Goal: Transaction & Acquisition: Book appointment/travel/reservation

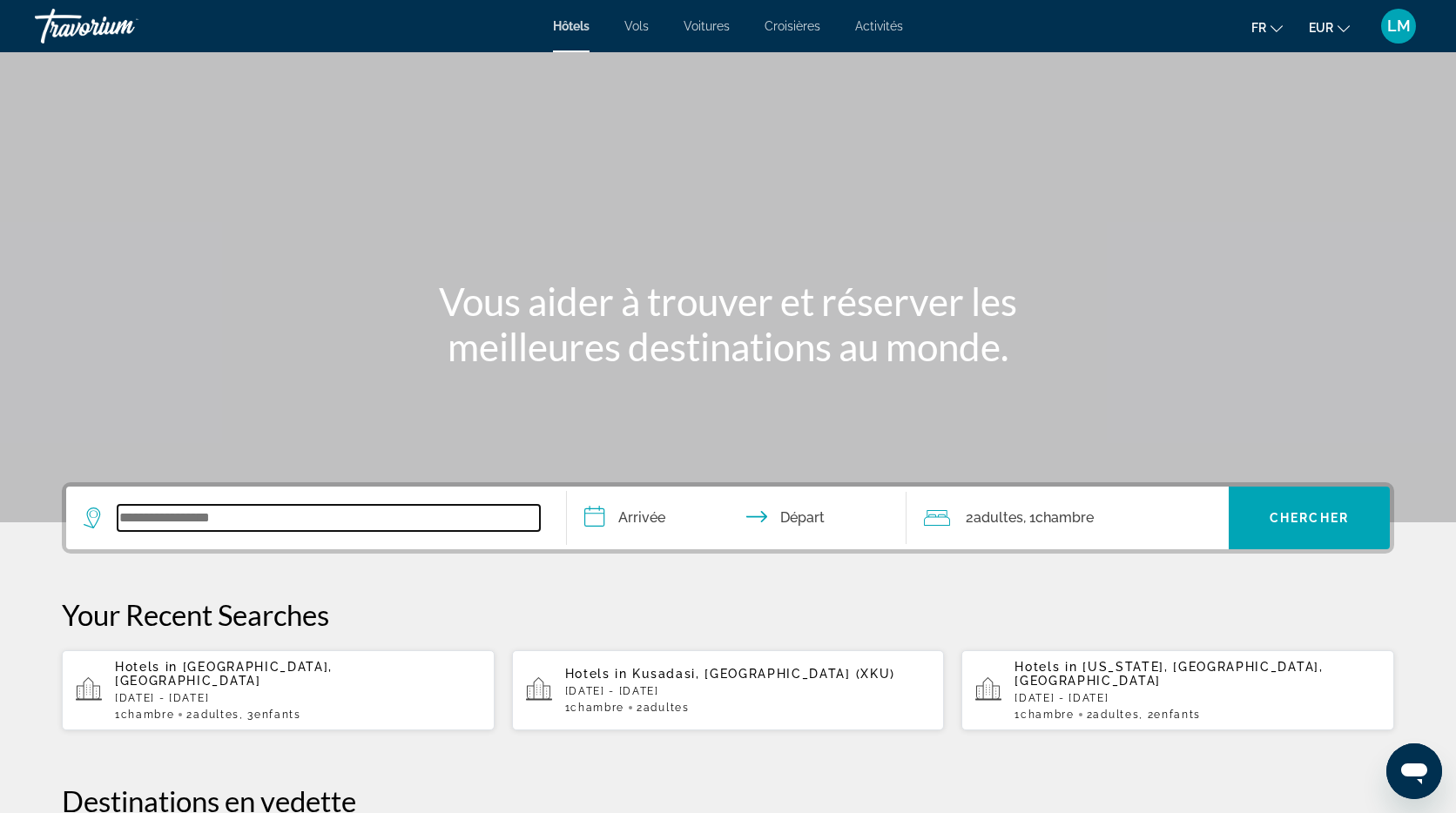
click at [288, 509] on input "Search widget" at bounding box center [328, 517] width 422 height 26
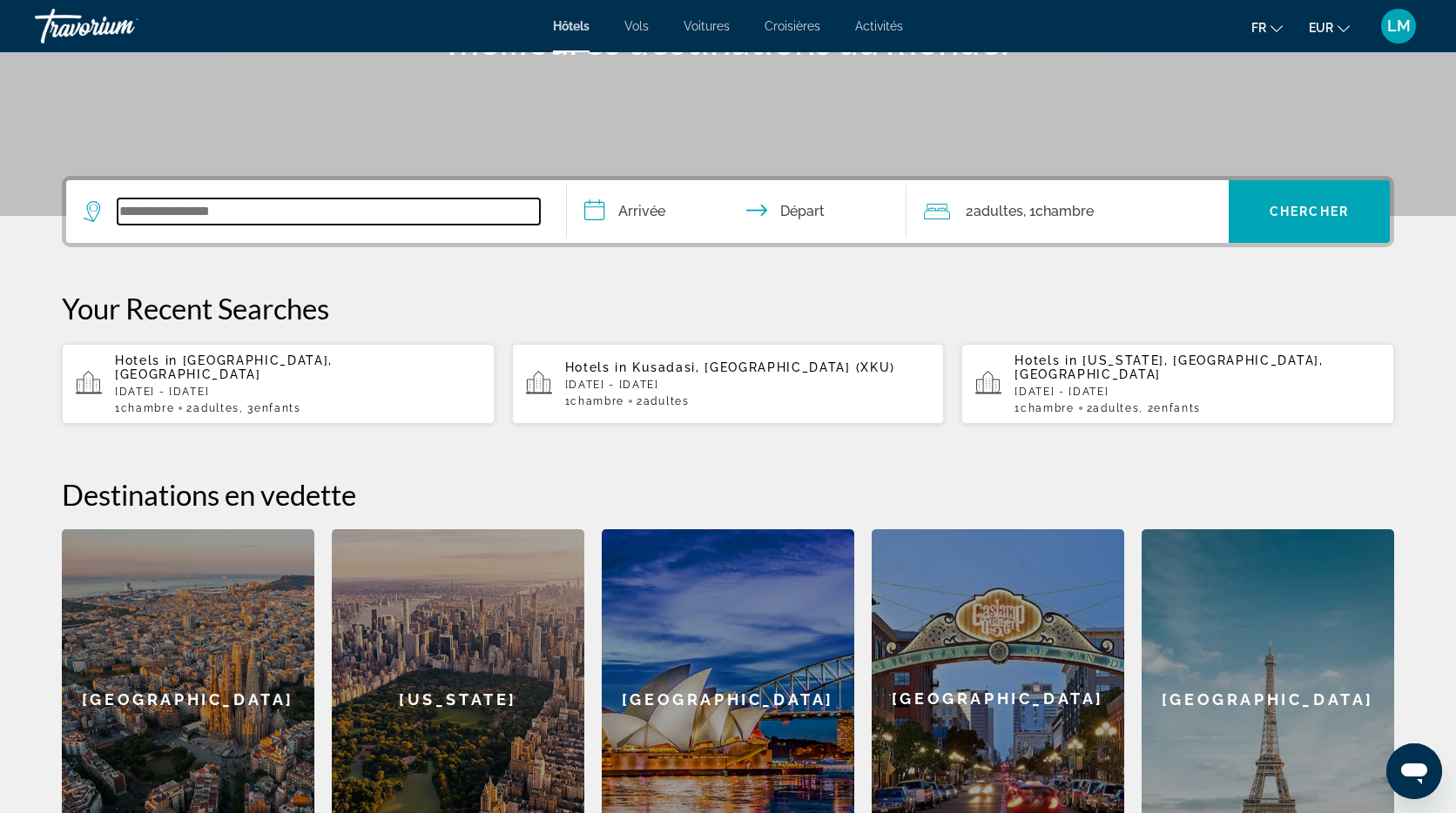
scroll to position [426, 0]
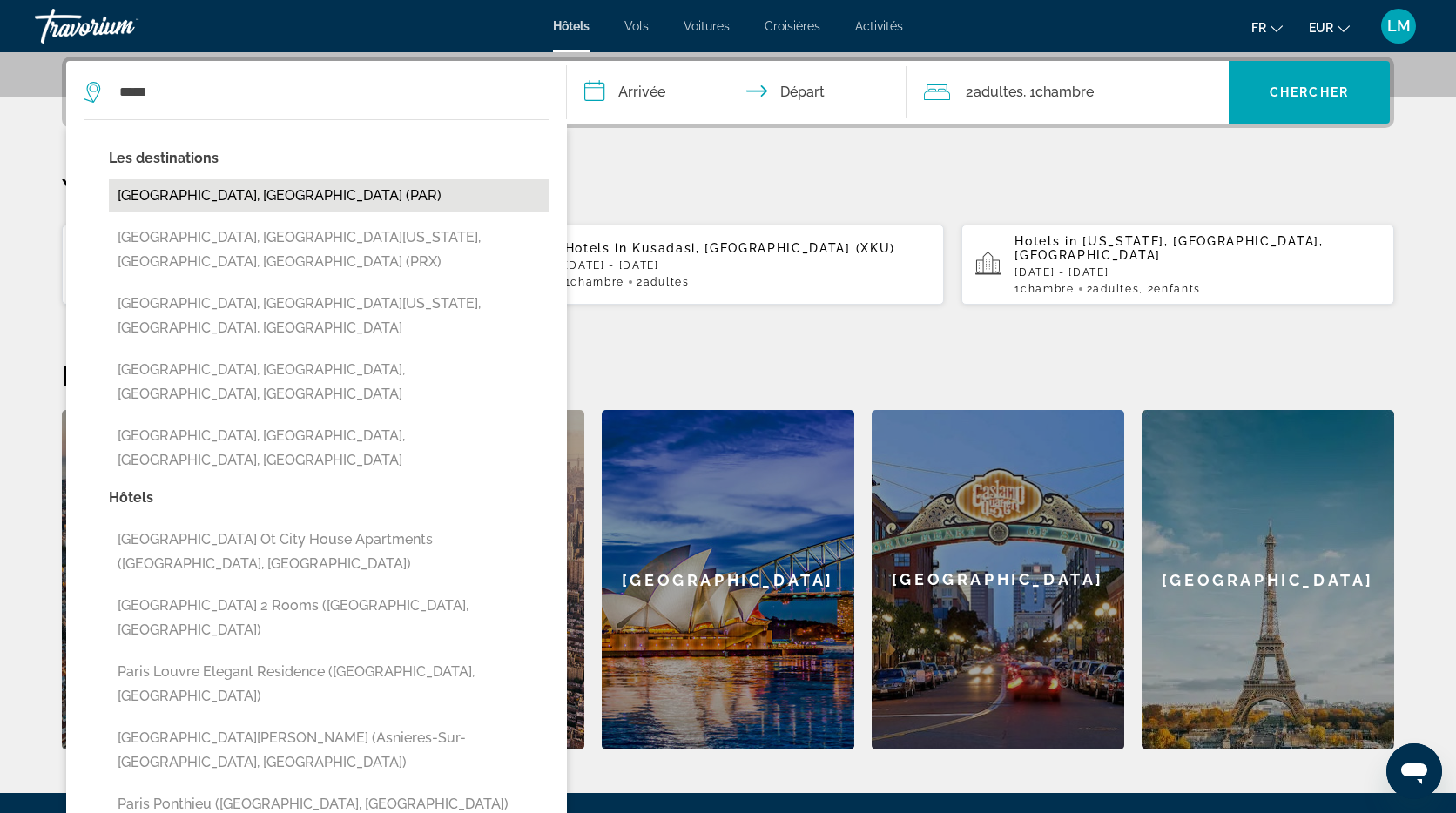
click at [255, 193] on button "[GEOGRAPHIC_DATA], [GEOGRAPHIC_DATA] (PAR)" at bounding box center [328, 196] width 440 height 33
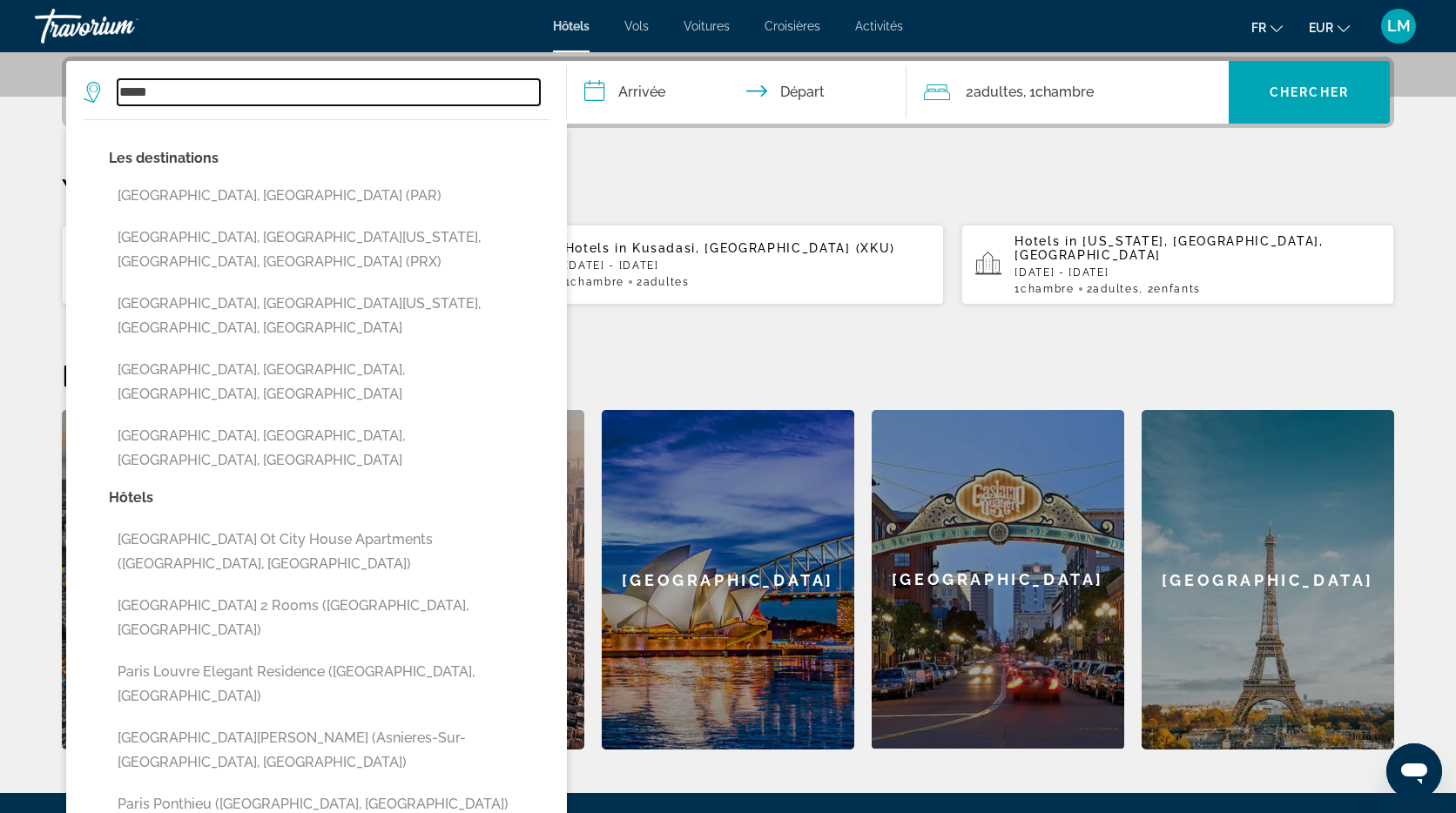
type input "**********"
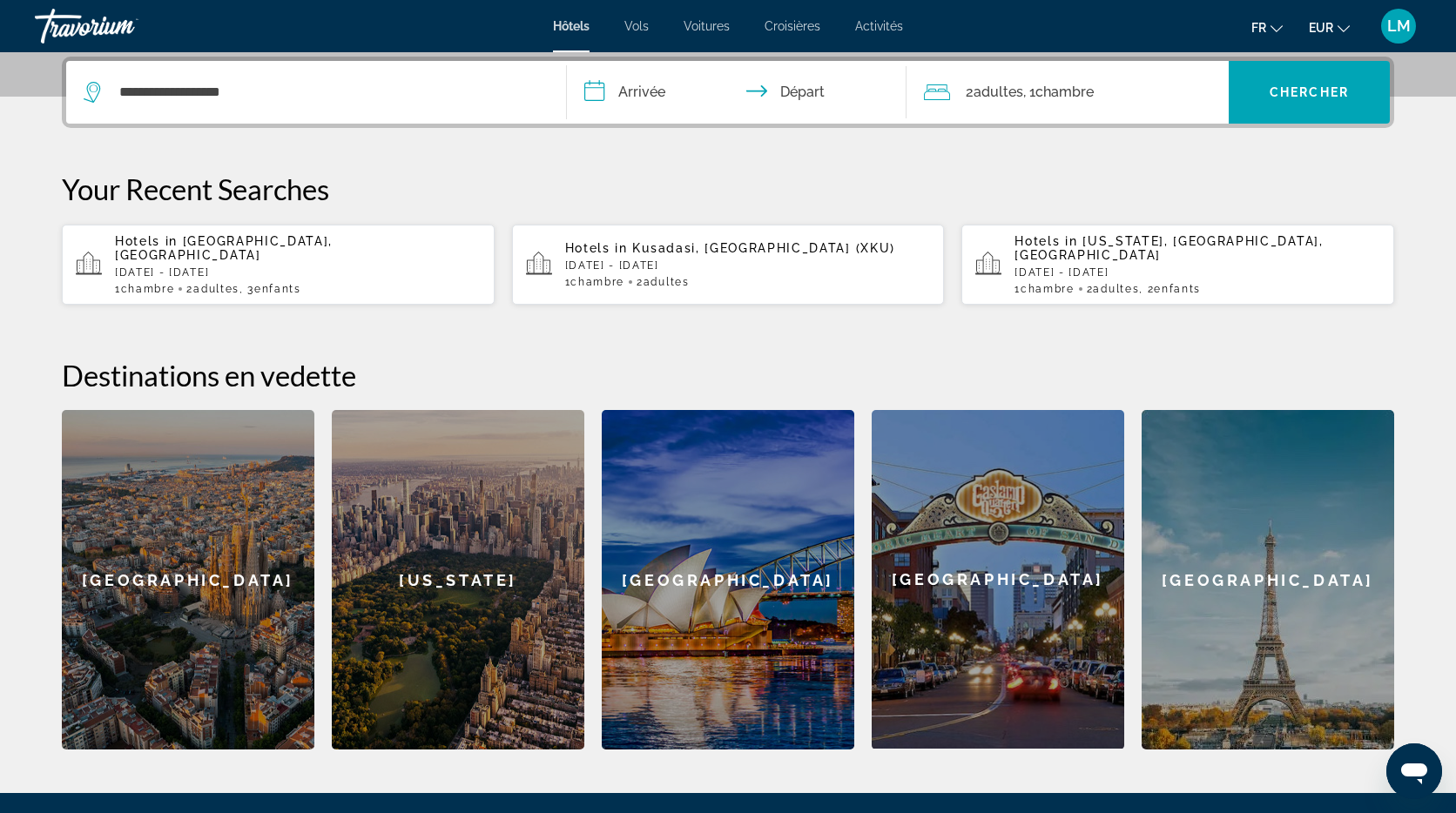
click at [637, 95] on input "**********" at bounding box center [741, 94] width 347 height 68
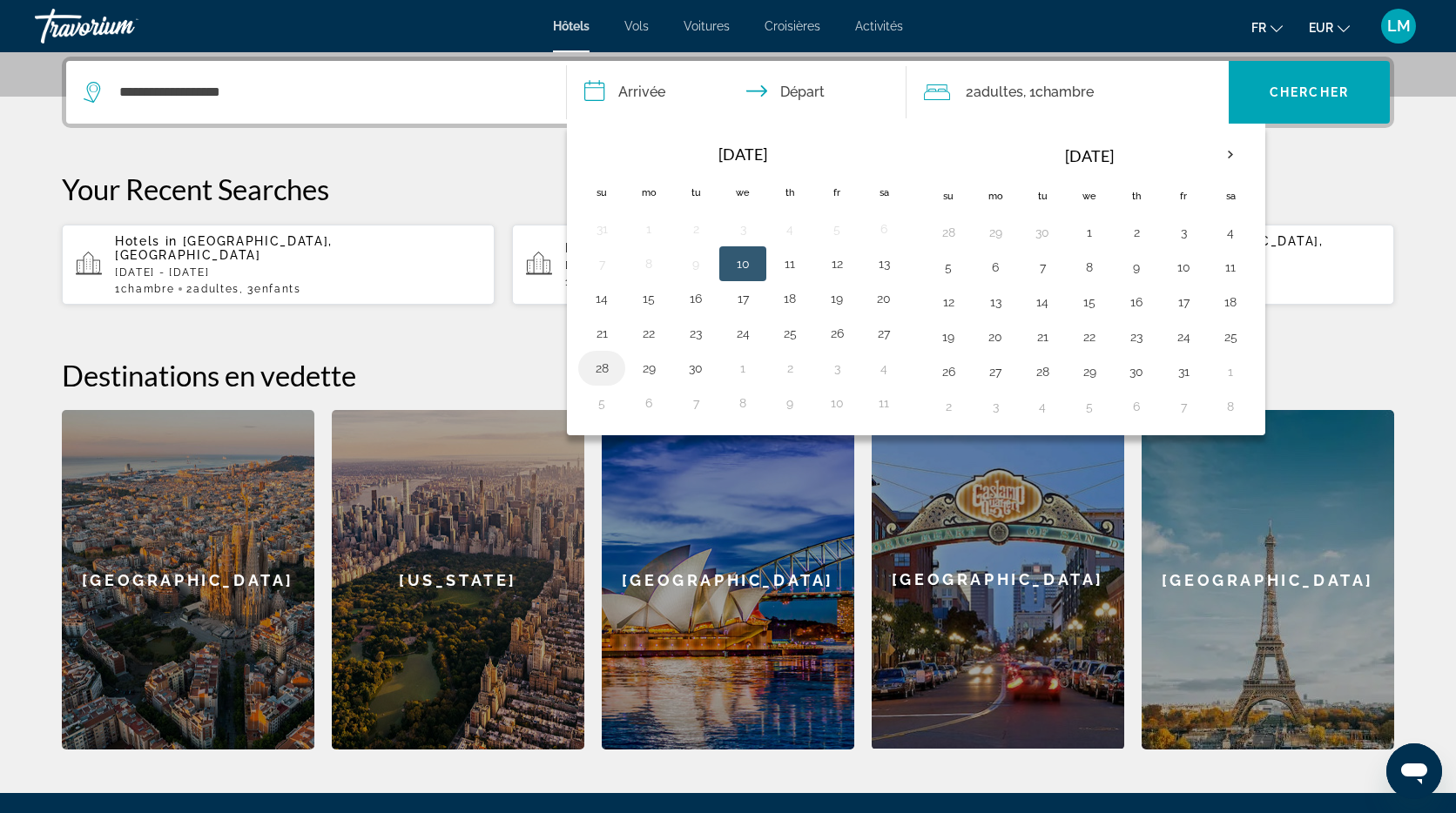
click at [609, 369] on button "28" at bounding box center [601, 368] width 28 height 24
click at [651, 372] on button "29" at bounding box center [648, 368] width 28 height 24
type input "**********"
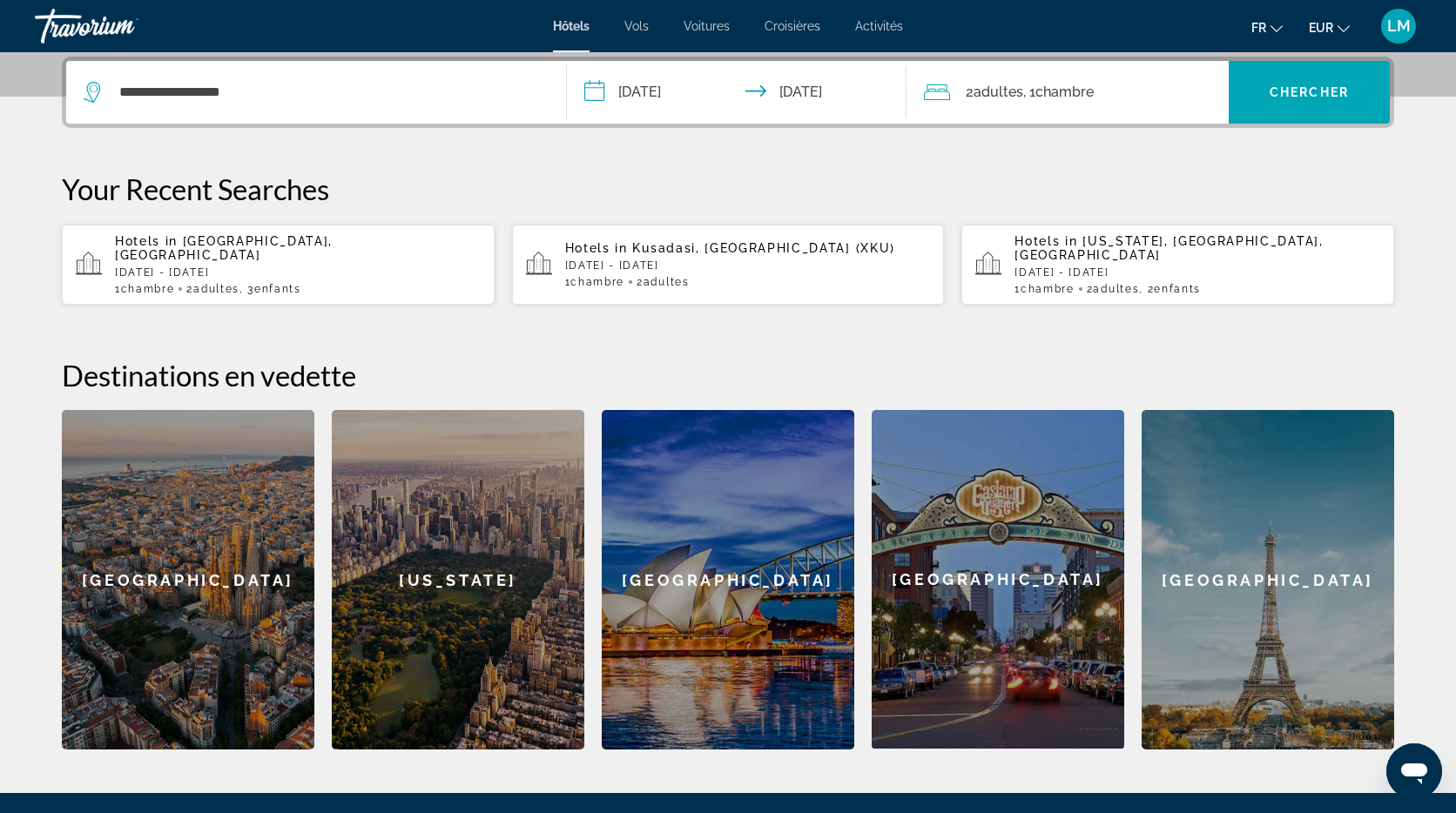
click at [1084, 91] on span "Chambre" at bounding box center [1064, 92] width 59 height 16
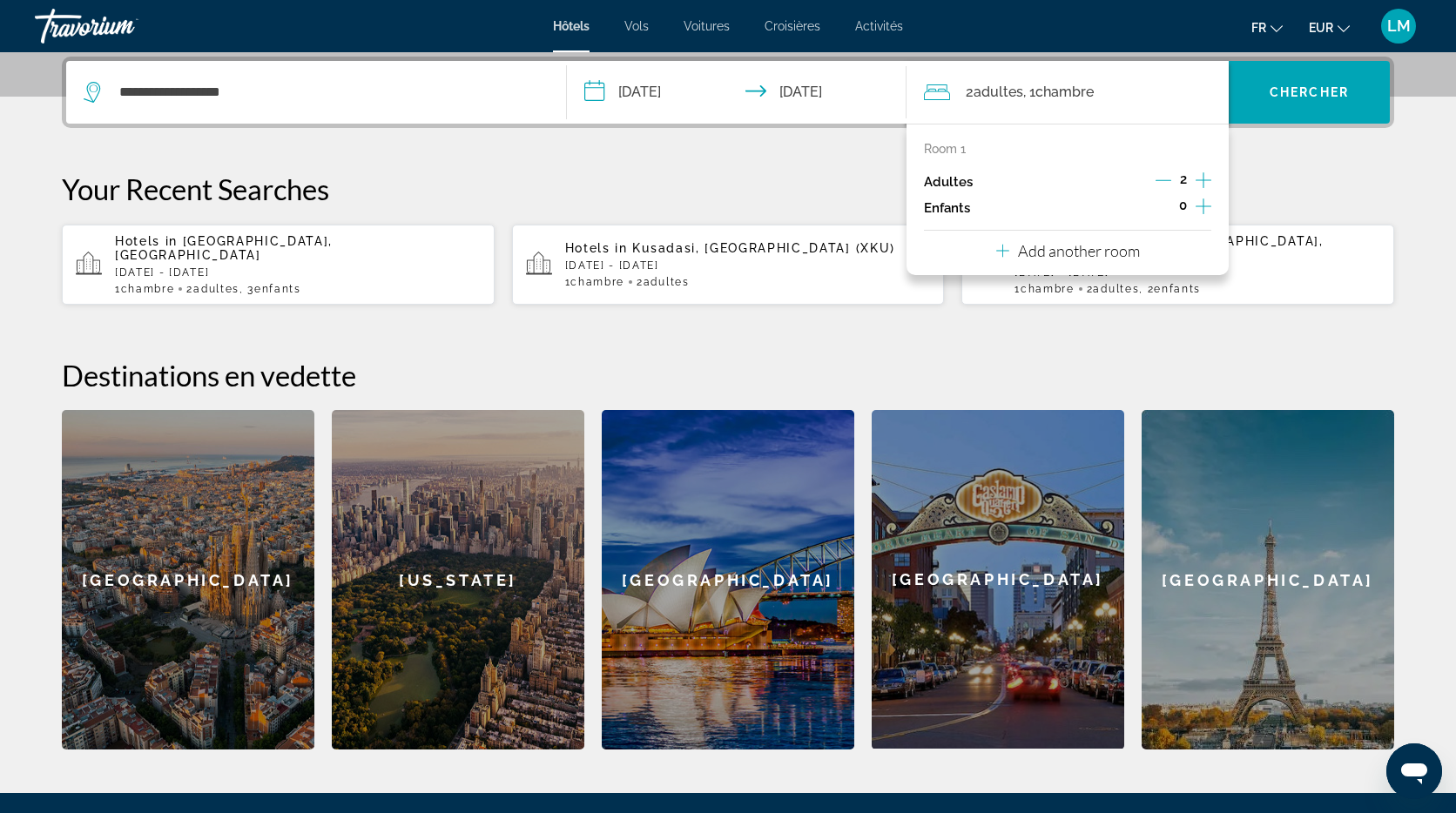
click at [1199, 204] on icon "Increment children" at bounding box center [1203, 206] width 15 height 21
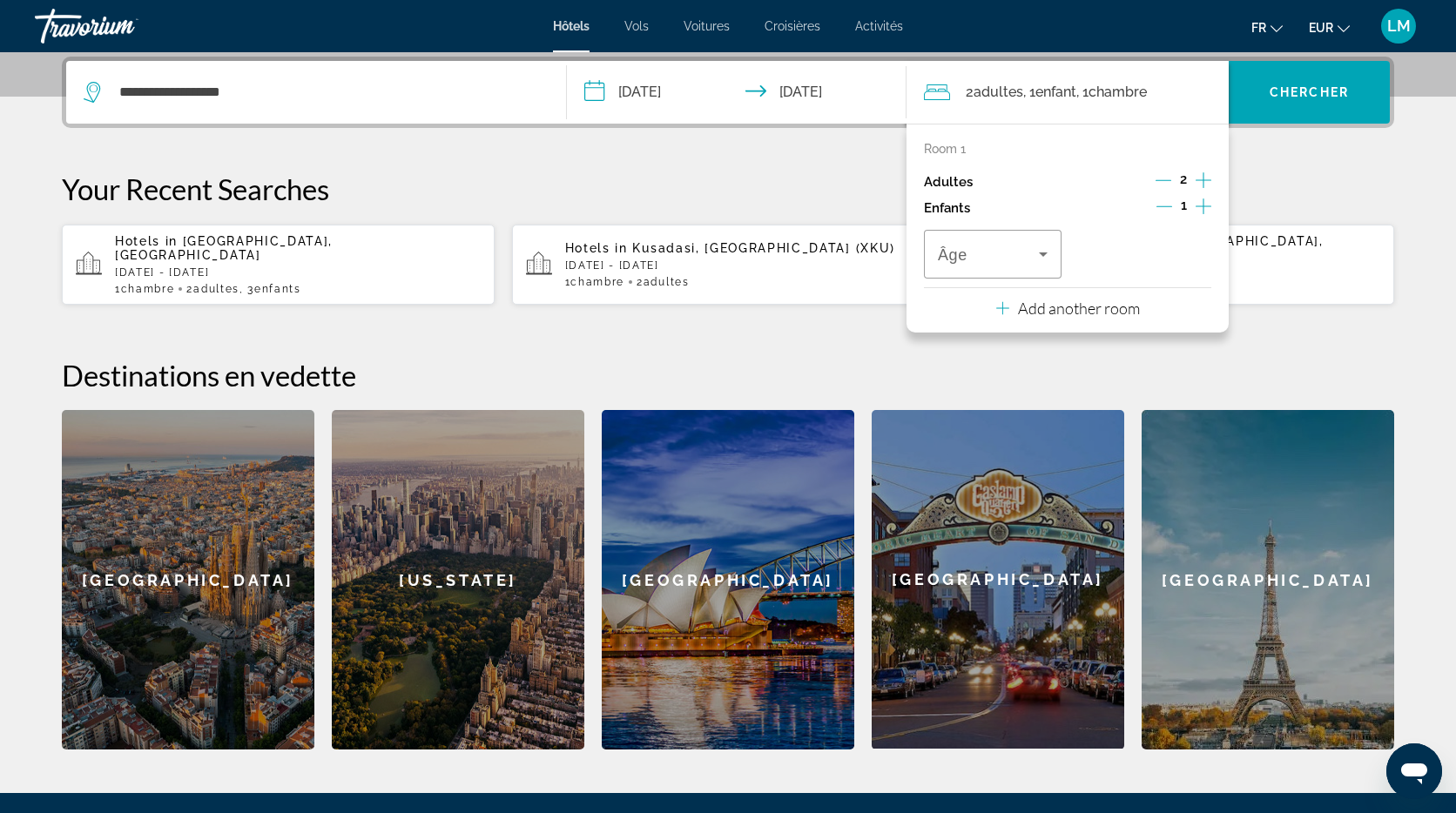
click at [1199, 204] on icon "Increment children" at bounding box center [1203, 206] width 15 height 21
click at [992, 256] on span "Travelers: 2 adults, 2 children" at bounding box center [988, 254] width 101 height 21
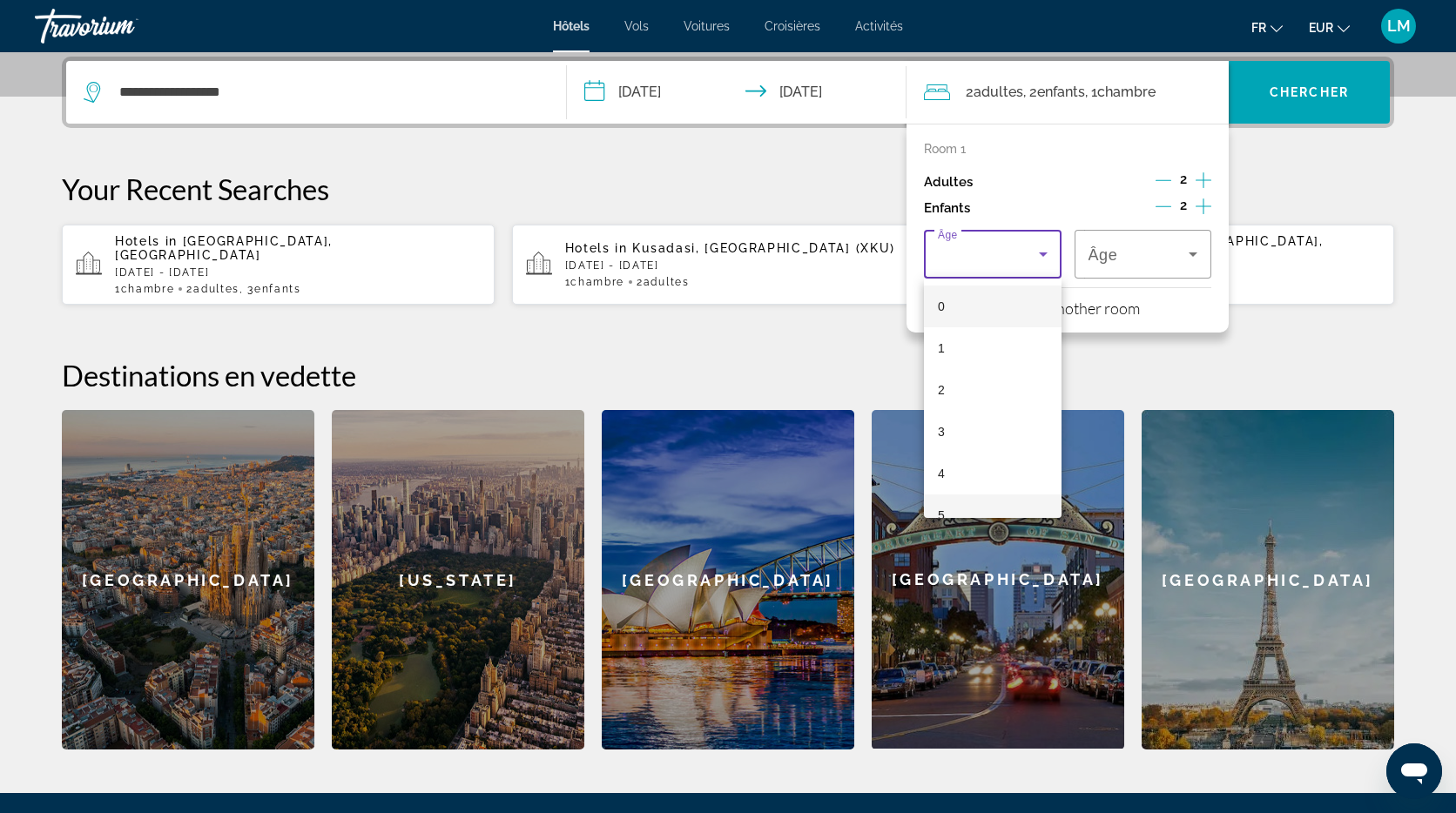
click at [968, 504] on mat-option "5" at bounding box center [992, 514] width 138 height 41
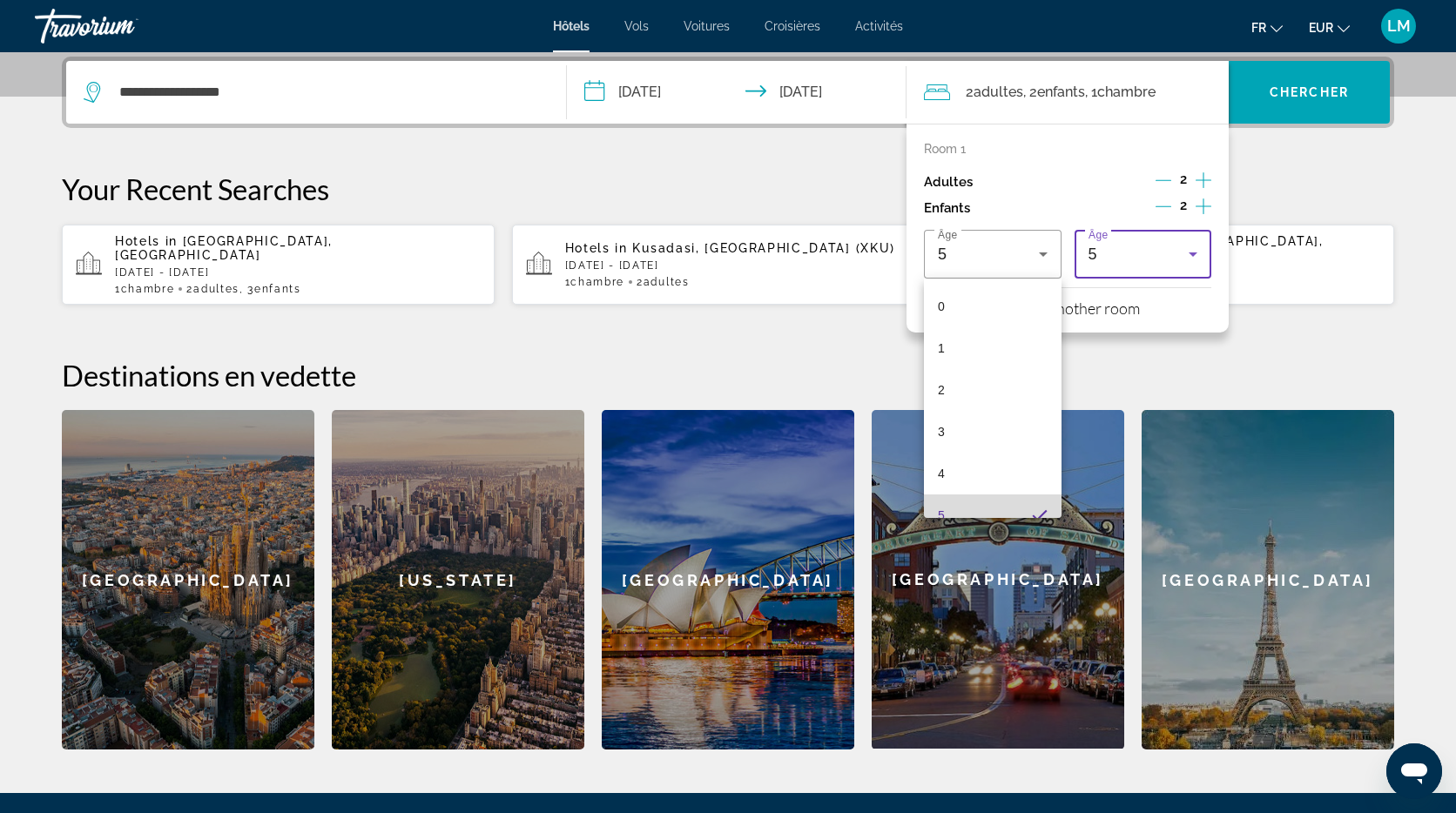
scroll to position [0, 0]
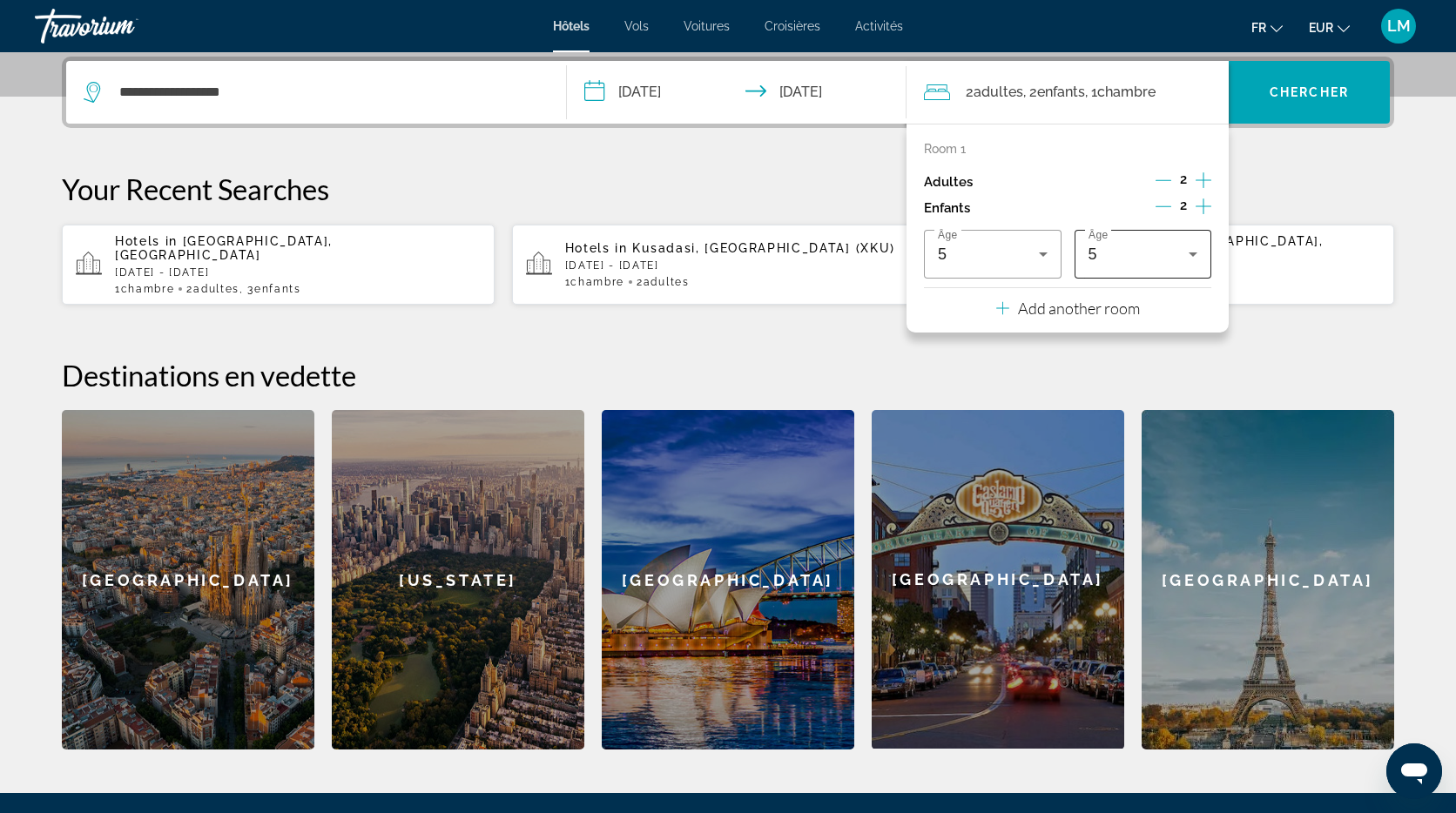
click at [1183, 268] on div "5" at bounding box center [1143, 254] width 110 height 49
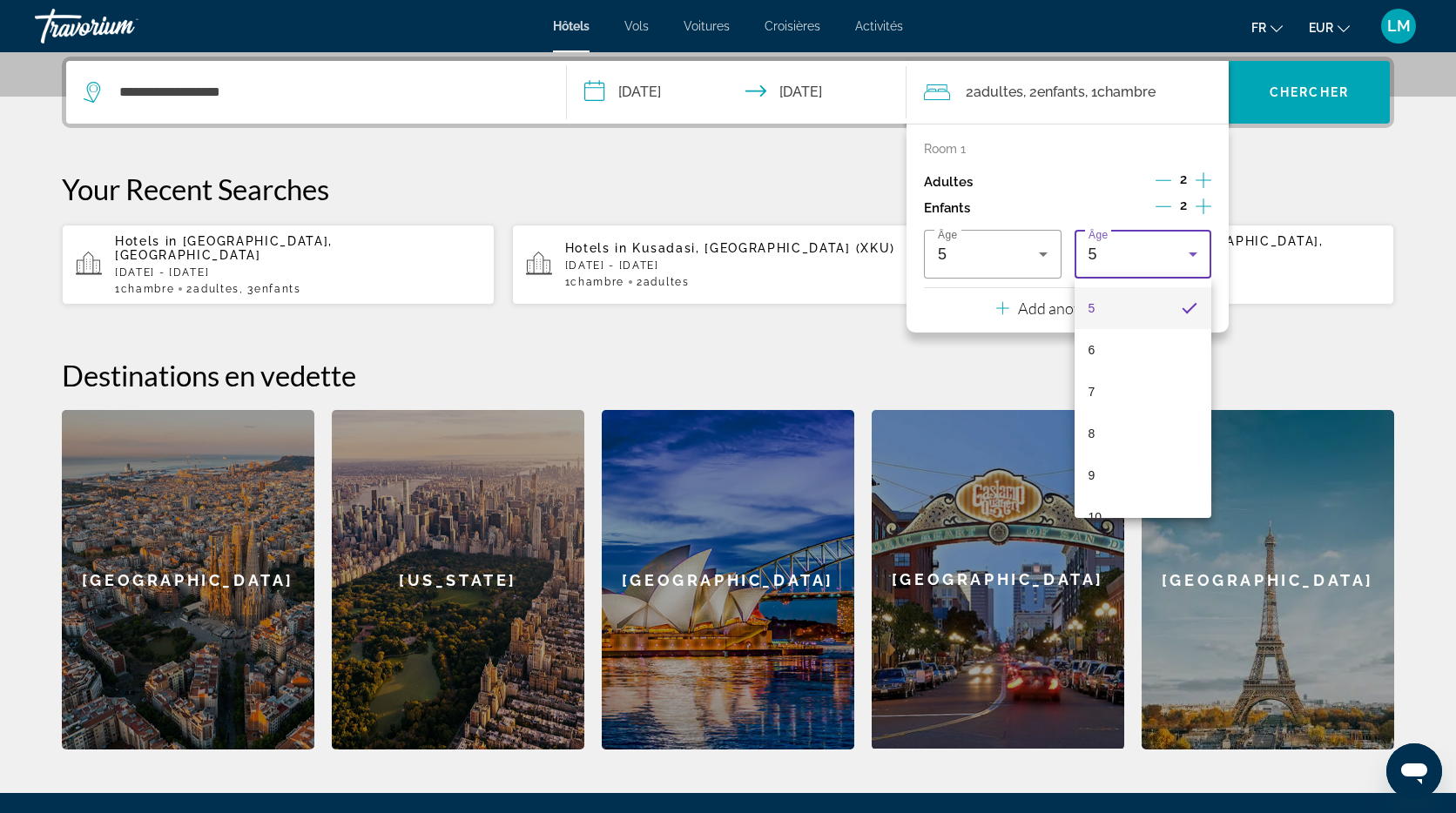
scroll to position [224, 0]
click at [1157, 424] on mat-option "8" at bounding box center [1143, 415] width 138 height 41
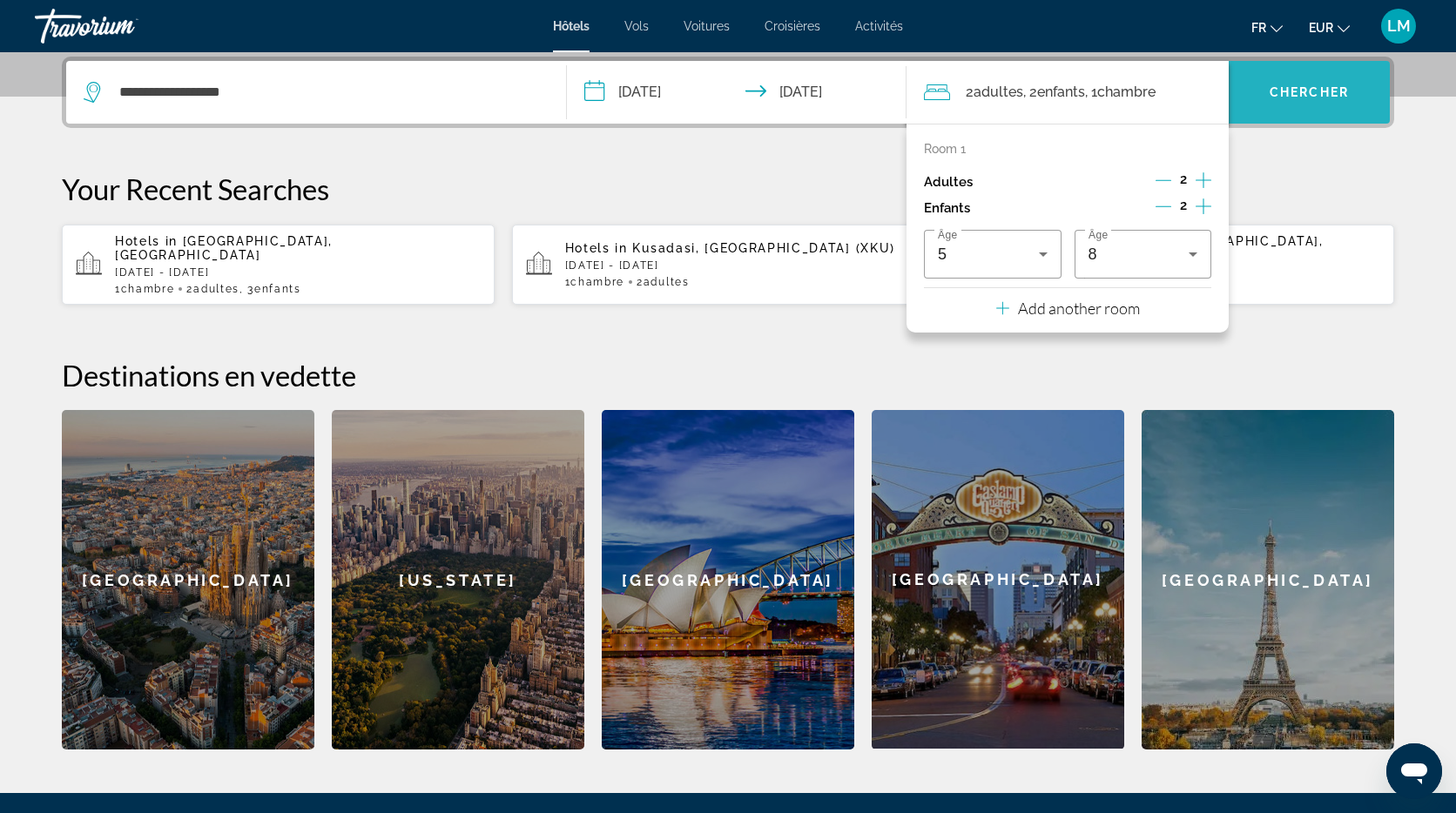
click at [1311, 96] on span "Chercher" at bounding box center [1309, 92] width 79 height 13
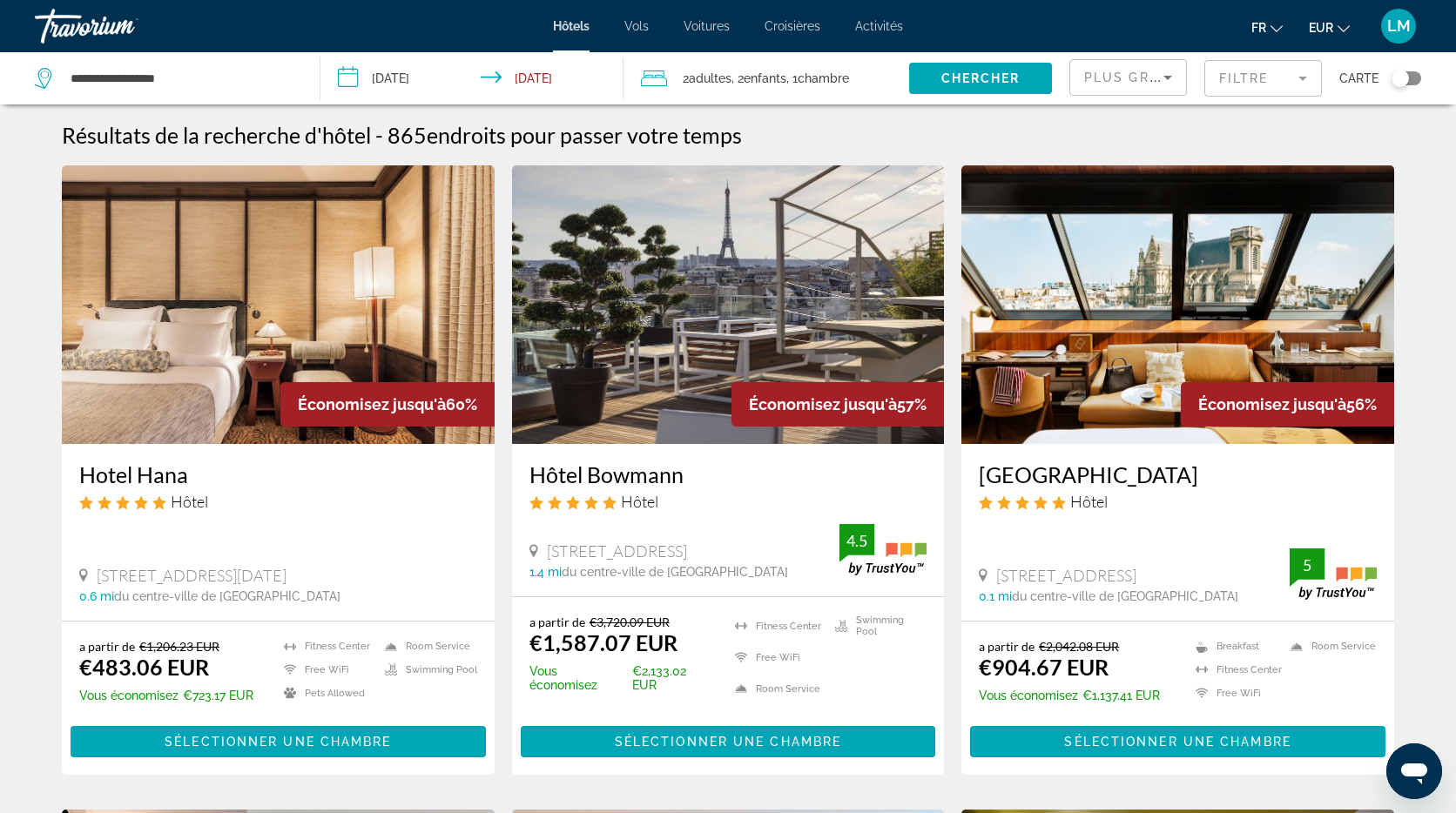
click at [1273, 83] on mat-form-field "Filtre" at bounding box center [1262, 78] width 117 height 37
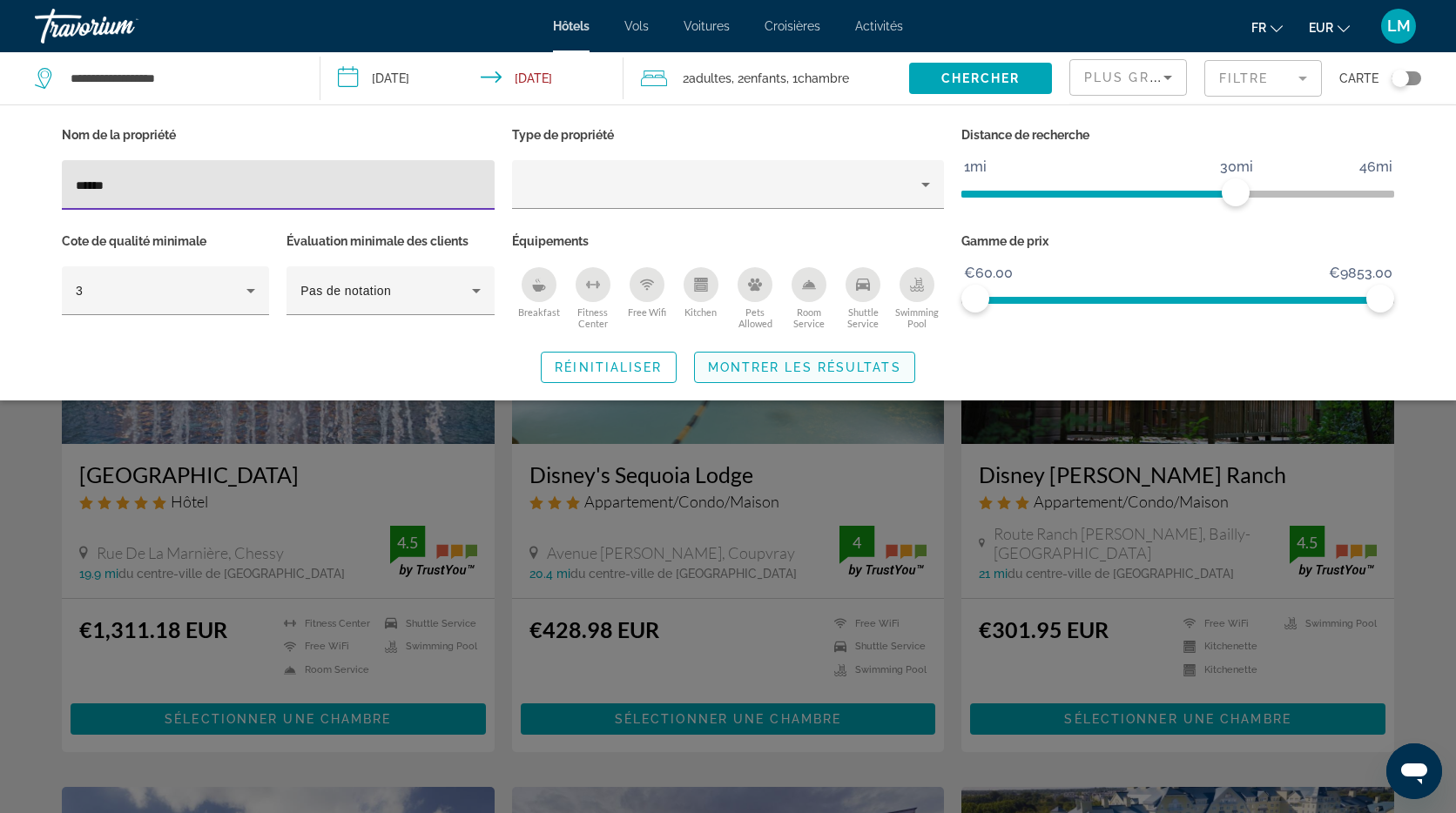
type input "******"
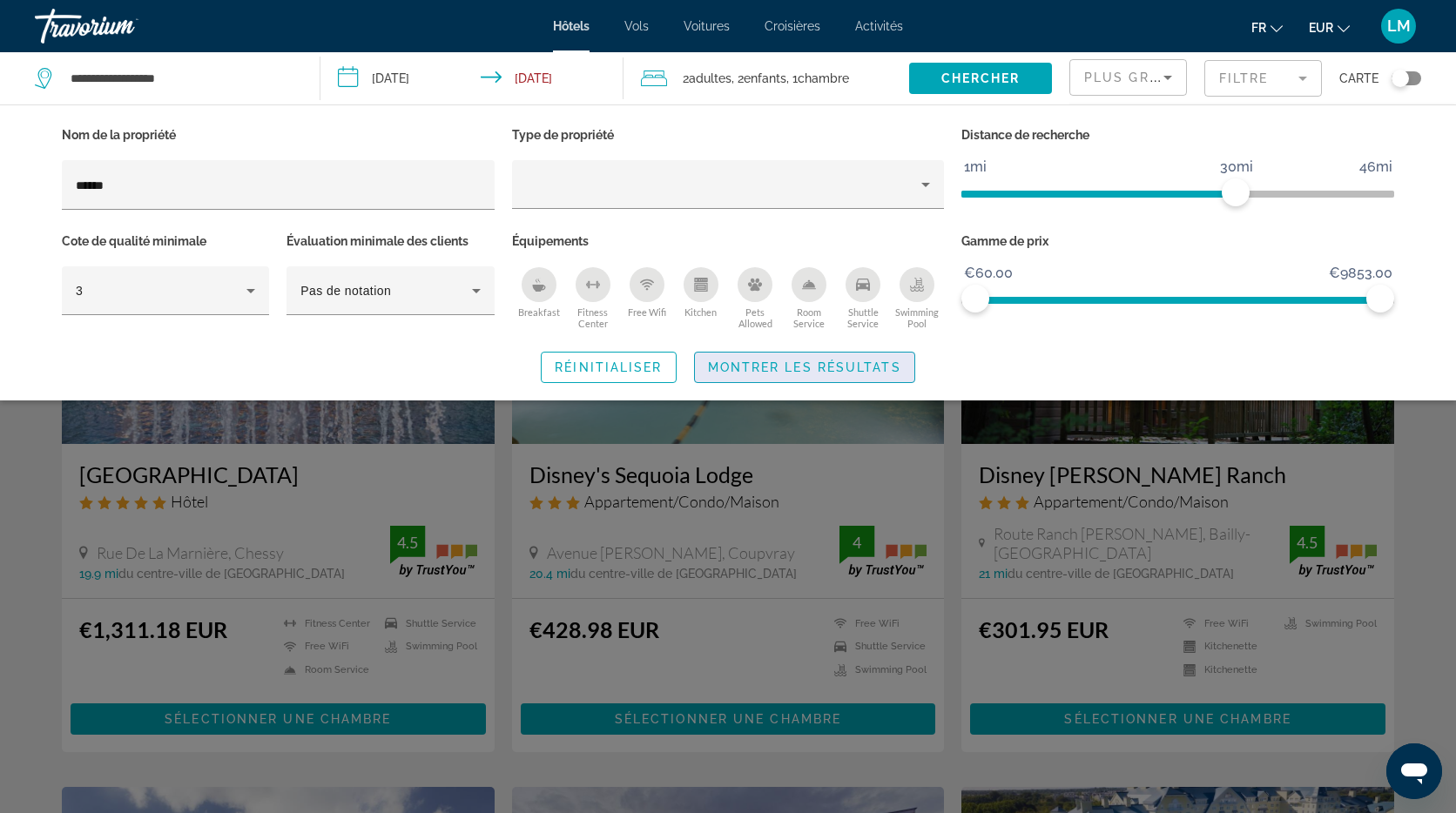
click at [761, 364] on span "Montrer les résultats" at bounding box center [804, 367] width 194 height 13
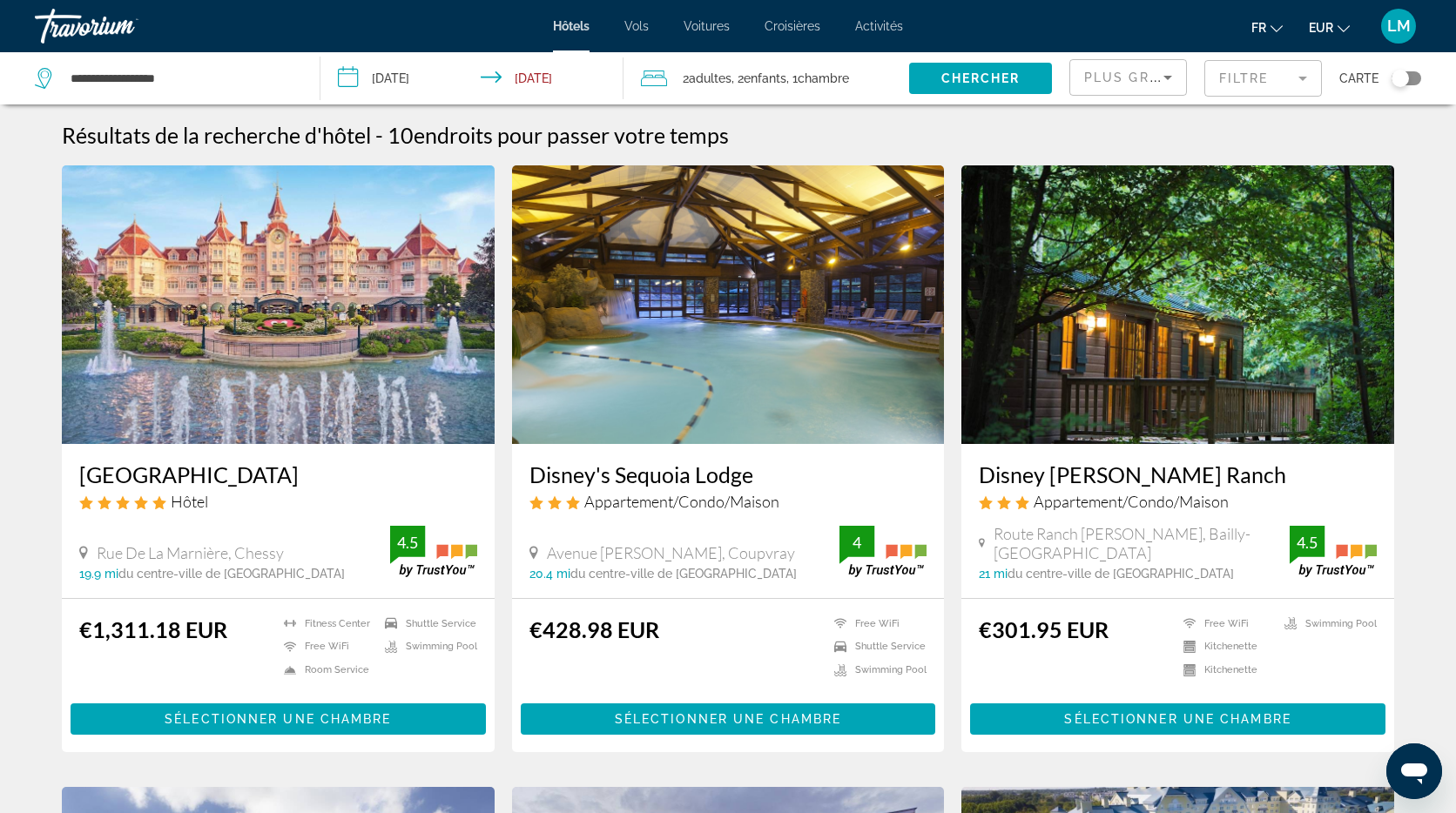
click at [255, 302] on img "Main content" at bounding box center [277, 304] width 432 height 278
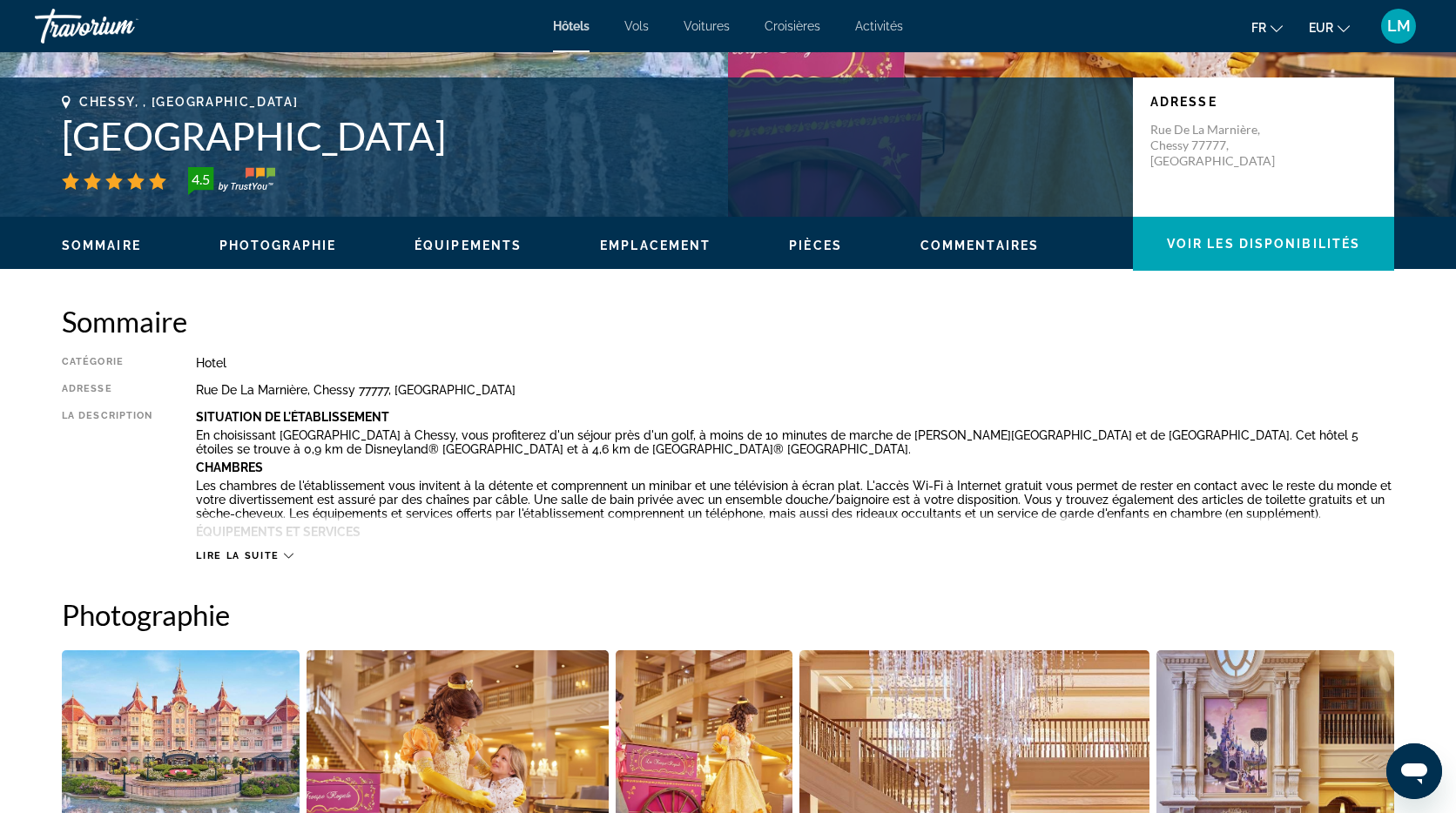
scroll to position [378, 0]
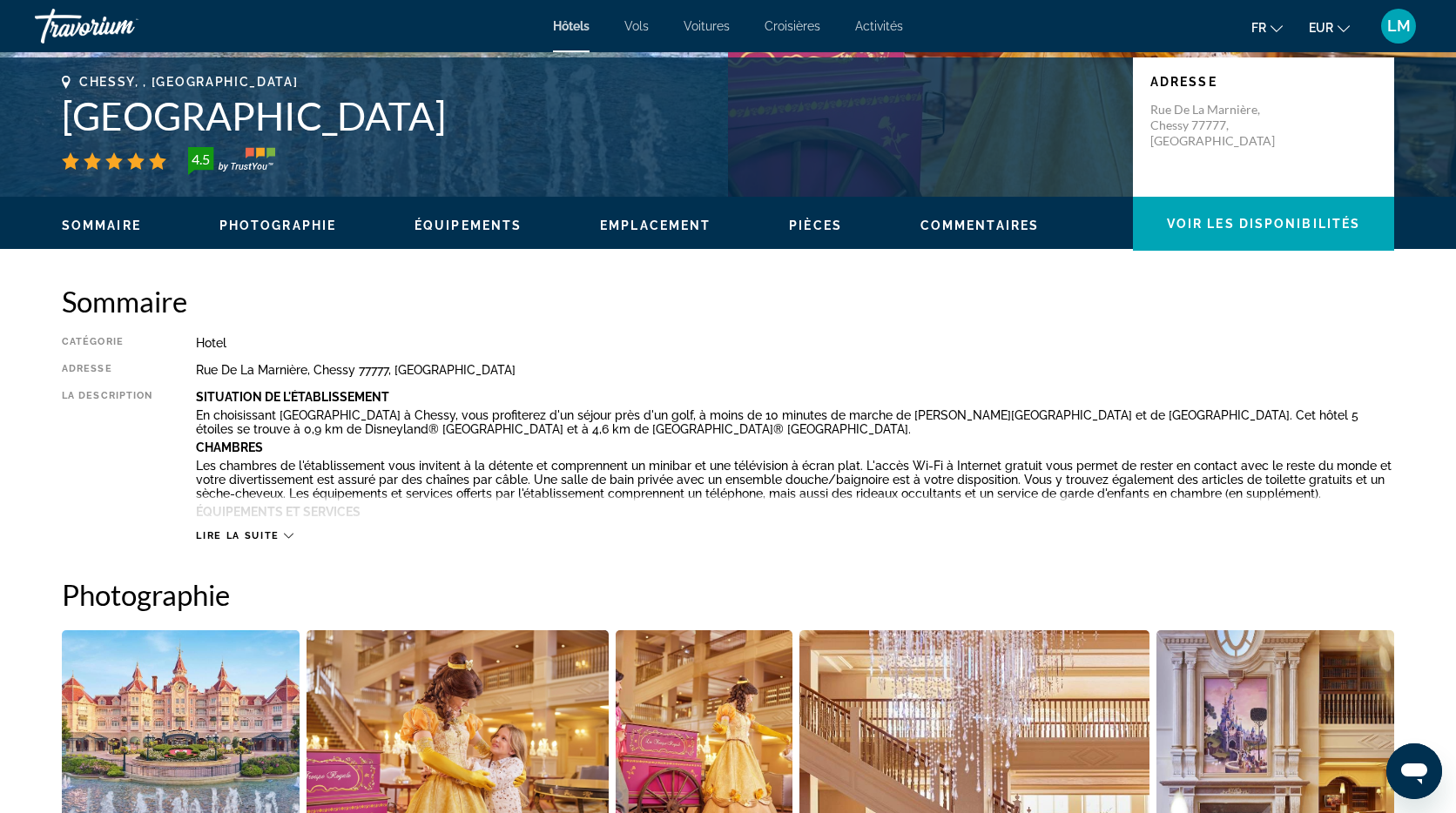
click at [292, 538] on icon "Main content" at bounding box center [289, 536] width 10 height 10
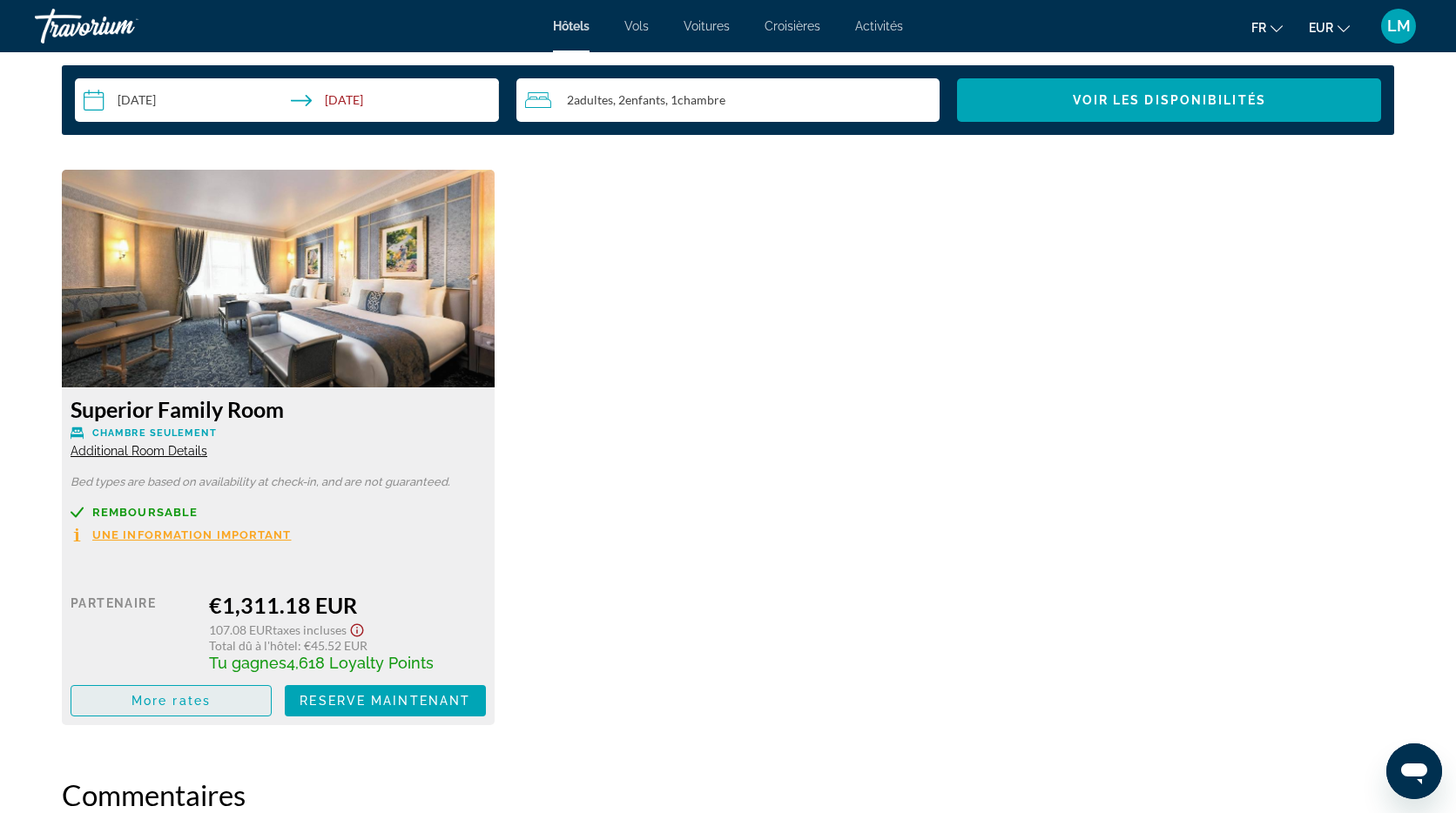
scroll to position [2427, 0]
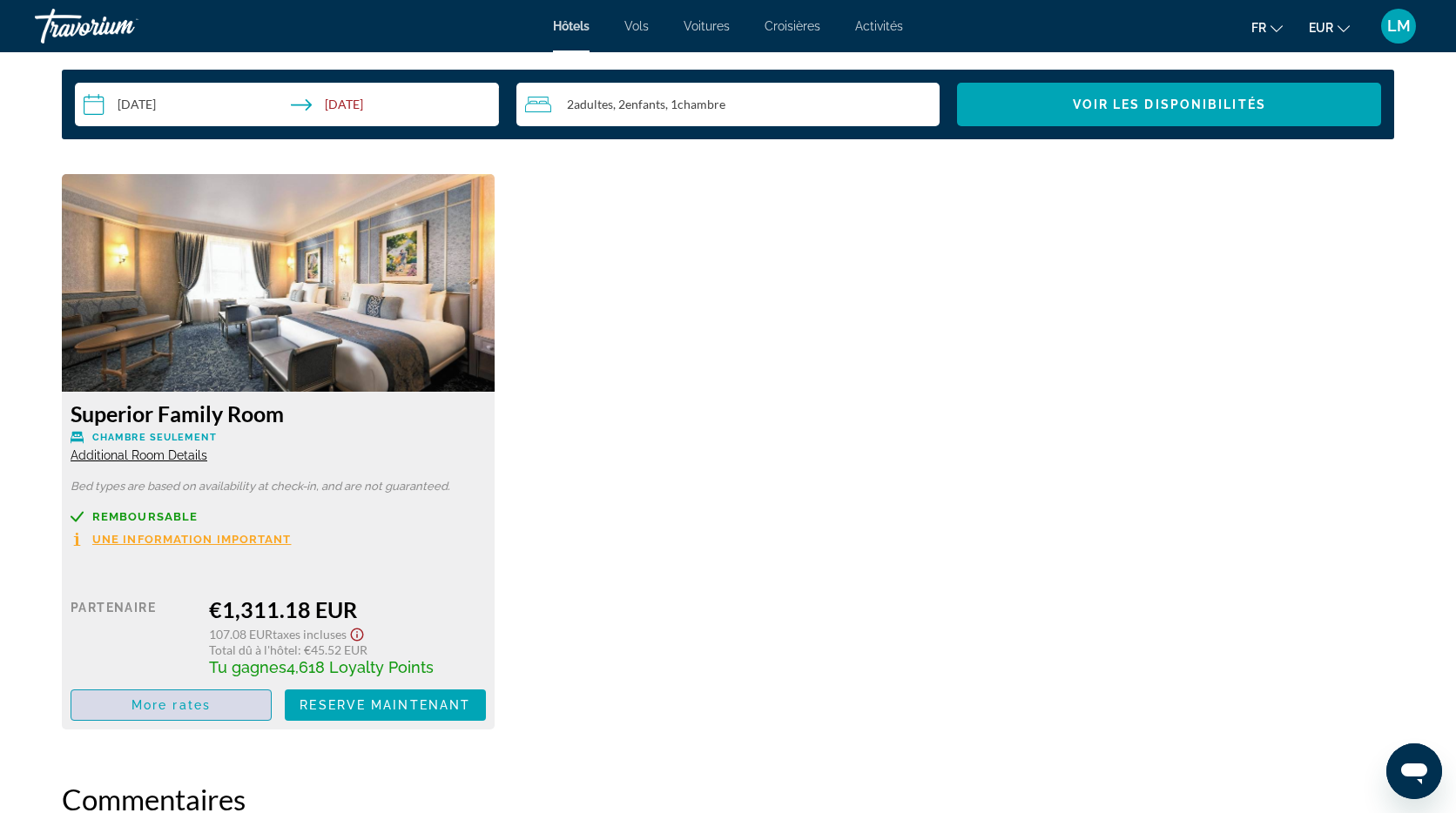
click at [165, 693] on span "Main content" at bounding box center [170, 705] width 199 height 41
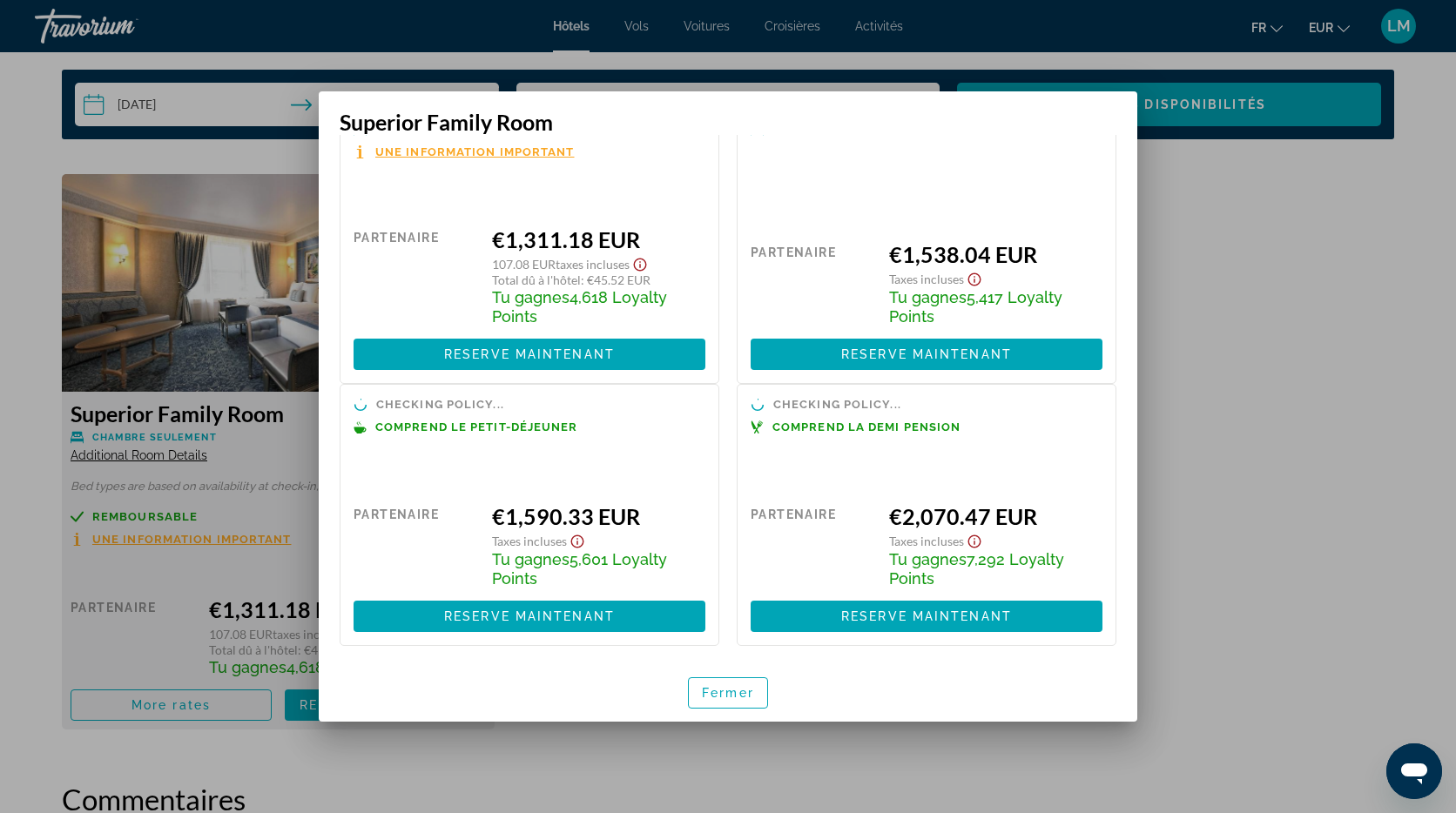
scroll to position [68, 0]
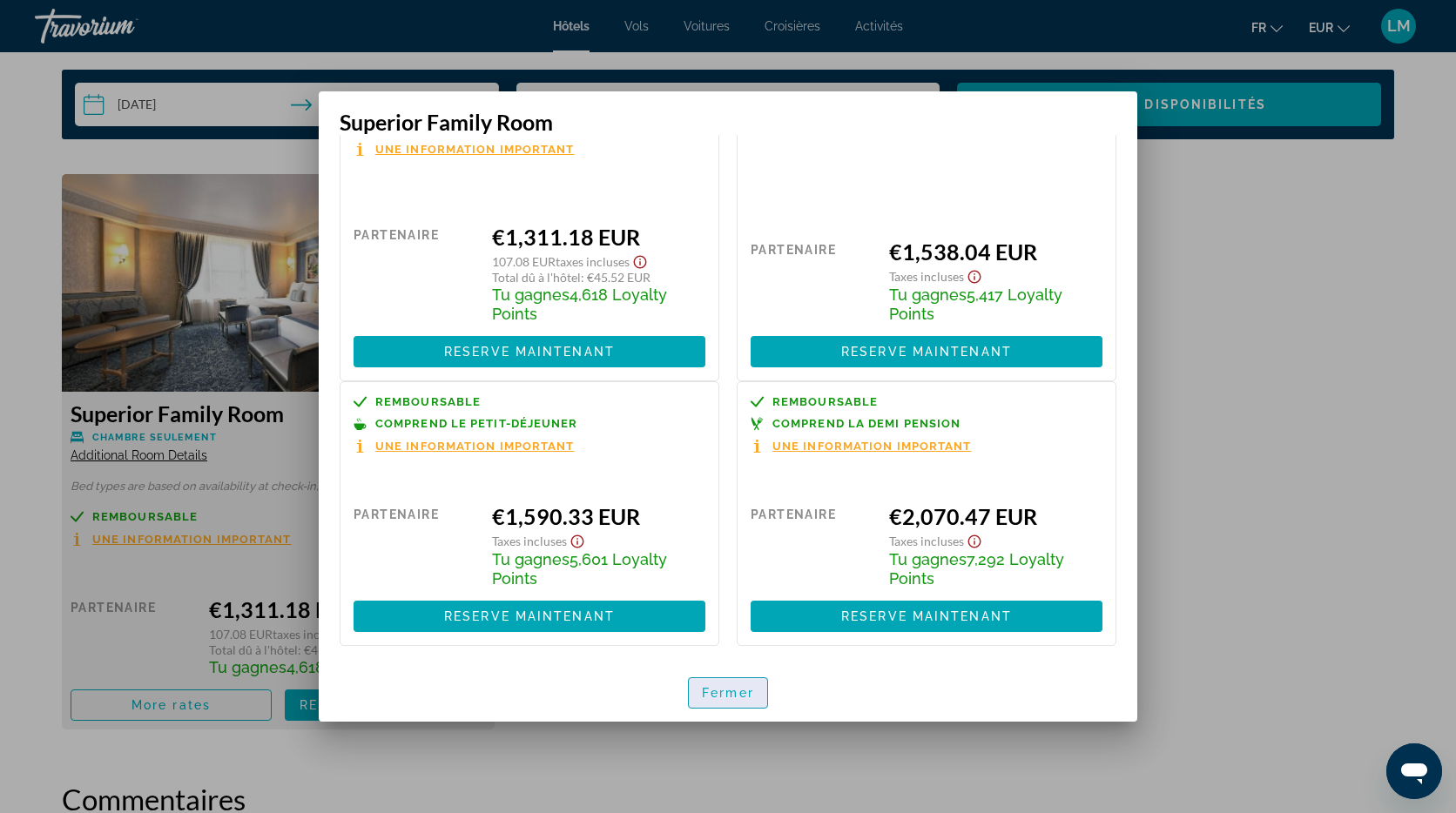
click at [732, 697] on span "Fermer" at bounding box center [728, 693] width 52 height 13
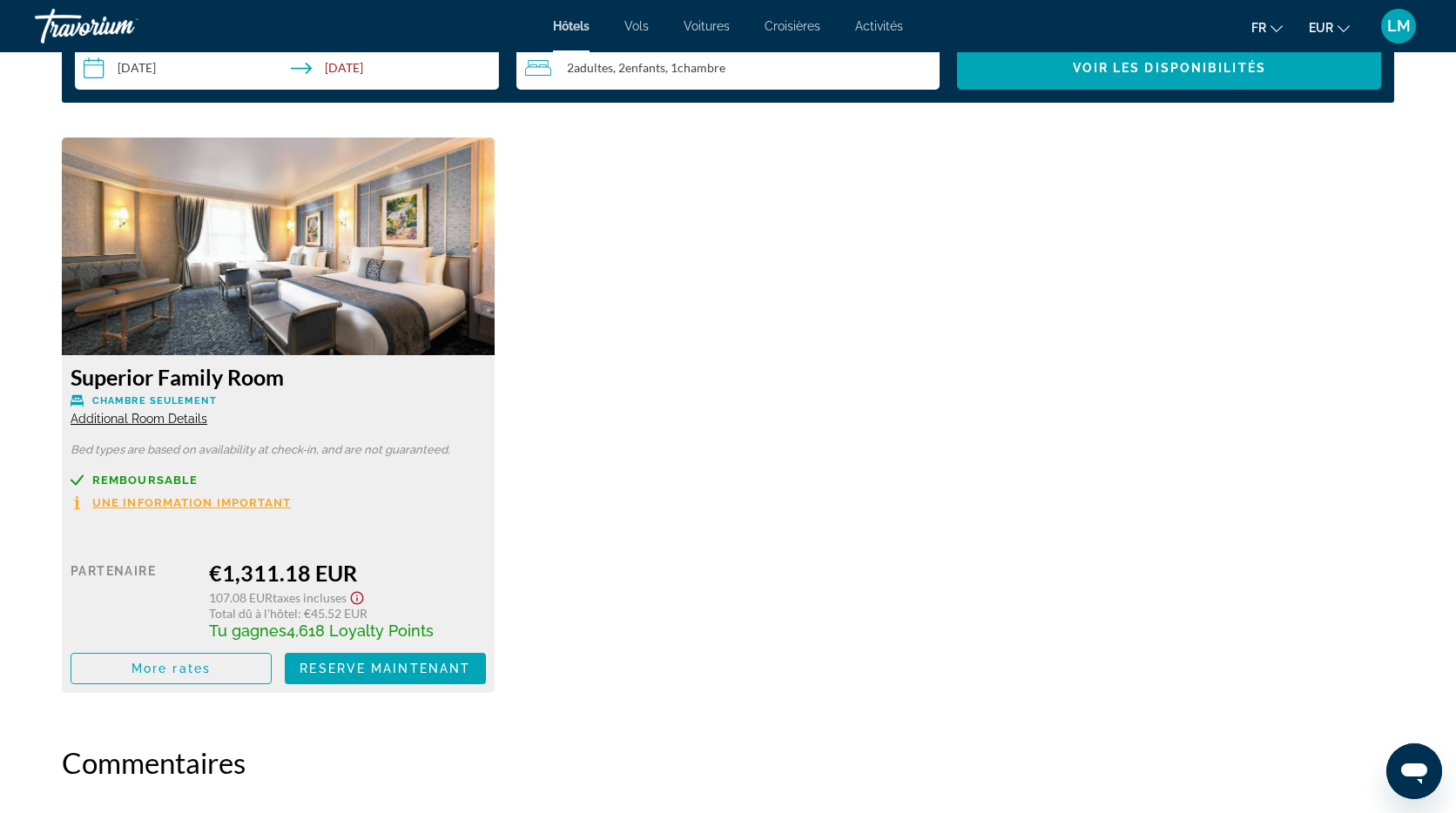
scroll to position [2473, 0]
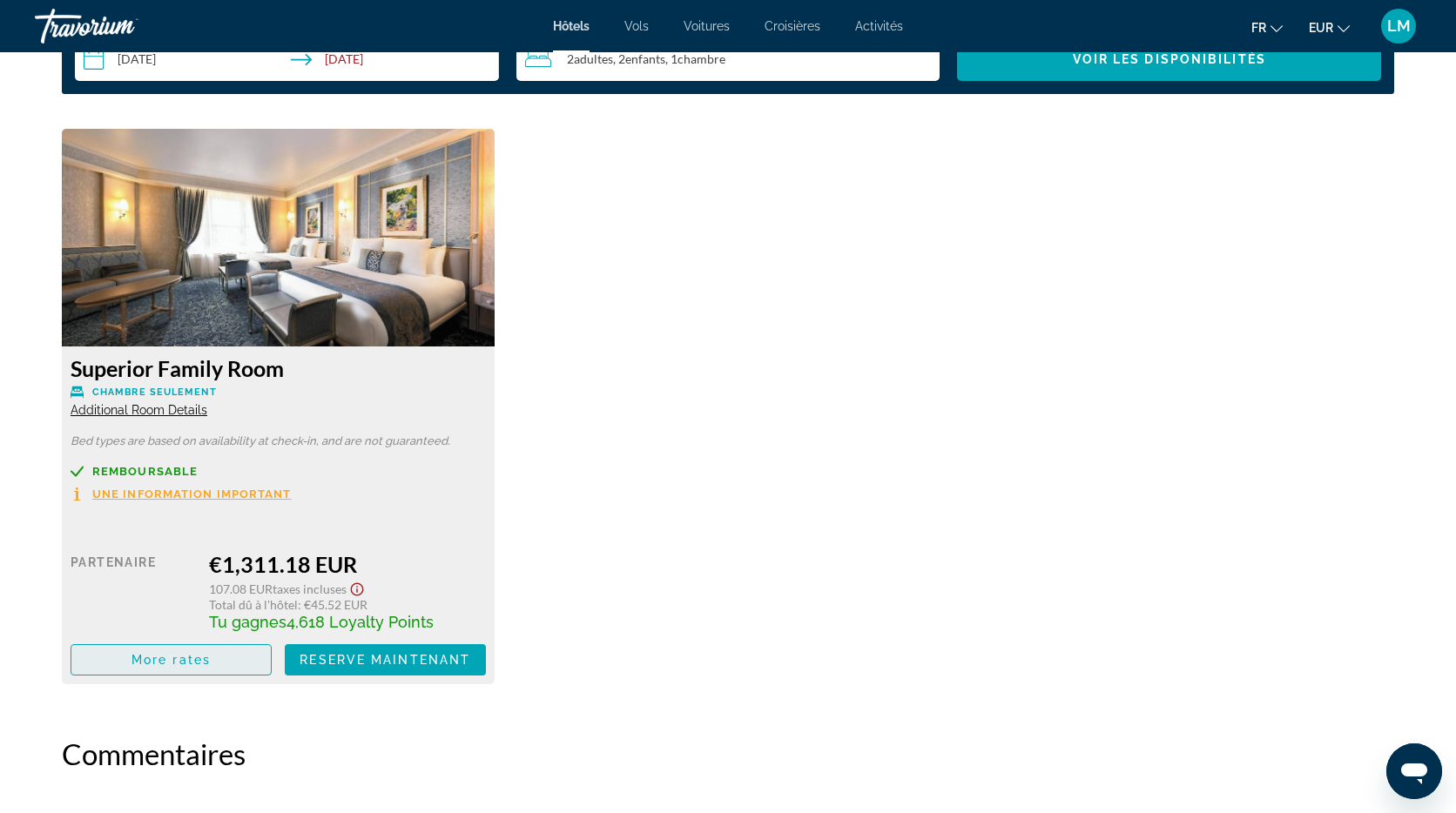
click at [164, 662] on span "More rates" at bounding box center [171, 660] width 79 height 13
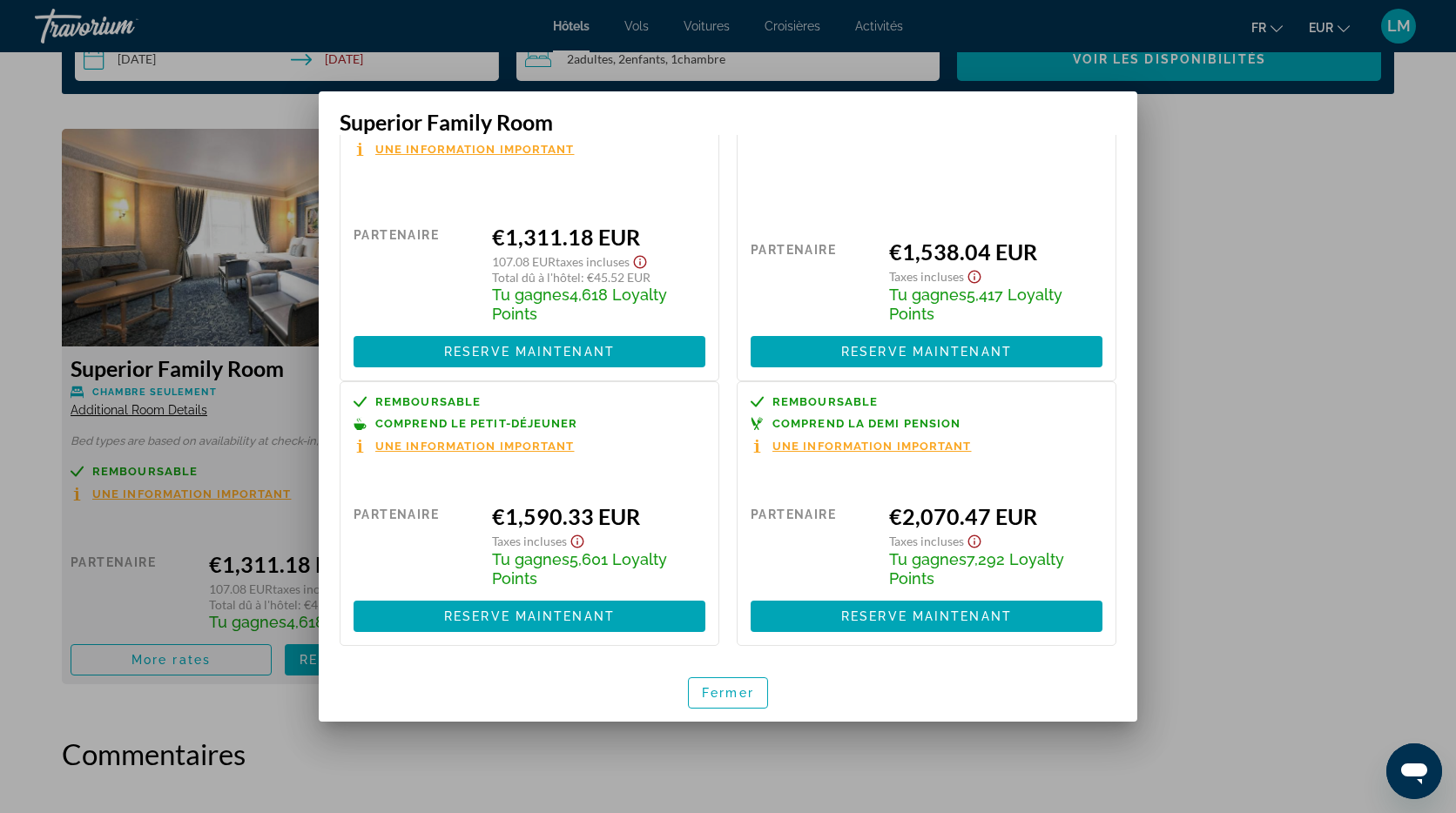
scroll to position [0, 0]
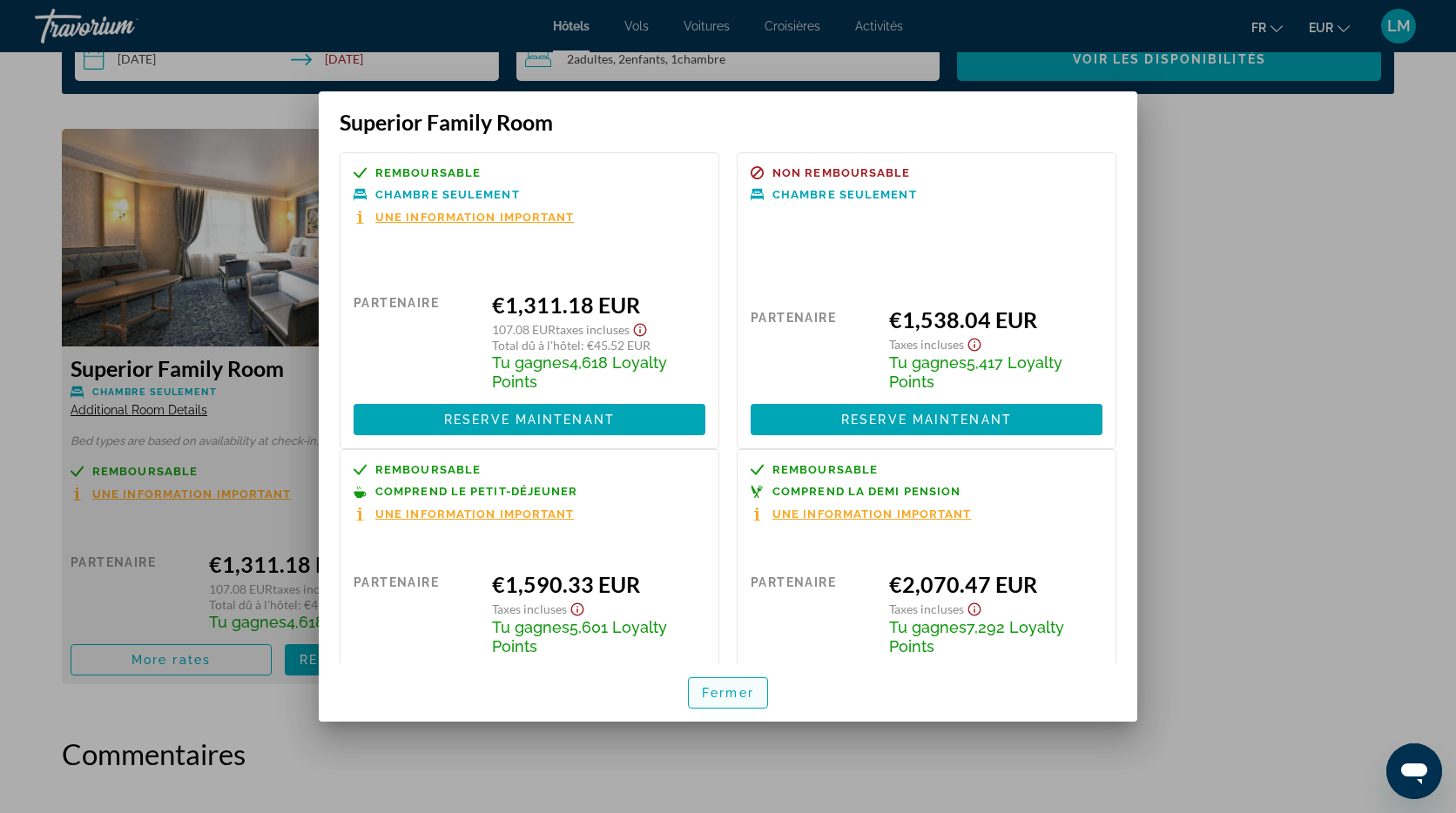
click at [713, 684] on span "button" at bounding box center [727, 693] width 78 height 41
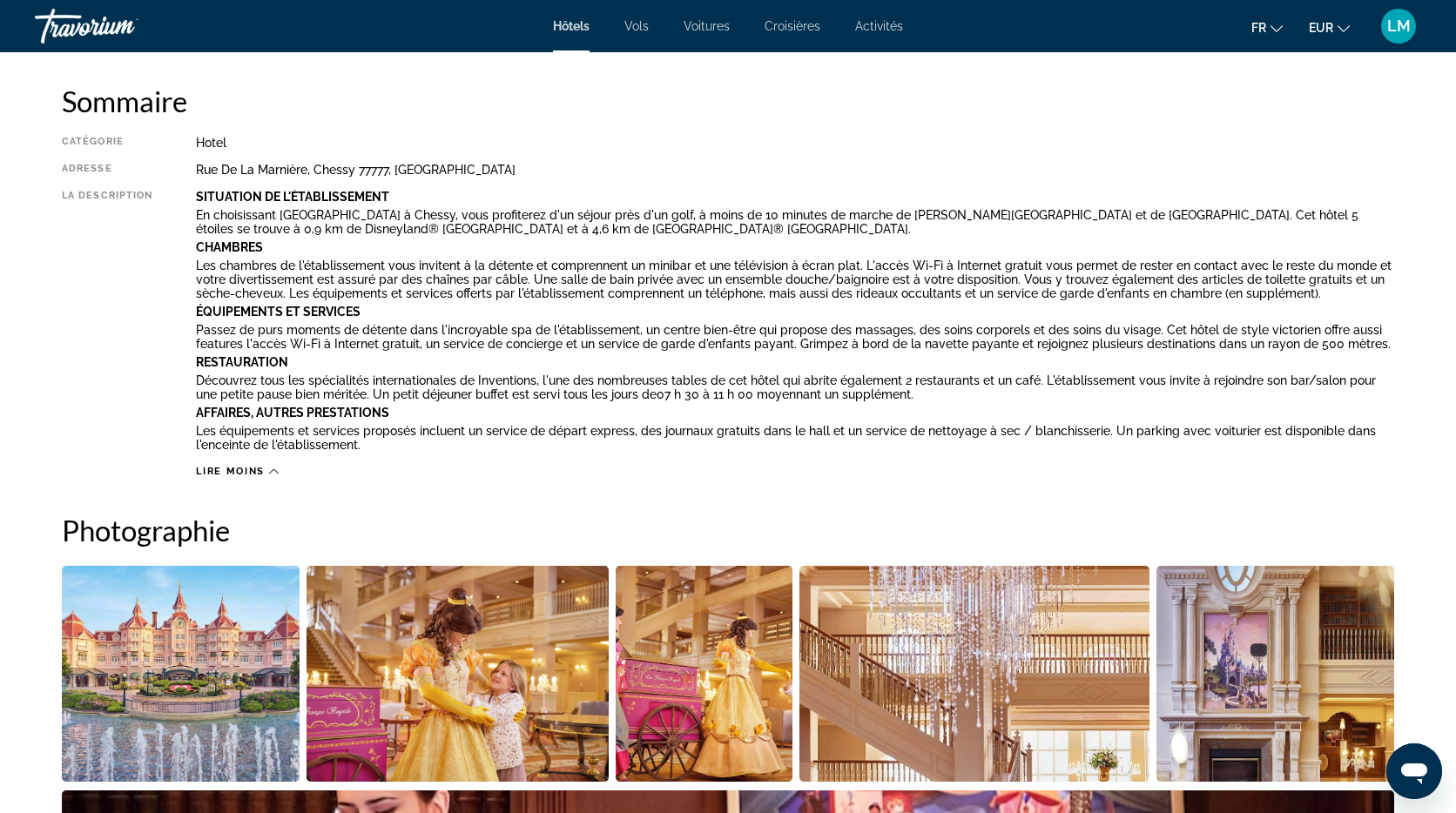
scroll to position [601, 0]
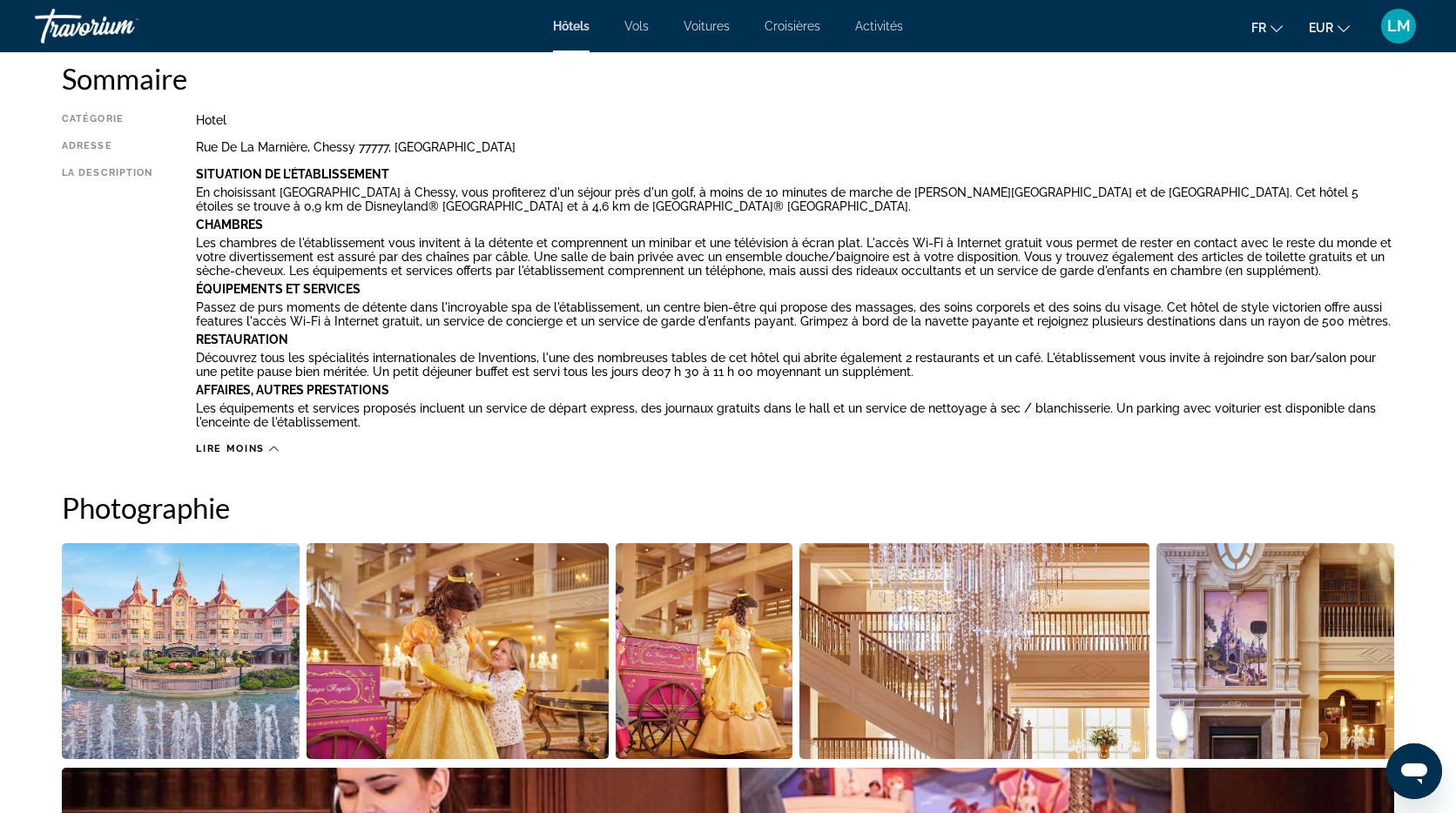
click at [273, 447] on icon "Main content" at bounding box center [273, 449] width 10 height 5
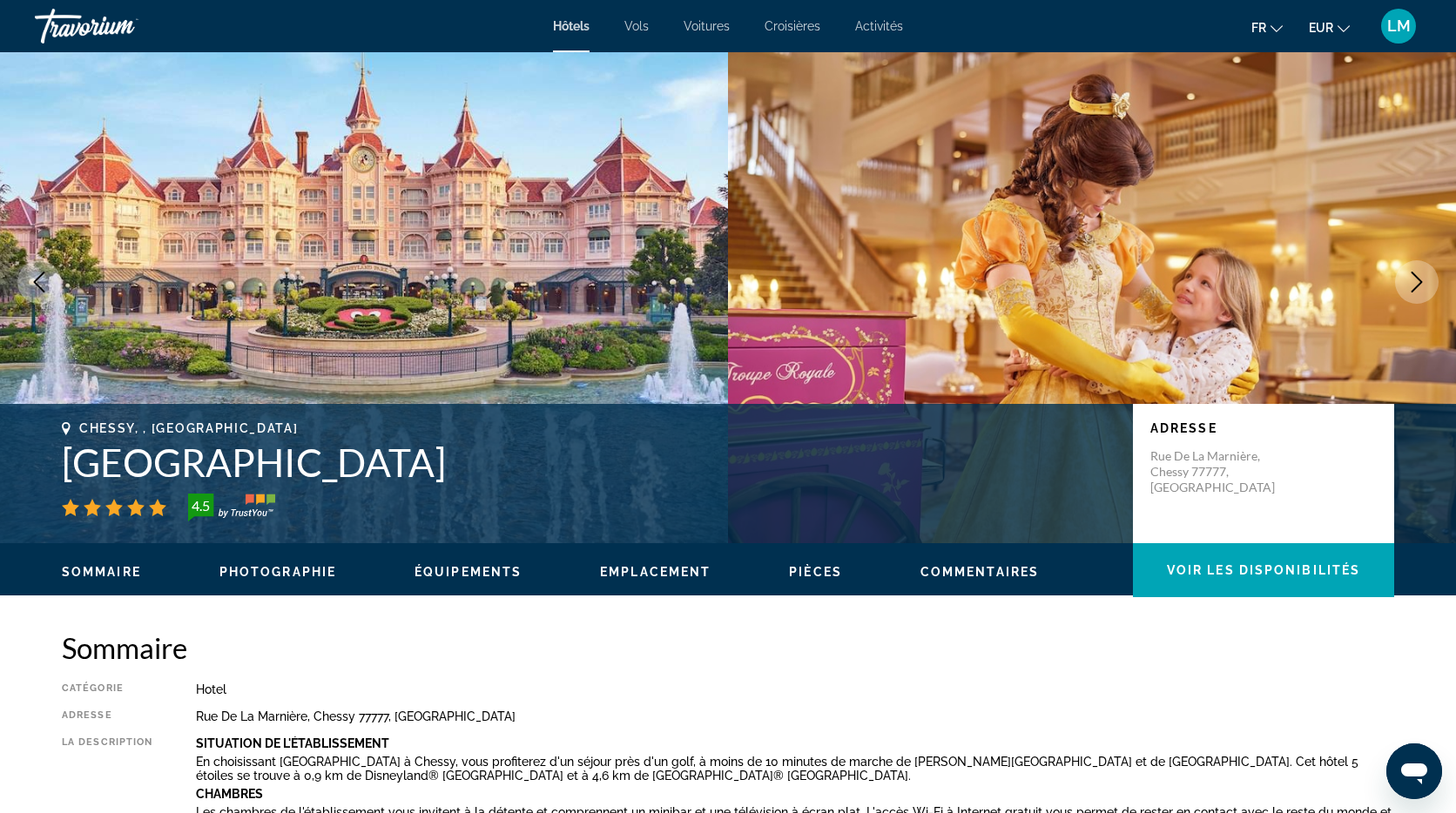
scroll to position [0, 0]
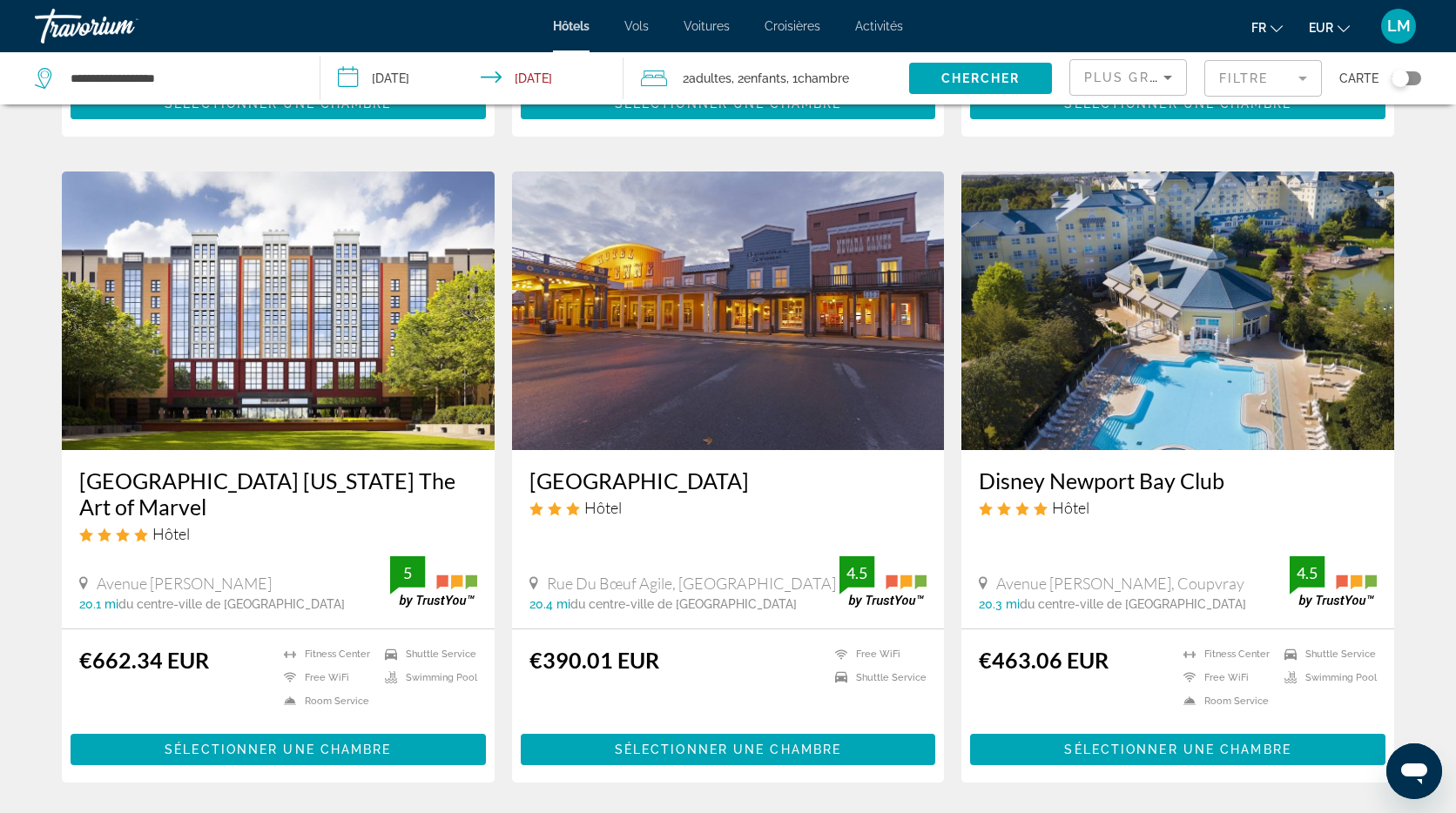
scroll to position [613, 0]
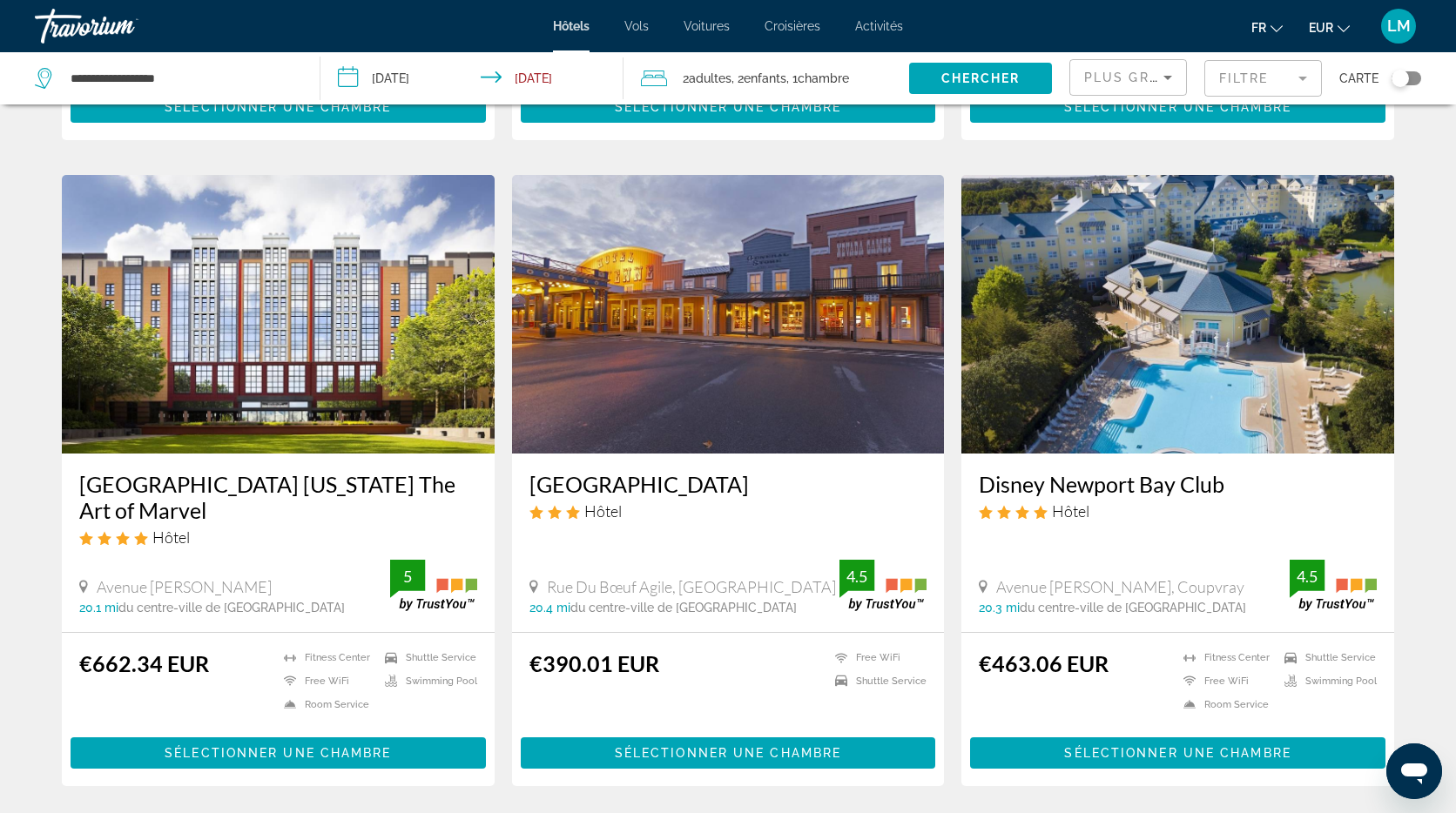
click at [300, 251] on img "Main content" at bounding box center [277, 314] width 432 height 278
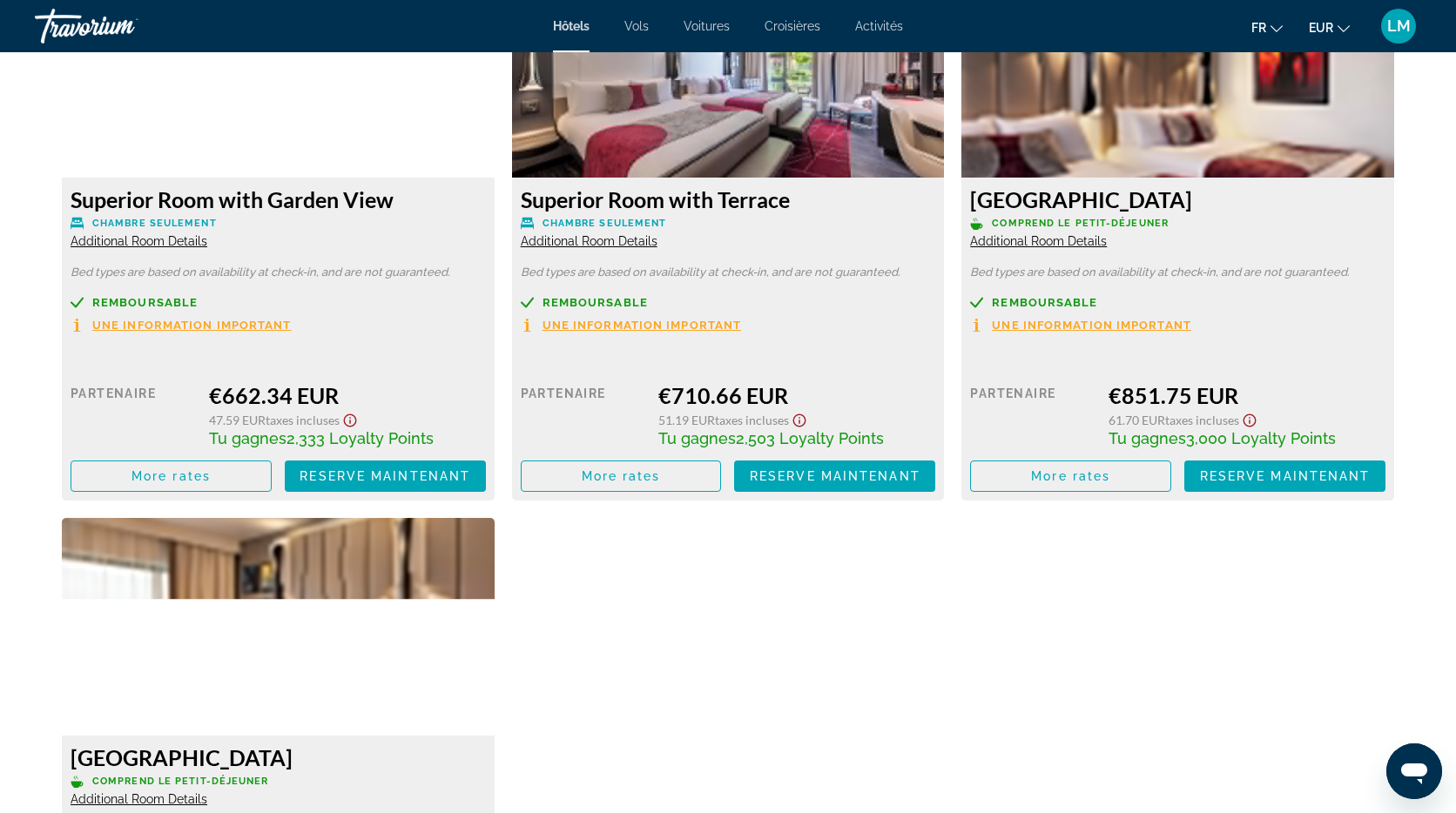
scroll to position [2502, 0]
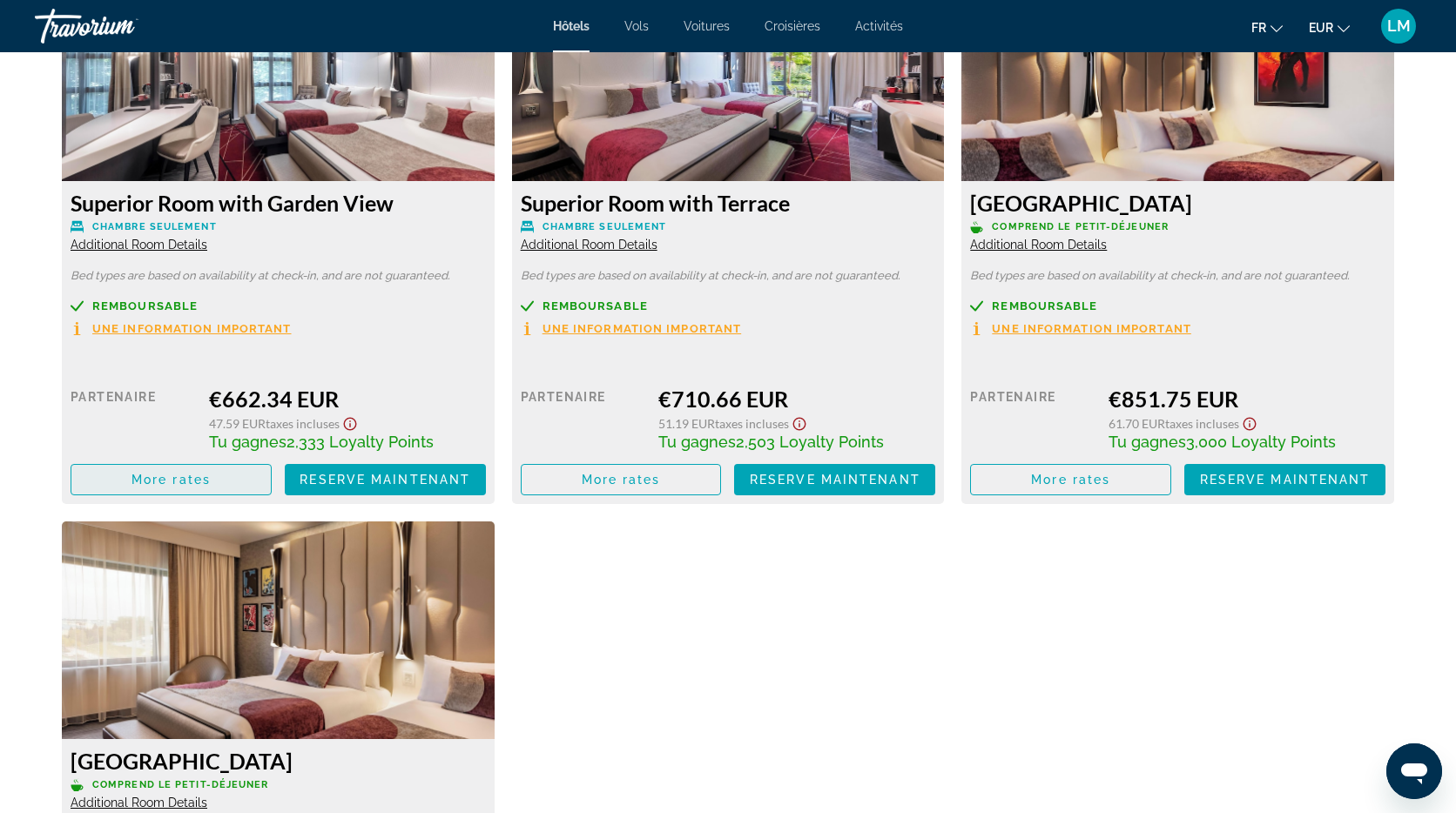
click at [208, 477] on span "More rates" at bounding box center [171, 480] width 79 height 13
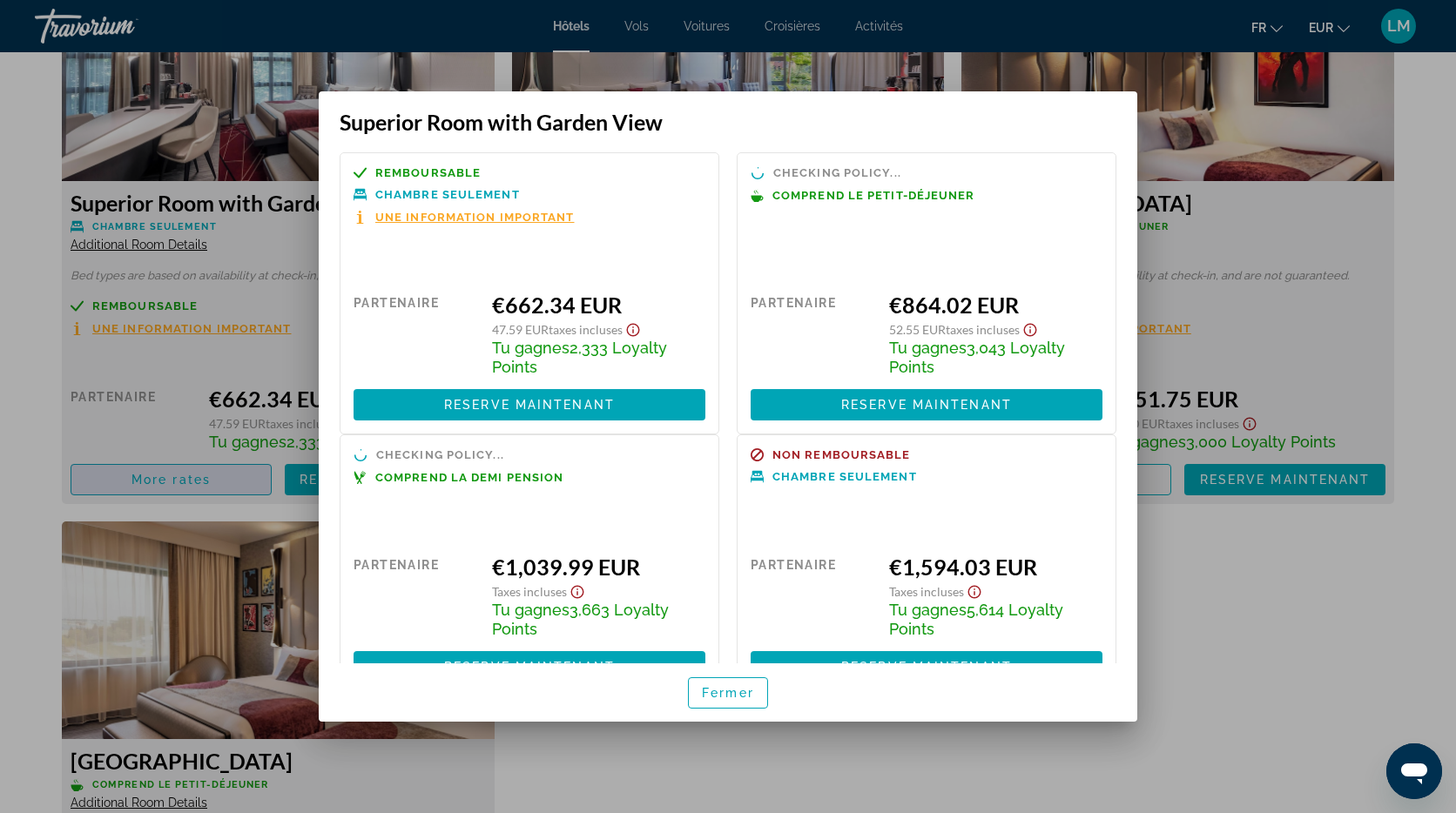
scroll to position [0, 0]
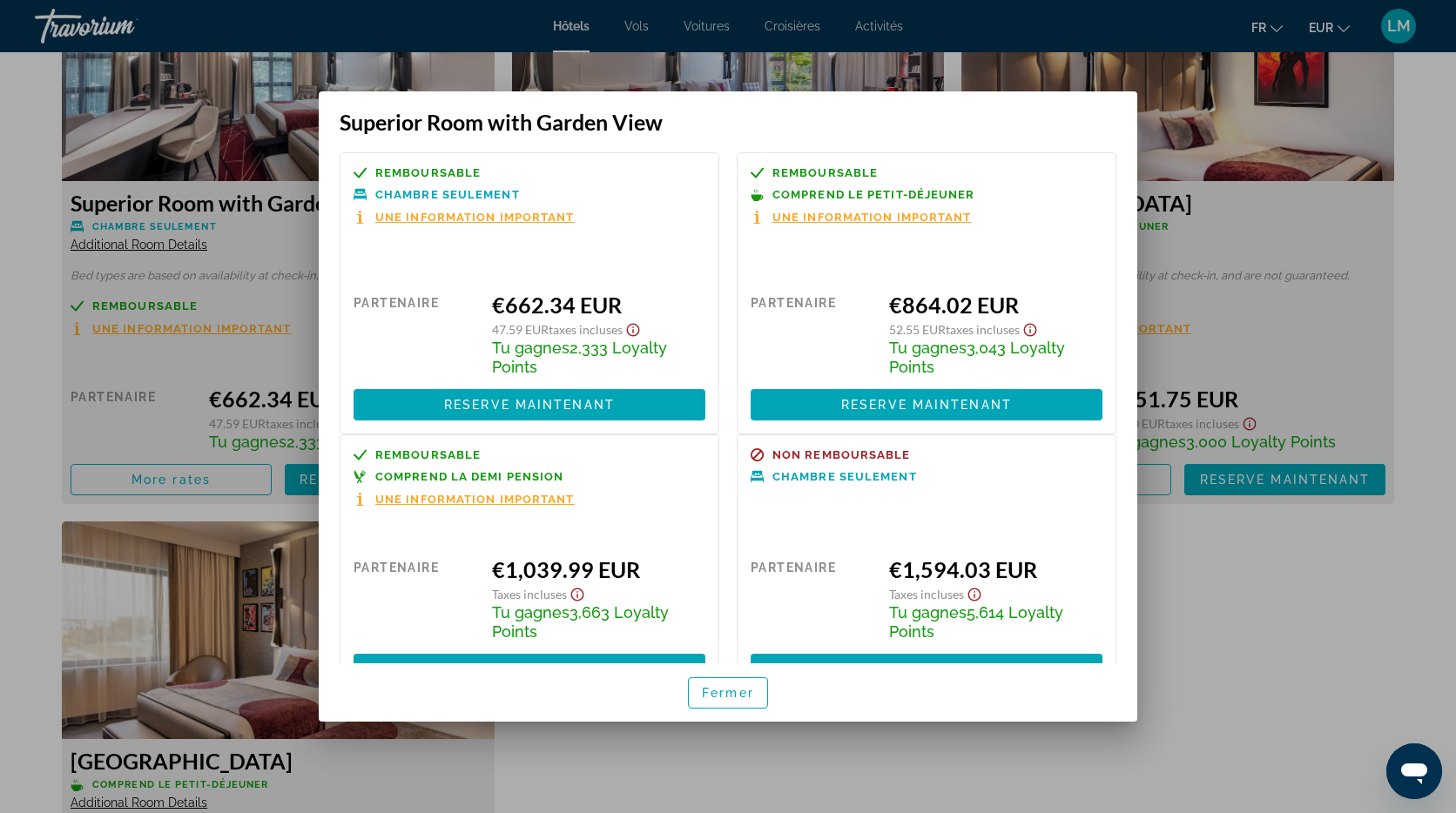
click at [1264, 571] on div at bounding box center [728, 406] width 1456 height 813
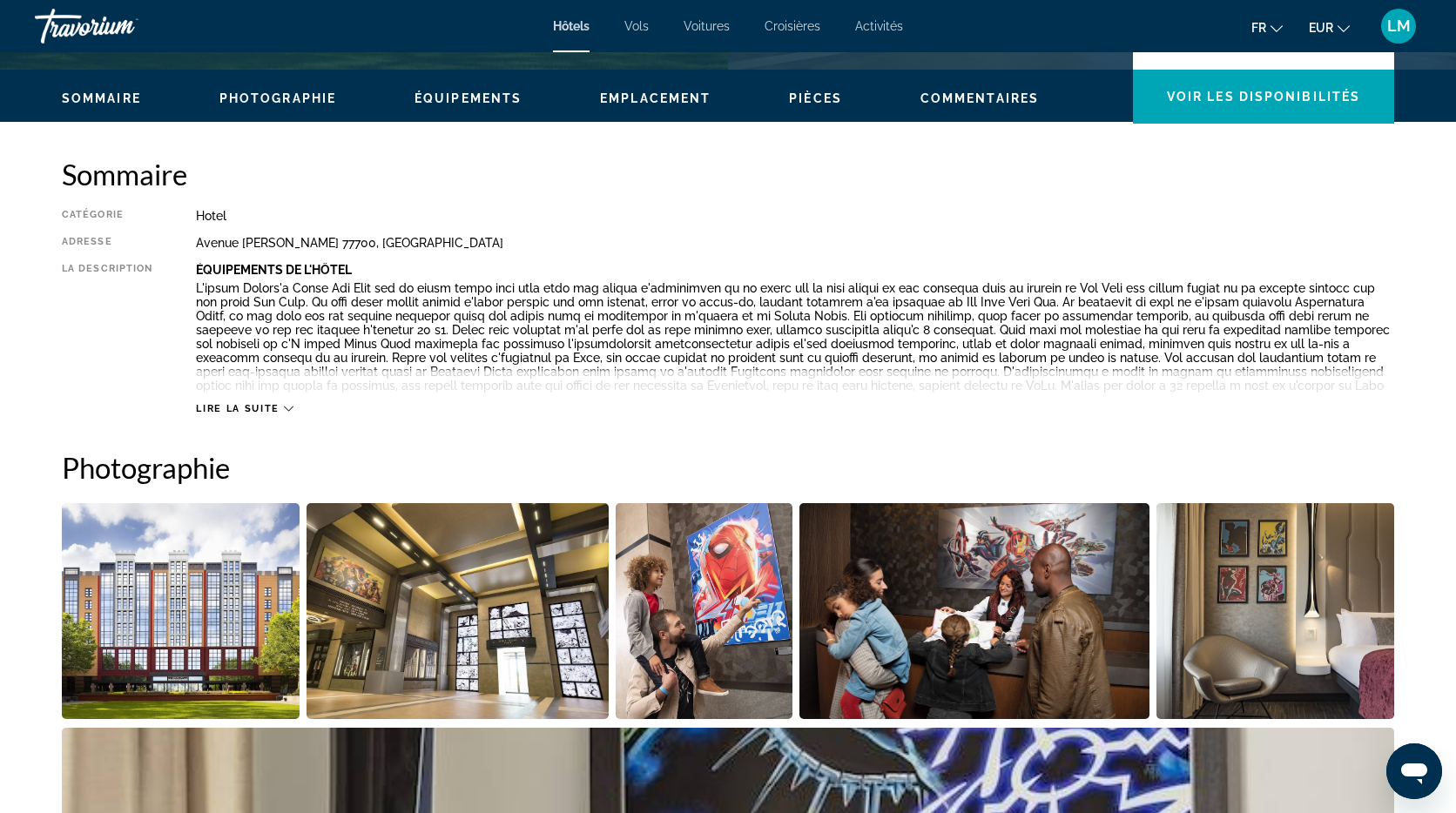
scroll to position [319, 0]
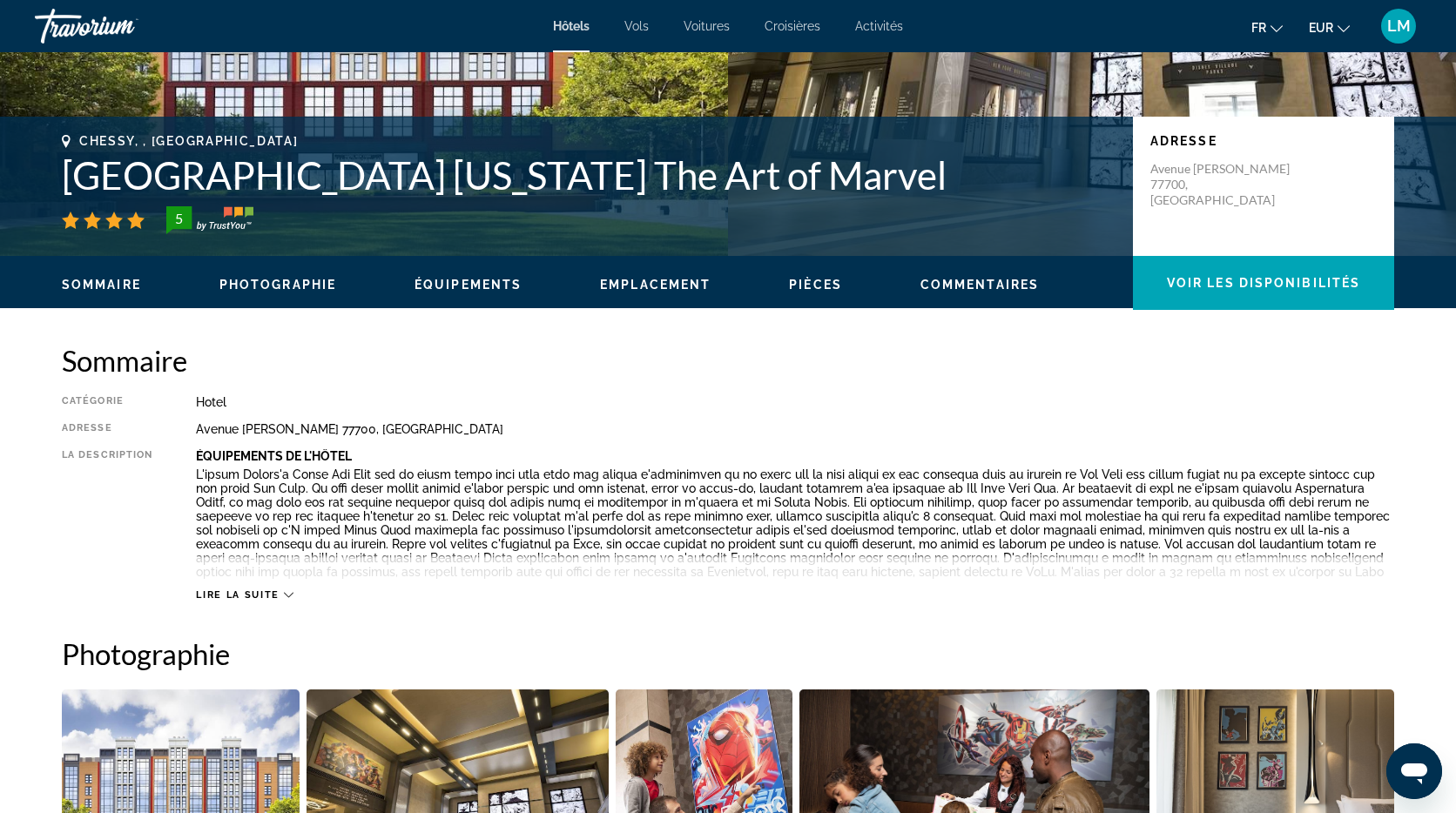
click at [284, 594] on icon "Main content" at bounding box center [289, 595] width 10 height 10
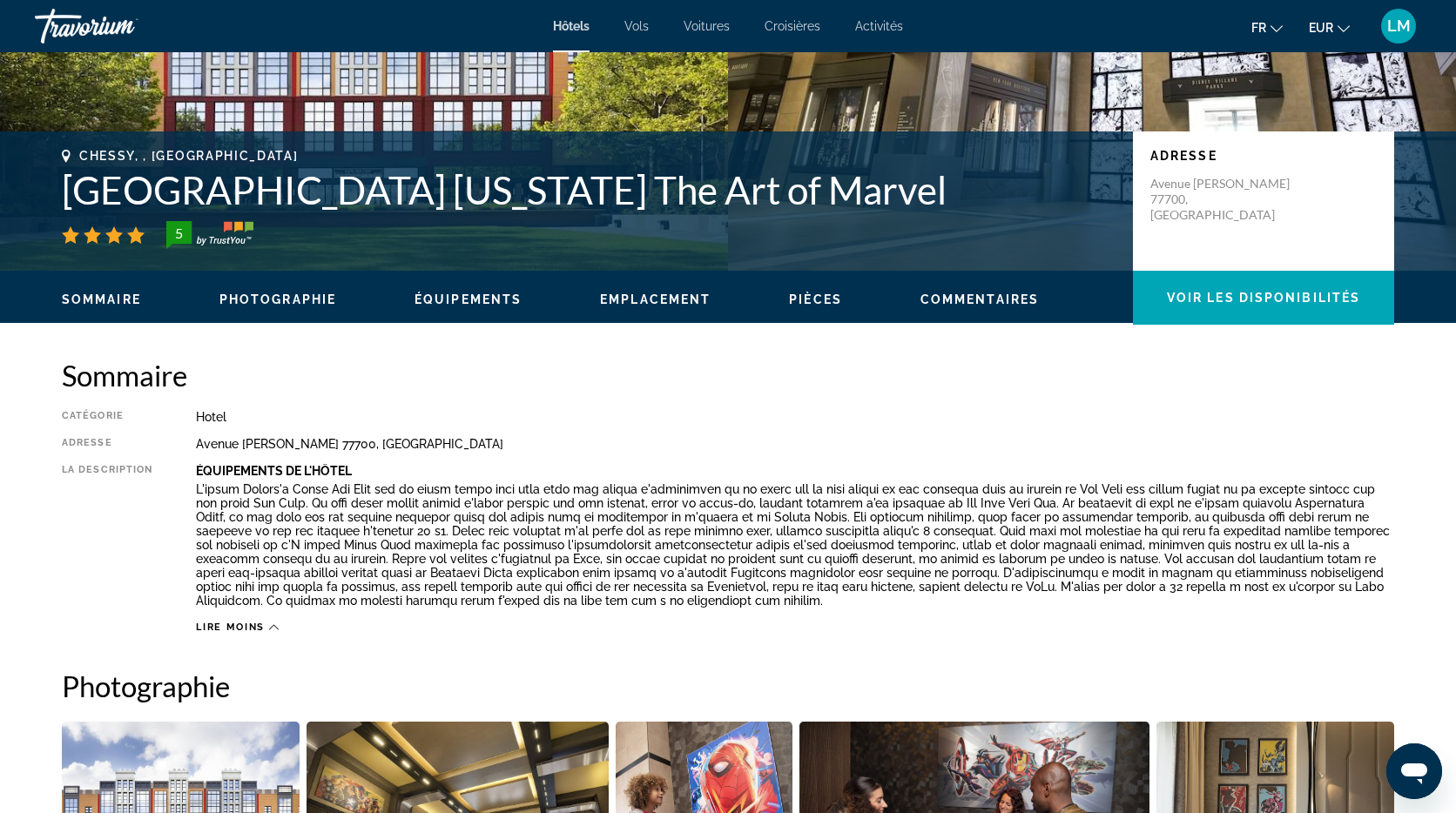
scroll to position [0, 0]
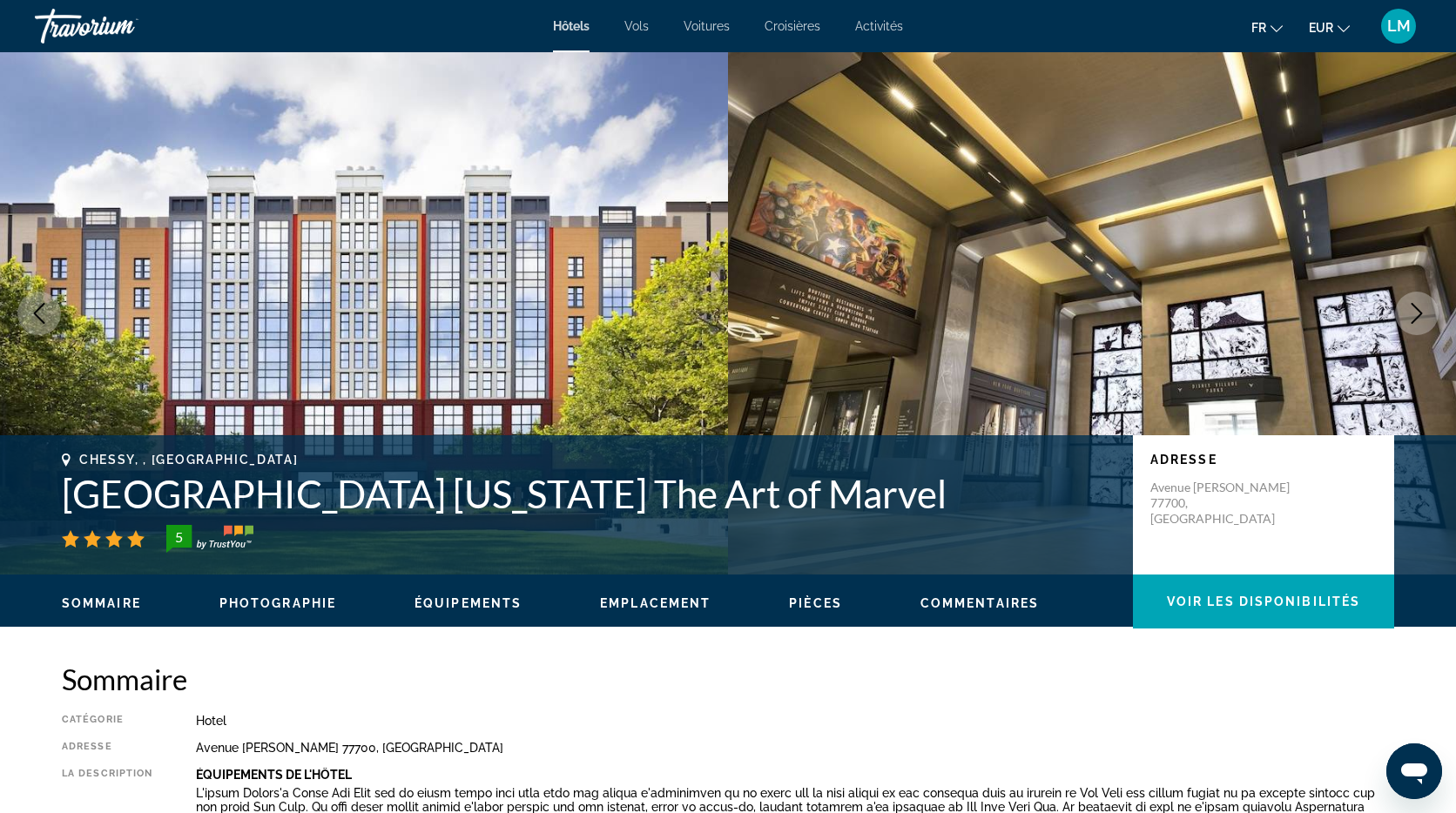
click at [869, 23] on span "Activités" at bounding box center [879, 26] width 48 height 13
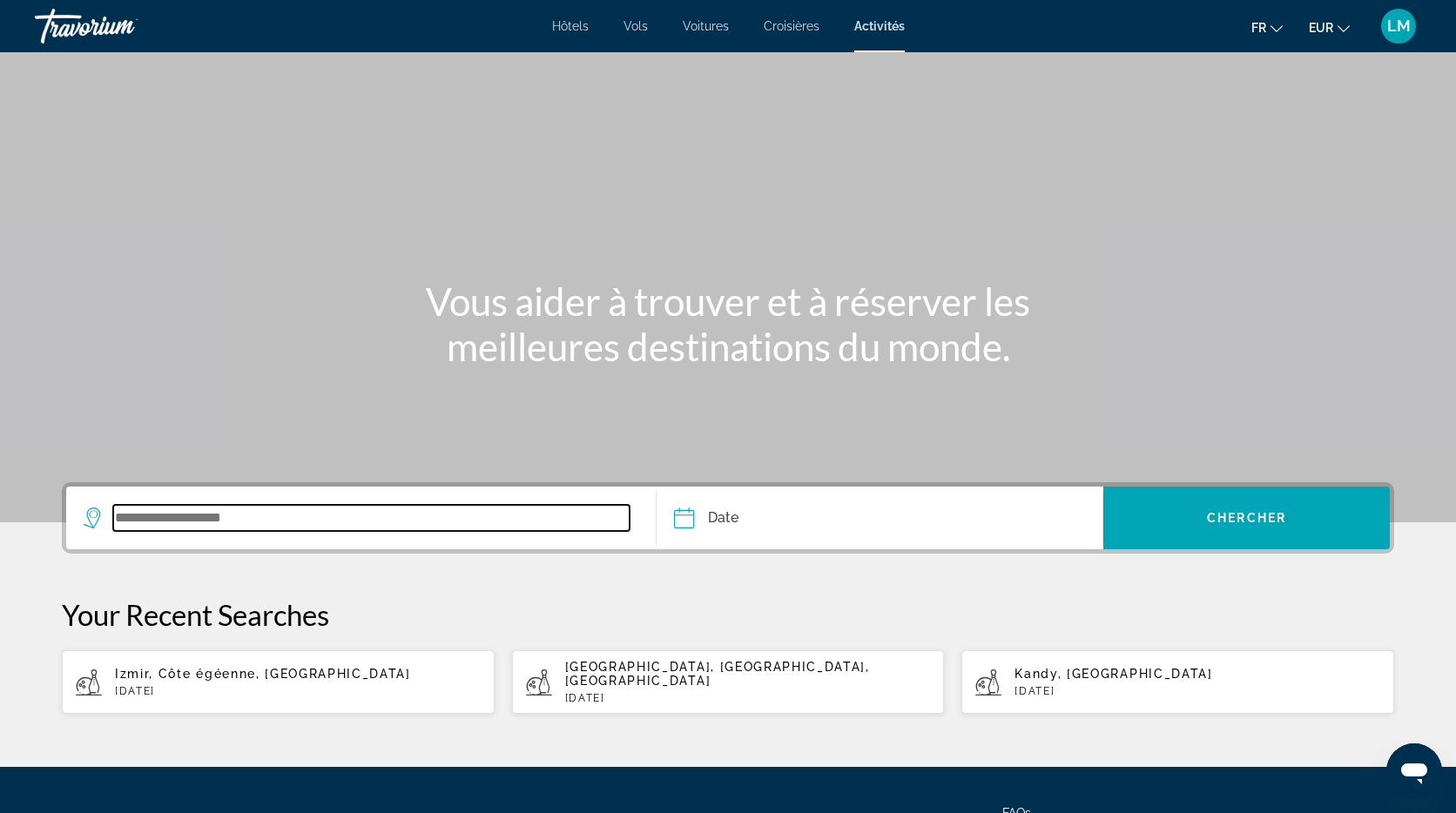
click at [241, 516] on input "Search widget" at bounding box center [372, 517] width 516 height 26
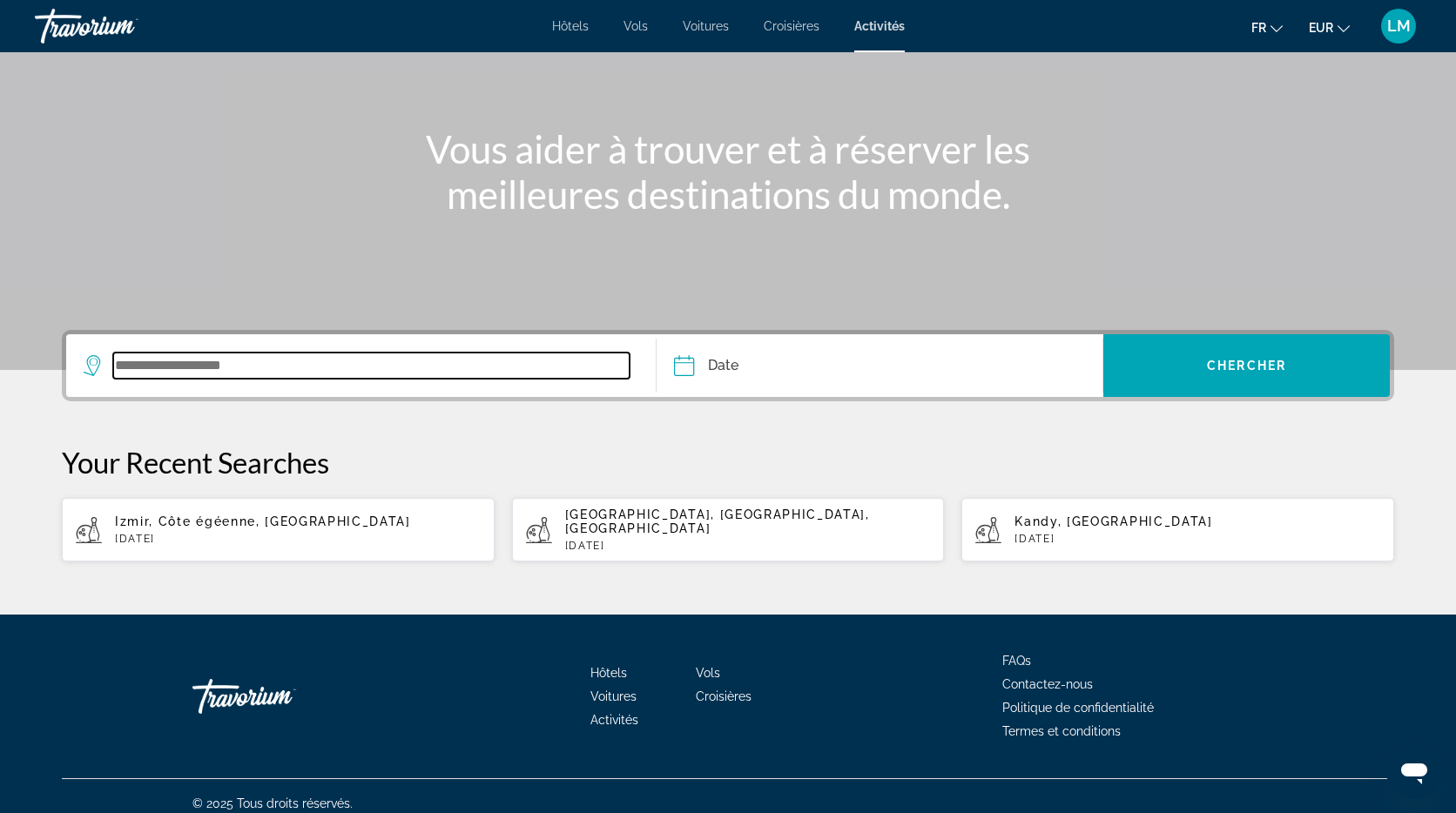
scroll to position [153, 0]
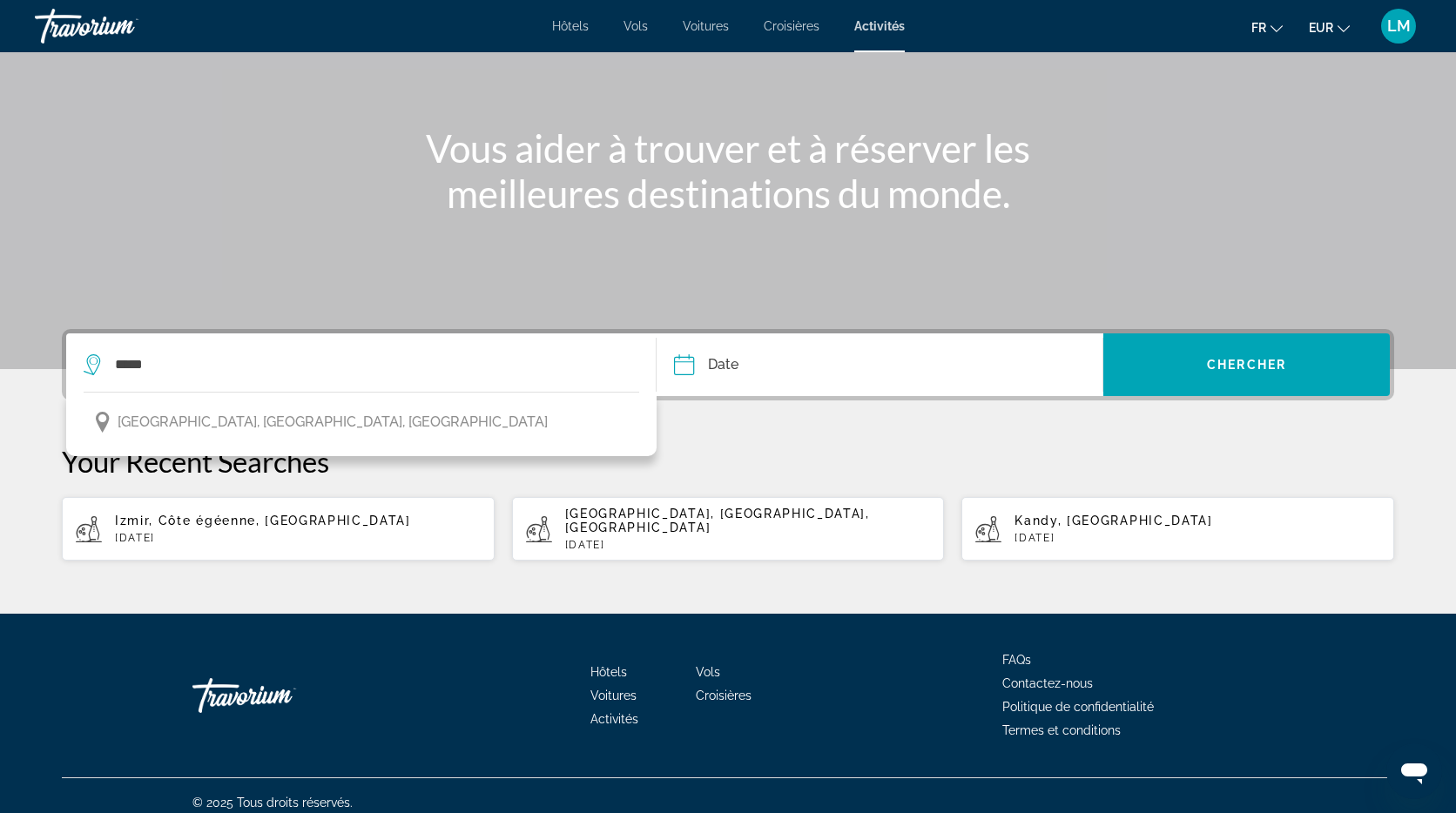
drag, startPoint x: 260, startPoint y: 430, endPoint x: 430, endPoint y: 399, distance: 172.8
click at [260, 430] on span "[GEOGRAPHIC_DATA], [GEOGRAPHIC_DATA], [GEOGRAPHIC_DATA]" at bounding box center [332, 422] width 430 height 24
type input "**********"
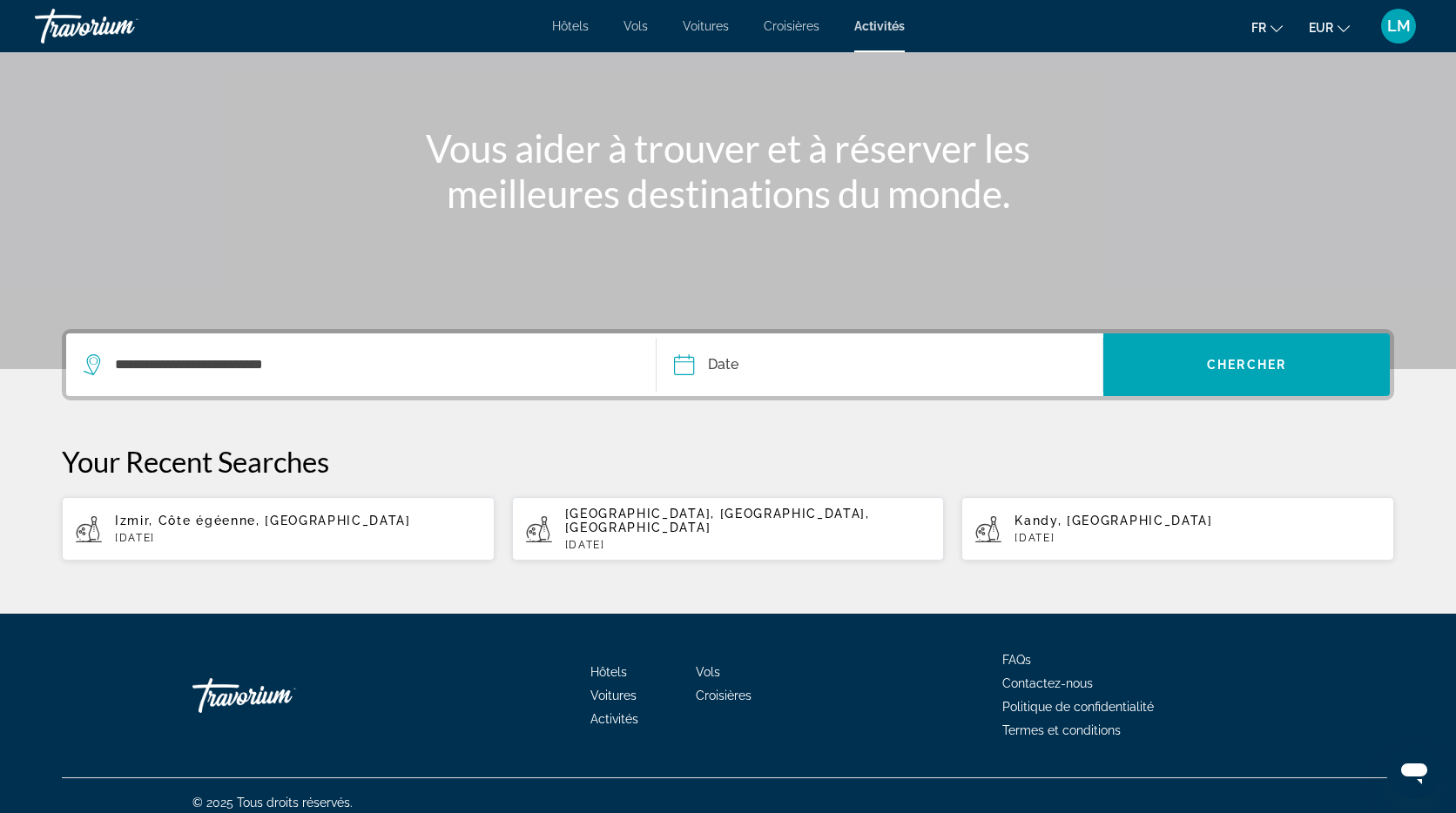
click at [844, 370] on input "Date" at bounding box center [780, 367] width 221 height 68
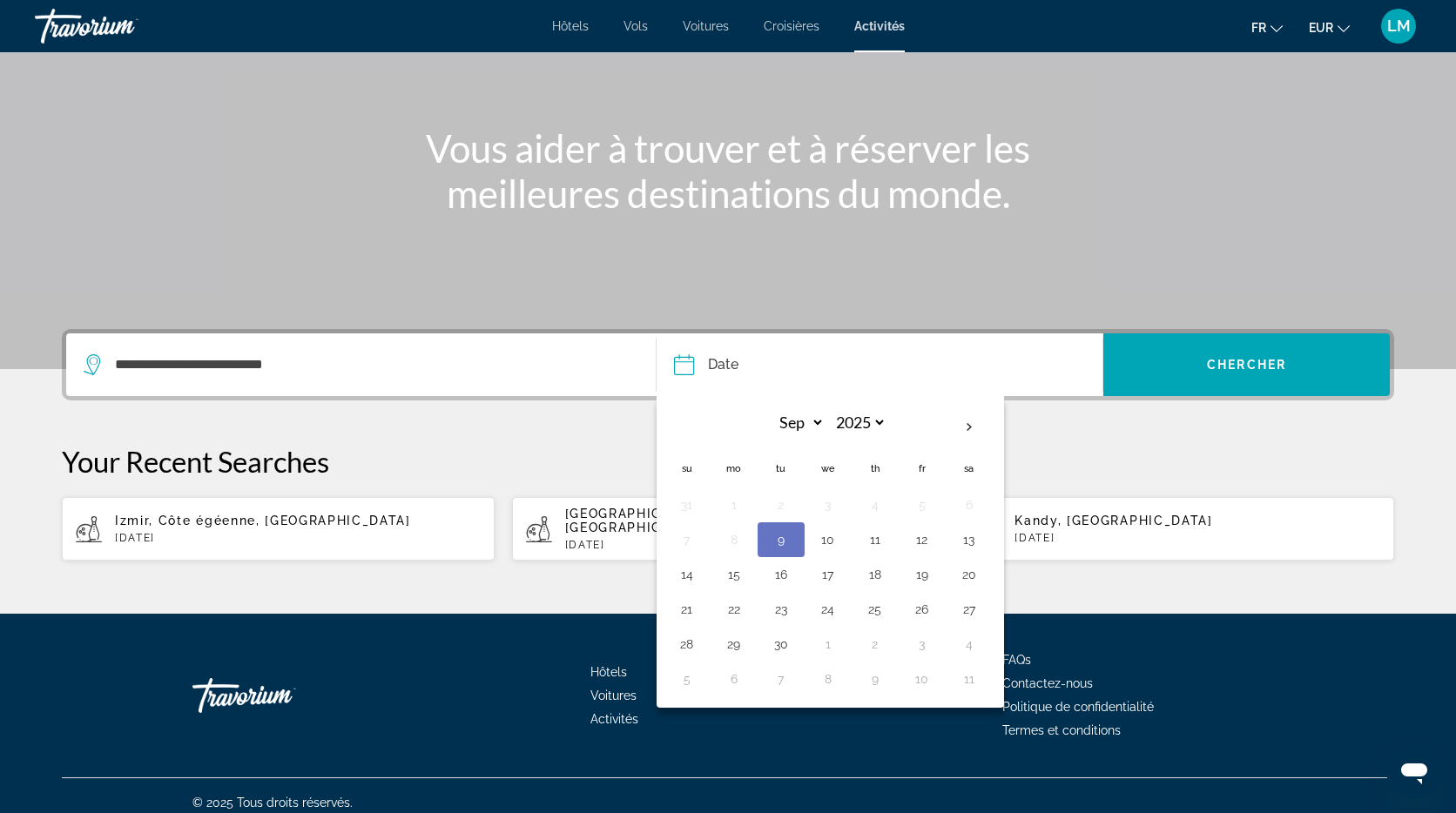
click at [690, 648] on button "28" at bounding box center [687, 643] width 28 height 24
type input "**********"
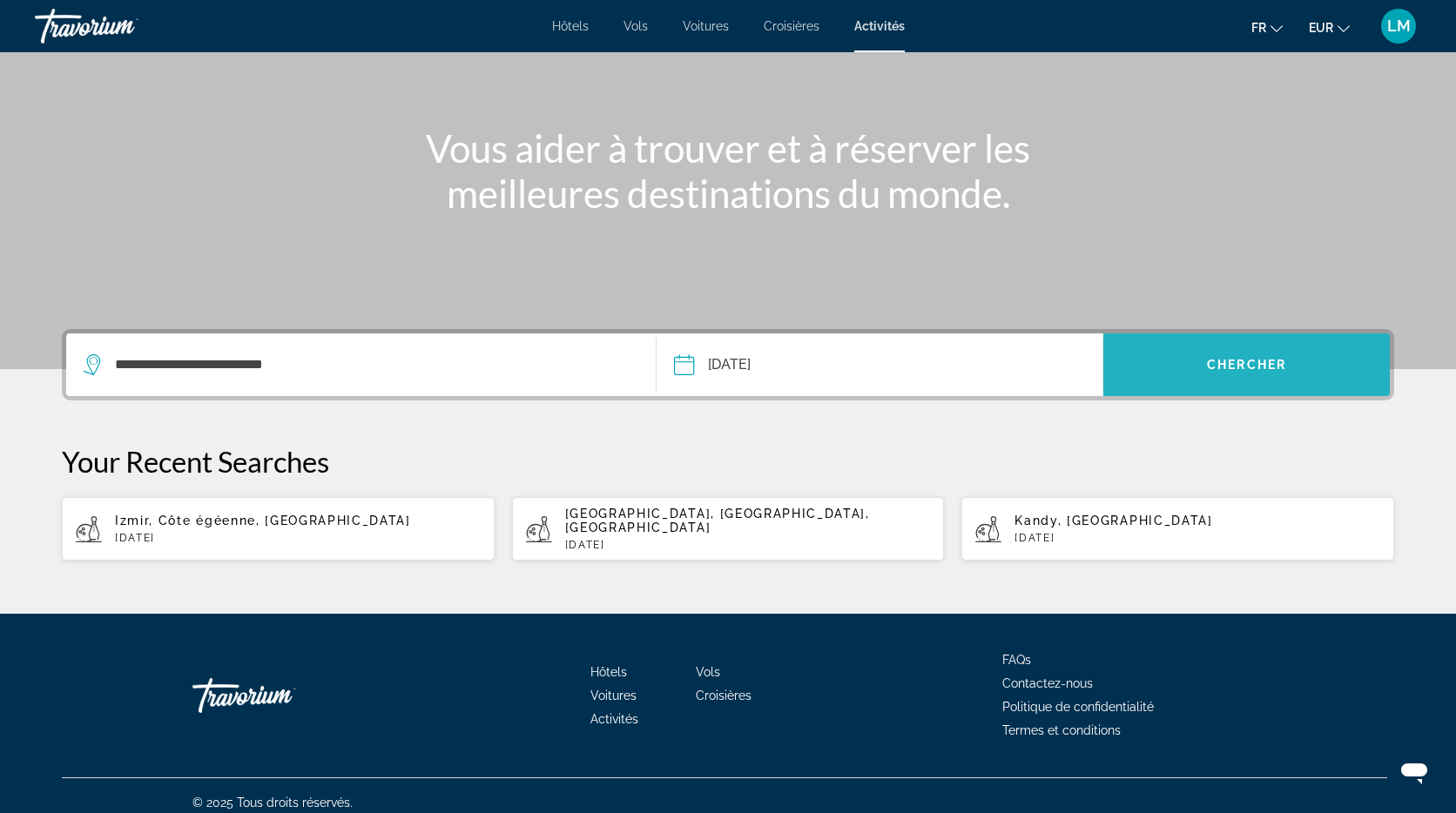
click at [1290, 349] on span "Search widget" at bounding box center [1245, 364] width 286 height 41
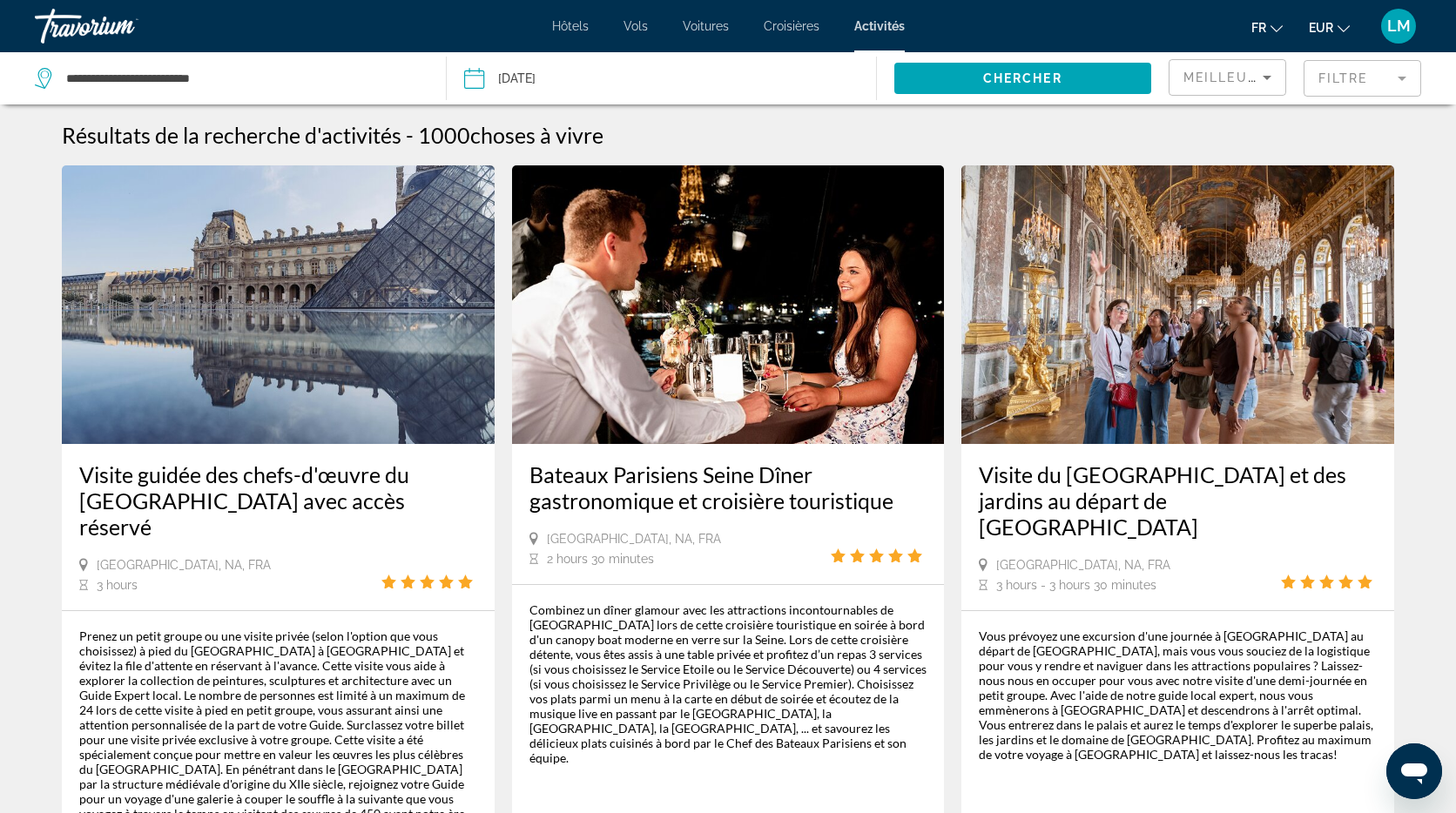
click at [1377, 79] on mat-form-field "Filtre" at bounding box center [1362, 78] width 117 height 37
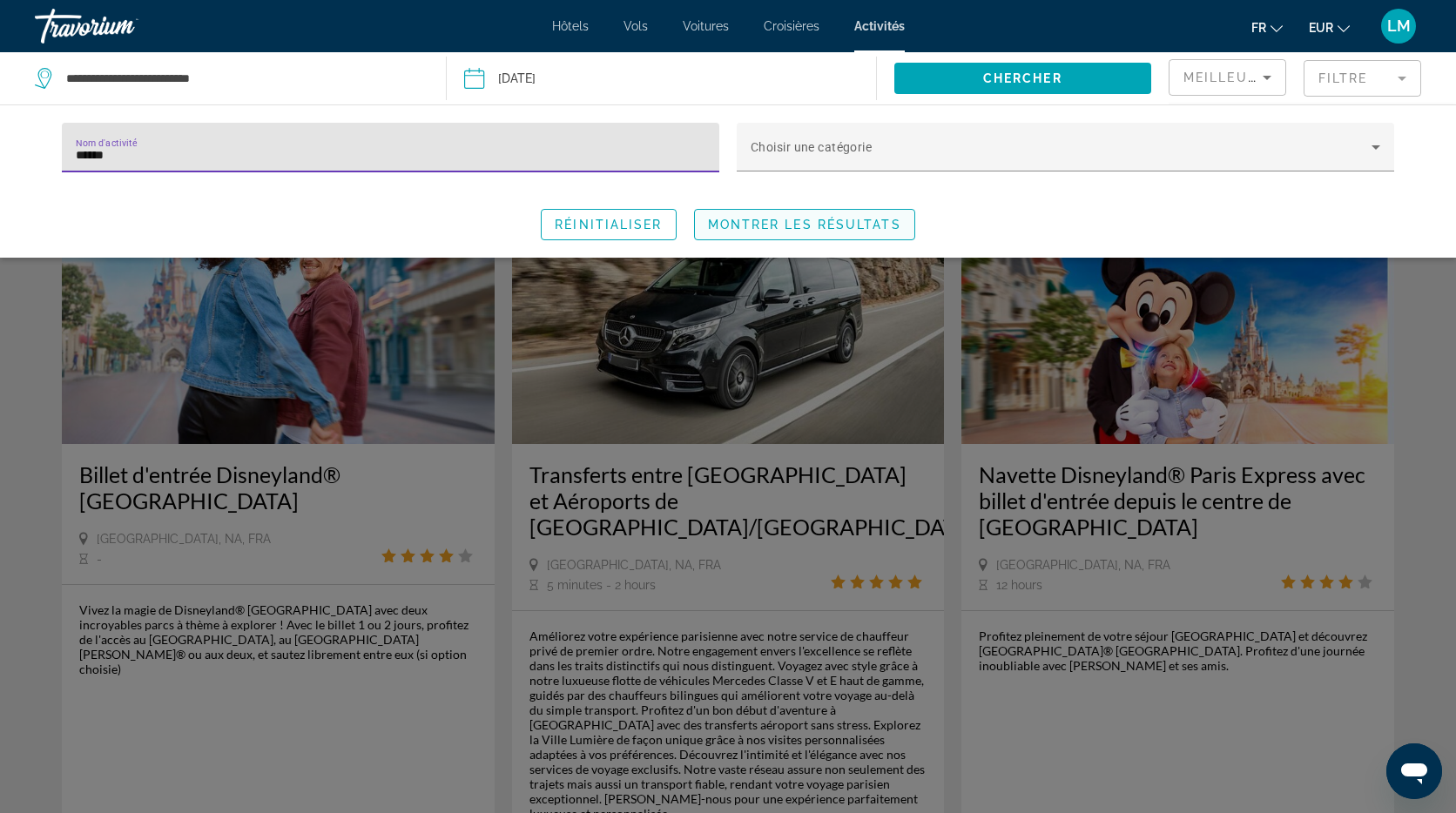
type input "******"
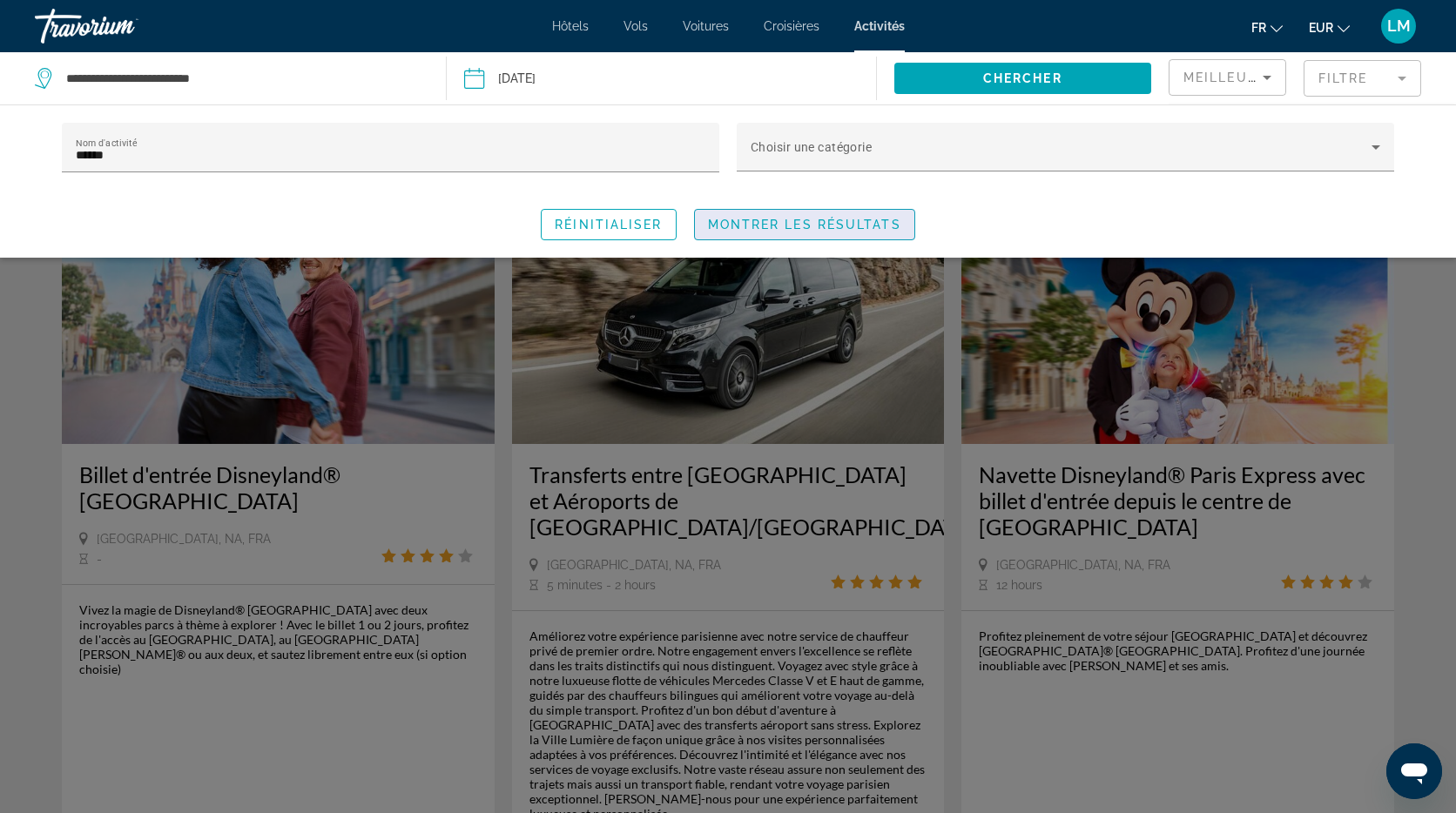
click at [817, 218] on span "Montrer les résultats" at bounding box center [804, 224] width 194 height 13
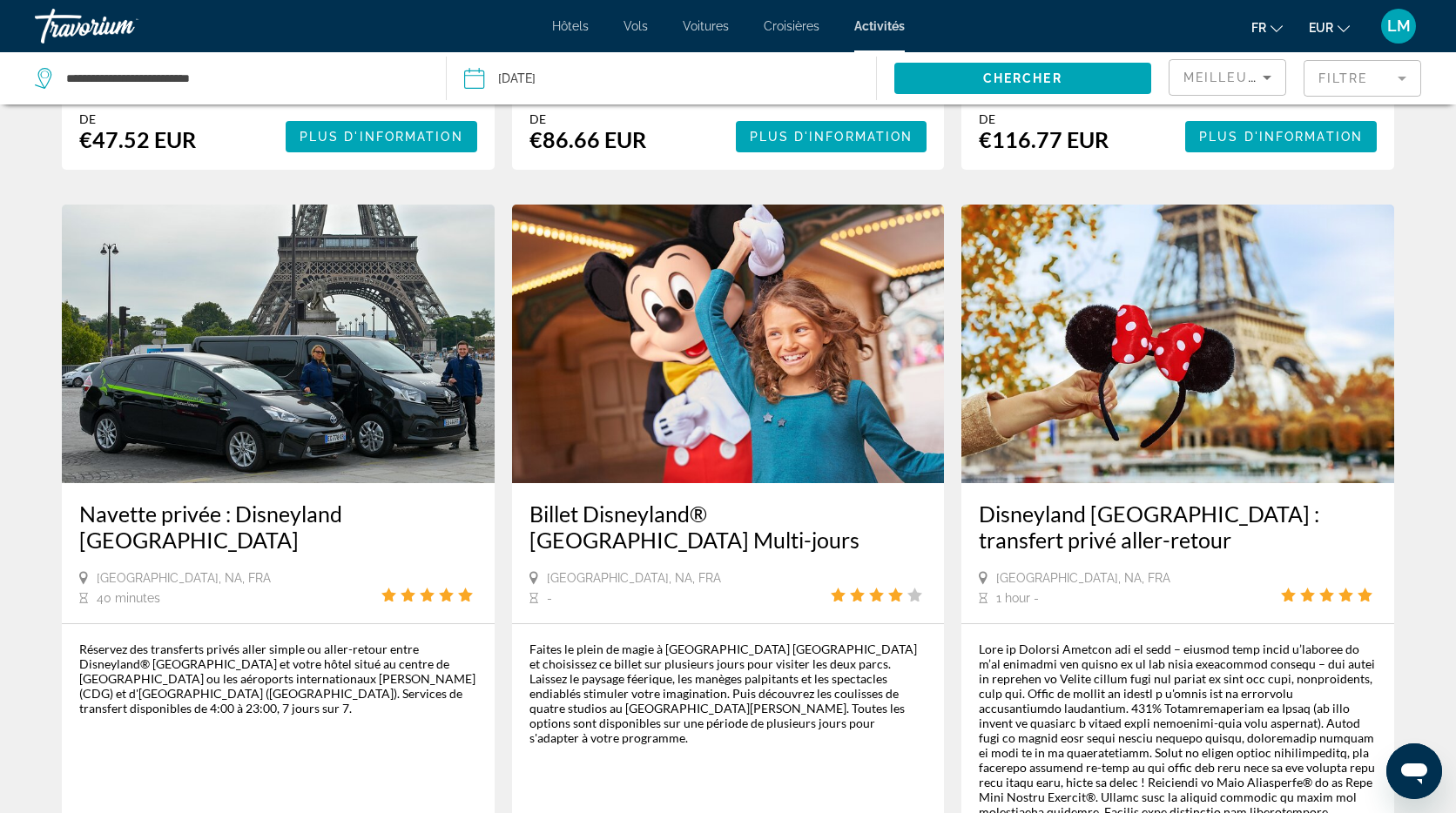
scroll to position [731, 0]
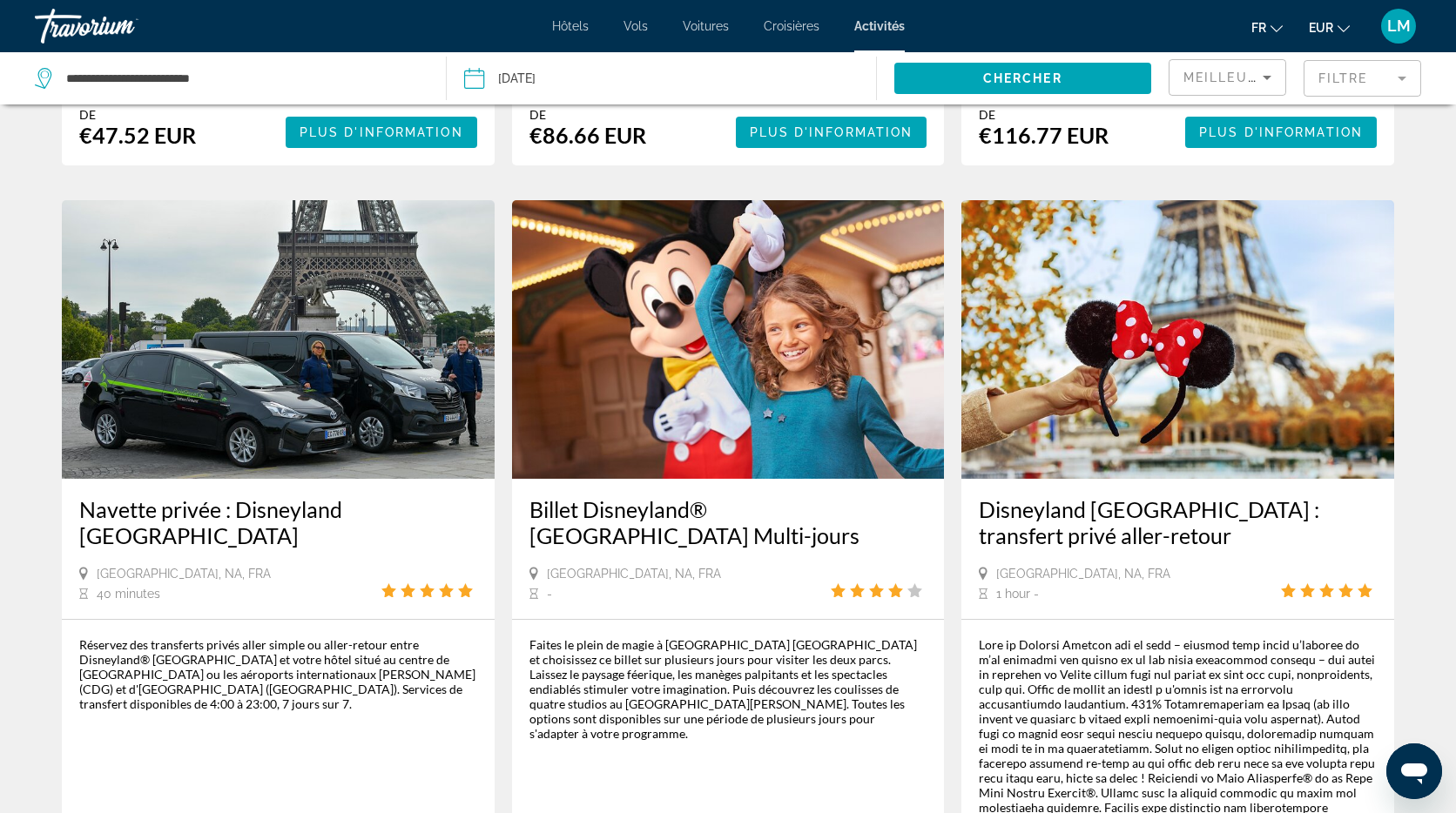
click at [716, 288] on img "Main content" at bounding box center [728, 339] width 432 height 278
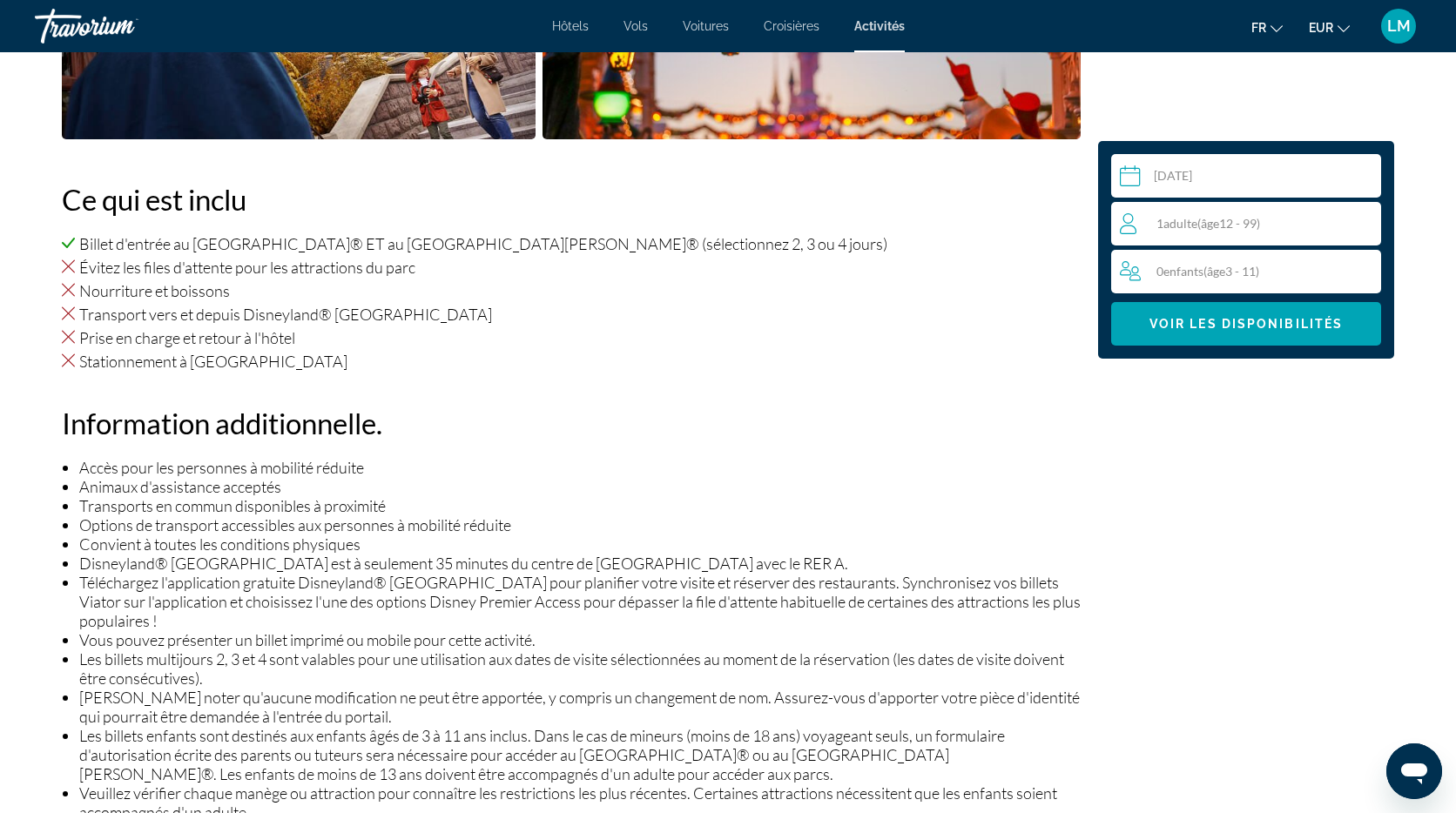
scroll to position [1088, 0]
click at [1235, 230] on span "( âge 12 - 99)" at bounding box center [1228, 223] width 63 height 14
click at [1366, 222] on icon "Increment adults" at bounding box center [1364, 223] width 15 height 21
click at [1363, 268] on icon "Increment children" at bounding box center [1364, 271] width 15 height 21
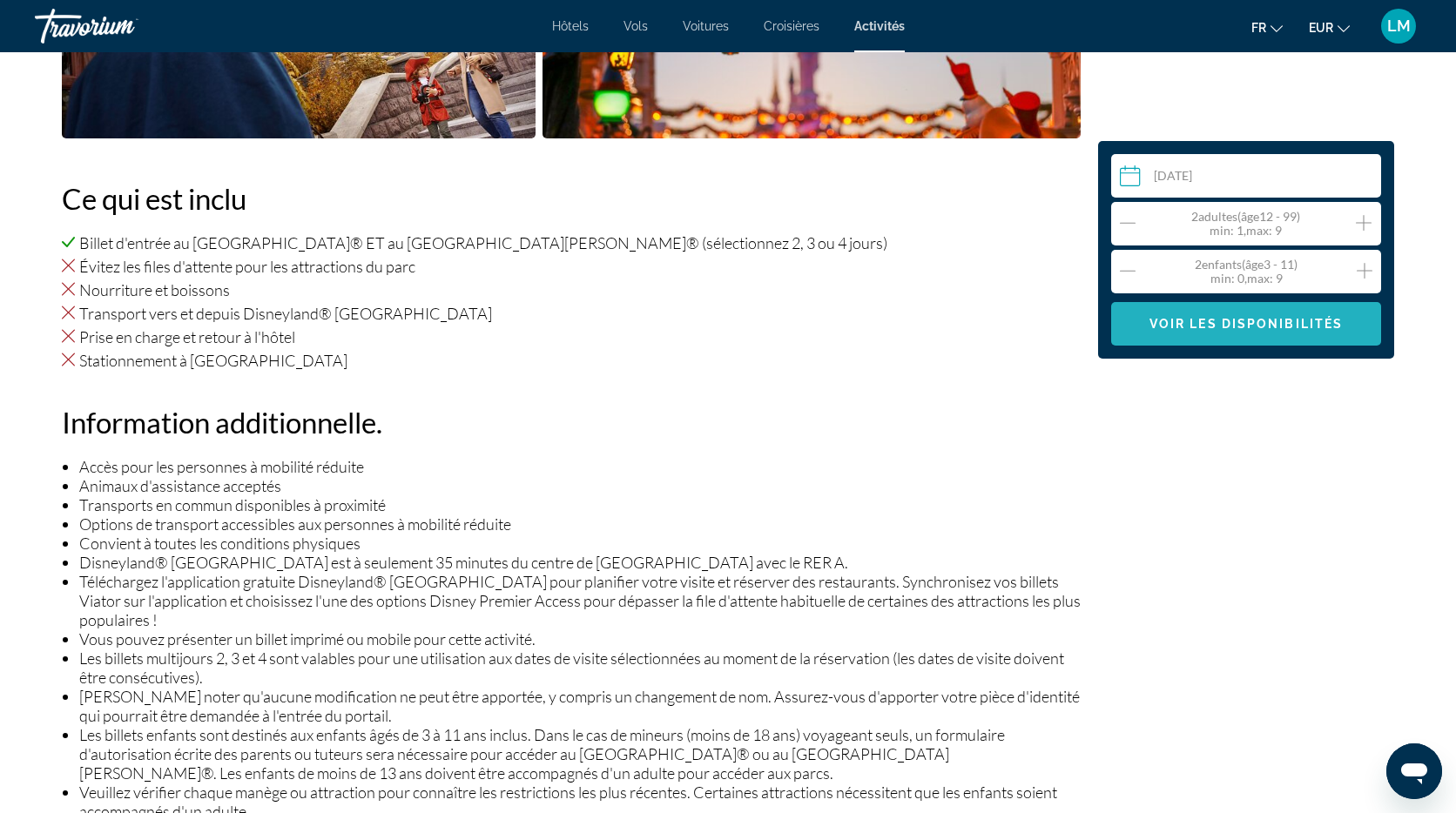
click at [1287, 324] on span "Voir les disponibilités" at bounding box center [1245, 324] width 194 height 13
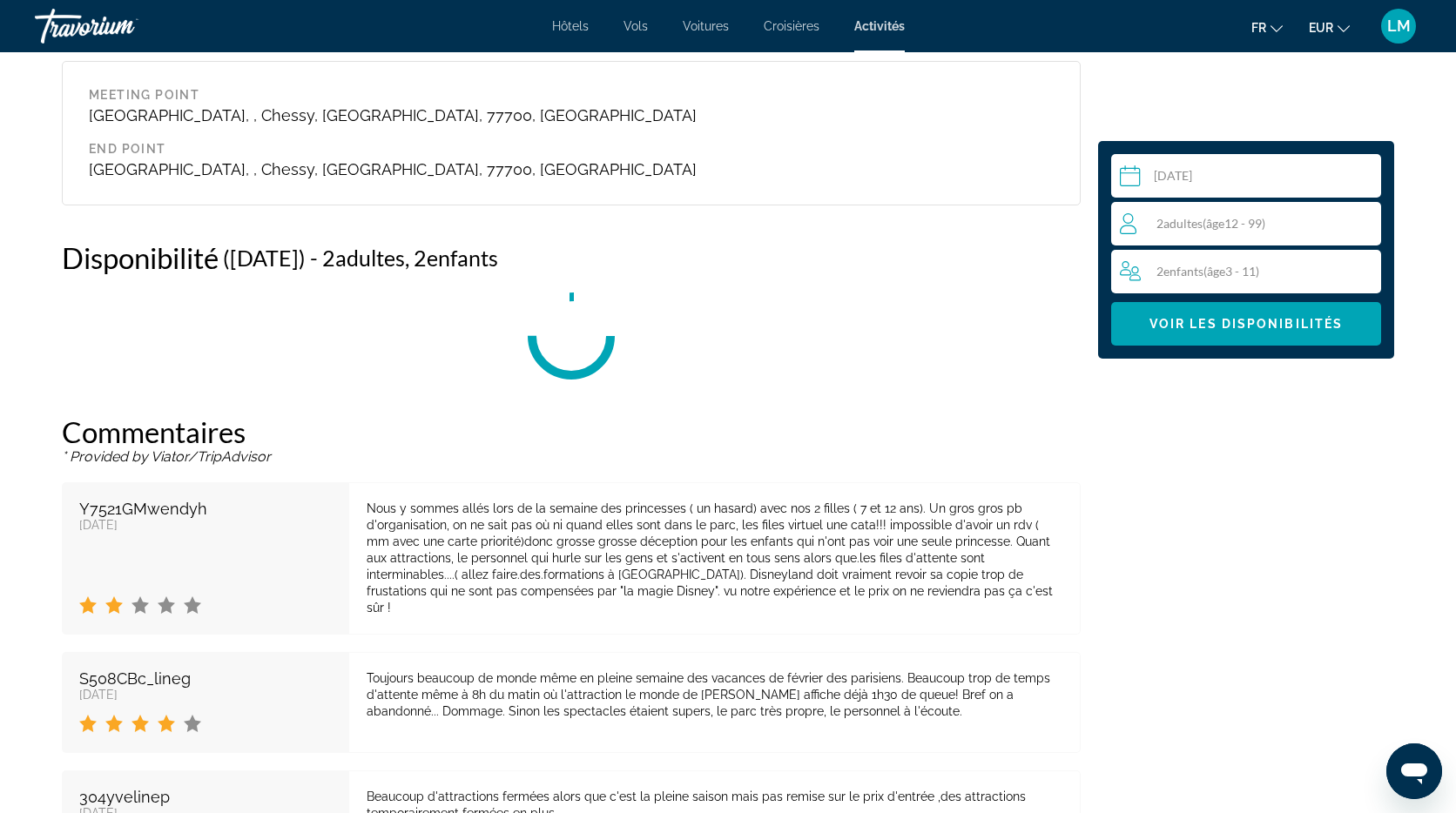
scroll to position [2942, 0]
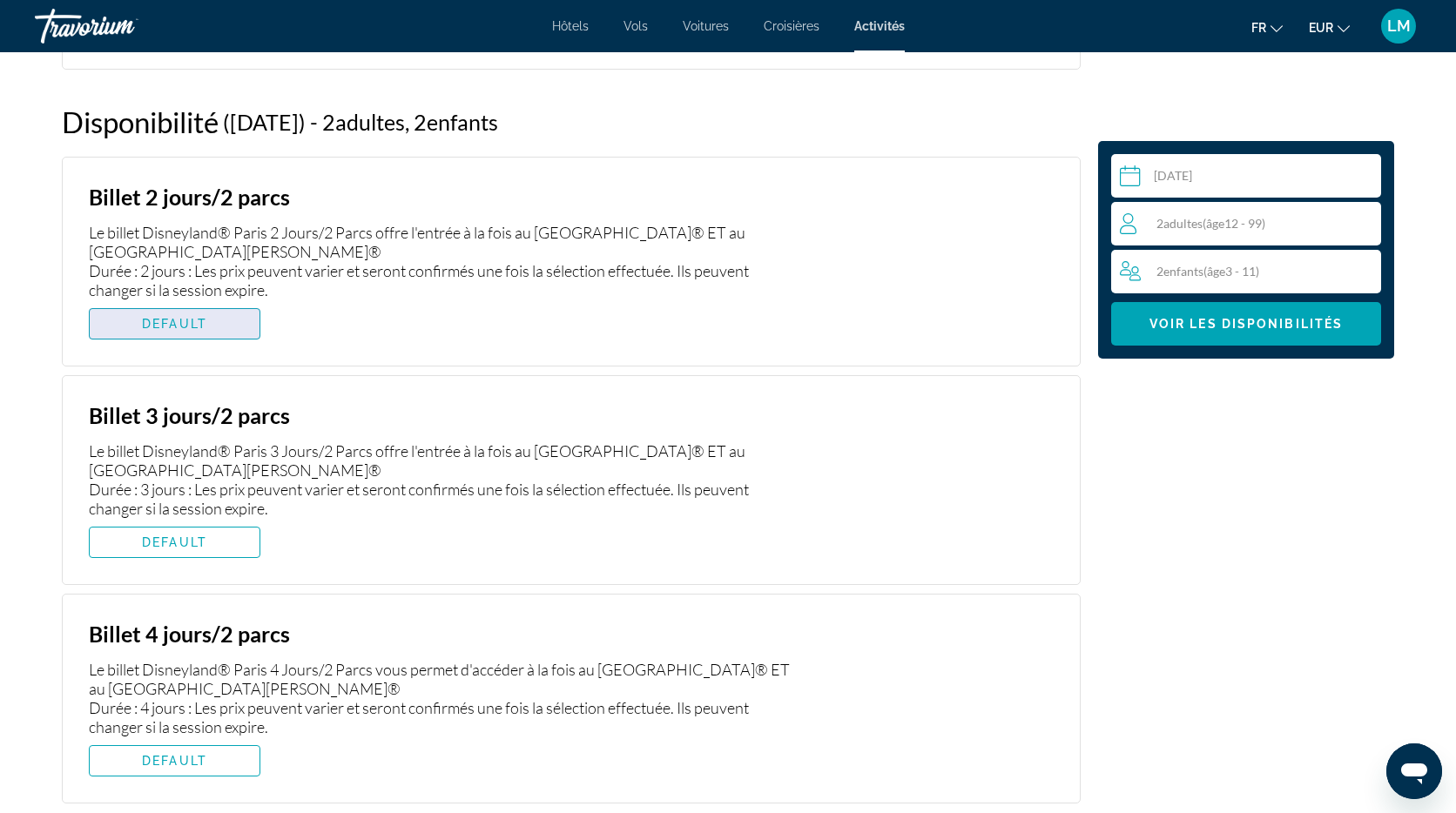
click at [189, 327] on span "DEFAULT" at bounding box center [174, 324] width 65 height 13
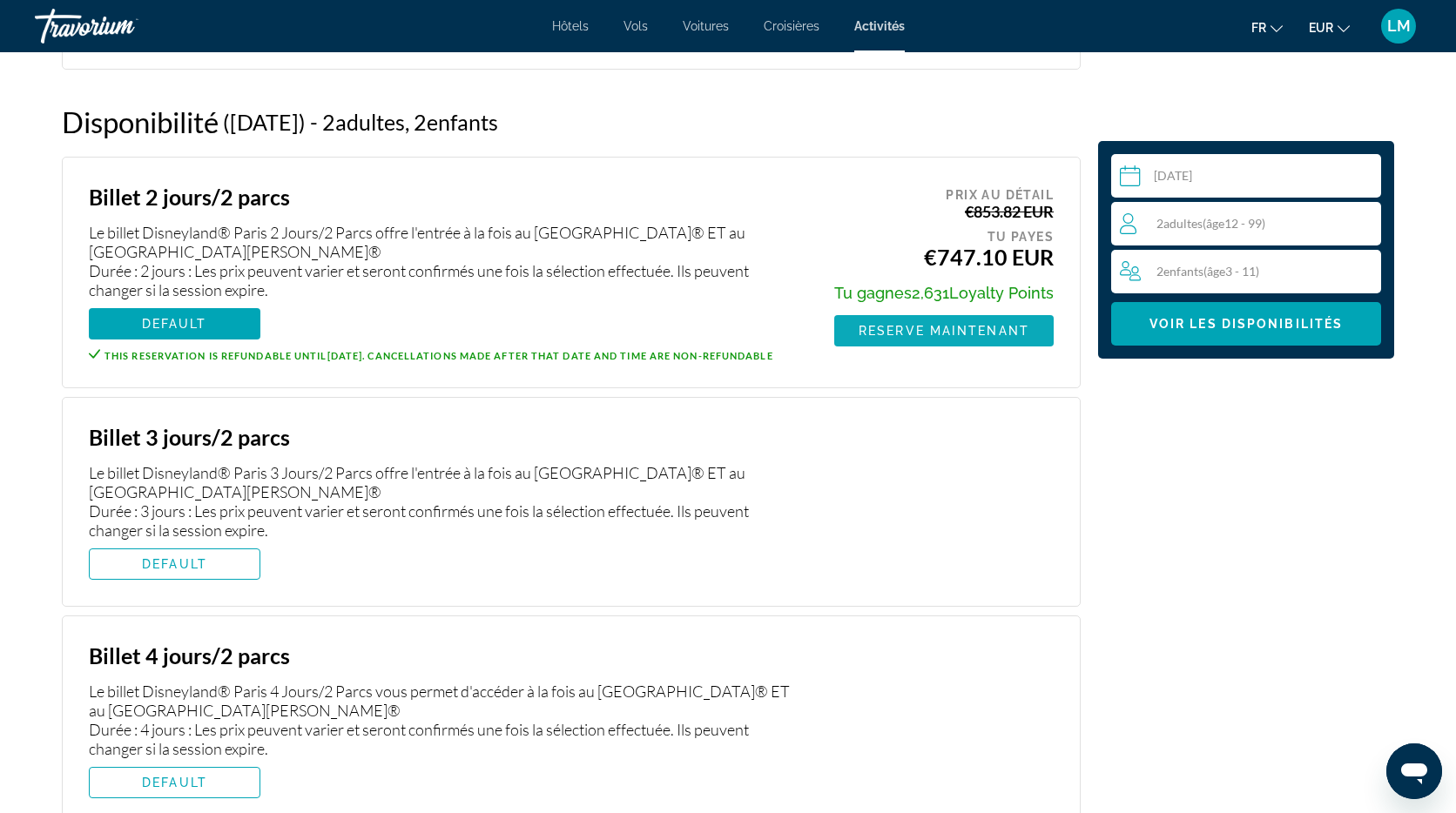
click at [948, 328] on span "Reserve maintenant" at bounding box center [943, 330] width 170 height 13
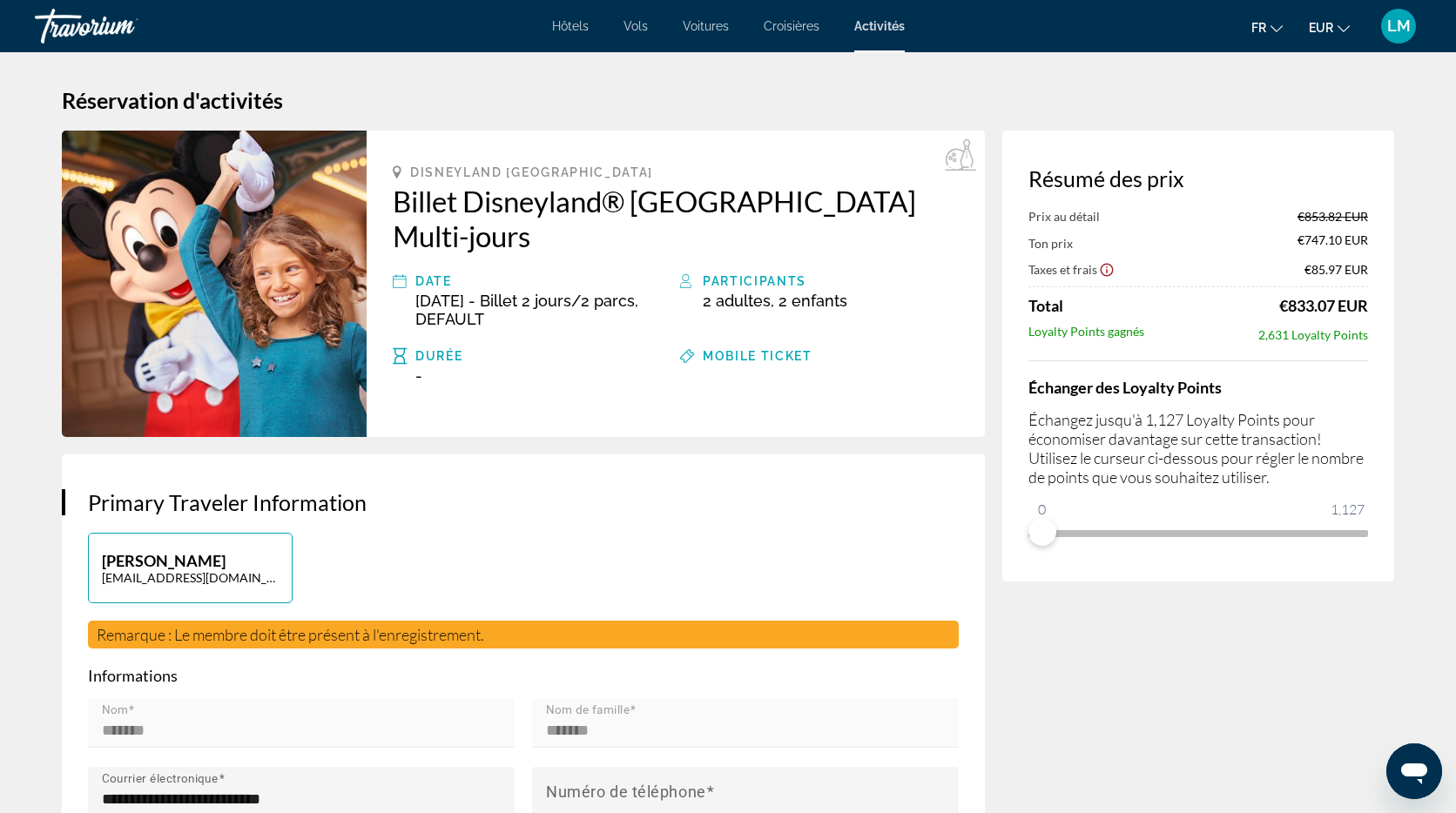
click at [578, 32] on span "Hôtels" at bounding box center [570, 26] width 37 height 13
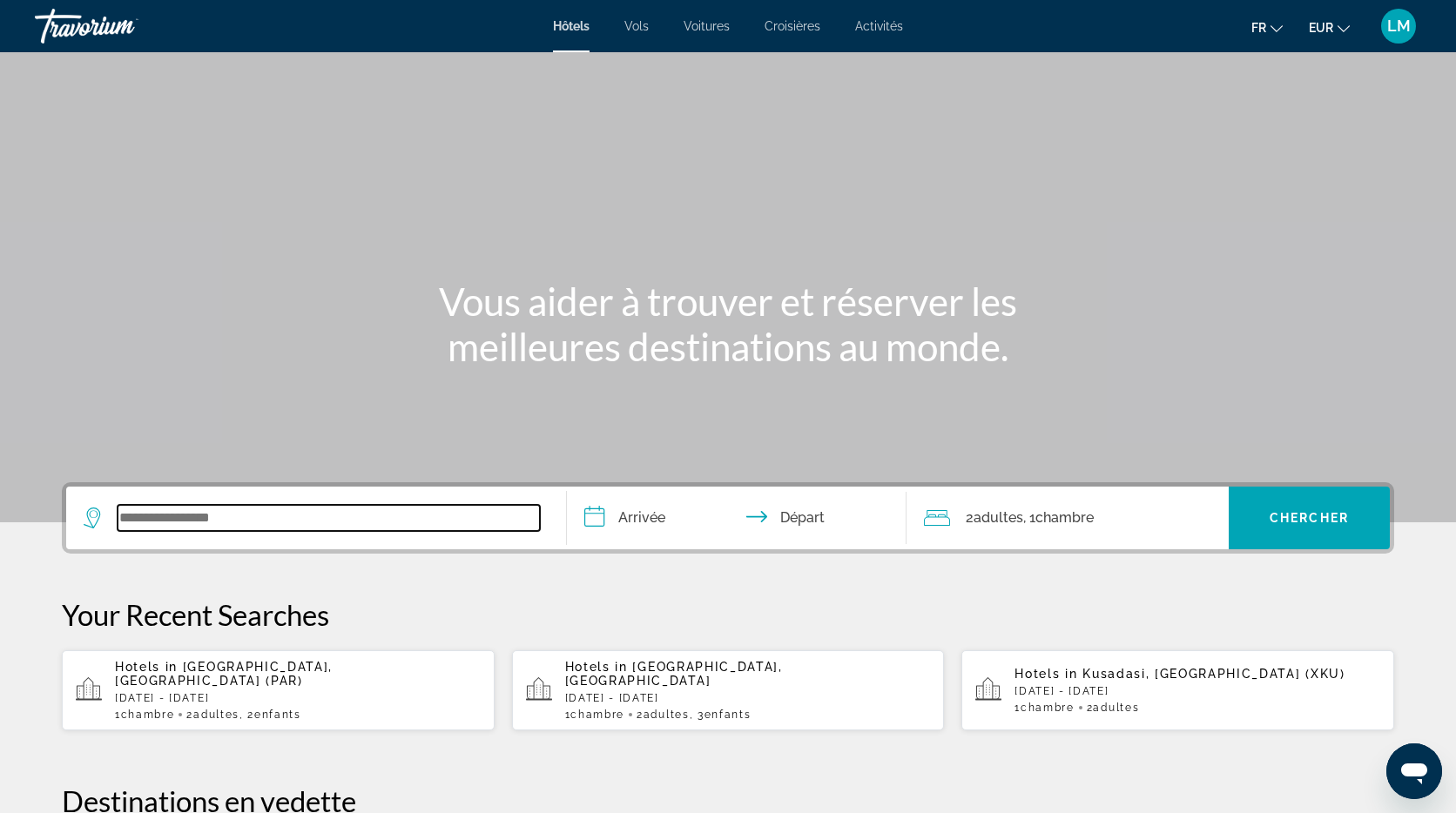
click at [299, 509] on input "Search widget" at bounding box center [328, 517] width 422 height 26
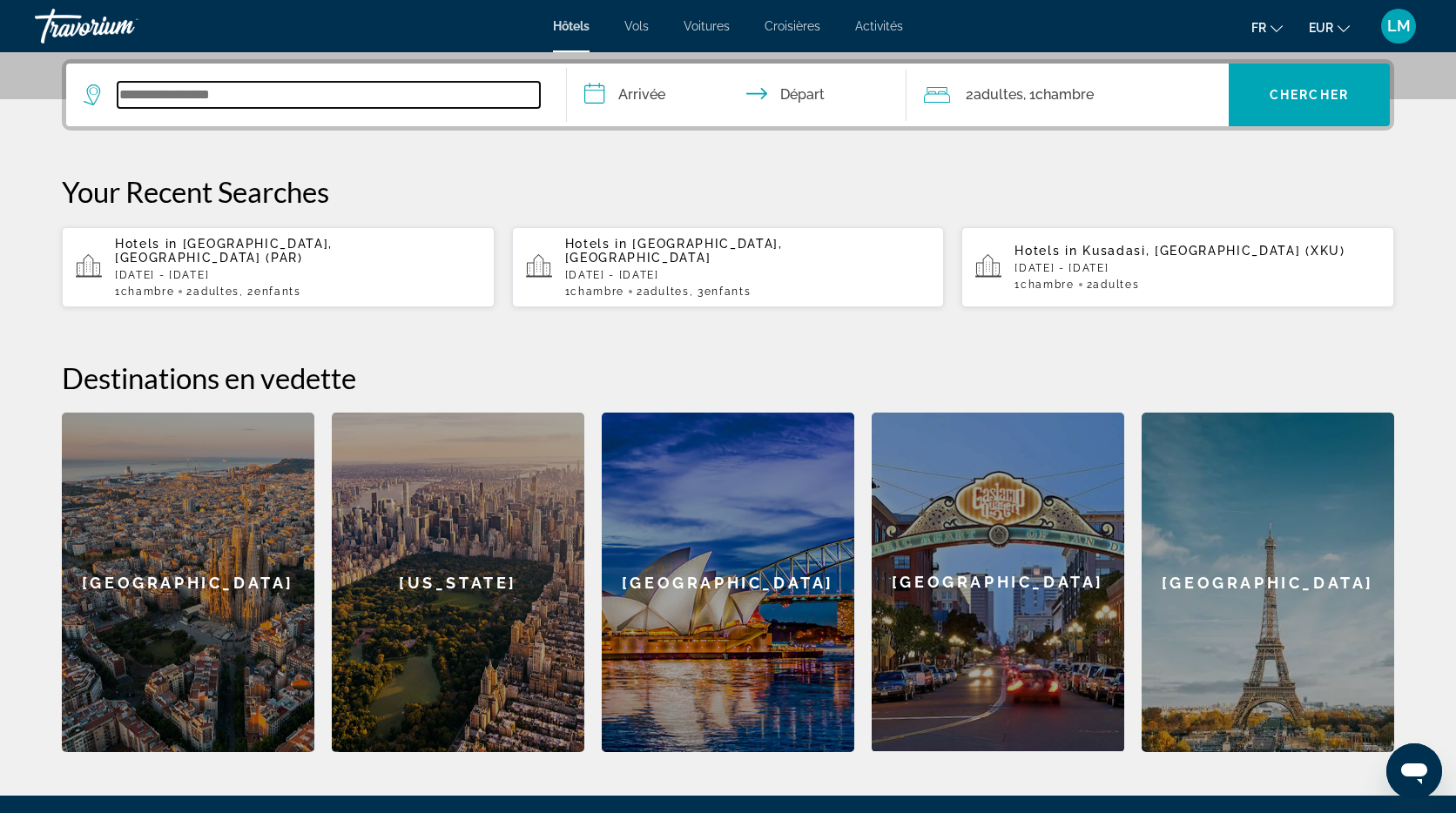
scroll to position [426, 0]
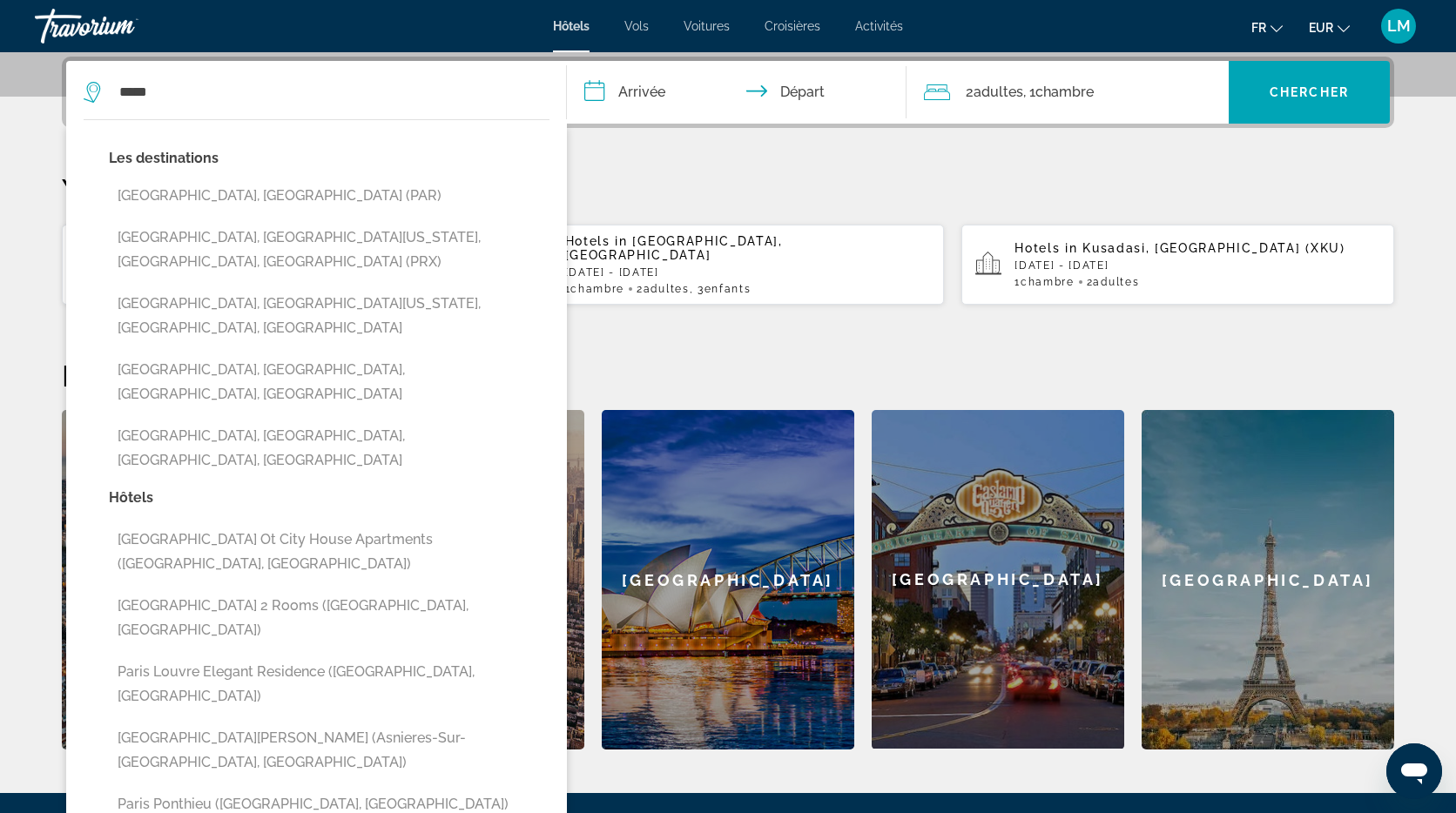
click at [222, 197] on button "[GEOGRAPHIC_DATA], [GEOGRAPHIC_DATA] (PAR)" at bounding box center [328, 196] width 440 height 33
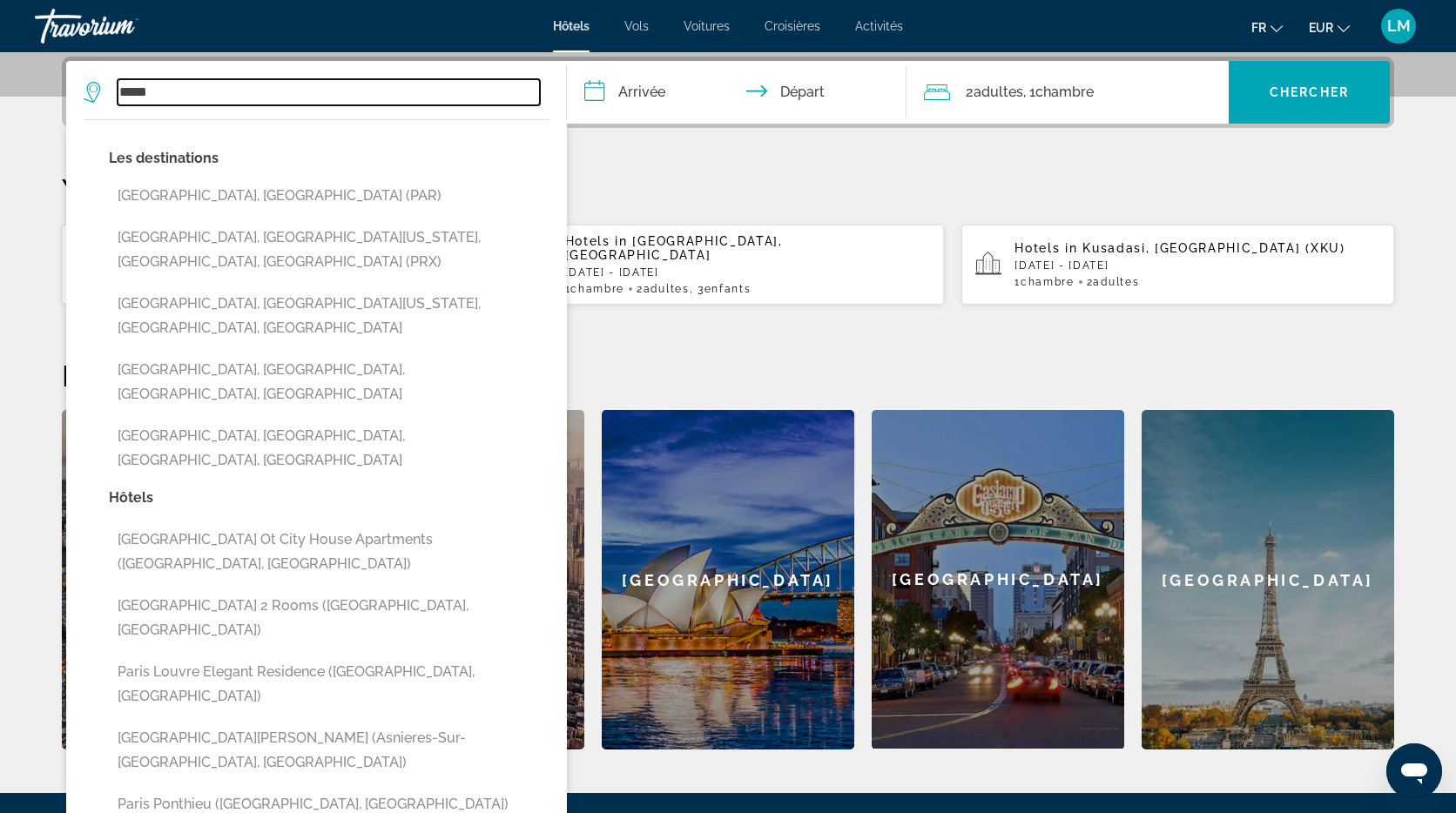
type input "**********"
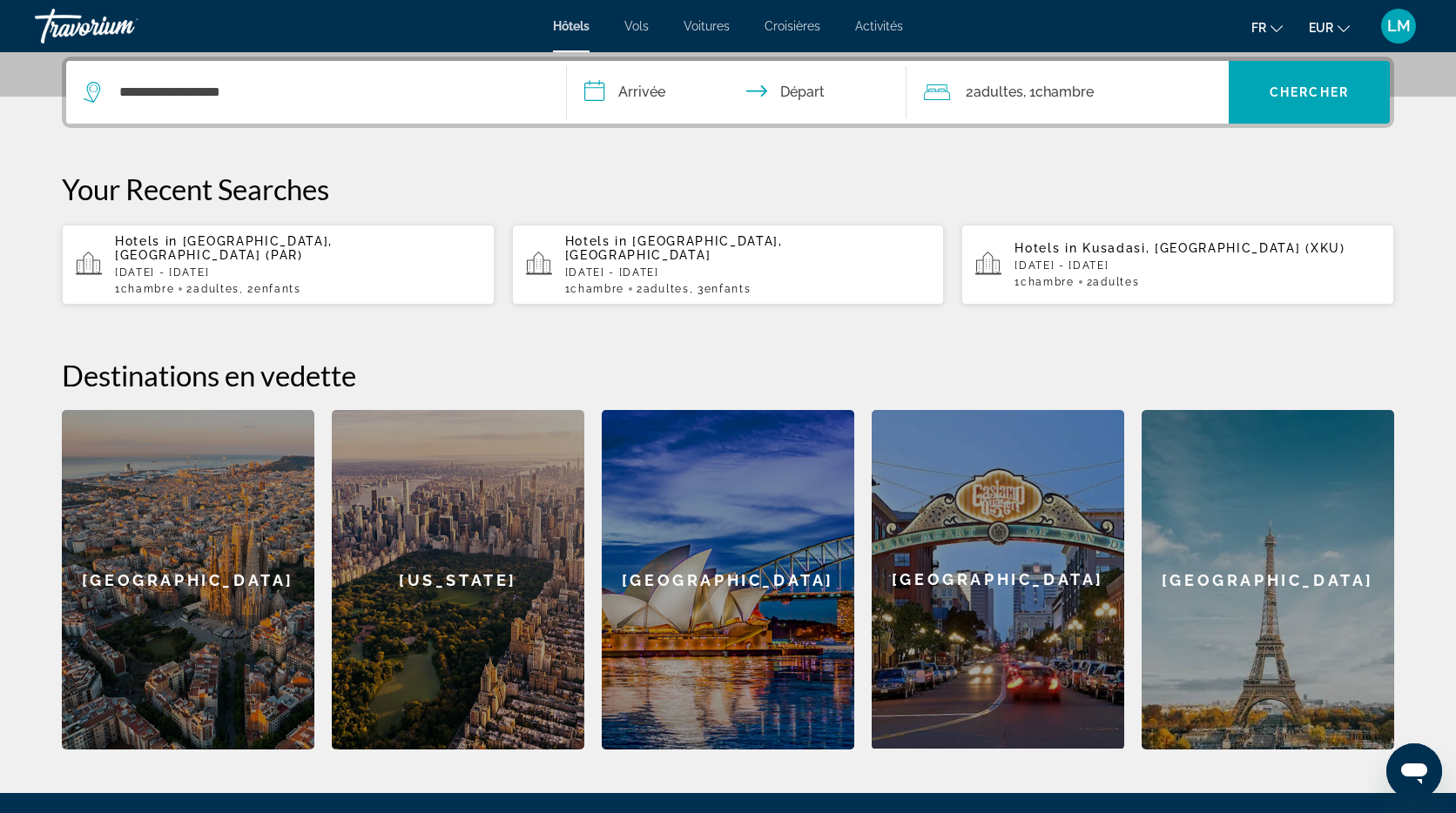
click at [631, 103] on input "**********" at bounding box center [741, 94] width 347 height 68
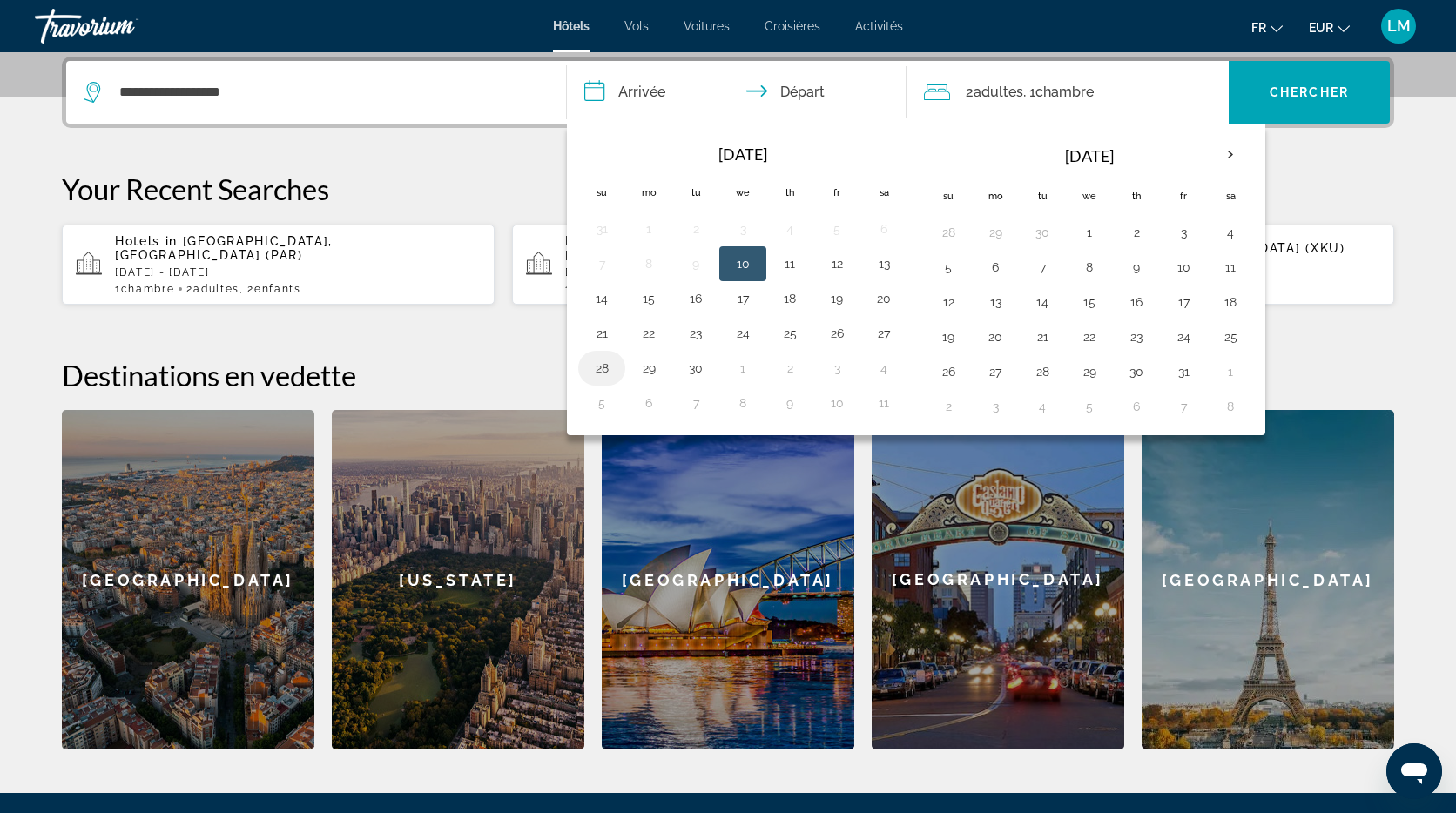
click at [609, 364] on button "28" at bounding box center [601, 368] width 28 height 24
drag, startPoint x: 640, startPoint y: 367, endPoint x: 720, endPoint y: 304, distance: 101.8
click at [640, 367] on button "29" at bounding box center [648, 368] width 28 height 24
type input "**********"
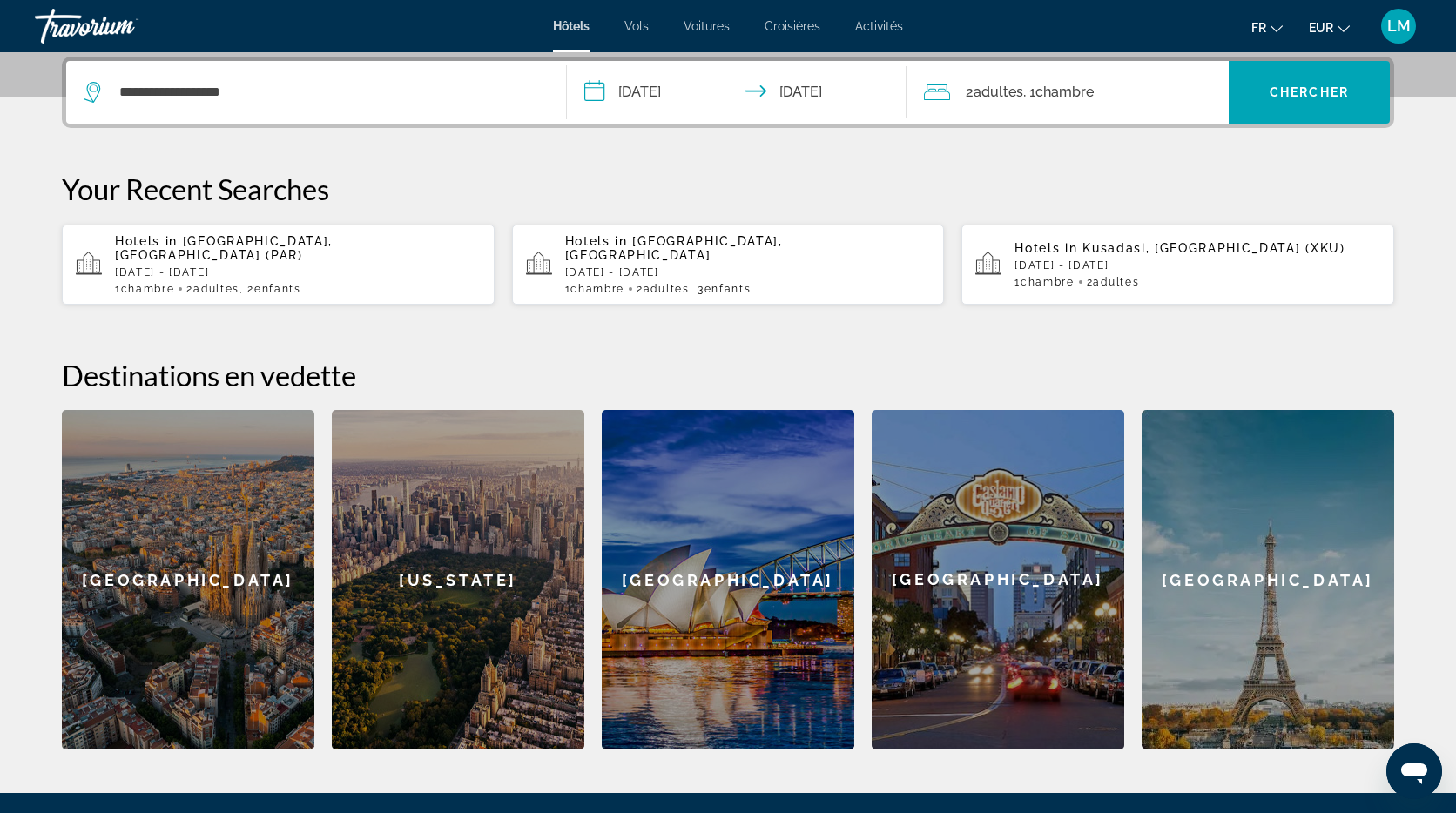
click at [1072, 93] on span "Chambre" at bounding box center [1064, 92] width 59 height 16
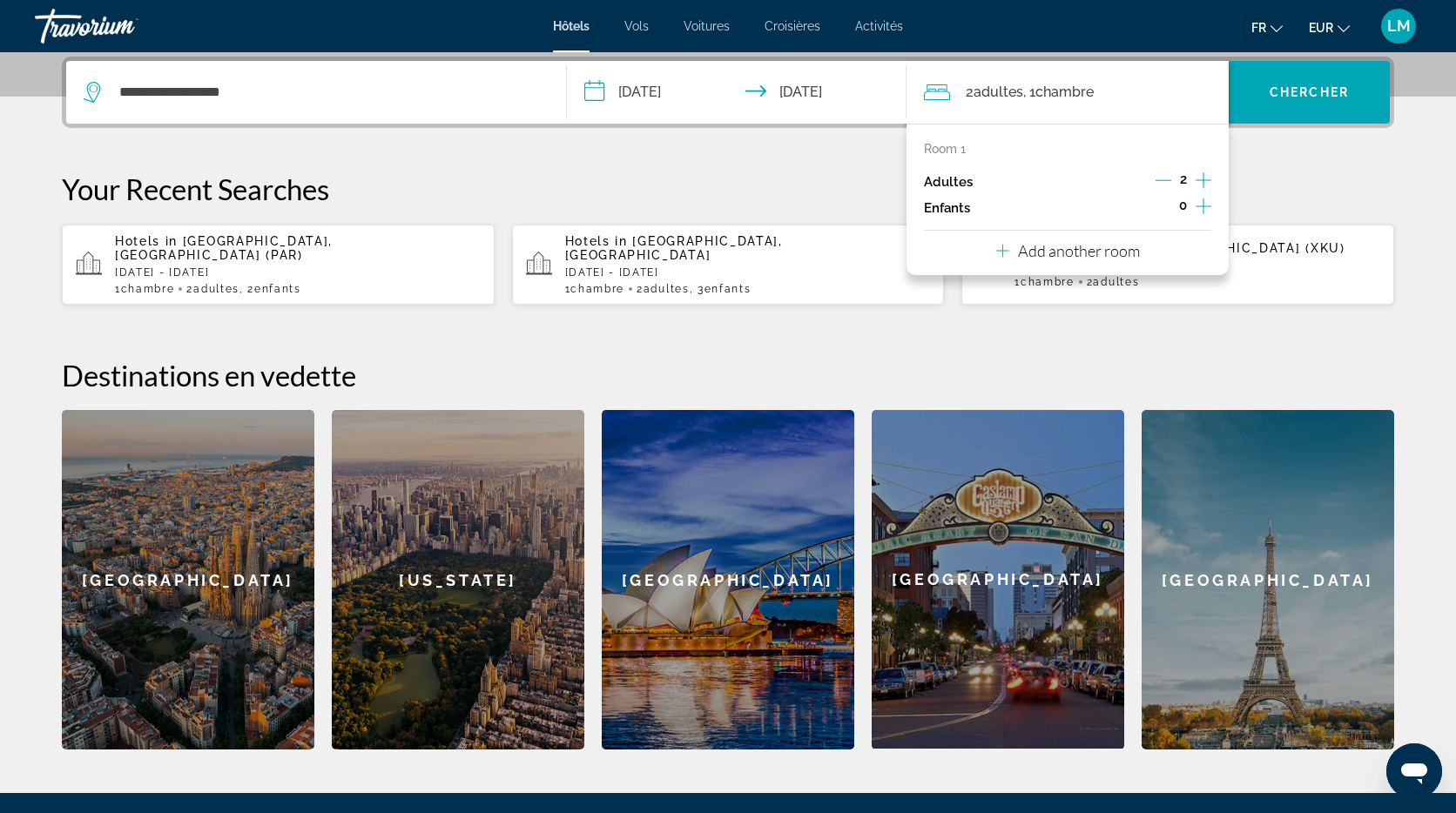
click at [1204, 206] on icon "Increment children" at bounding box center [1203, 206] width 15 height 15
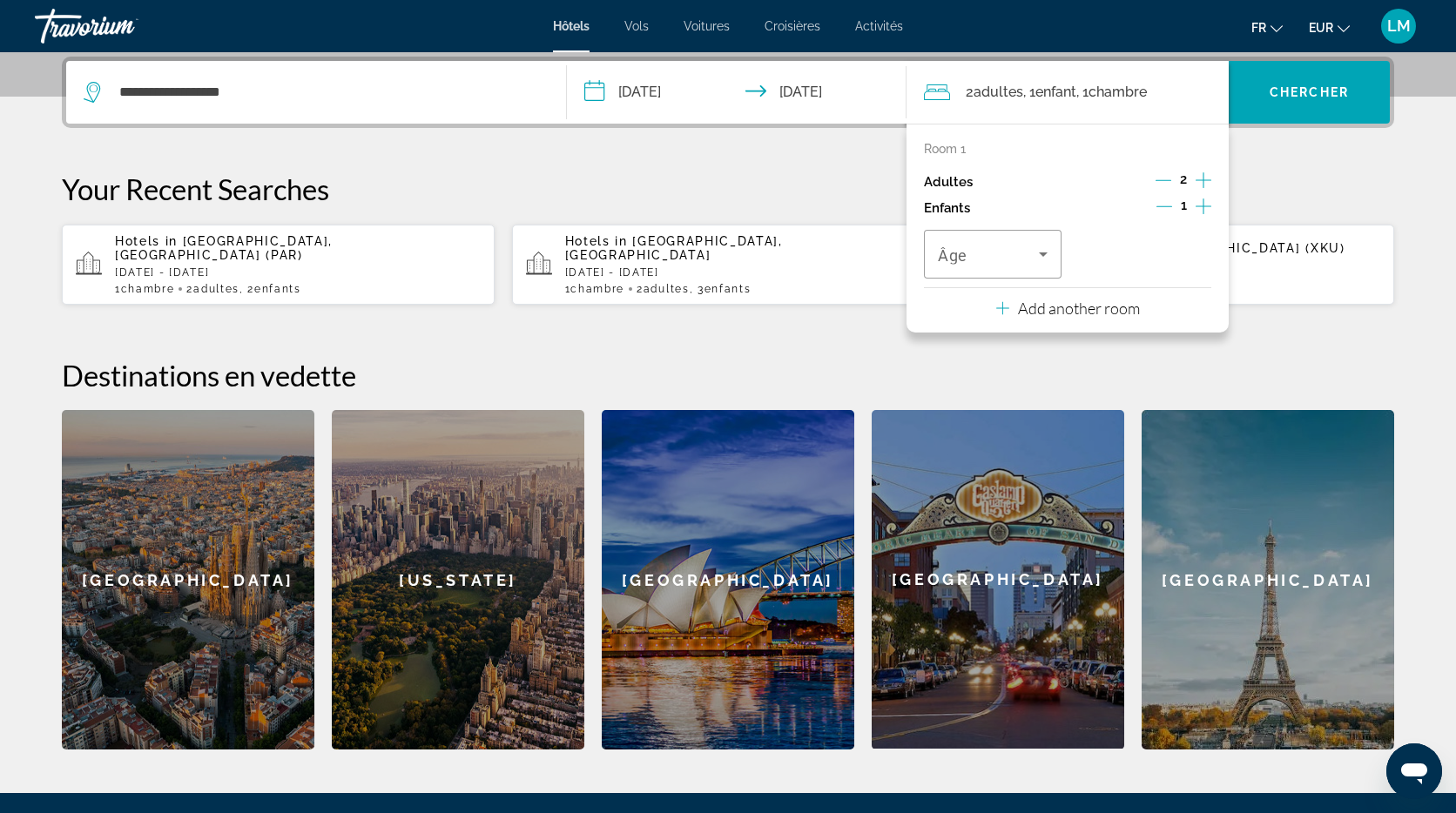
click at [1204, 206] on icon "Increment children" at bounding box center [1203, 206] width 15 height 15
click at [1016, 249] on span "Travelers: 2 adults, 2 children" at bounding box center [988, 254] width 101 height 21
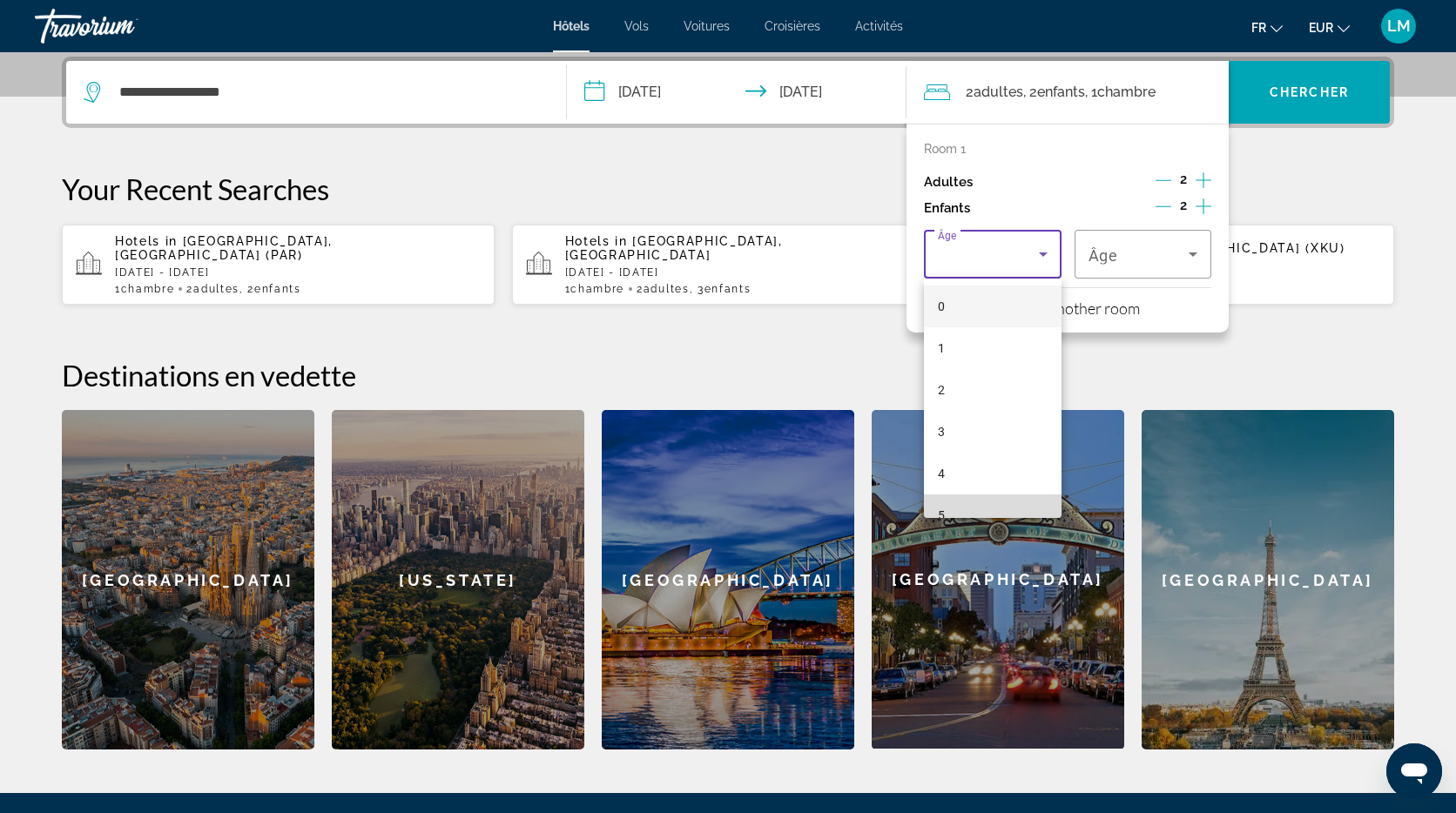
drag, startPoint x: 983, startPoint y: 504, endPoint x: 991, endPoint y: 493, distance: 13.6
click at [984, 504] on mat-option "5" at bounding box center [992, 514] width 138 height 41
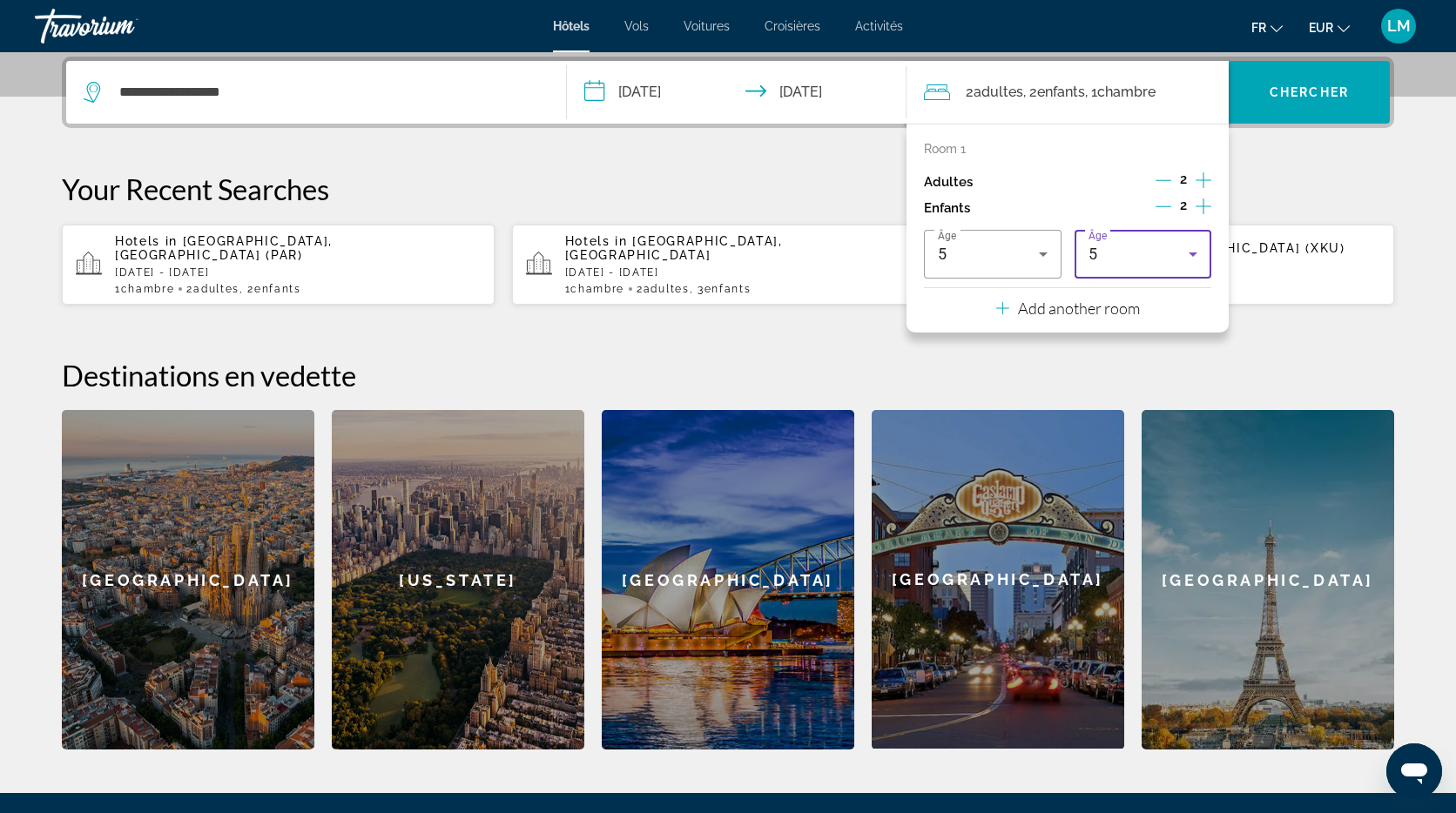
click at [1112, 233] on div "5" at bounding box center [1143, 254] width 110 height 49
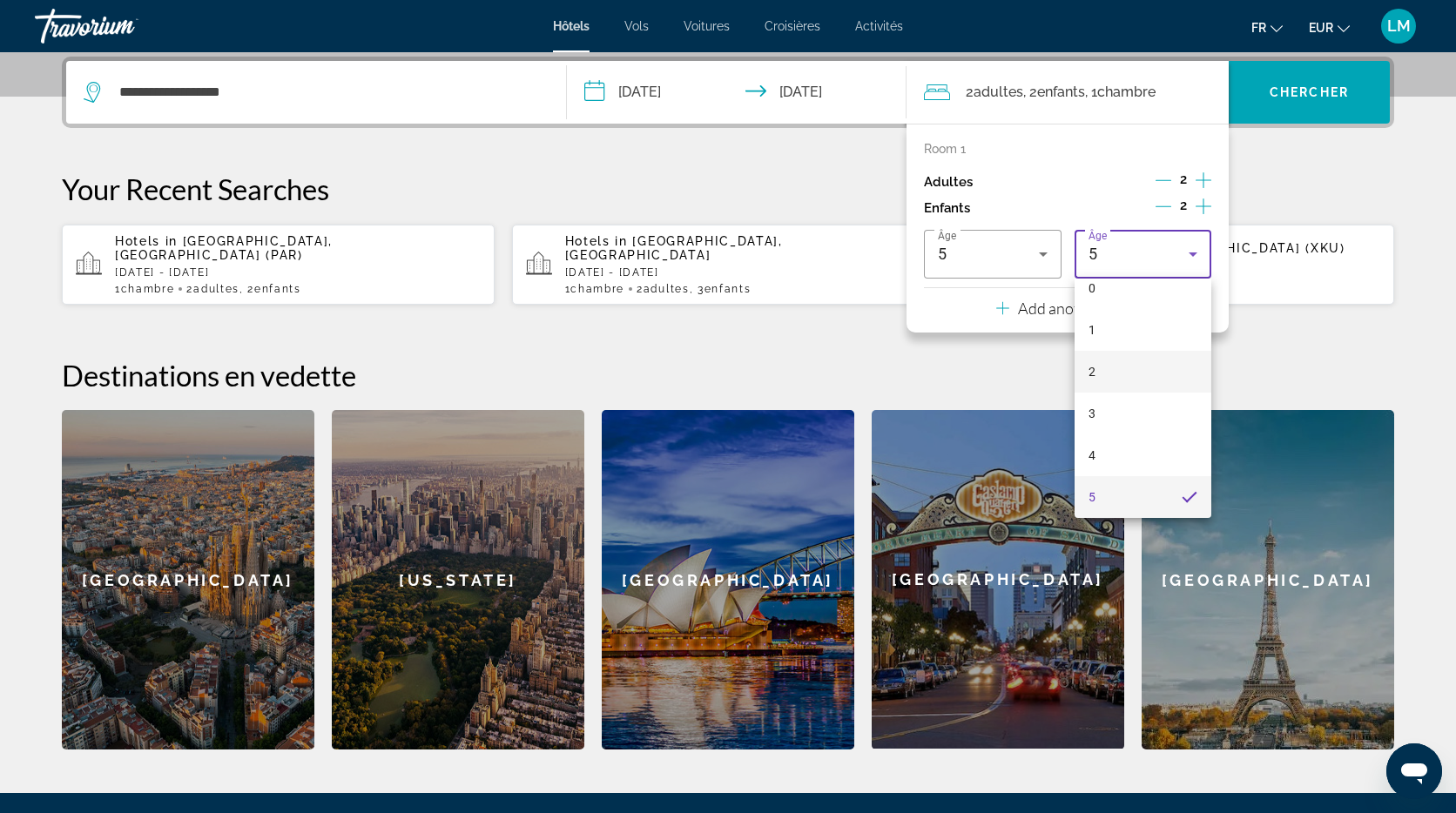
scroll to position [116, 0]
click at [1130, 449] on mat-option "6" at bounding box center [1143, 441] width 138 height 41
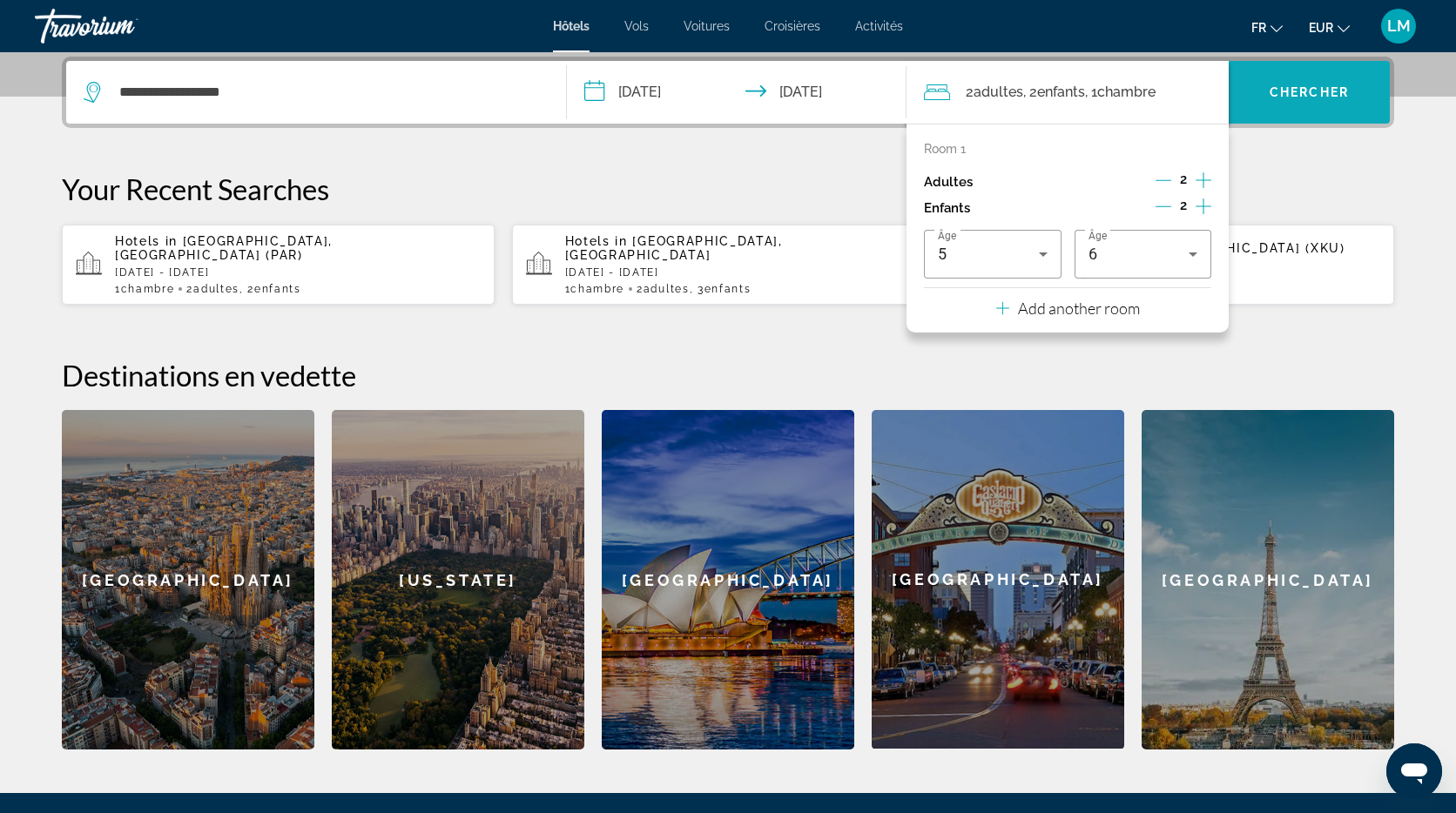
click at [1336, 108] on span "Search widget" at bounding box center [1309, 92] width 161 height 41
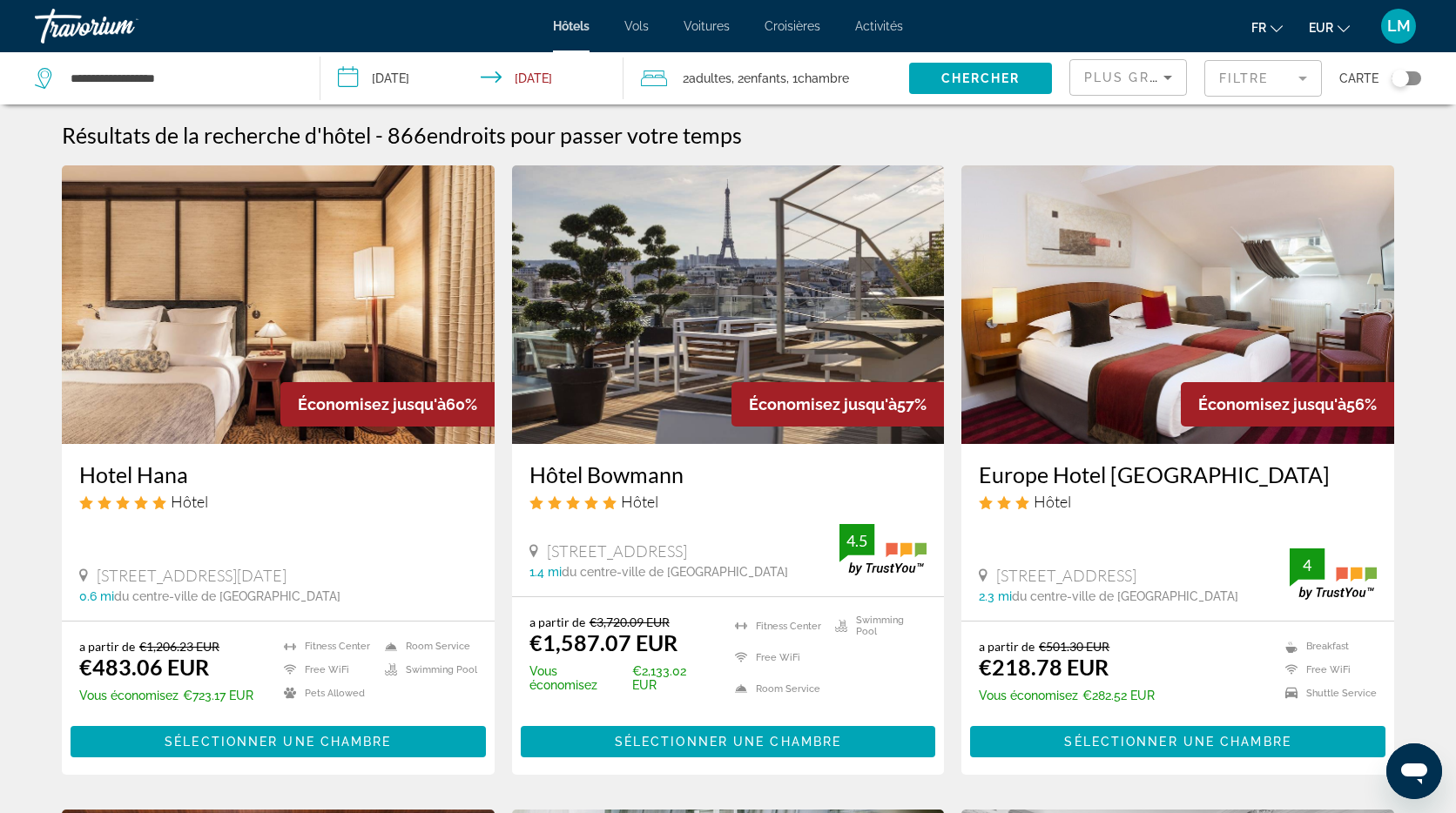
click at [1265, 82] on mat-form-field "Filtre" at bounding box center [1262, 78] width 117 height 37
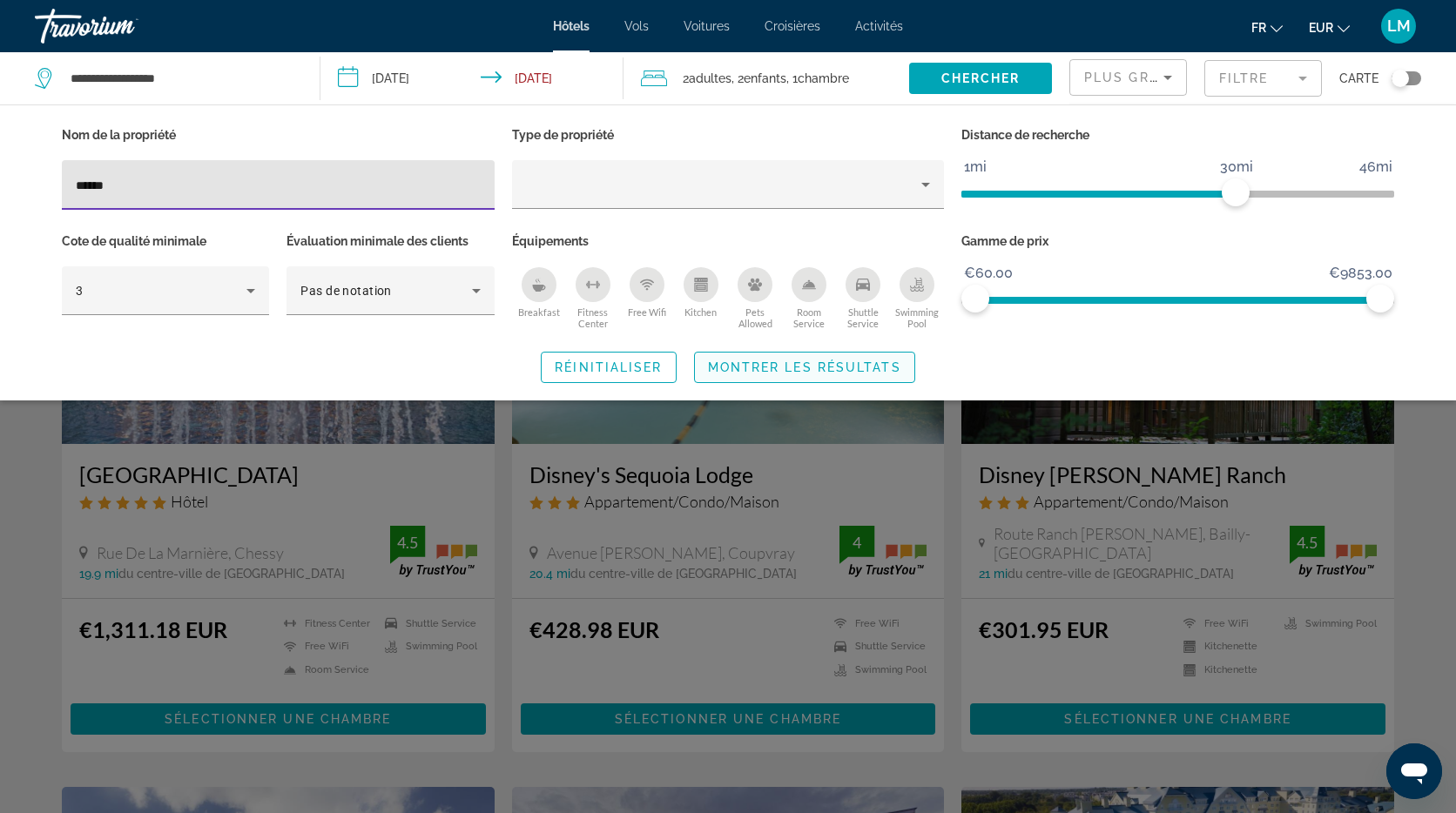
type input "******"
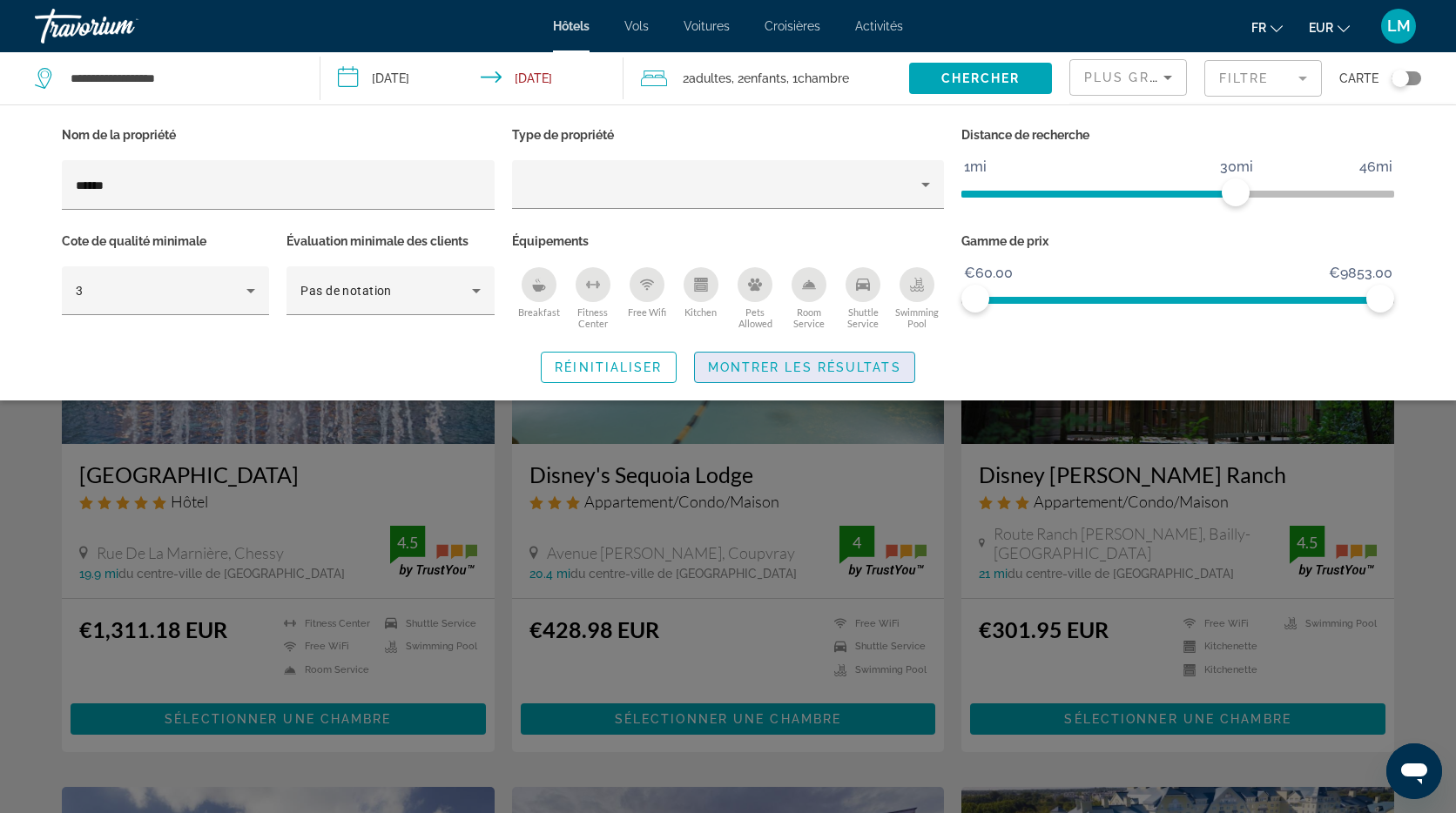
click at [804, 367] on span "Montrer les résultats" at bounding box center [804, 367] width 194 height 13
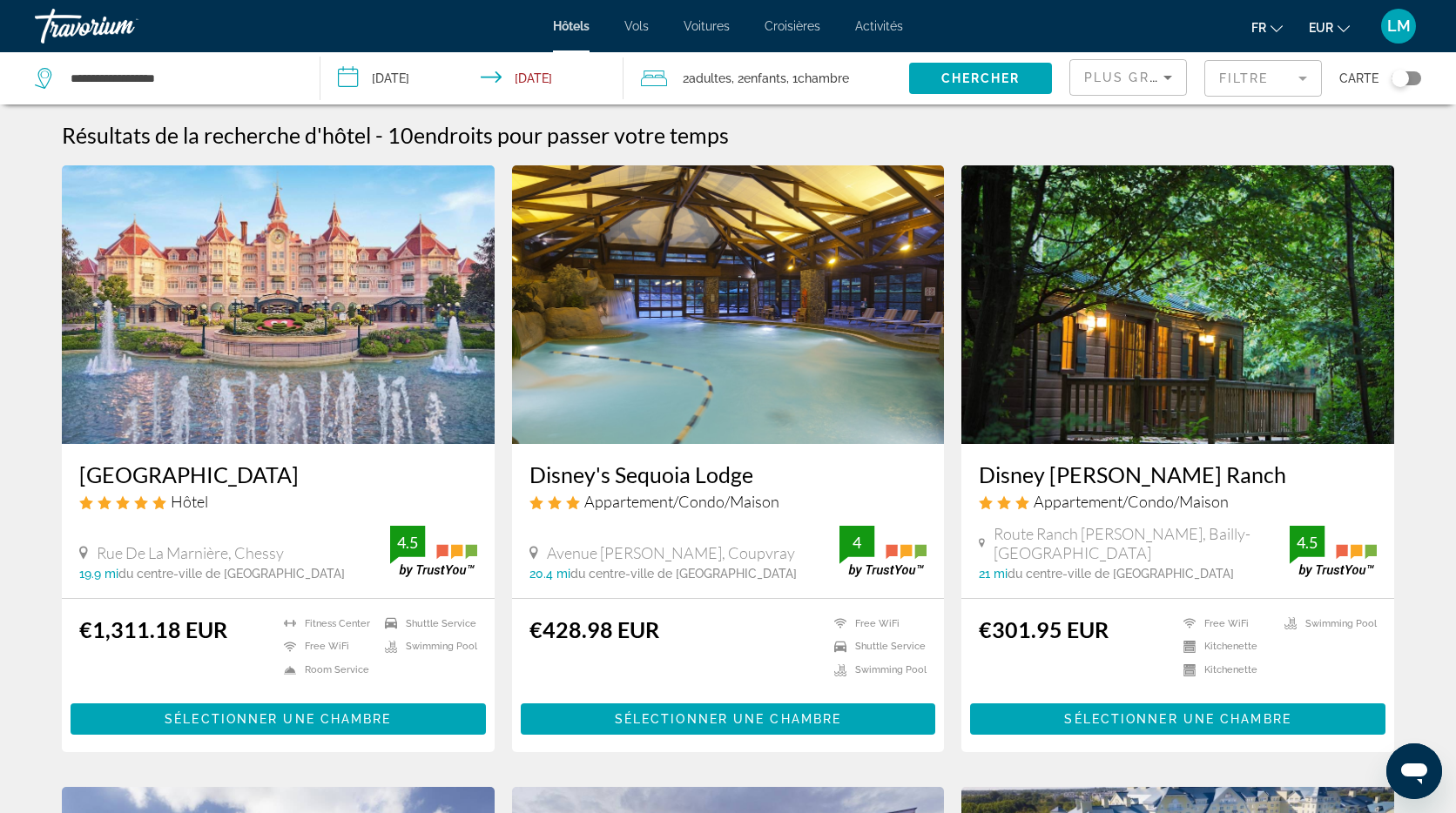
click at [234, 322] on img "Main content" at bounding box center [277, 304] width 432 height 278
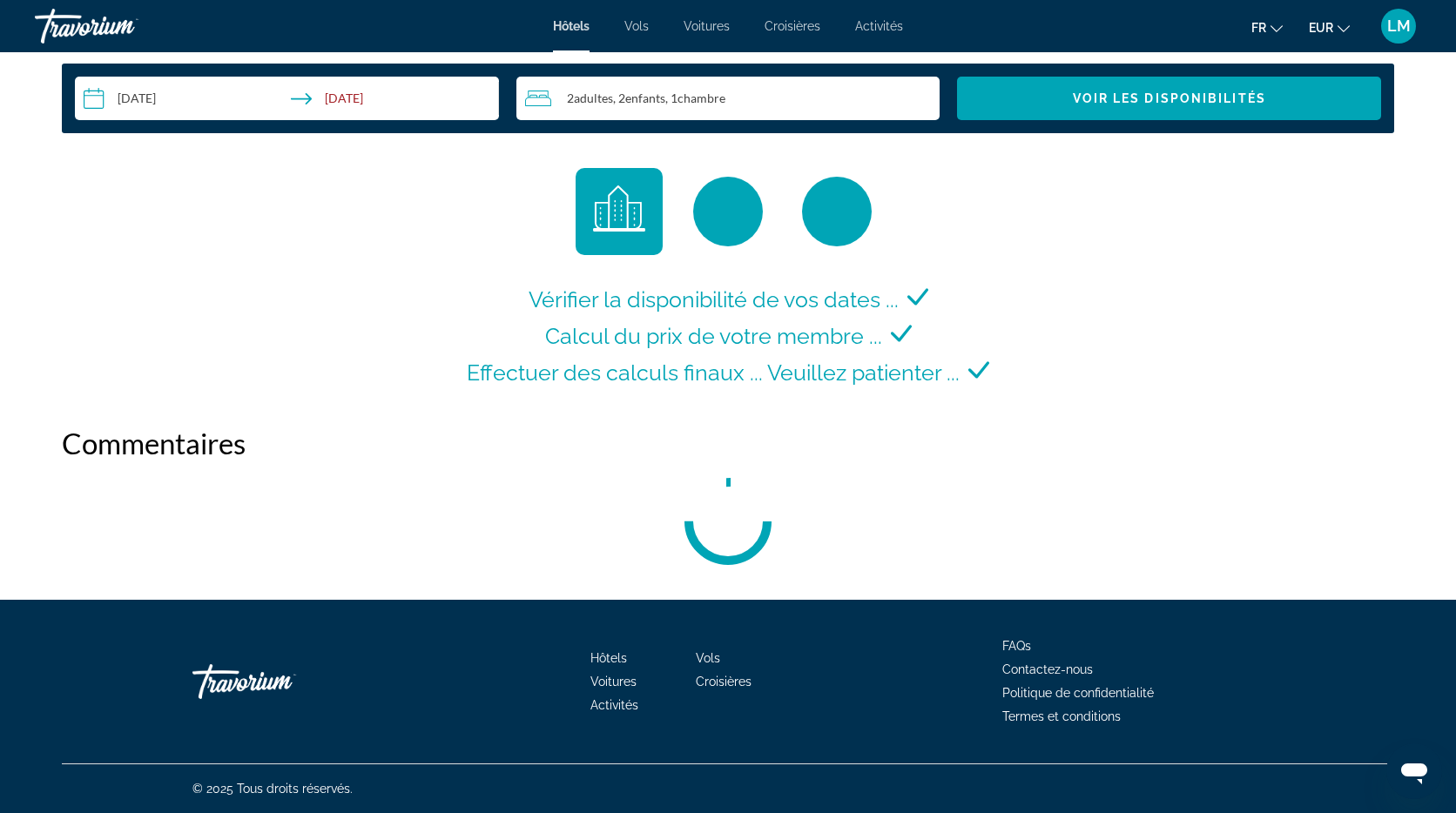
scroll to position [2323, 0]
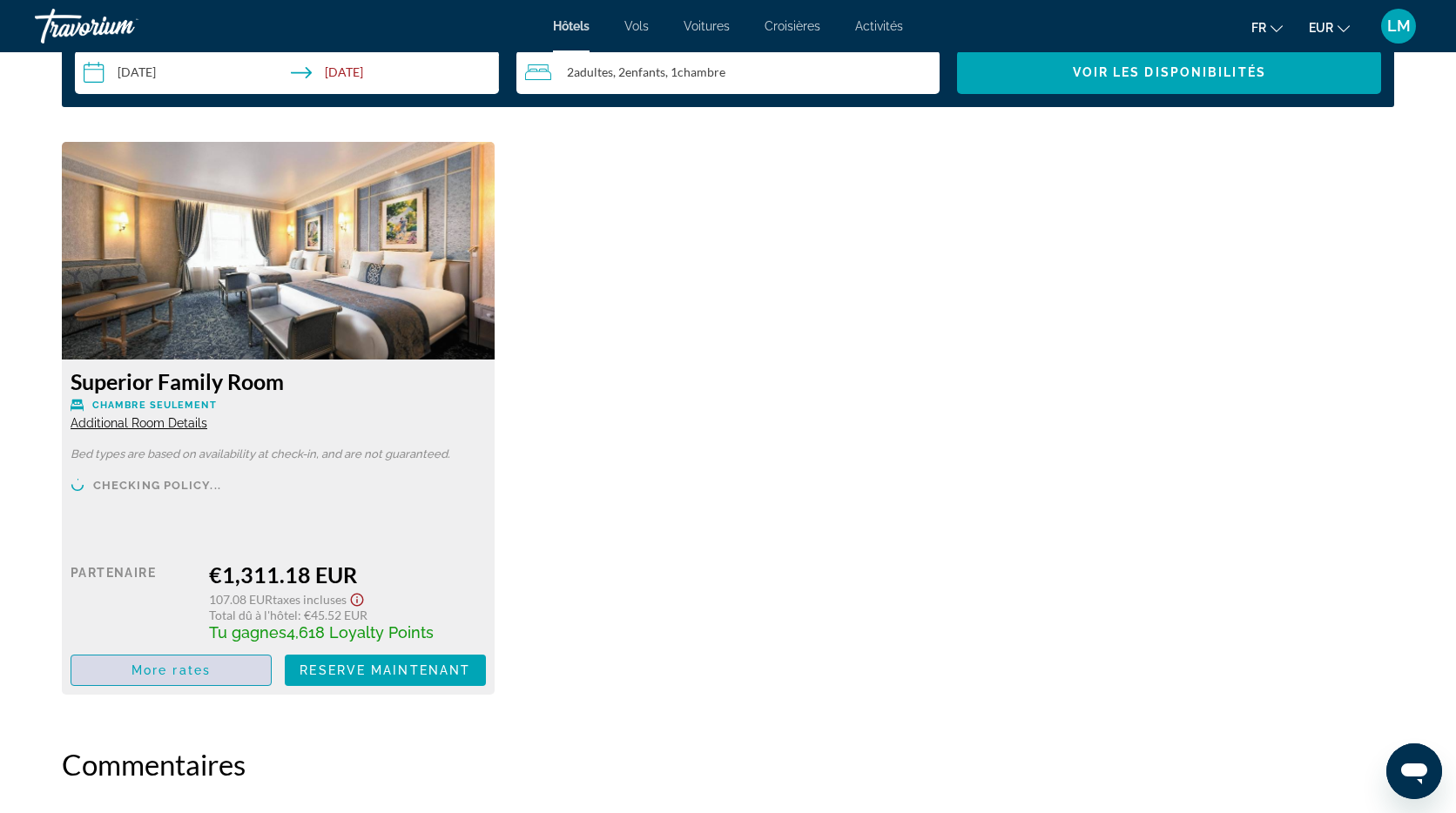
click at [150, 670] on span "More rates" at bounding box center [171, 670] width 79 height 13
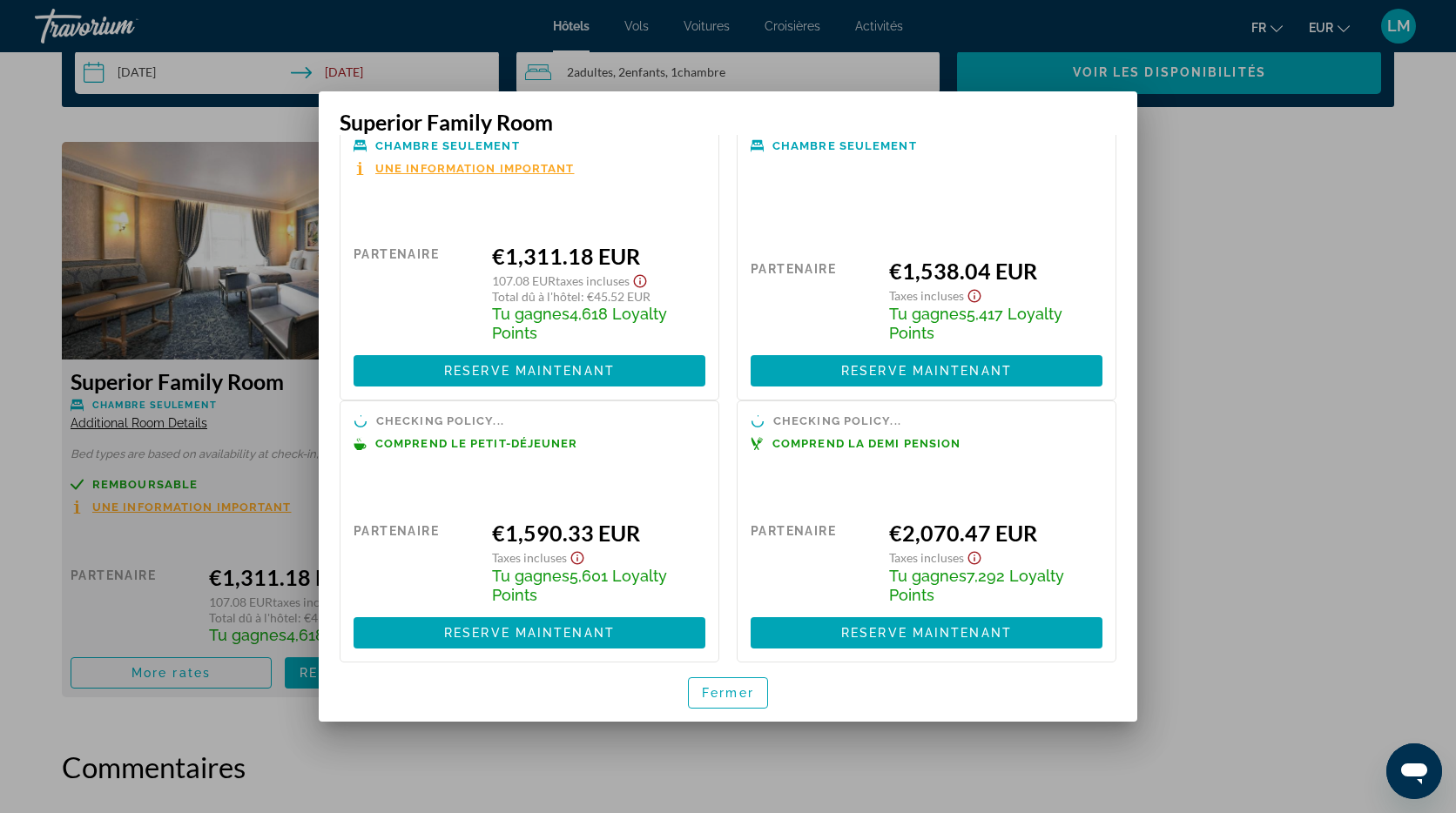
scroll to position [66, 0]
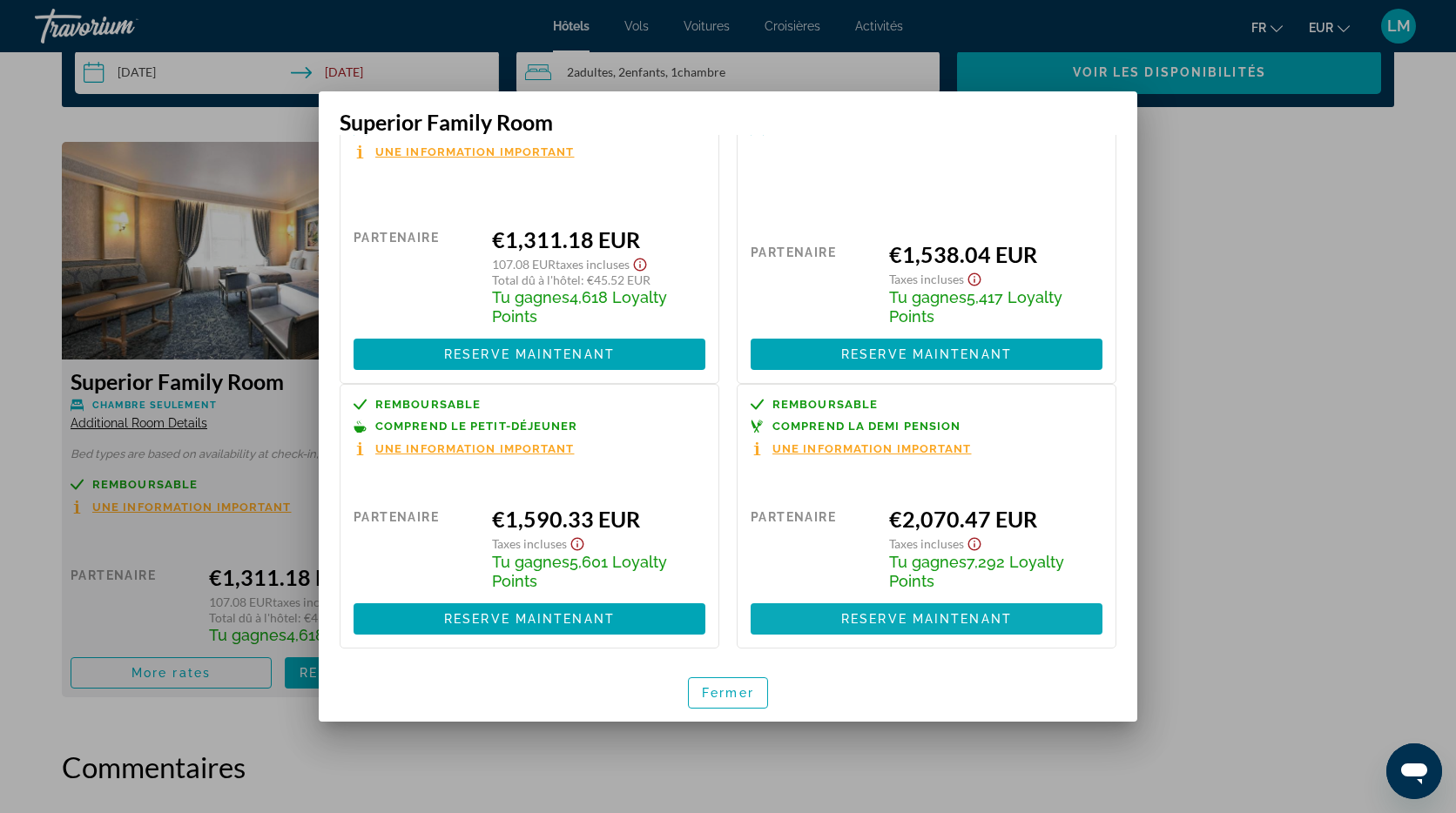
click at [897, 617] on span "Reserve maintenant" at bounding box center [925, 619] width 170 height 13
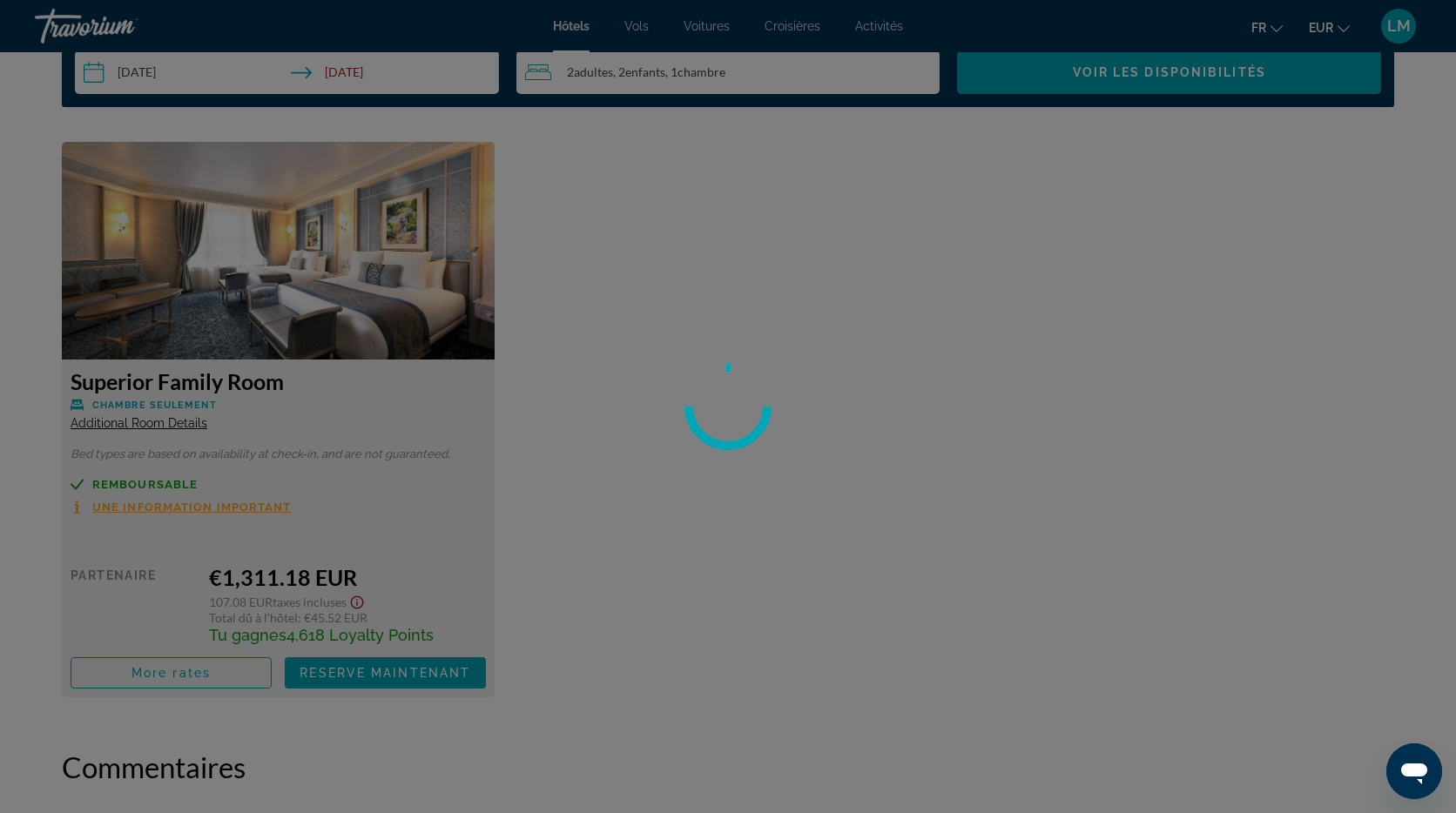
scroll to position [2323, 0]
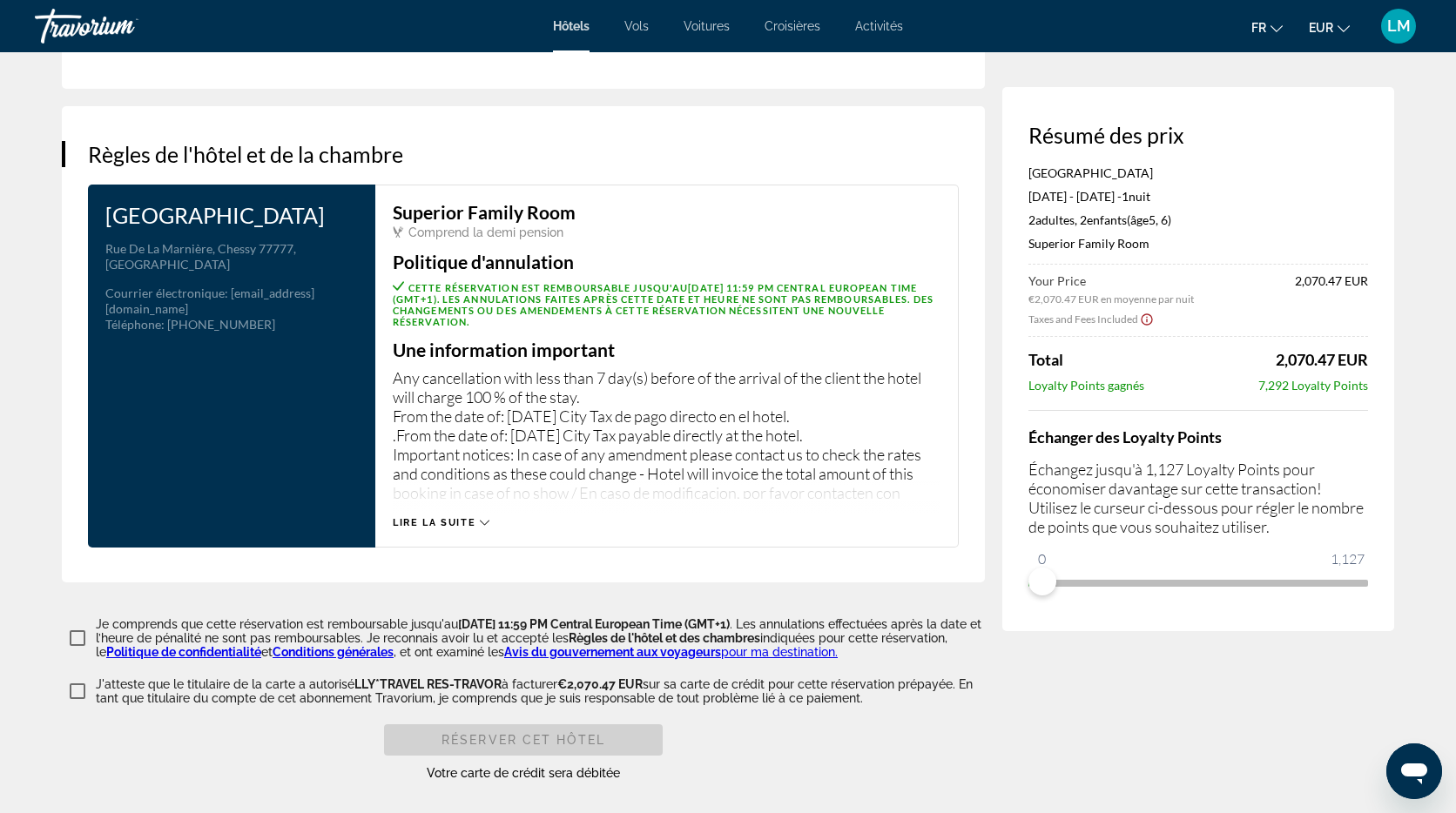
scroll to position [2124, 0]
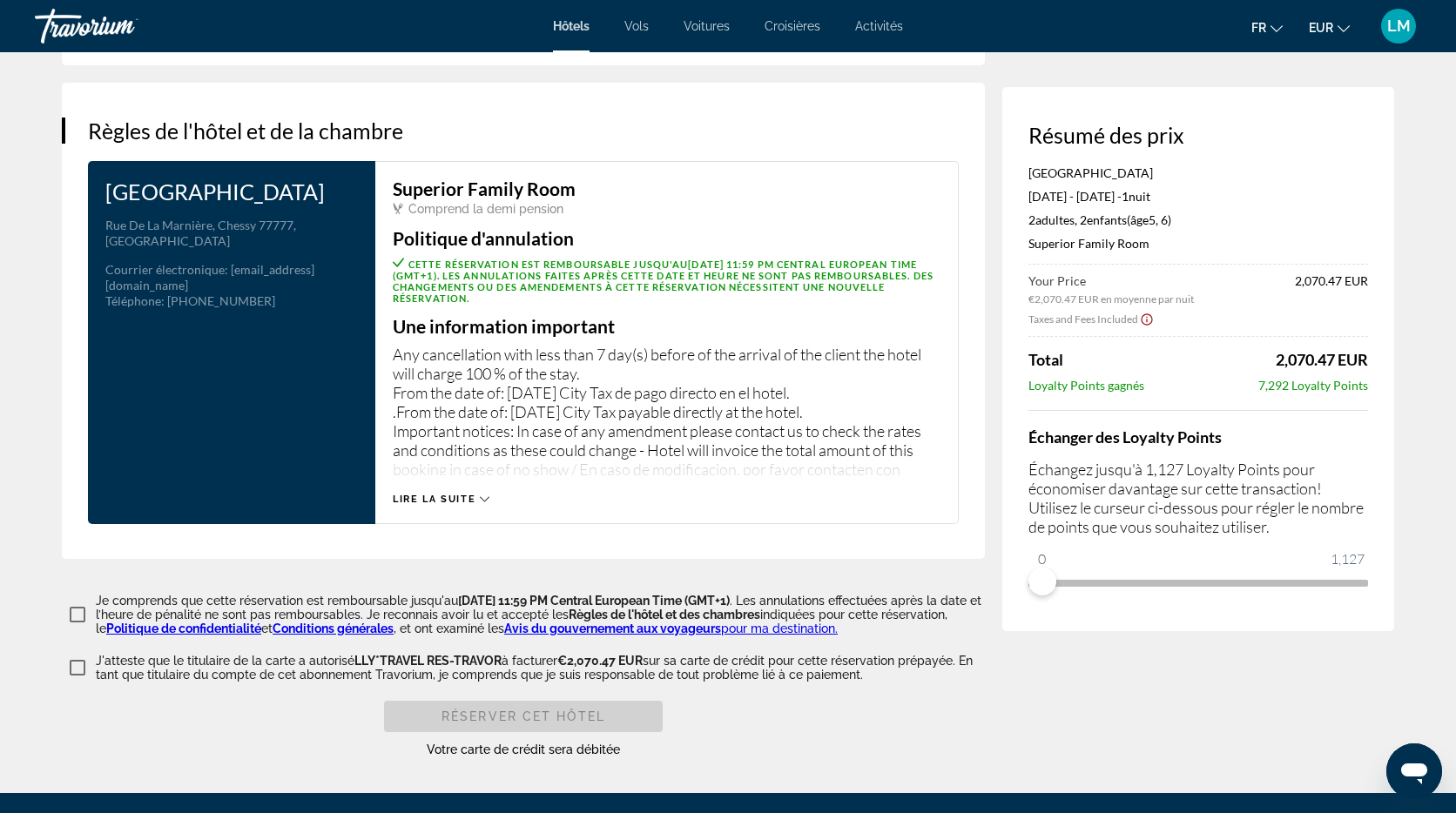
click at [461, 494] on span "Lire la suite" at bounding box center [434, 500] width 83 height 12
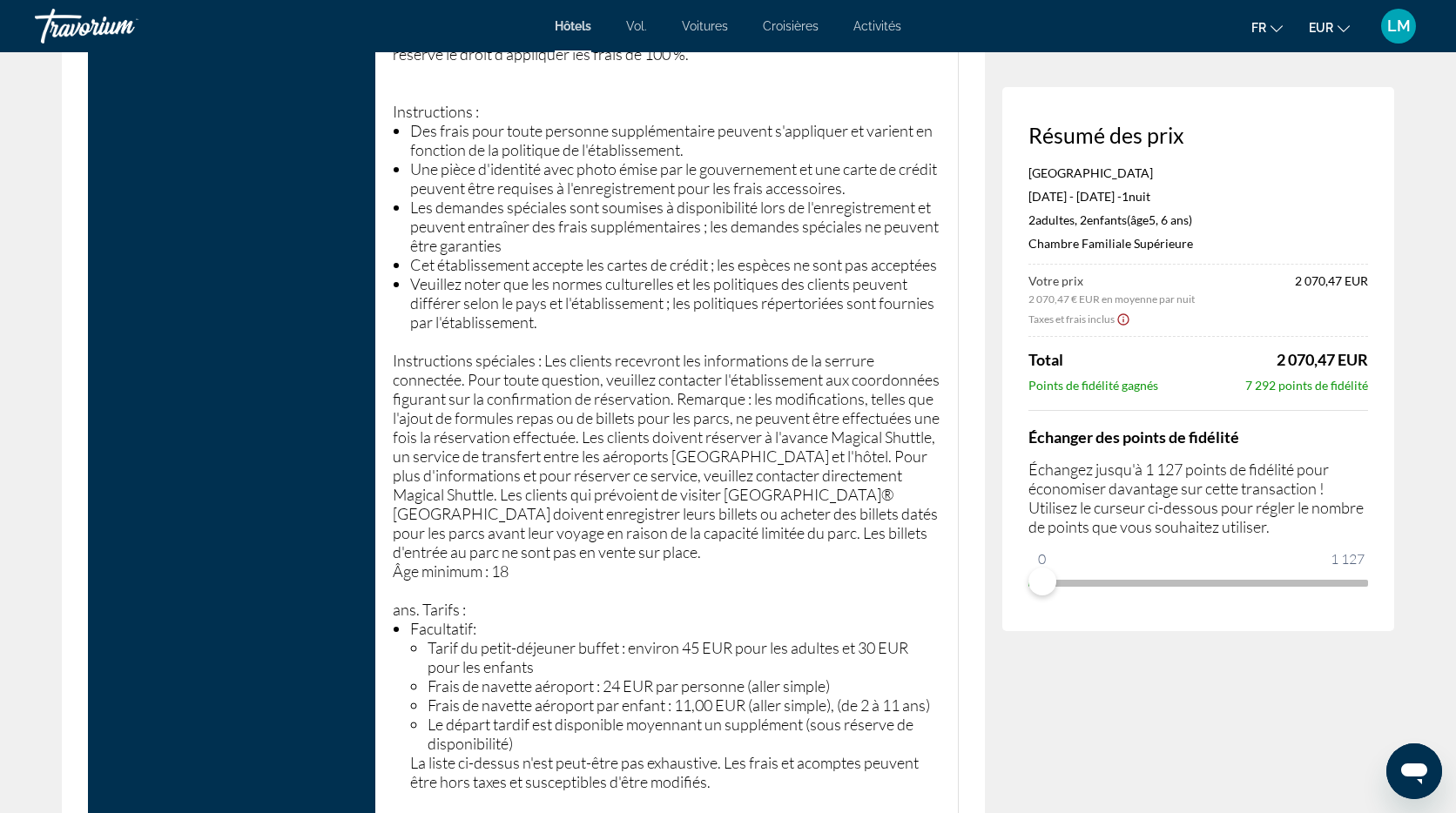
scroll to position [2599, 0]
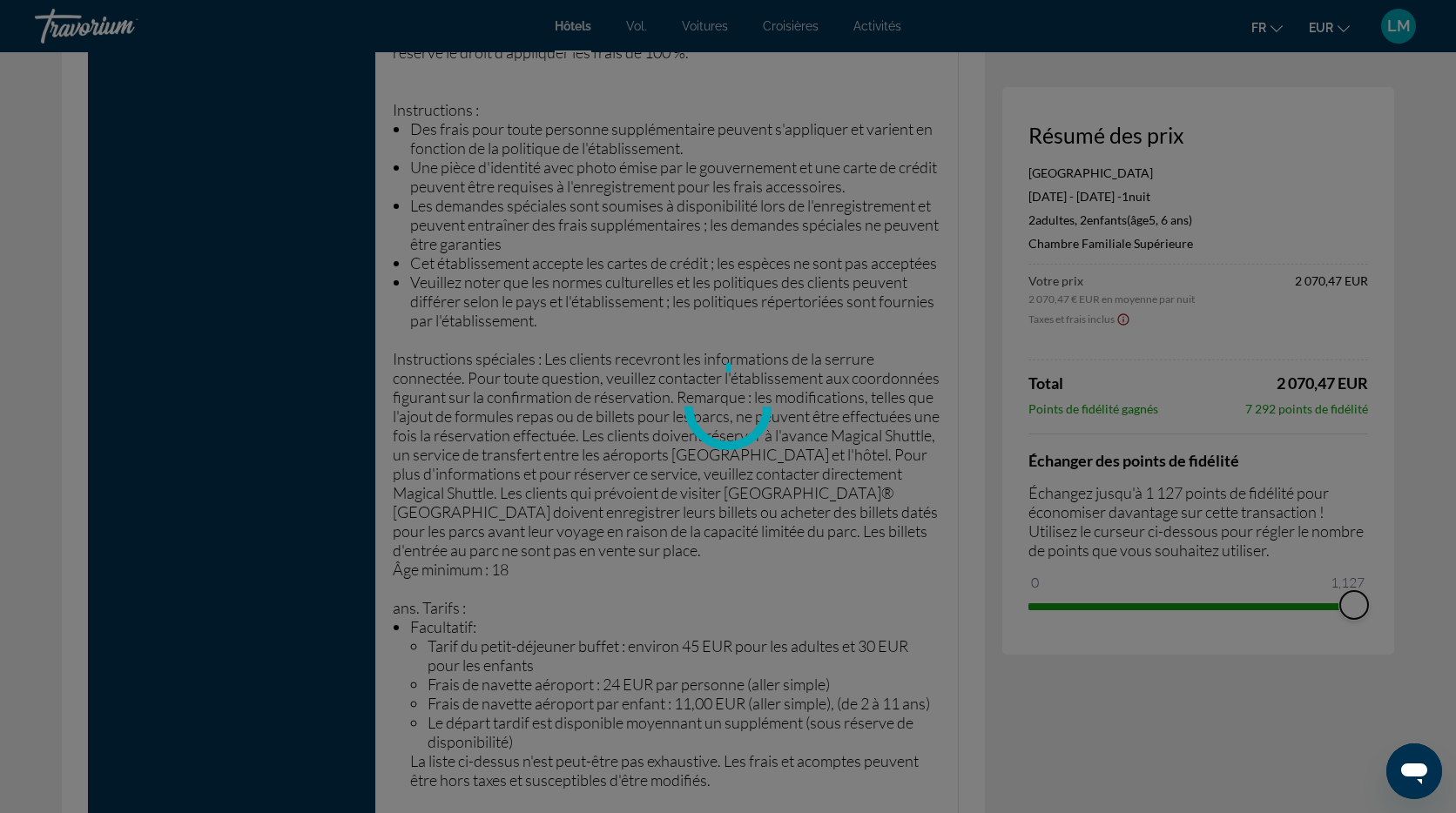
drag, startPoint x: 1043, startPoint y: 584, endPoint x: 1380, endPoint y: 604, distance: 337.6
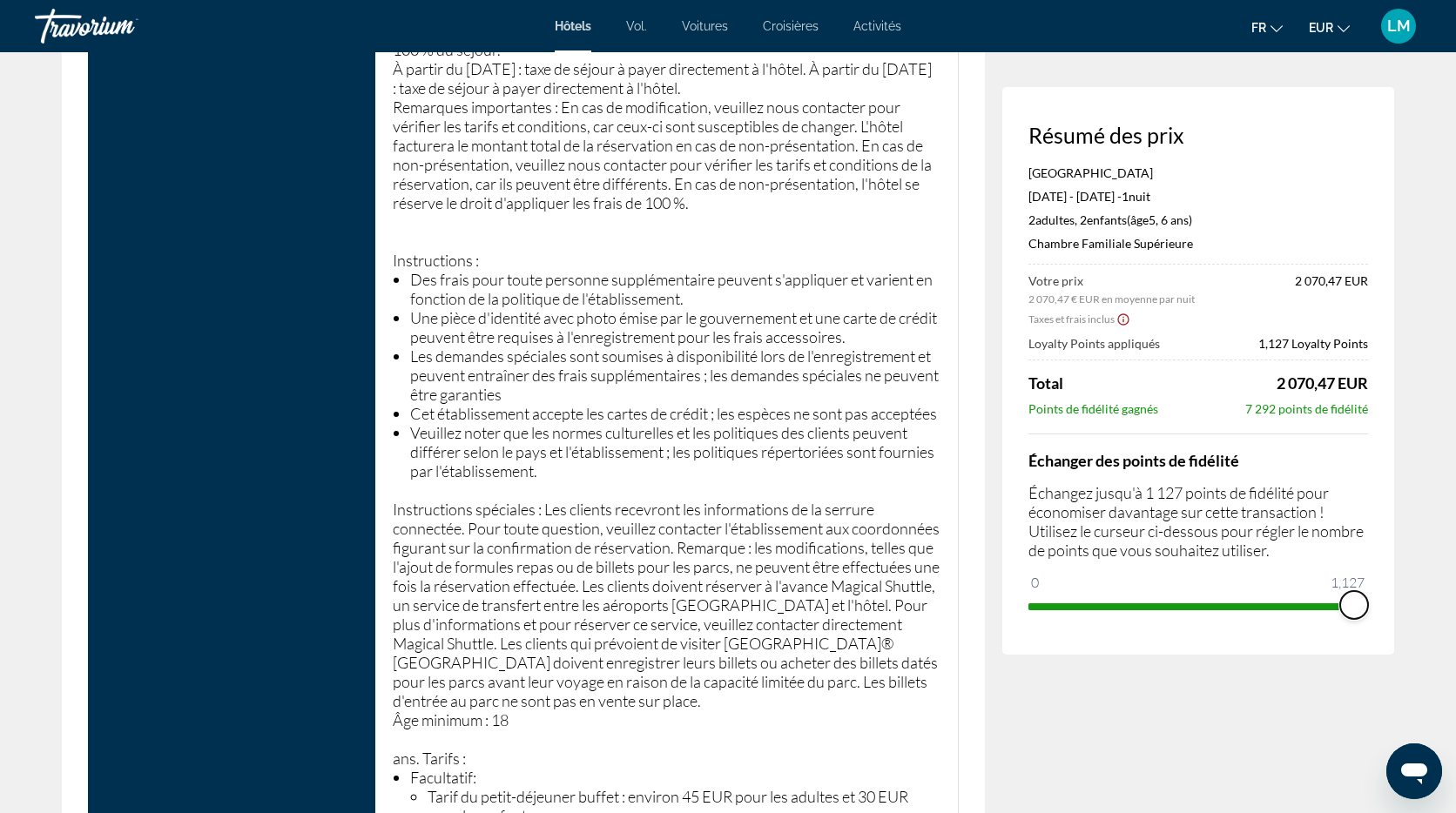
scroll to position [2436, 0]
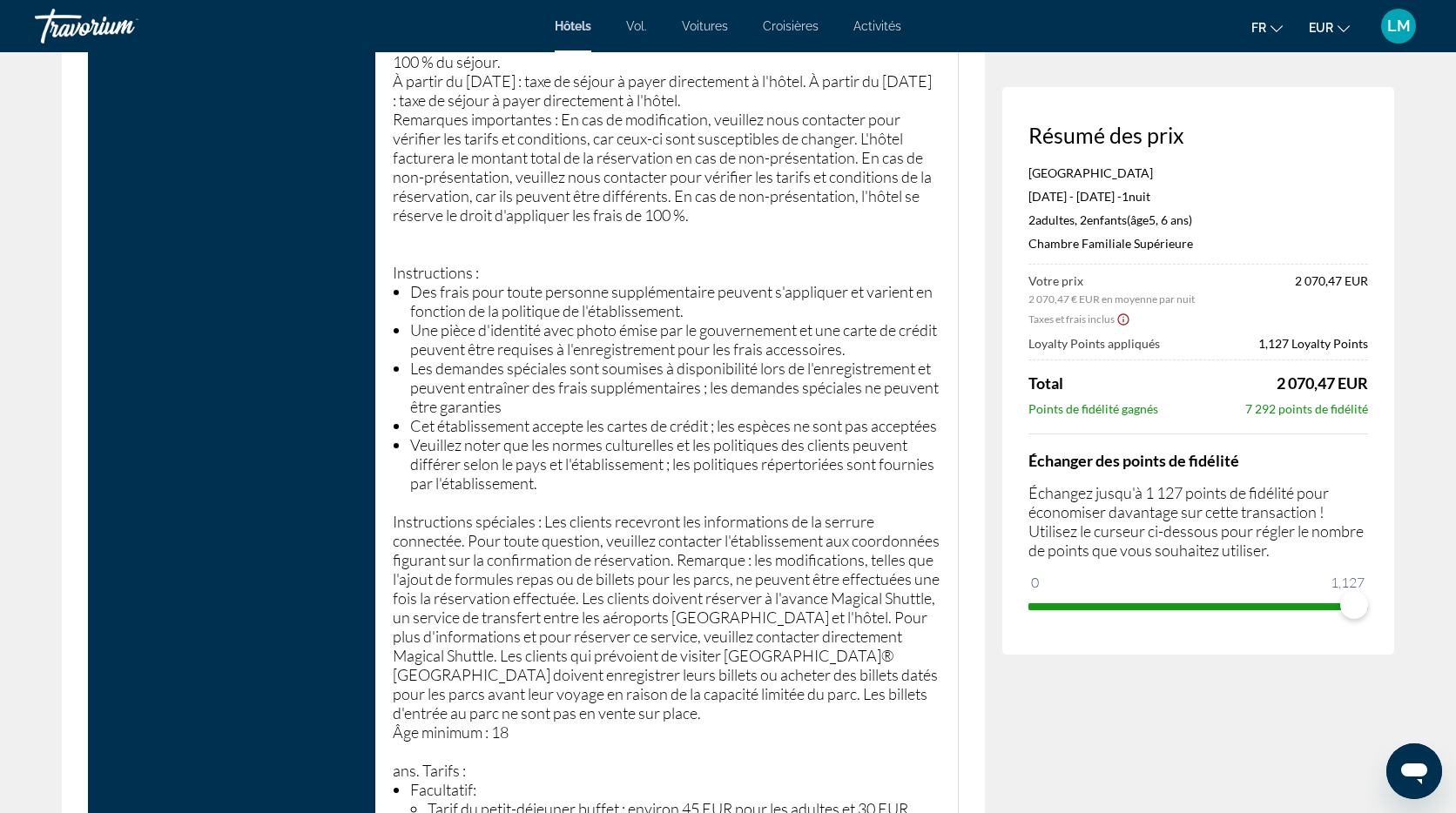
click at [1407, 29] on font "LM" at bounding box center [1398, 25] width 23 height 18
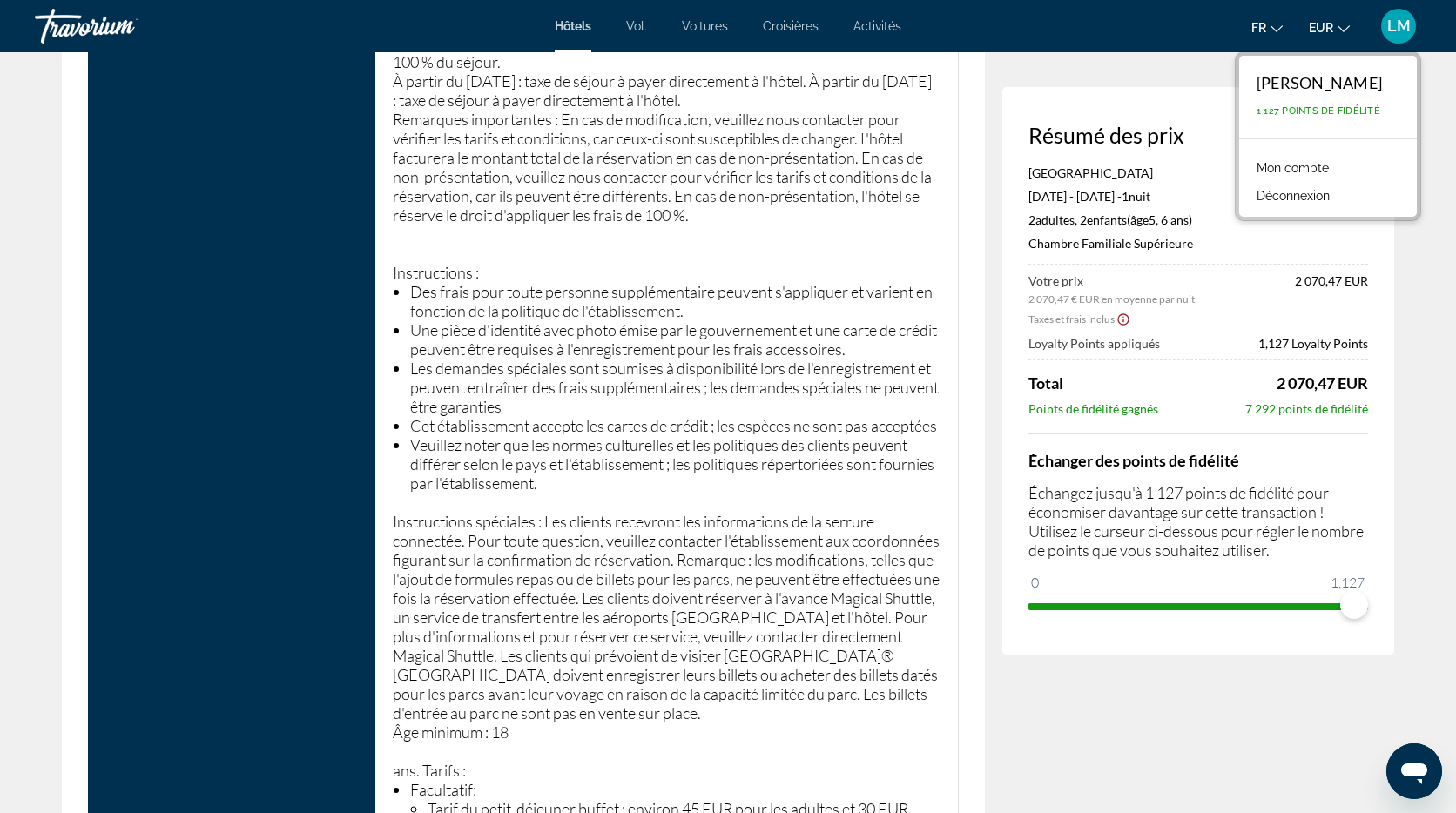
click at [1308, 161] on font "Mon compte" at bounding box center [1292, 168] width 72 height 13
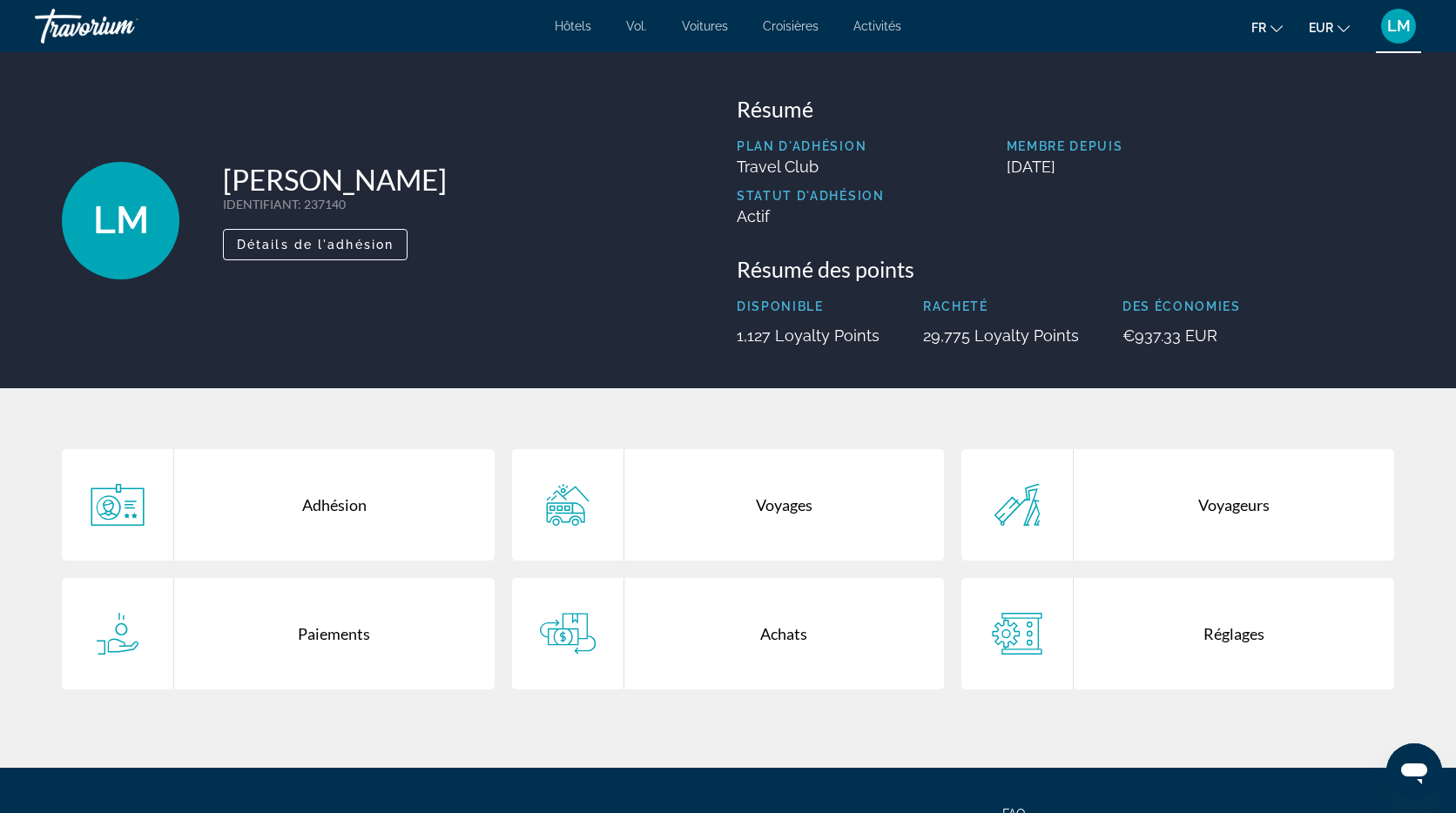
click at [320, 650] on div "Paiements" at bounding box center [334, 634] width 321 height 112
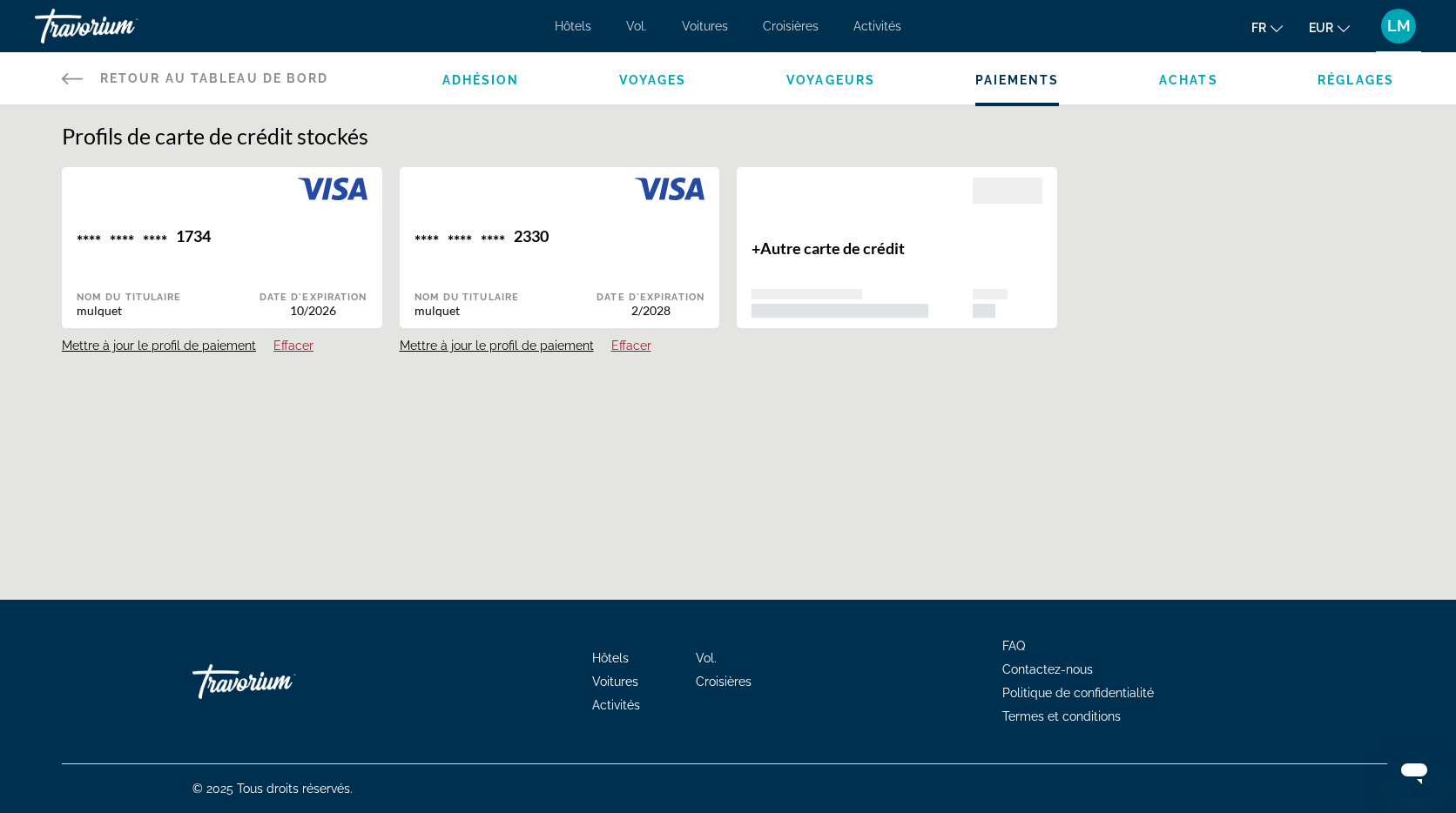
click at [1174, 80] on span "Achats" at bounding box center [1187, 80] width 59 height 13
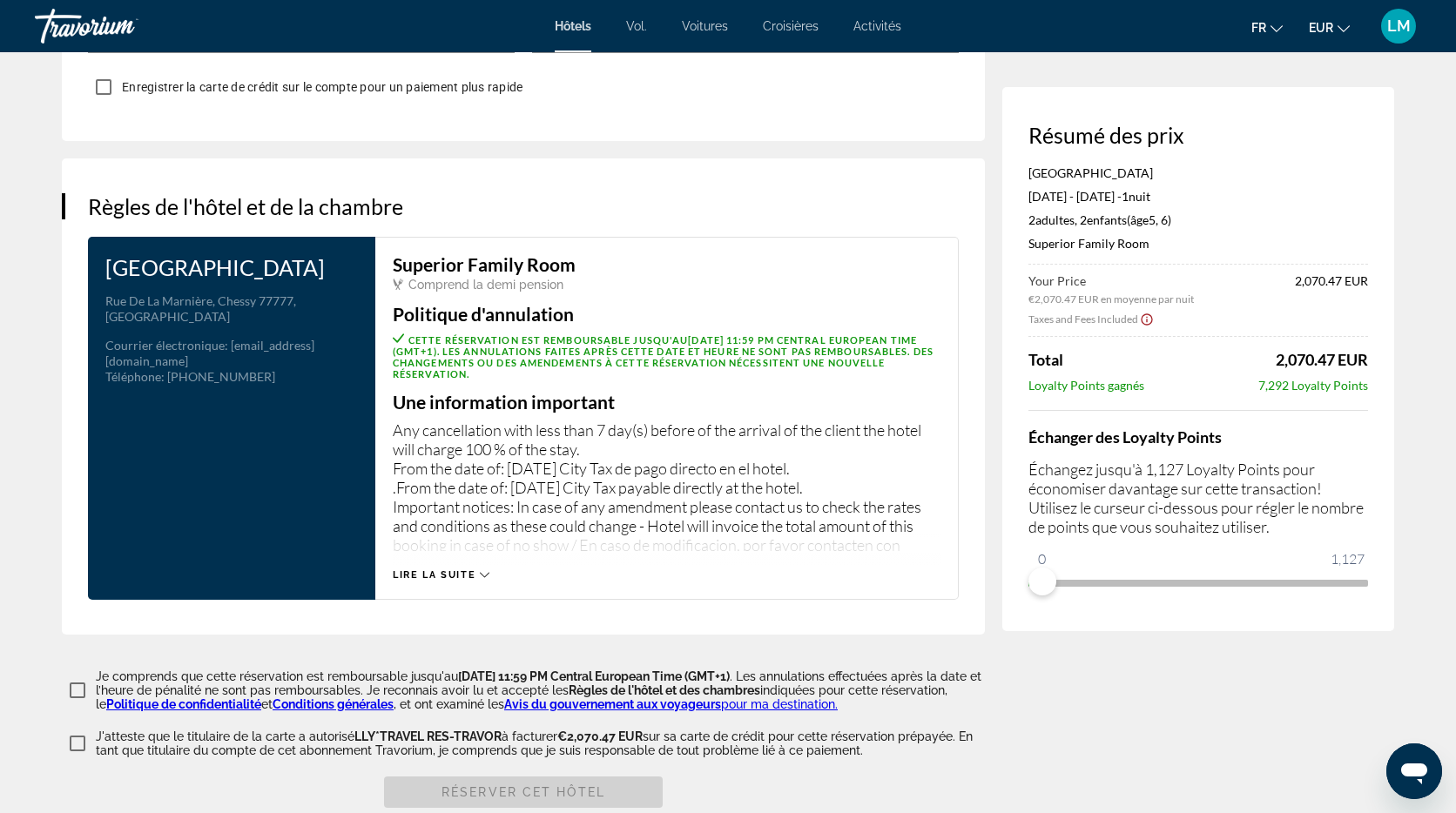
scroll to position [2053, 0]
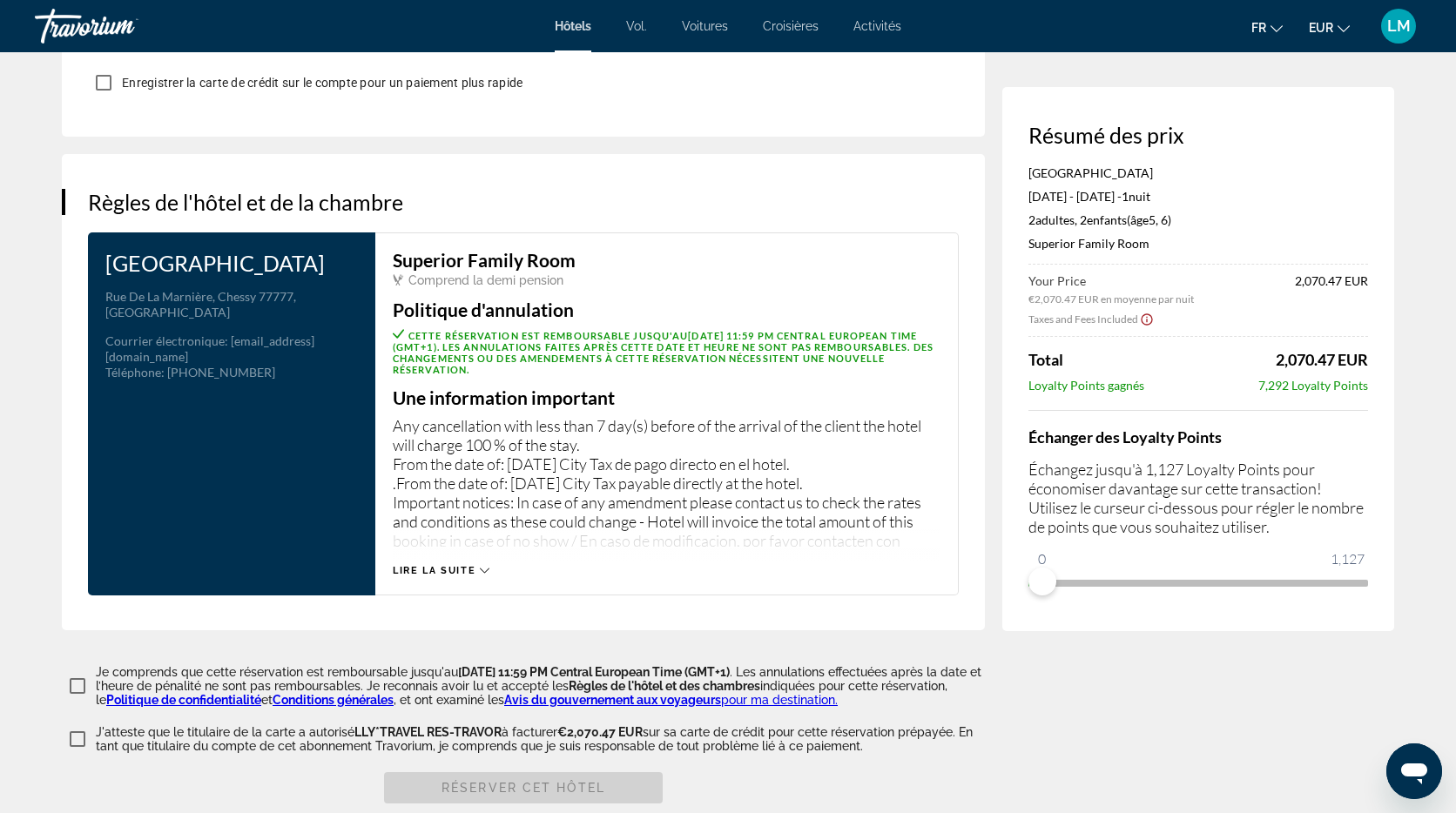
click at [467, 565] on span "Lire la suite" at bounding box center [434, 571] width 83 height 12
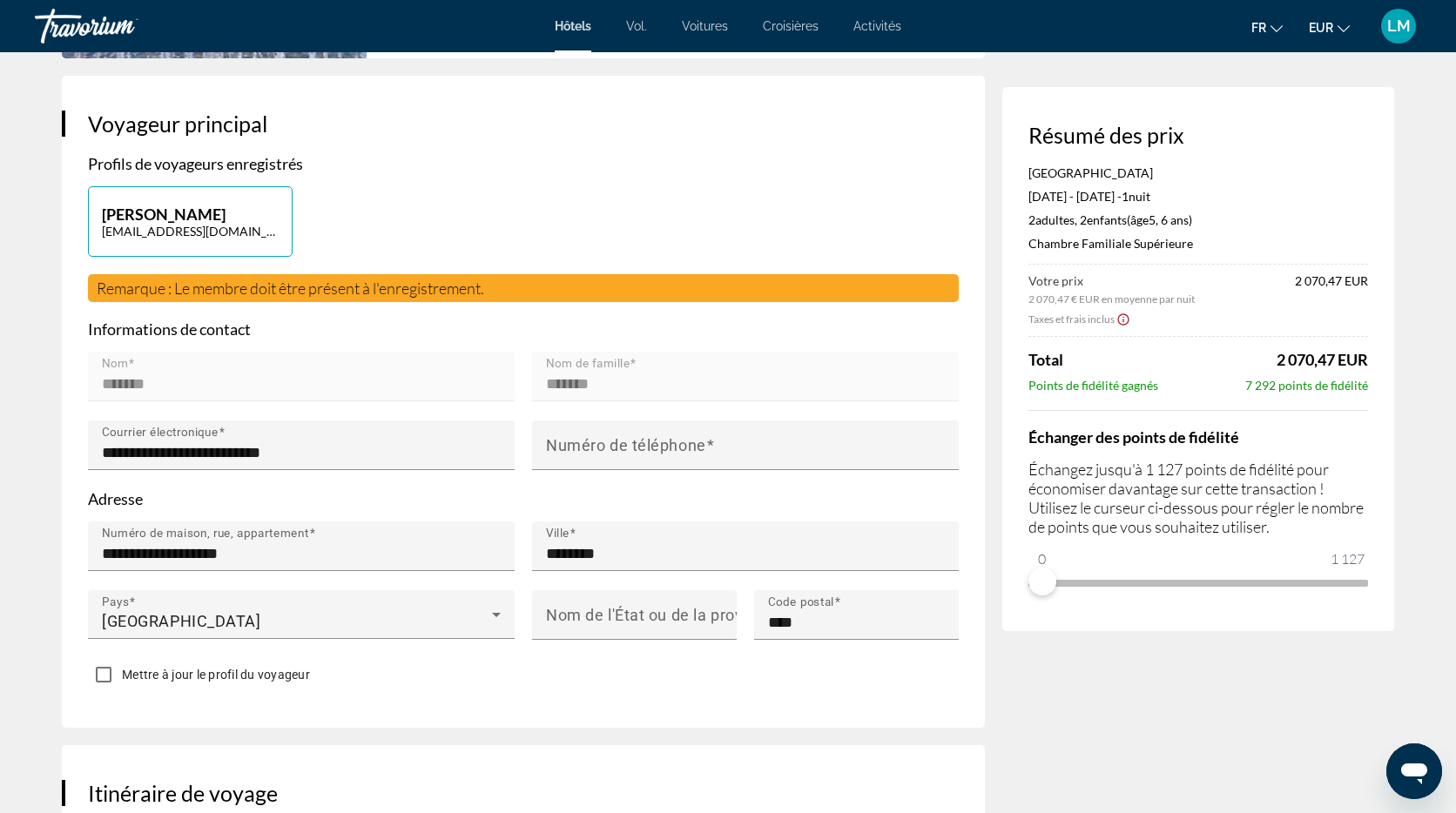
scroll to position [0, 0]
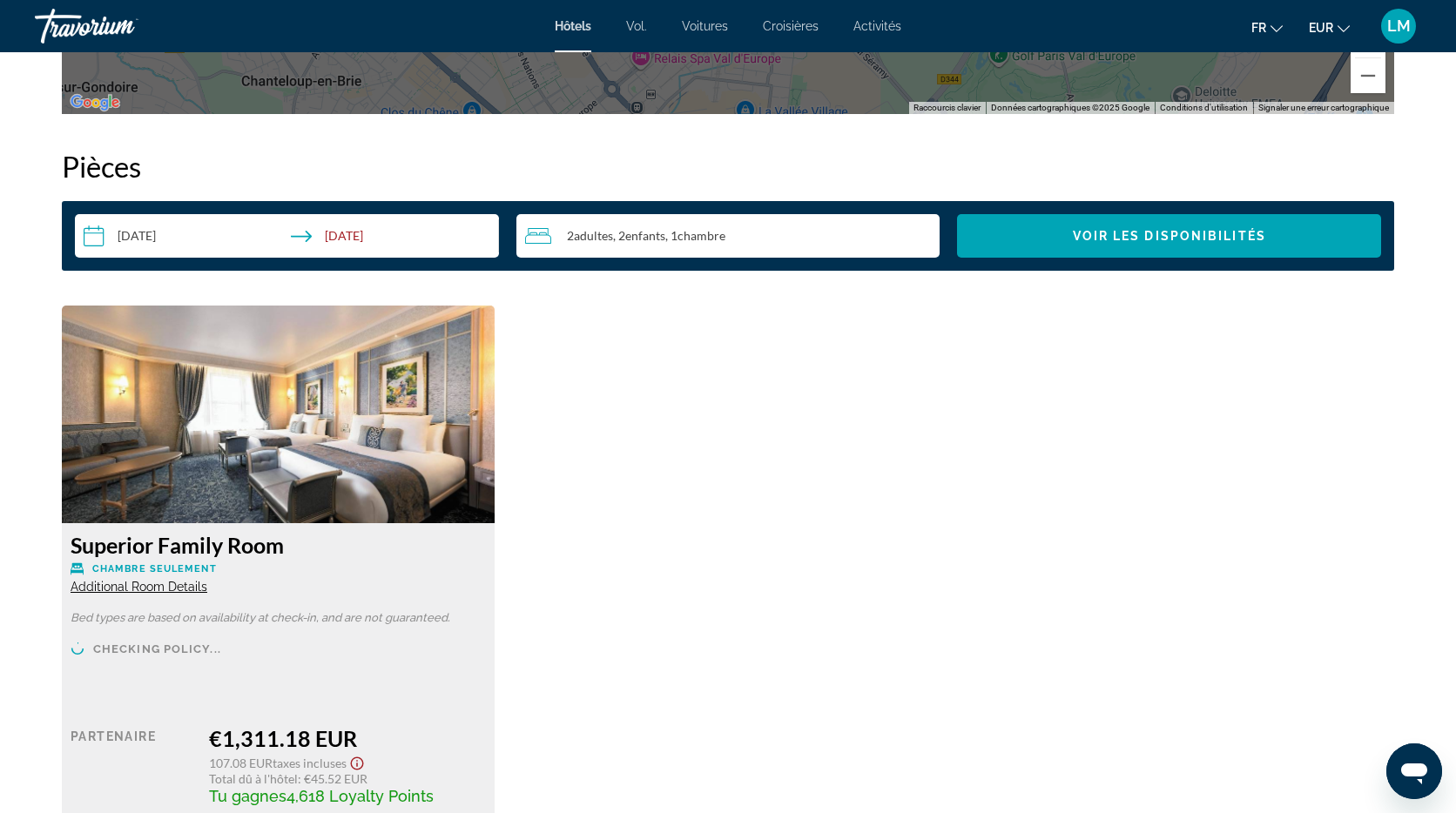
scroll to position [2157, 0]
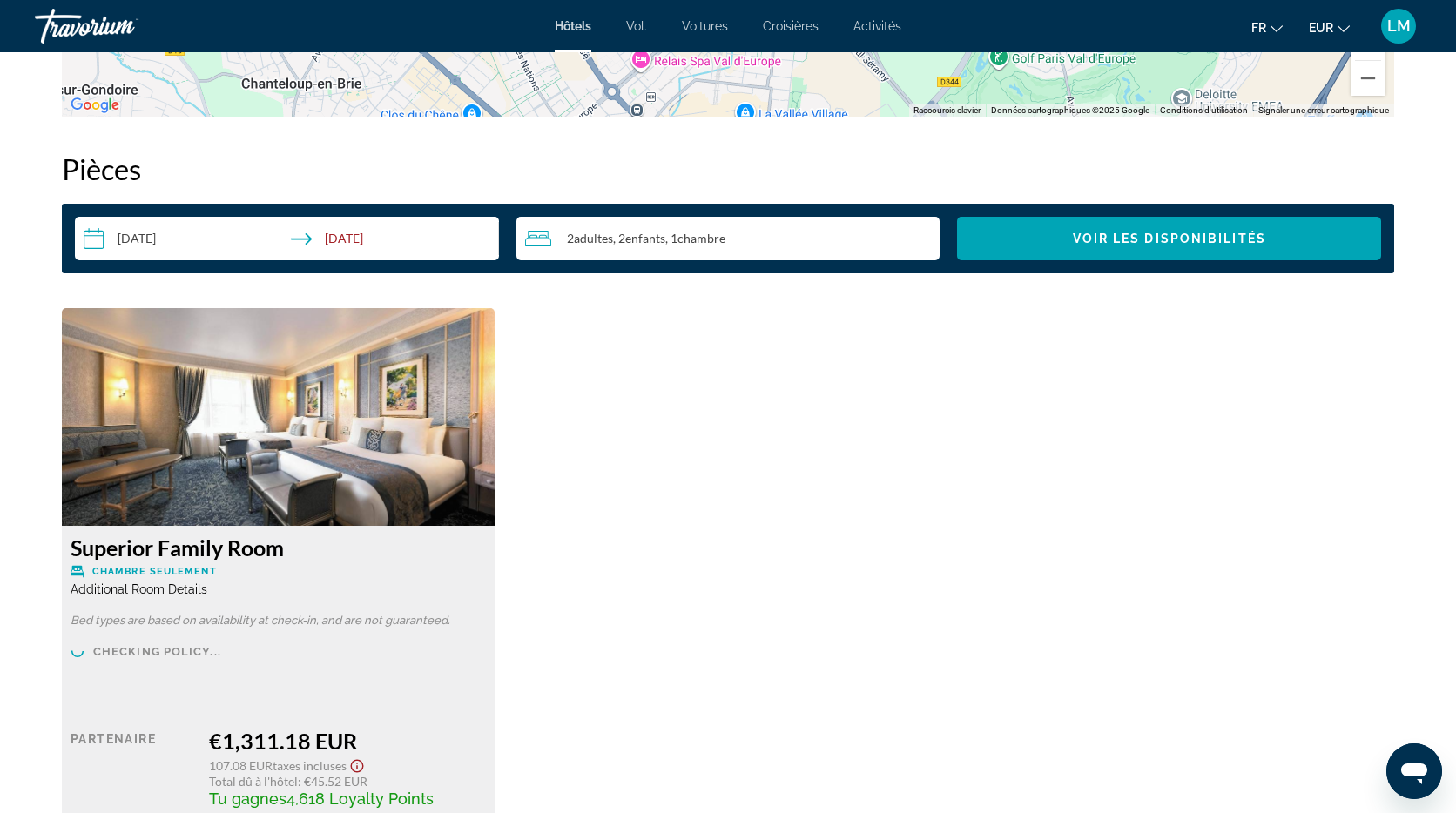
click at [338, 235] on input "**********" at bounding box center [290, 241] width 430 height 49
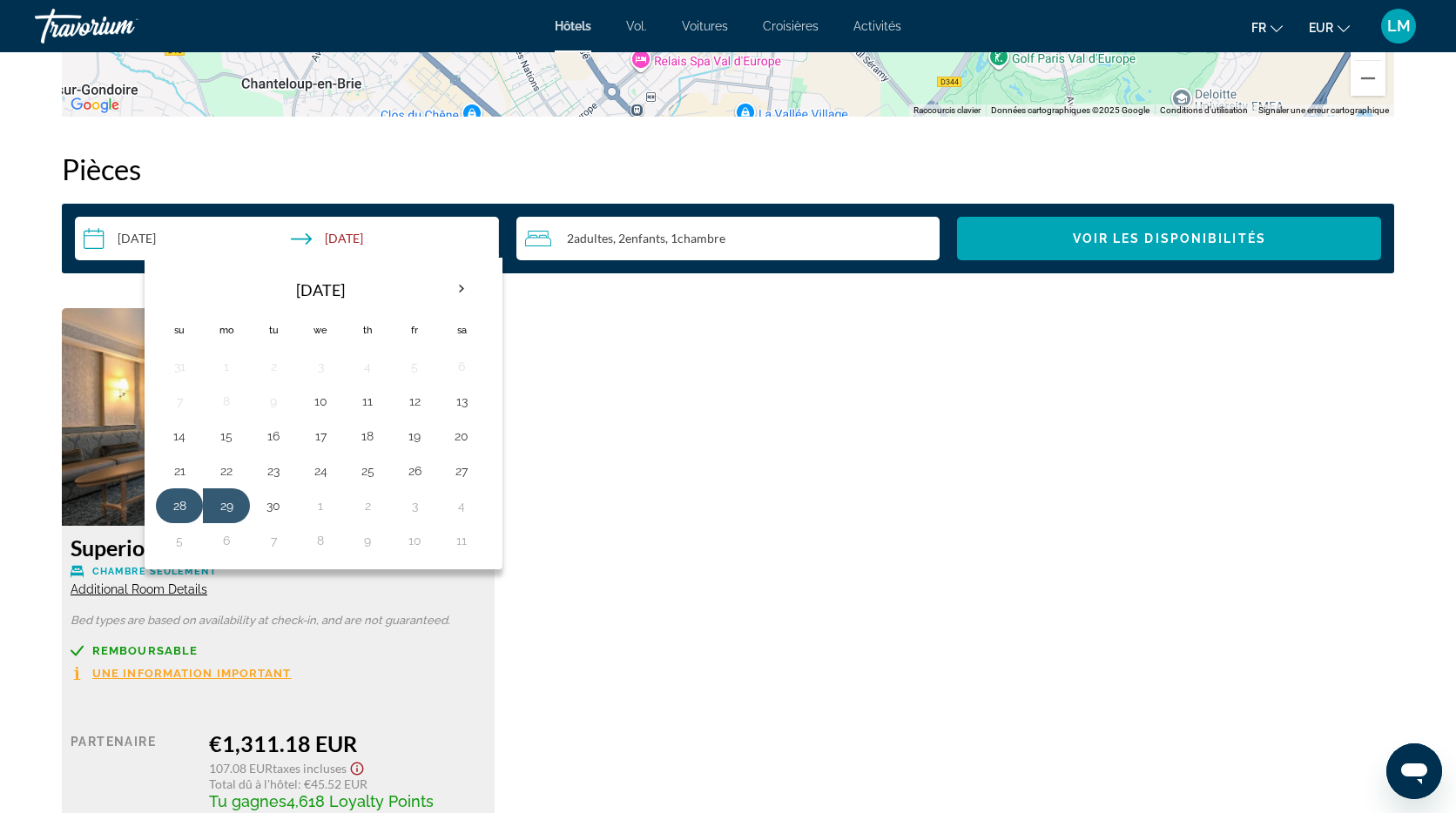
click at [177, 506] on button "28" at bounding box center [179, 506] width 28 height 24
click at [277, 510] on button "30" at bounding box center [273, 506] width 28 height 24
type input "**********"
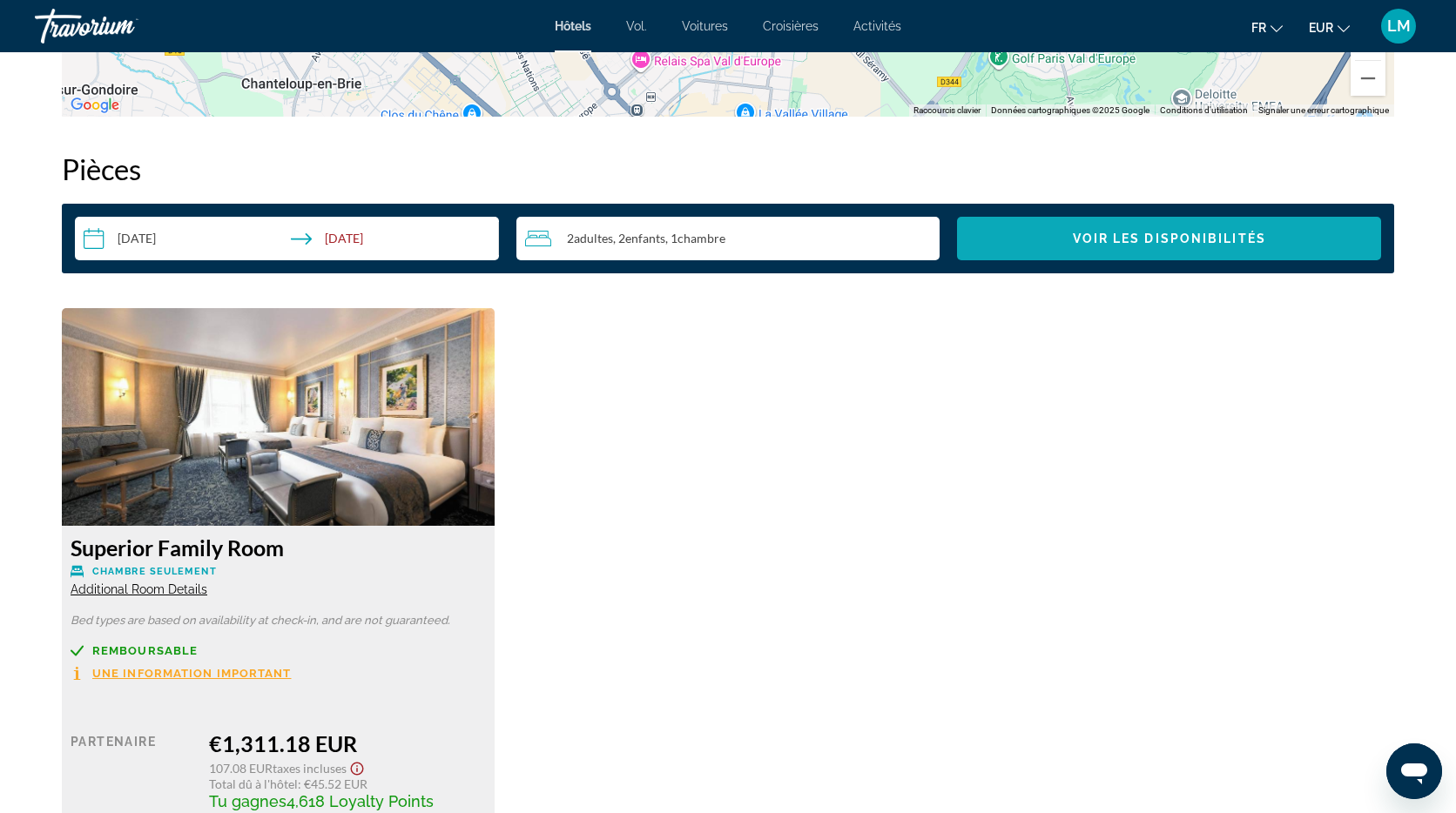
click at [1090, 240] on span "Voir les disponibilités" at bounding box center [1169, 238] width 194 height 13
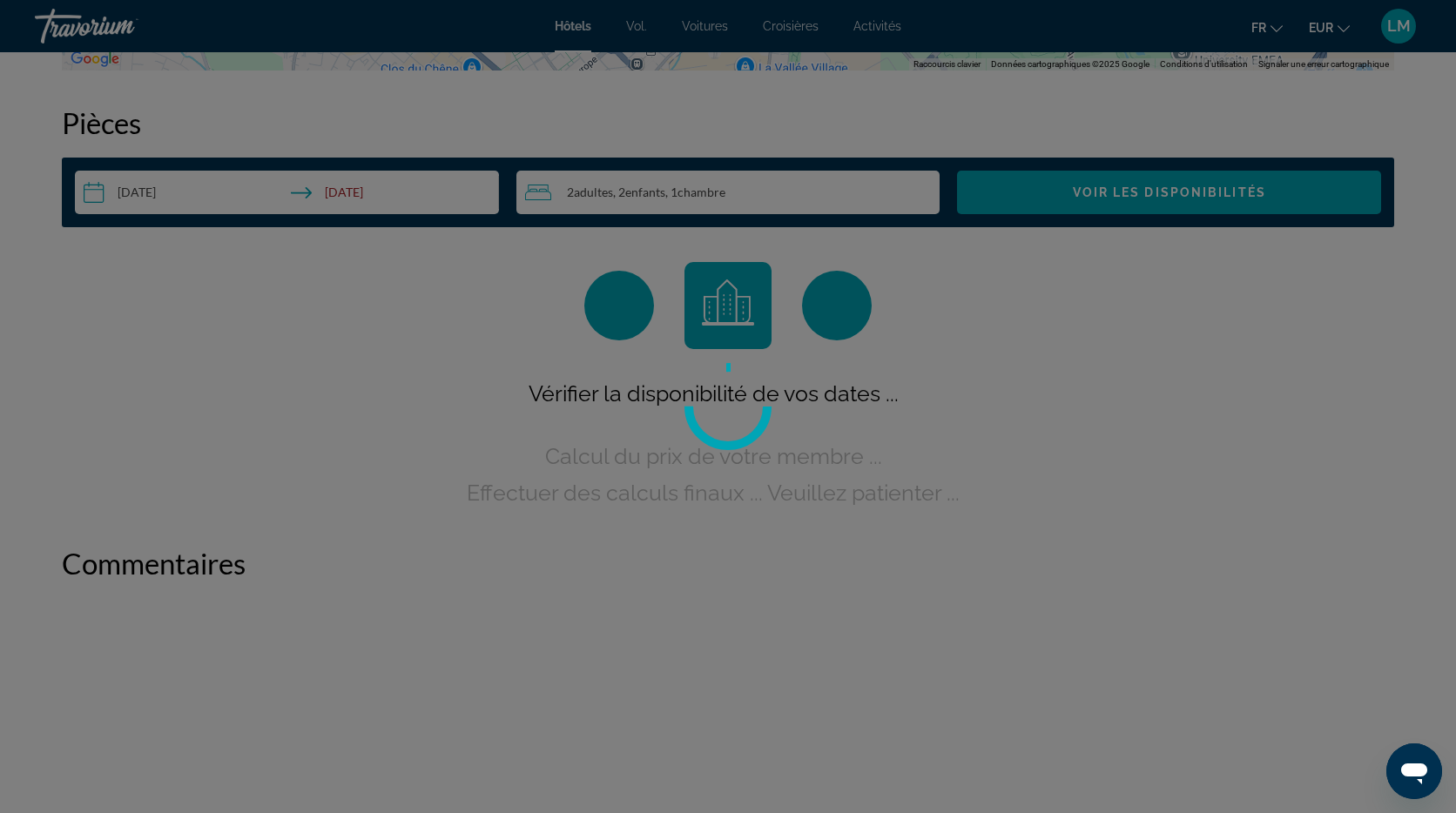
scroll to position [2204, 0]
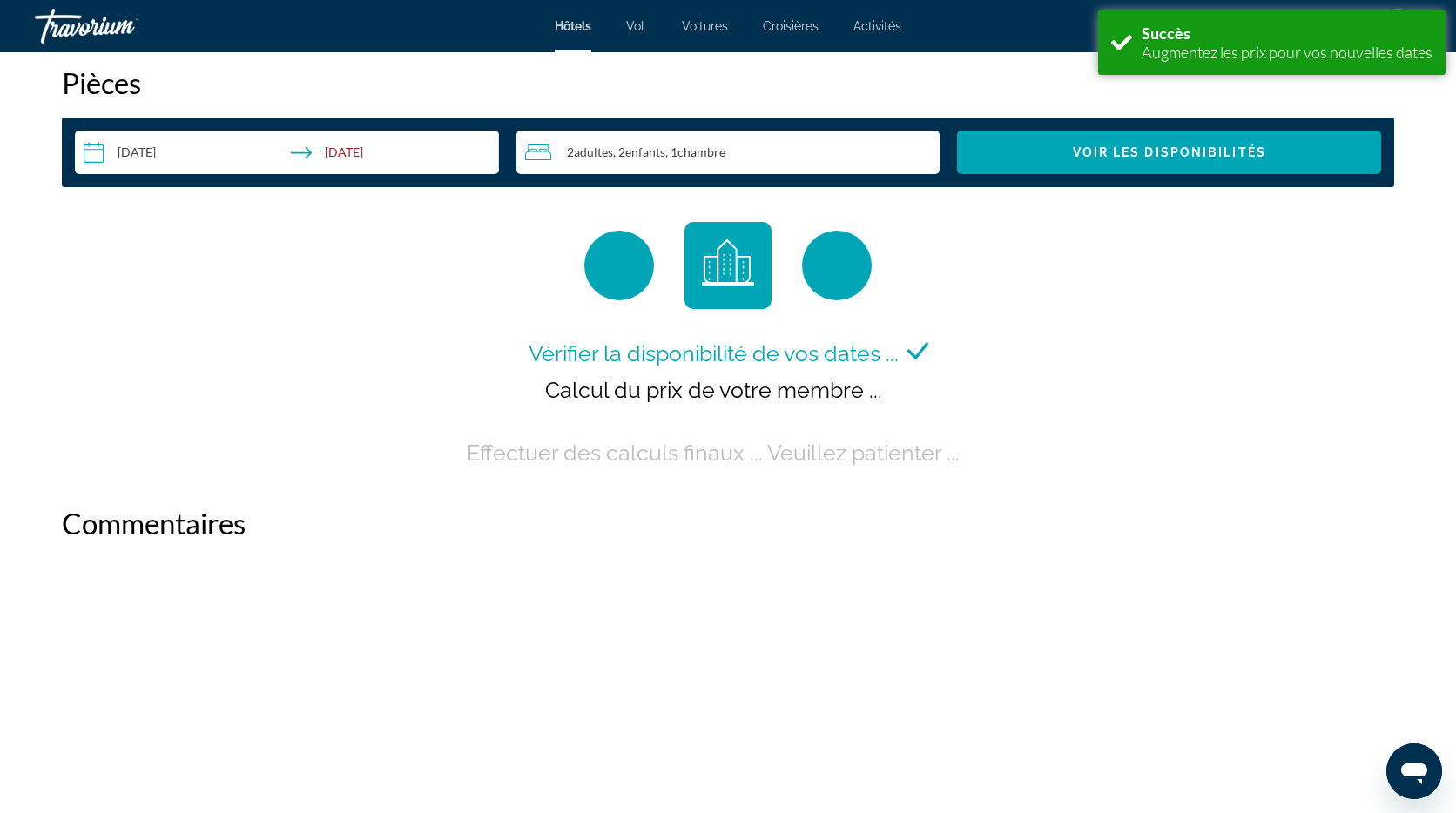
scroll to position [2244, 0]
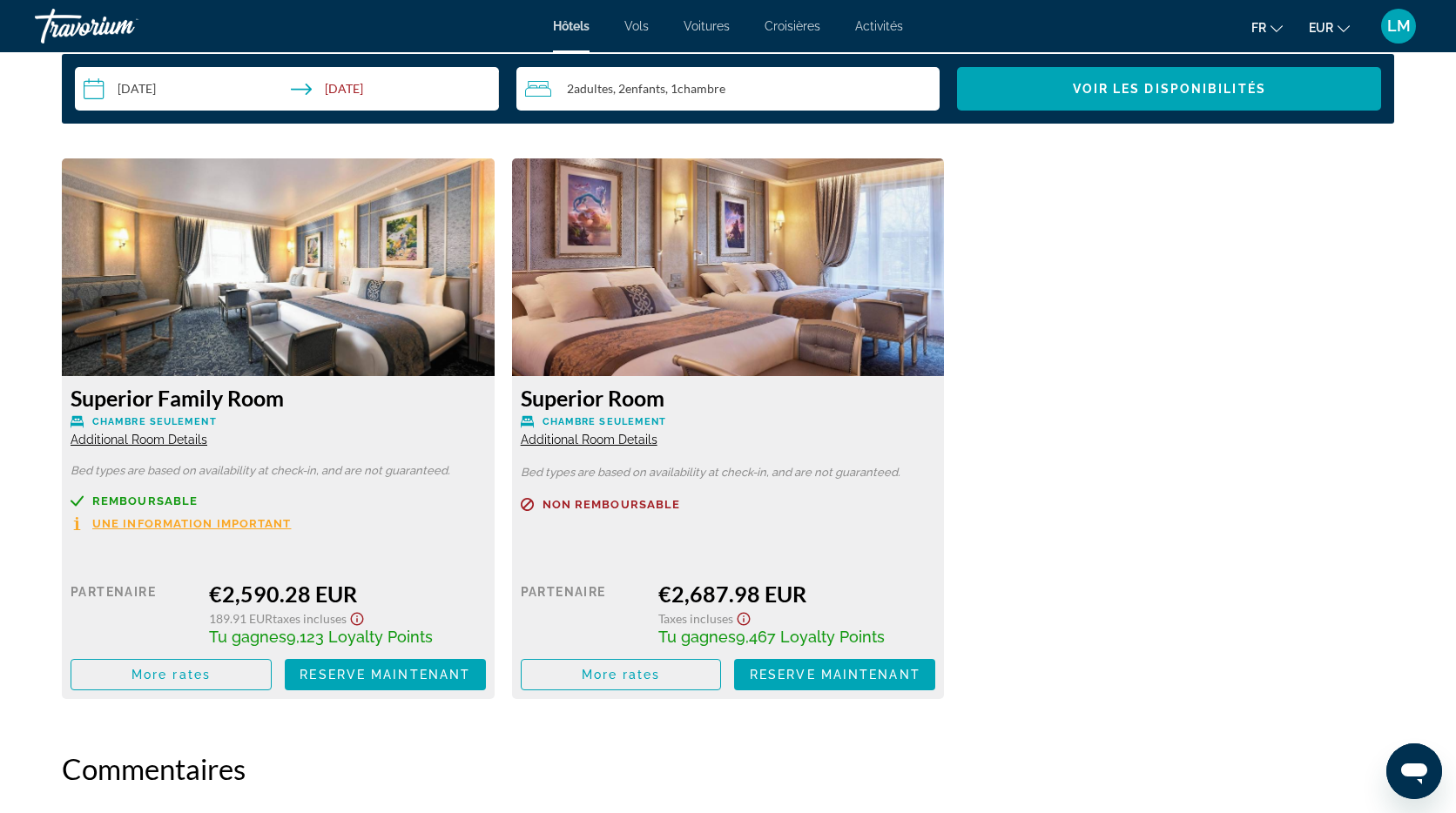
scroll to position [2315, 0]
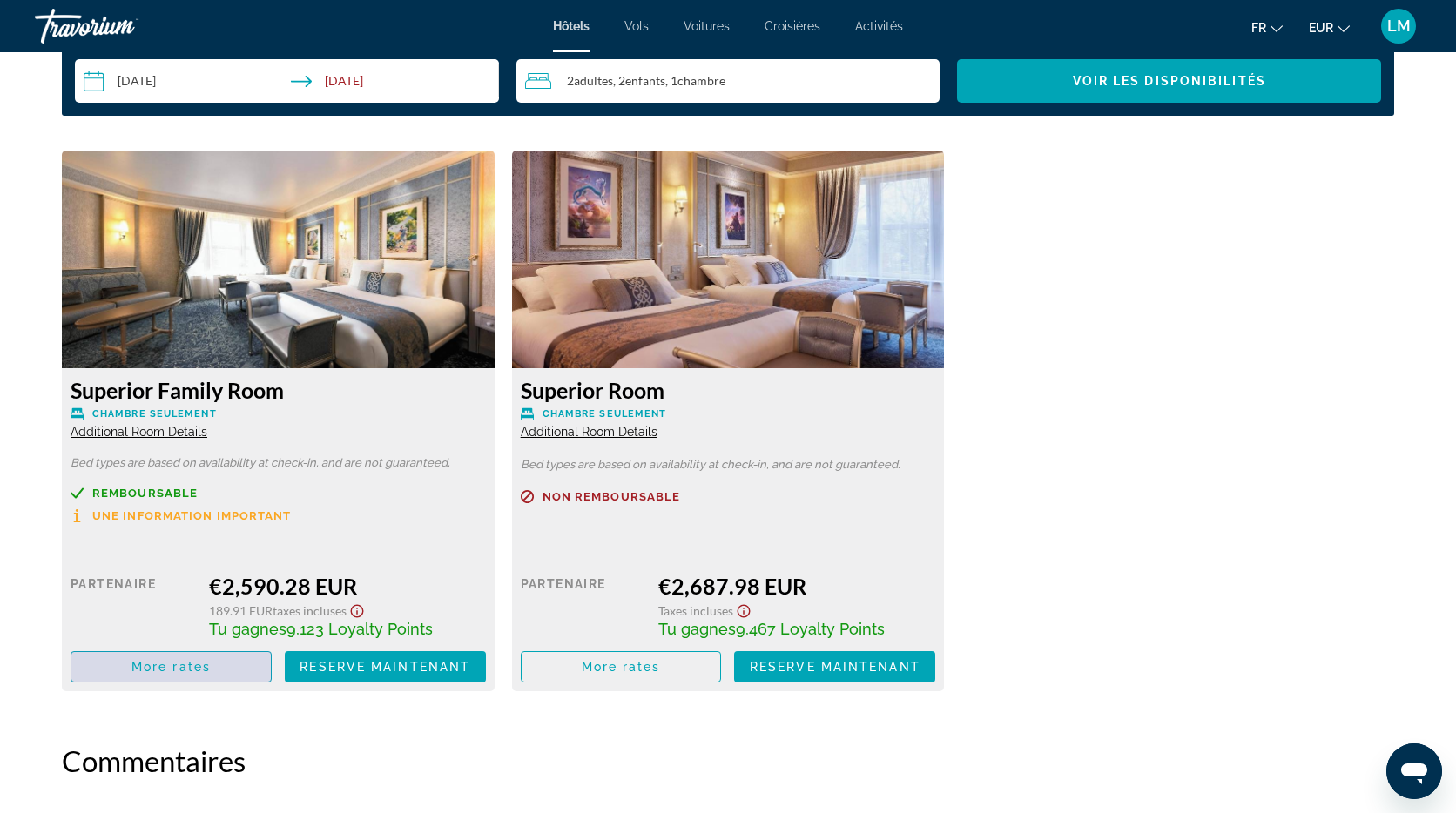
click at [244, 668] on span "Main content" at bounding box center [170, 667] width 199 height 41
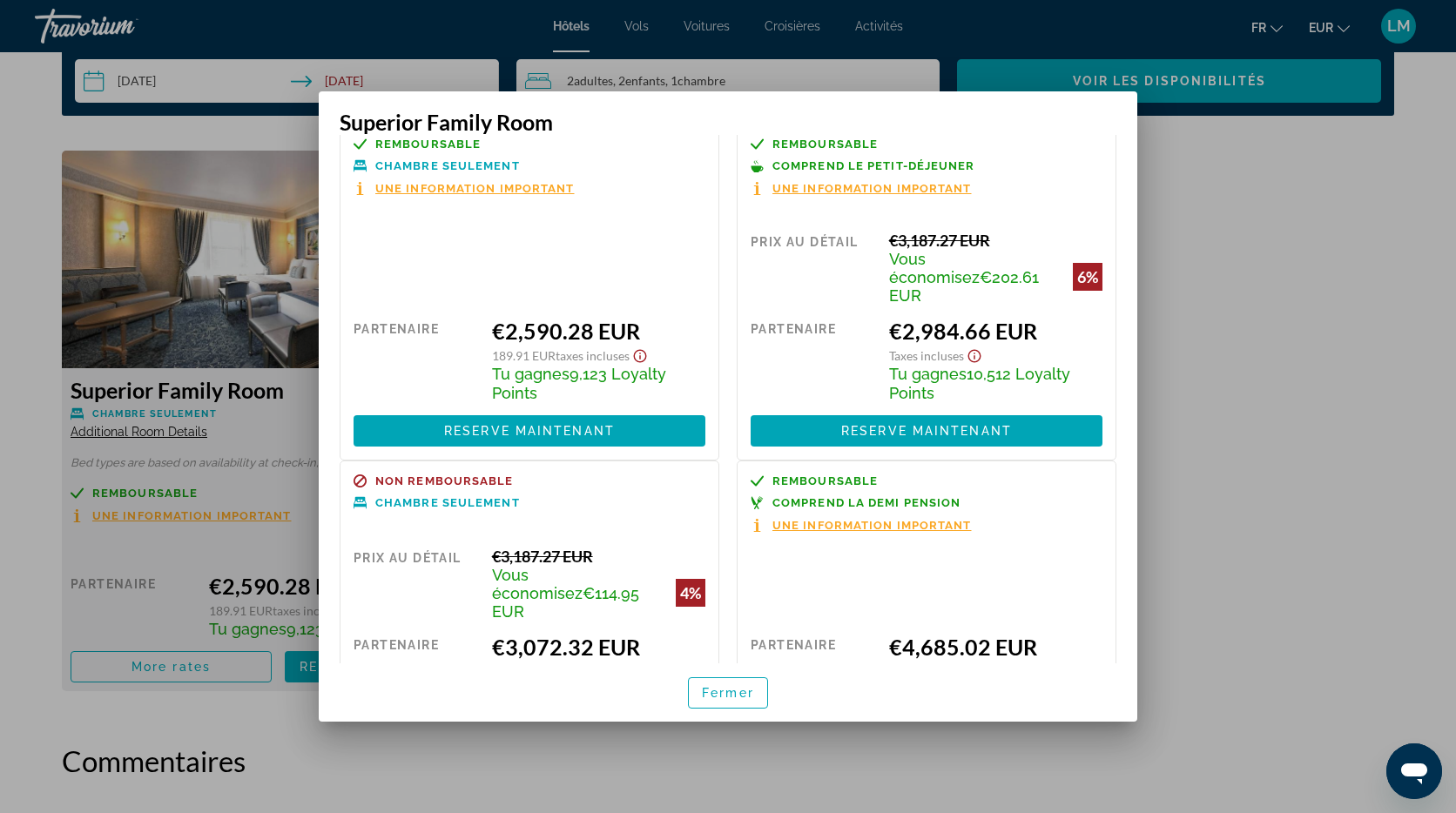
scroll to position [0, 0]
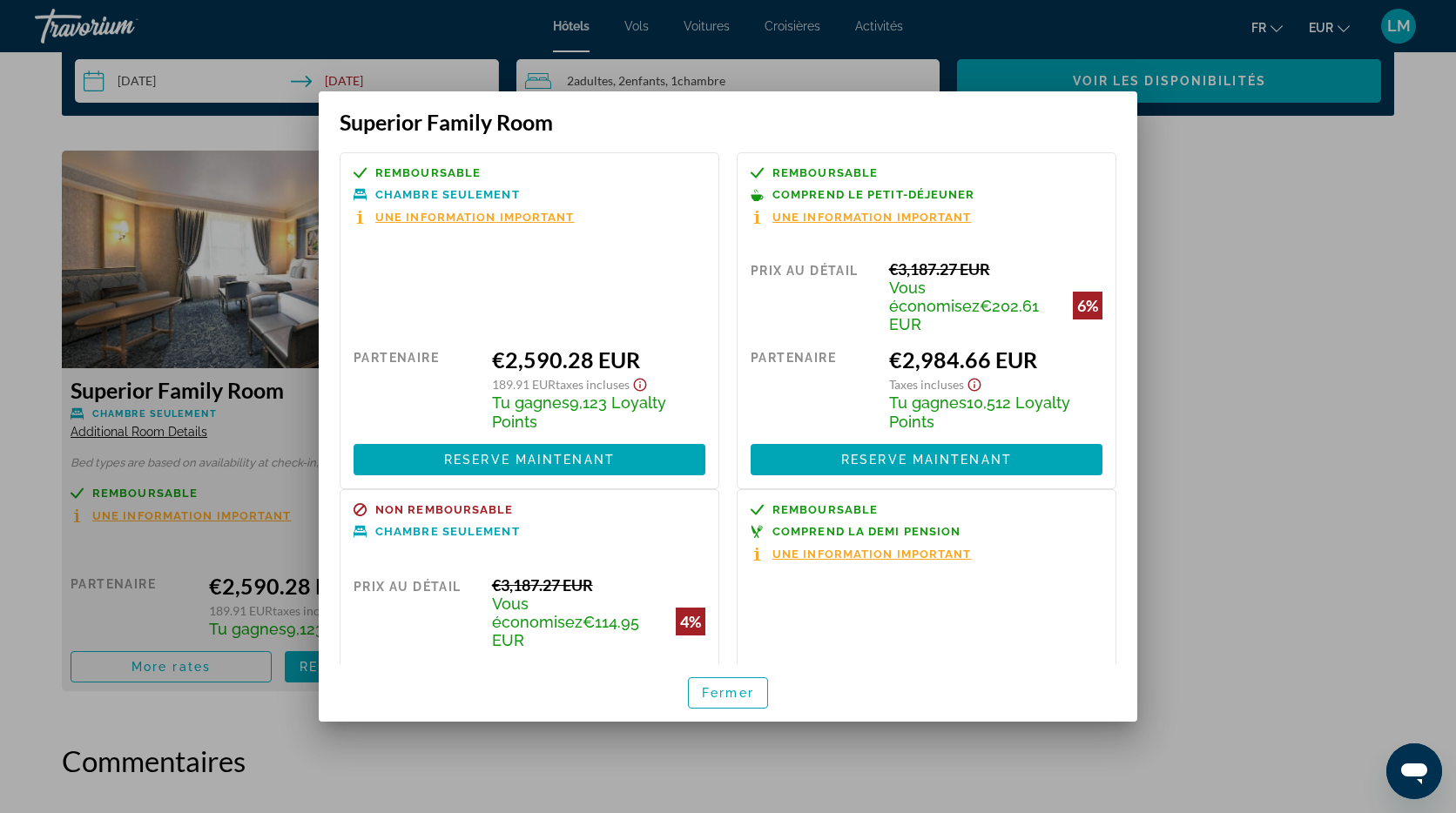
click at [1212, 375] on div at bounding box center [728, 406] width 1456 height 813
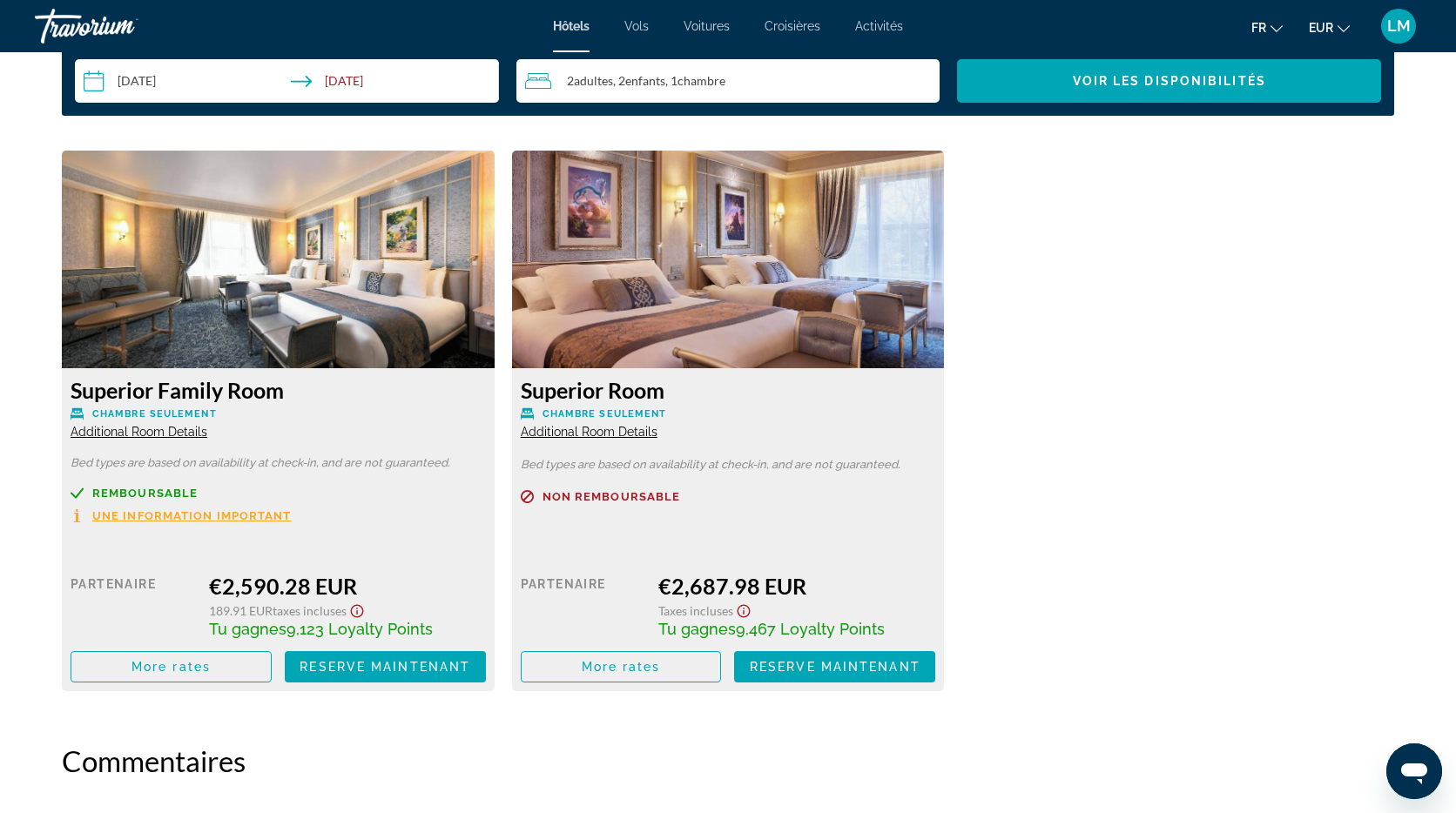
scroll to position [1941, 0]
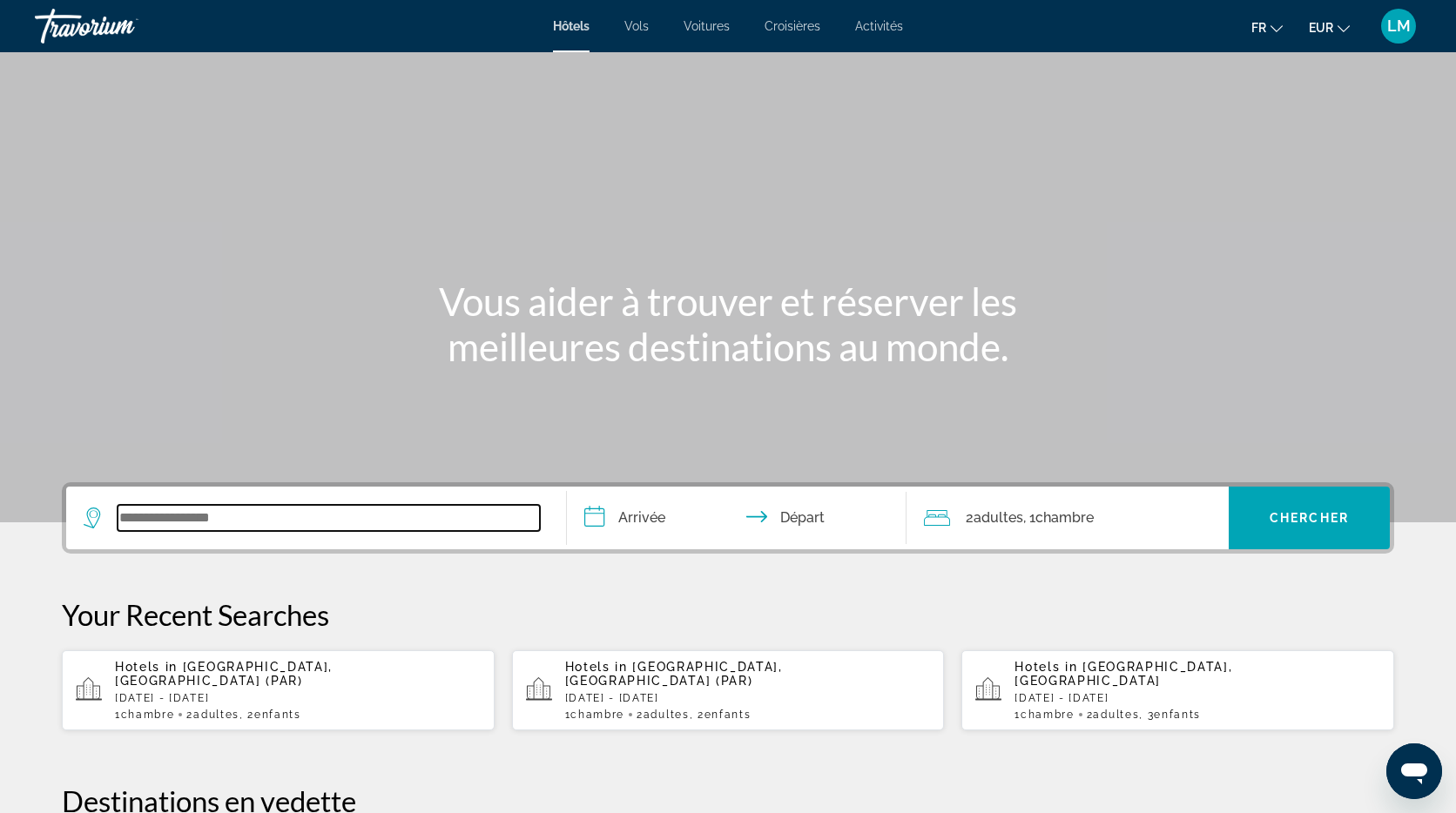
click at [212, 520] on input "Search widget" at bounding box center [328, 517] width 422 height 26
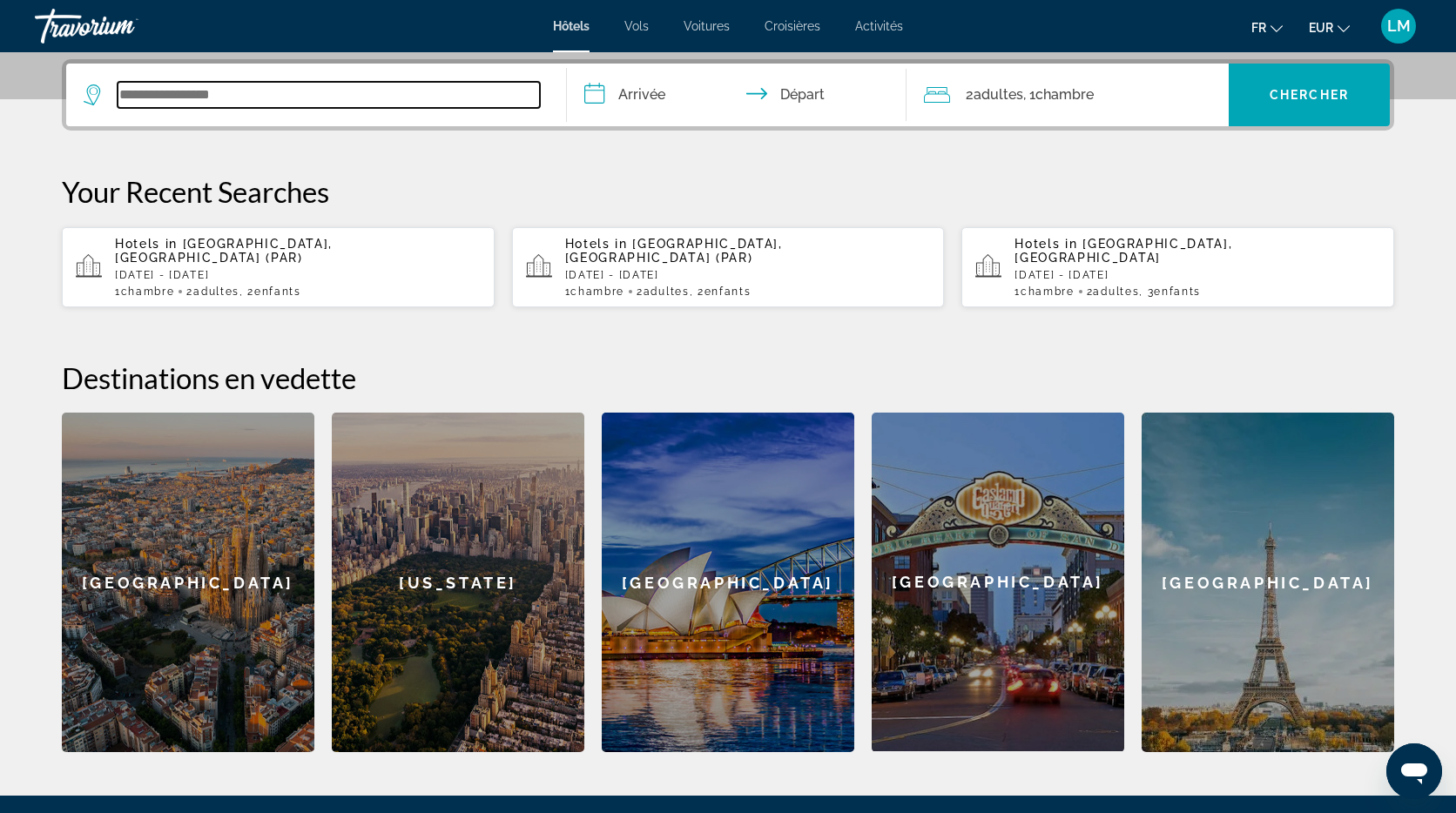
scroll to position [426, 0]
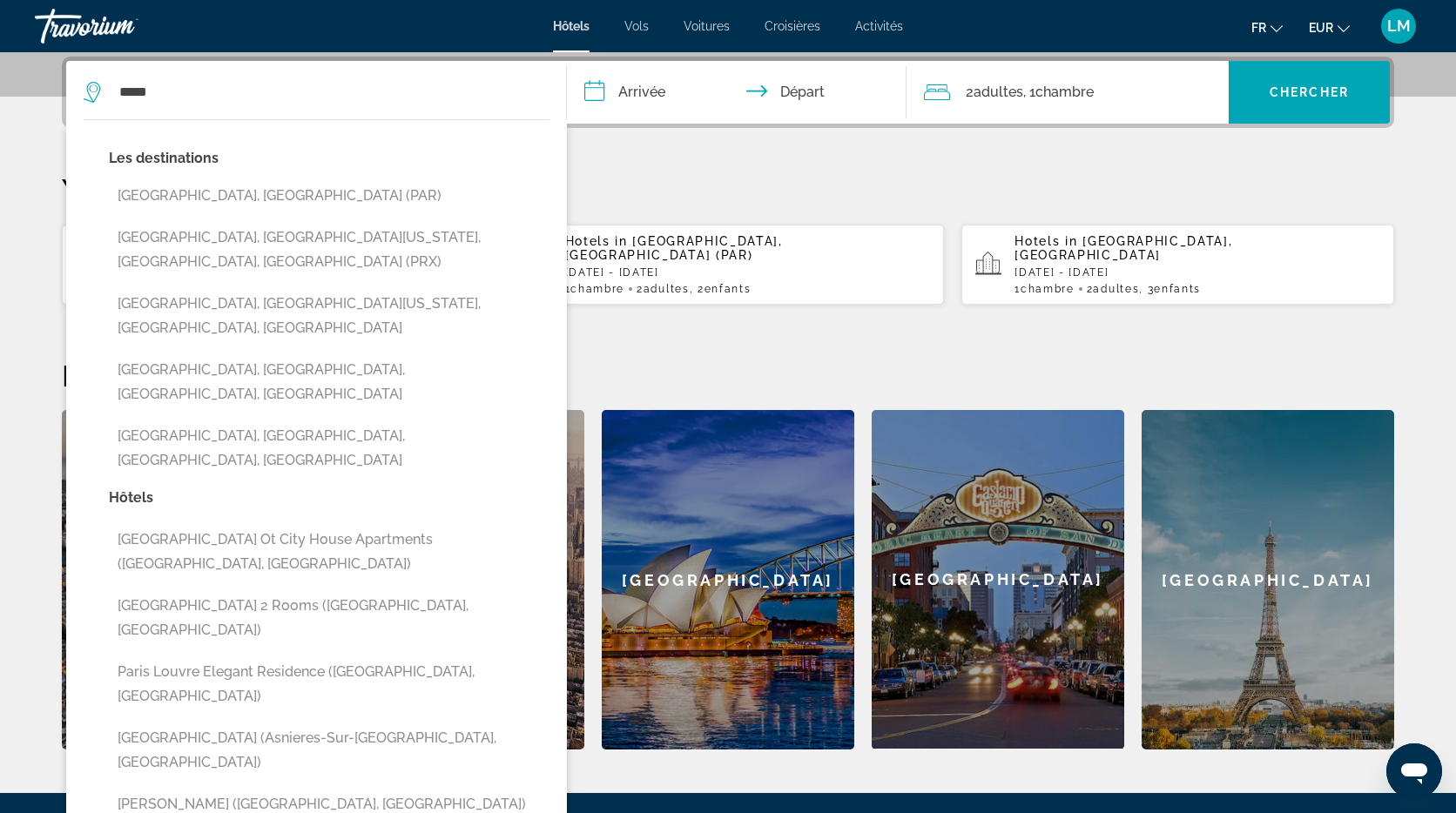
click at [230, 198] on button "[GEOGRAPHIC_DATA], [GEOGRAPHIC_DATA] (PAR)" at bounding box center [328, 196] width 440 height 33
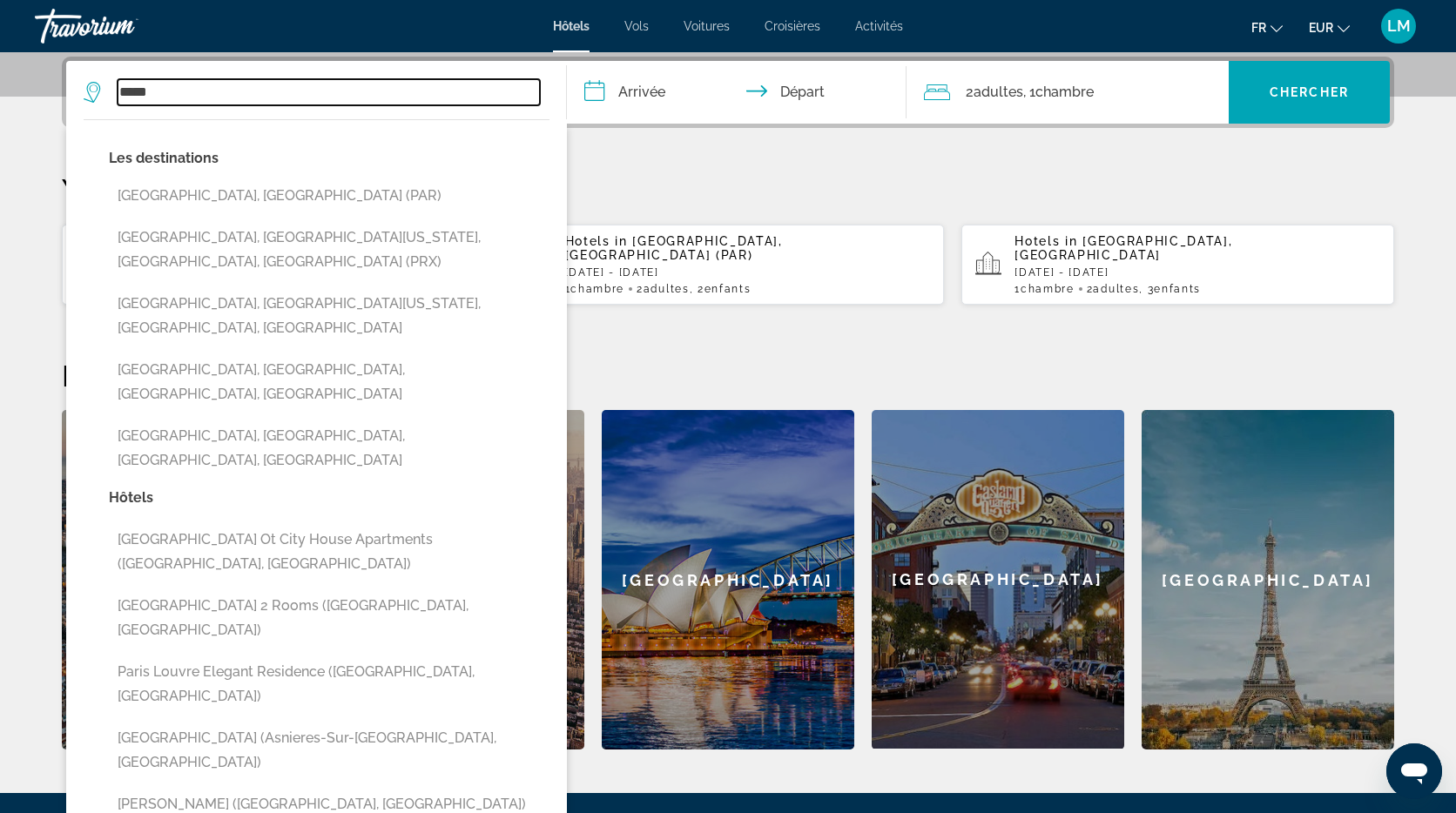
type input "**********"
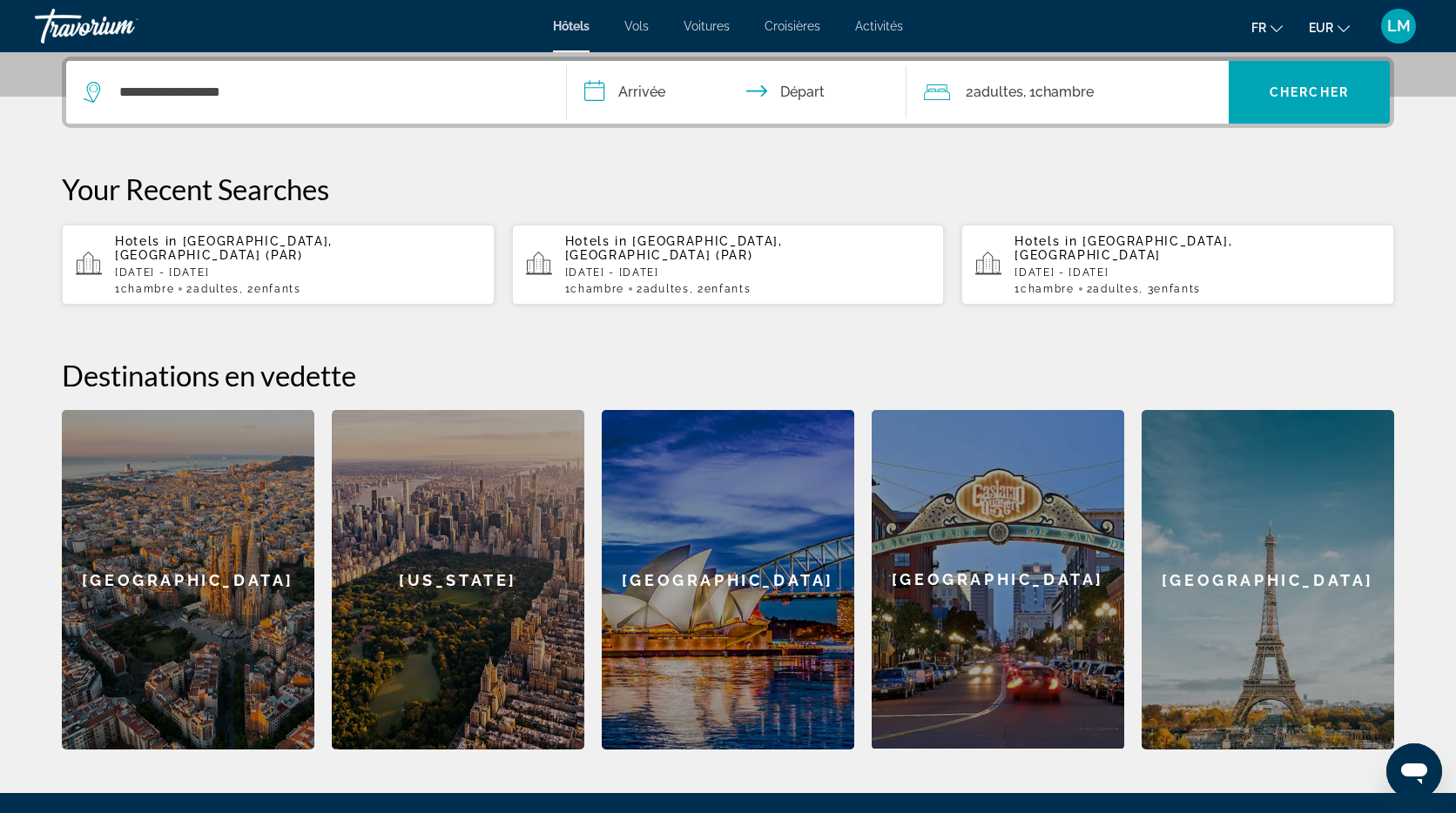
click at [669, 99] on input "**********" at bounding box center [741, 94] width 347 height 68
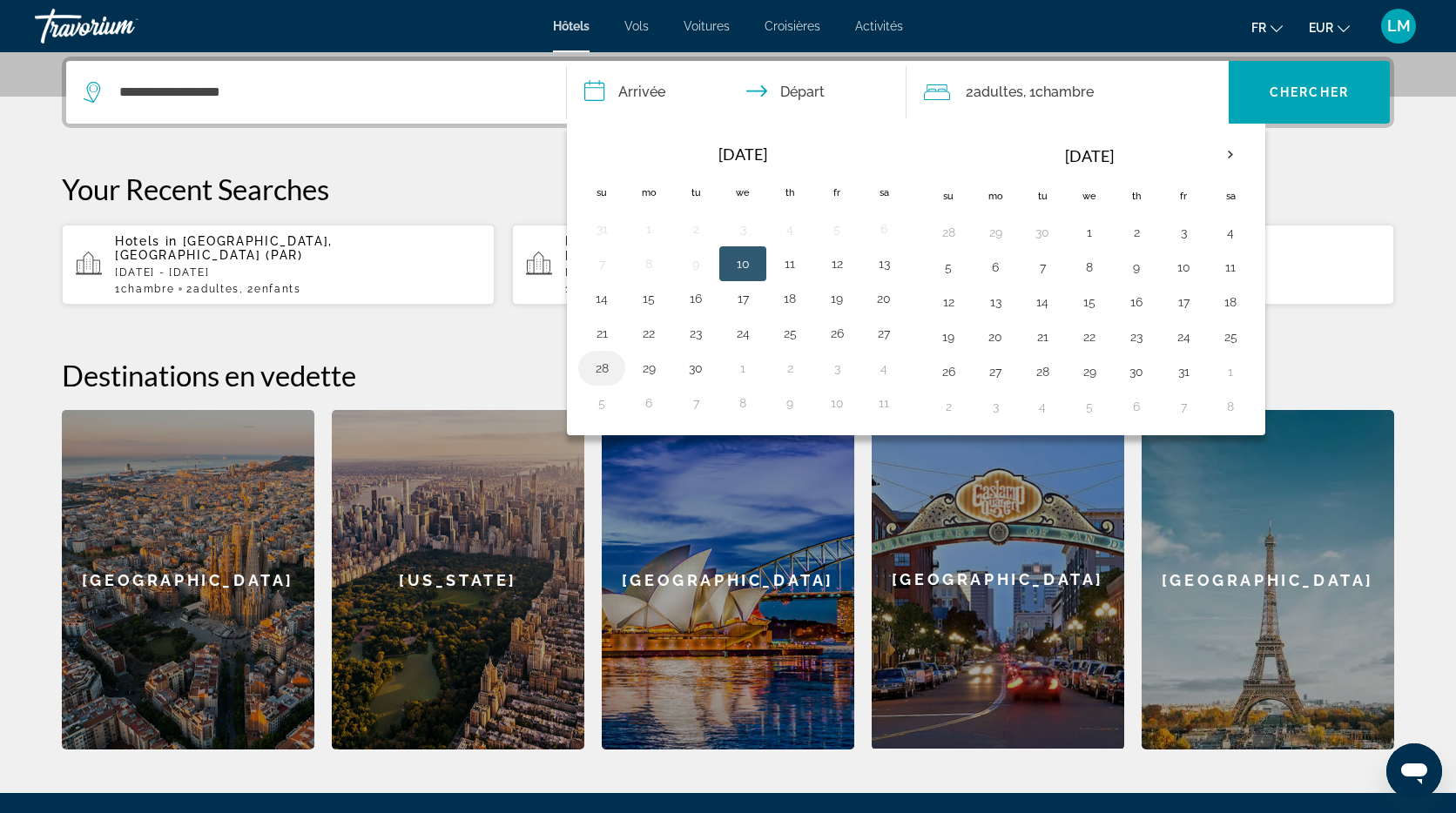
drag, startPoint x: 595, startPoint y: 368, endPoint x: 620, endPoint y: 378, distance: 26.9
click at [595, 368] on button "28" at bounding box center [601, 368] width 28 height 24
click at [649, 372] on button "29" at bounding box center [648, 368] width 28 height 24
type input "**********"
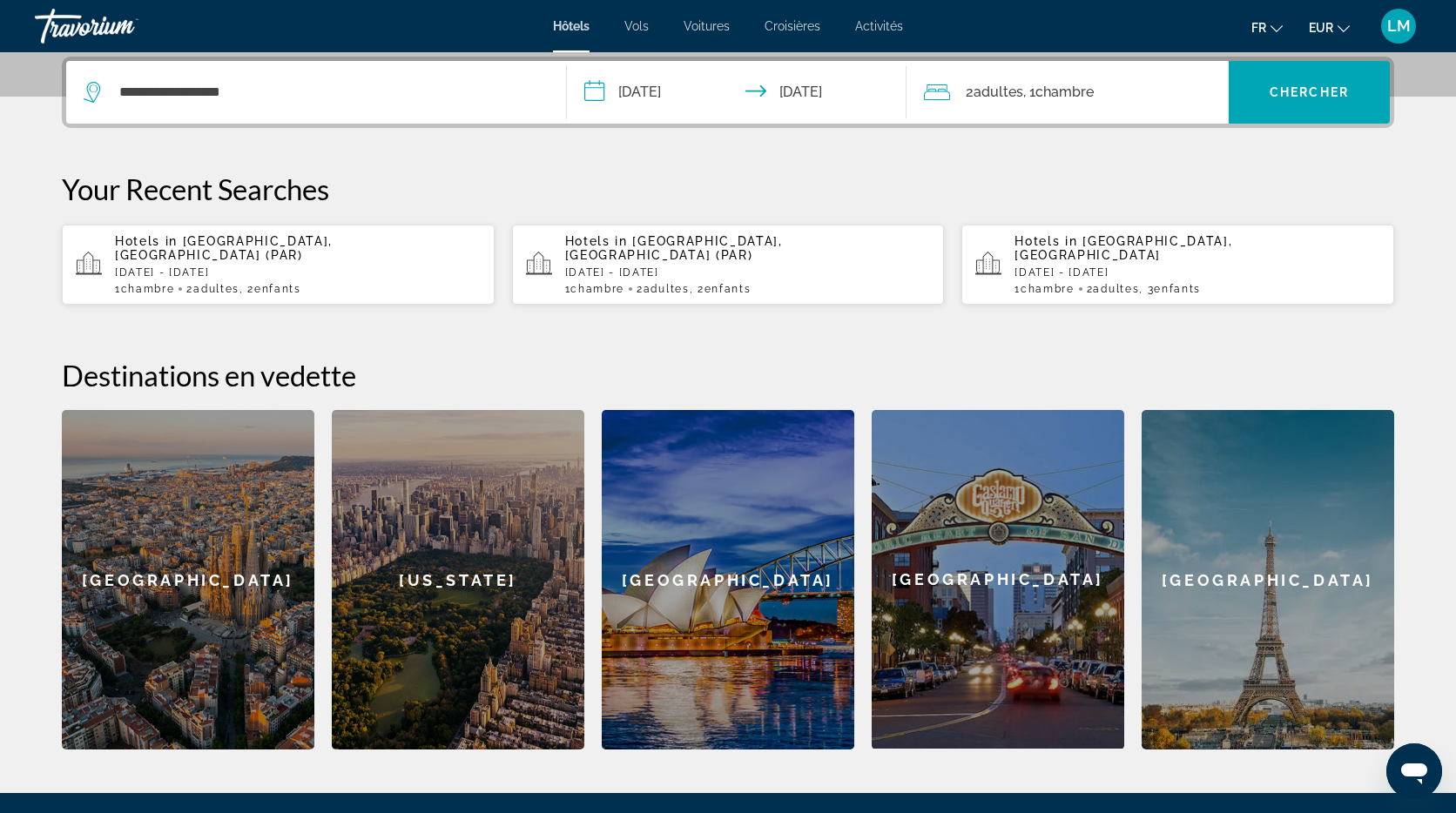
click at [1089, 100] on span ", 1 Chambre pièces" at bounding box center [1057, 92] width 70 height 24
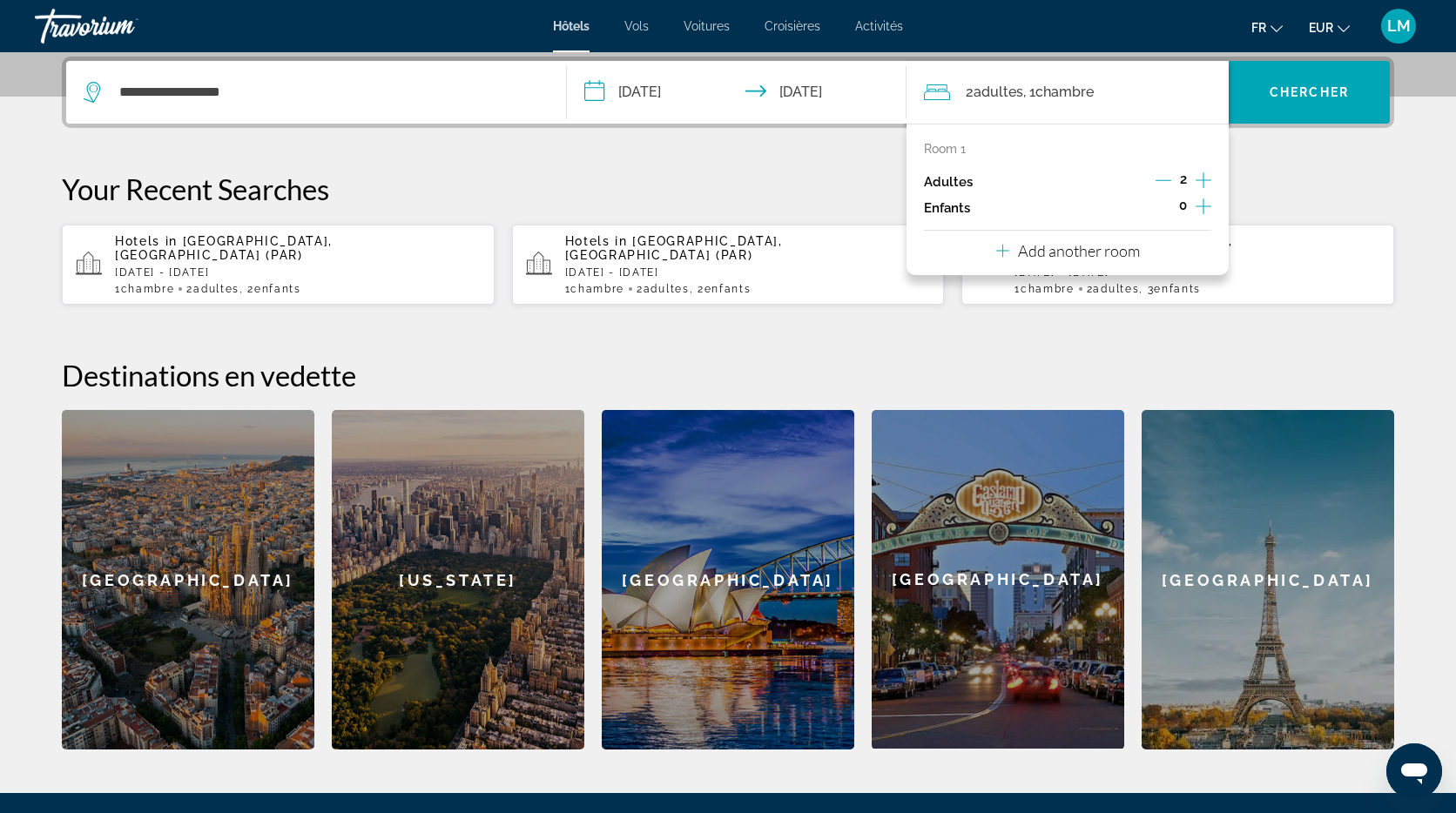
click at [1202, 212] on icon "Increment children" at bounding box center [1203, 206] width 15 height 15
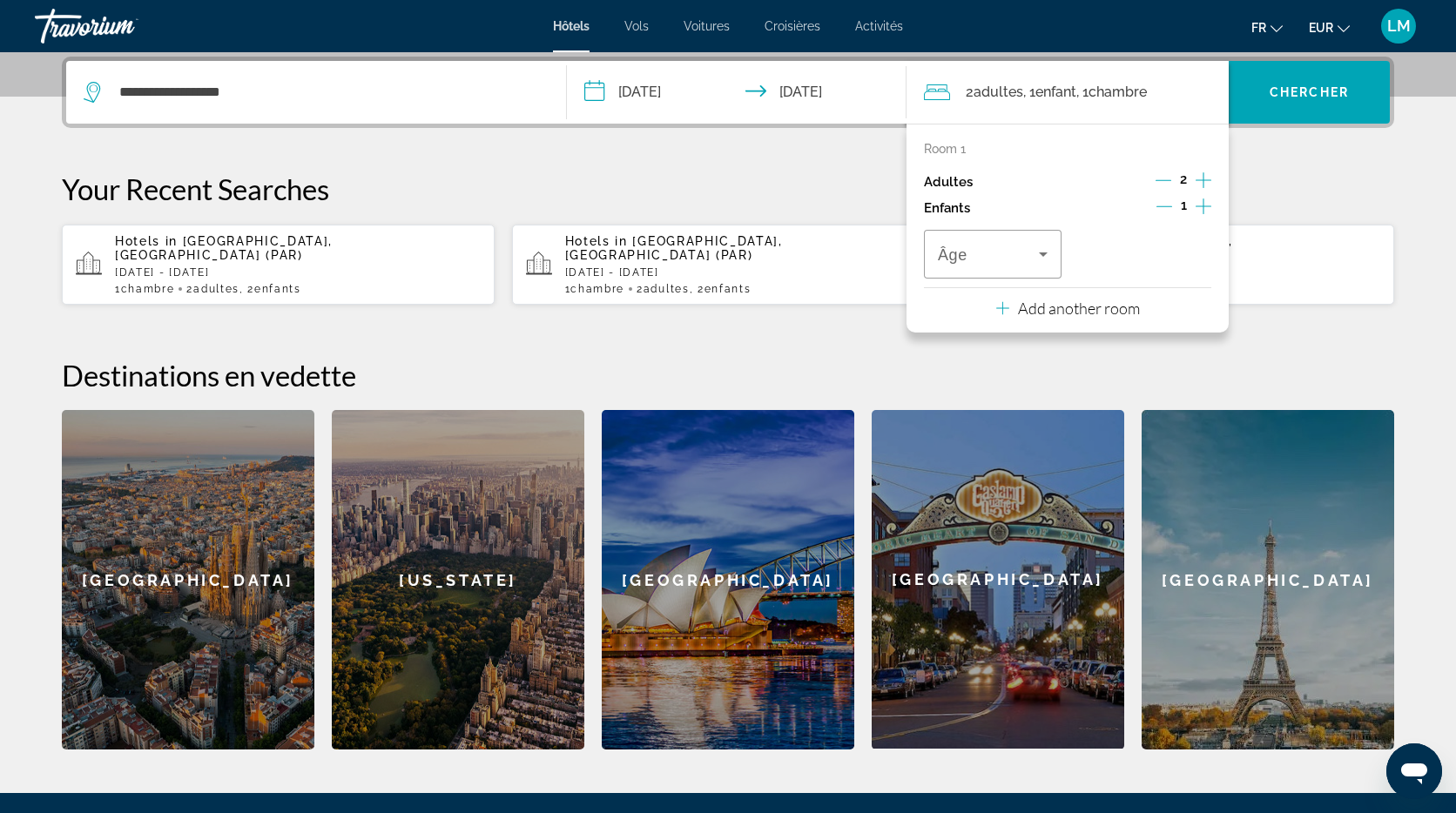
click at [1202, 212] on icon "Increment children" at bounding box center [1203, 206] width 15 height 15
click at [987, 258] on span "Travelers: 2 adults, 2 children" at bounding box center [988, 254] width 101 height 21
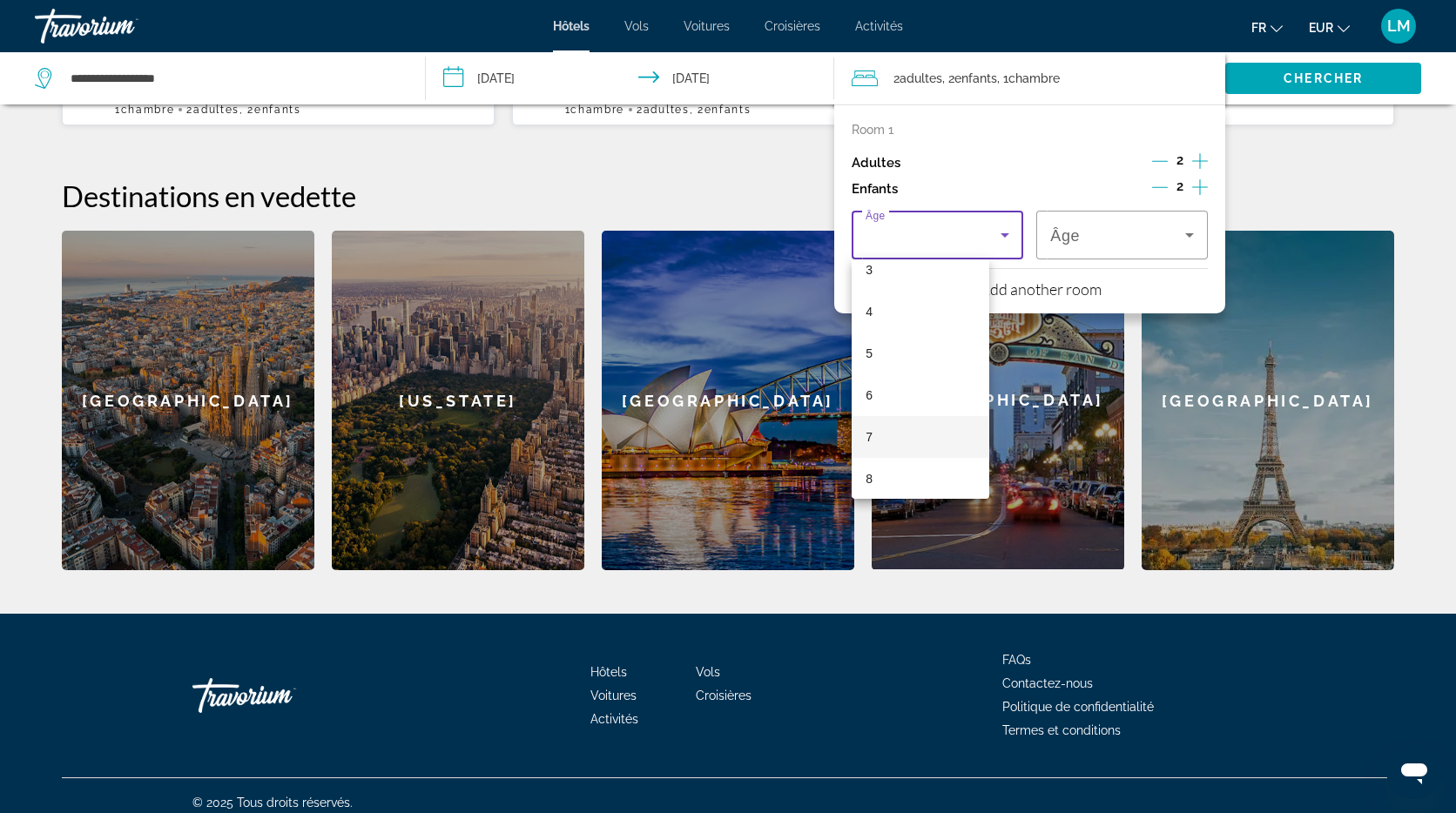
scroll to position [146, 0]
drag, startPoint x: 912, startPoint y: 388, endPoint x: 975, endPoint y: 350, distance: 73.6
click at [912, 388] on mat-option "6" at bounding box center [920, 391] width 138 height 41
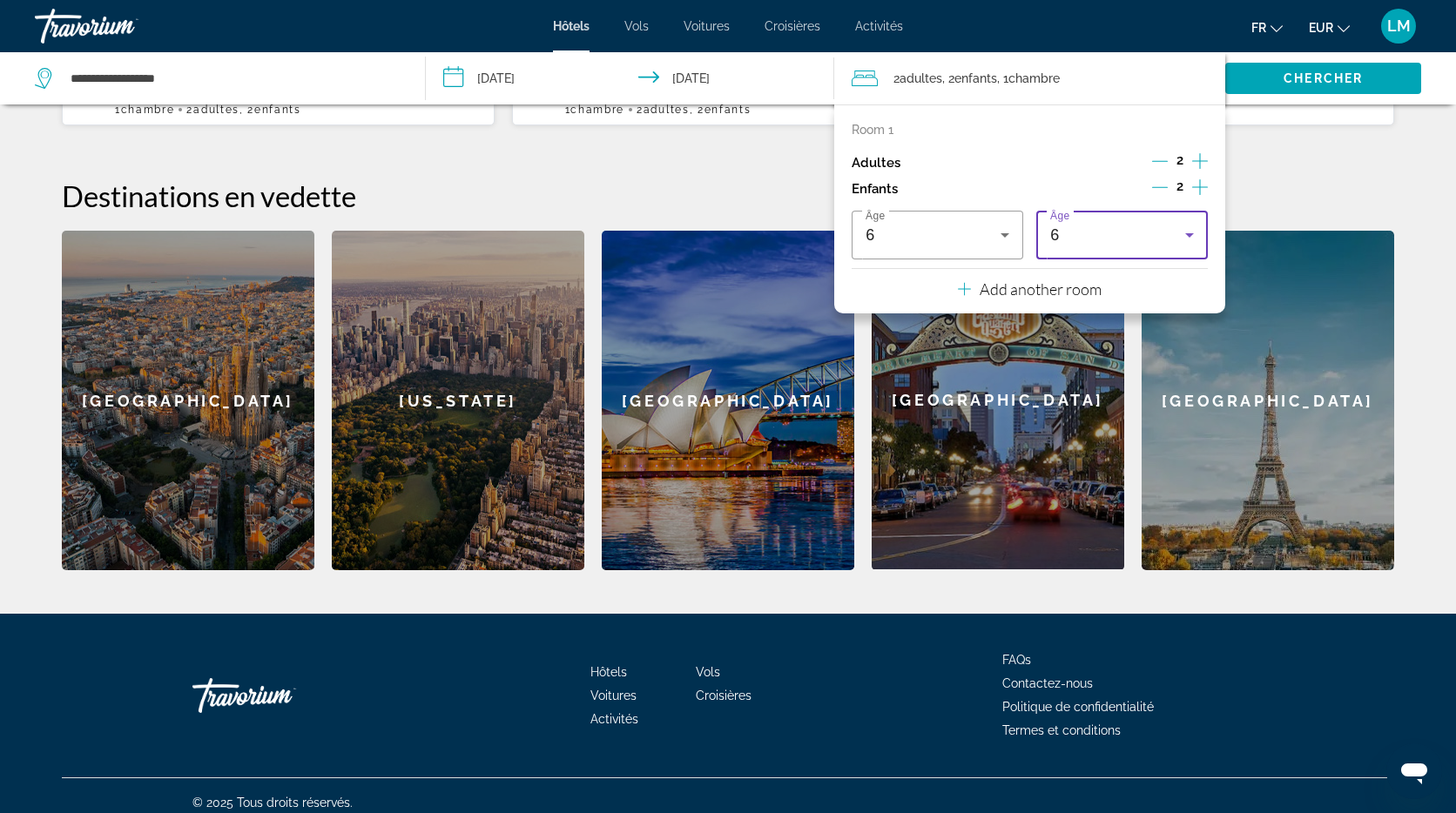
click at [1115, 249] on div "6" at bounding box center [1121, 235] width 143 height 49
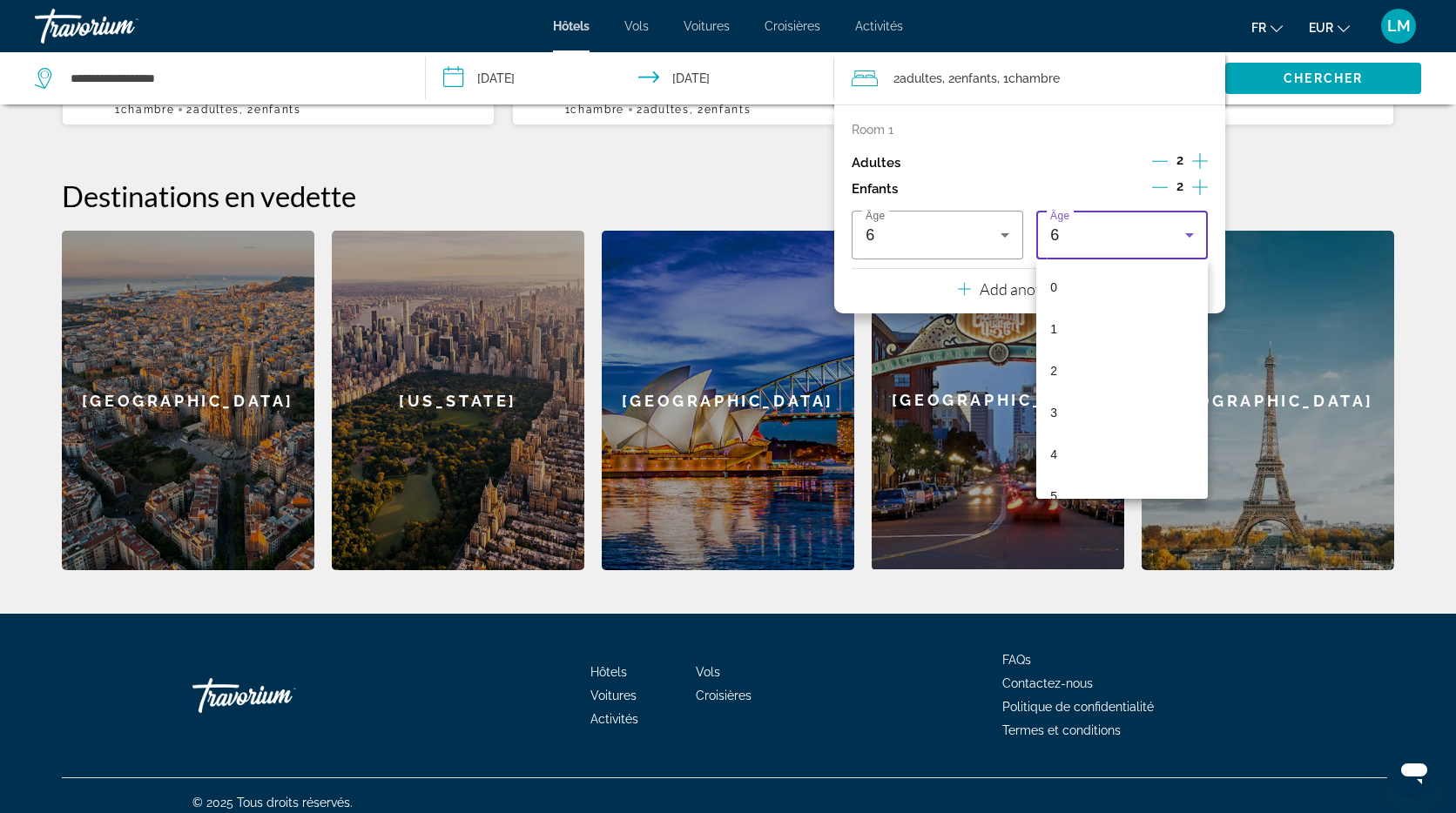
scroll to position [60, 0]
drag, startPoint x: 1078, startPoint y: 482, endPoint x: 1082, endPoint y: 473, distance: 9.8
click at [1078, 482] on mat-option "6" at bounding box center [1122, 478] width 171 height 41
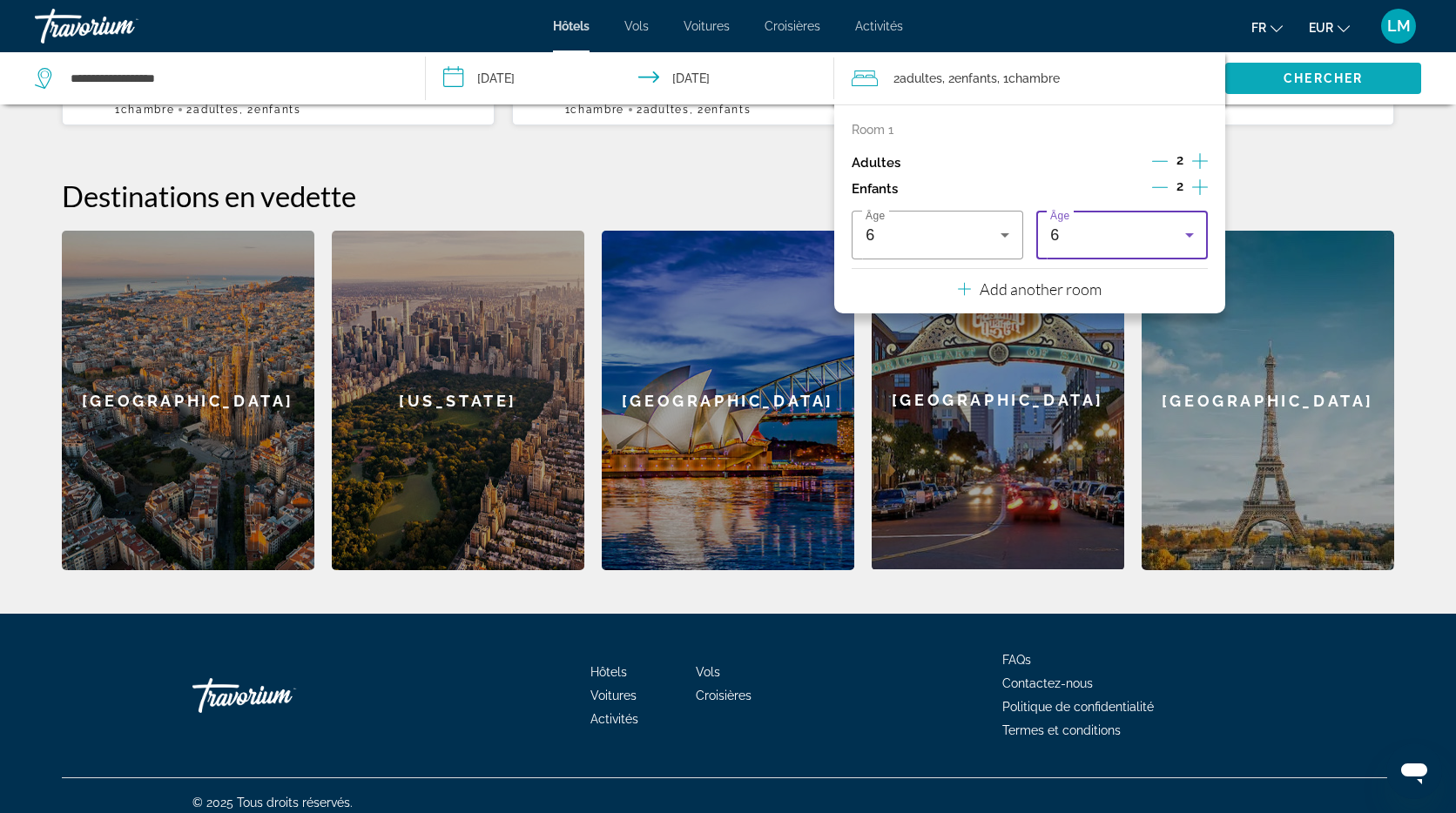
click at [1346, 83] on span "Chercher" at bounding box center [1323, 78] width 79 height 13
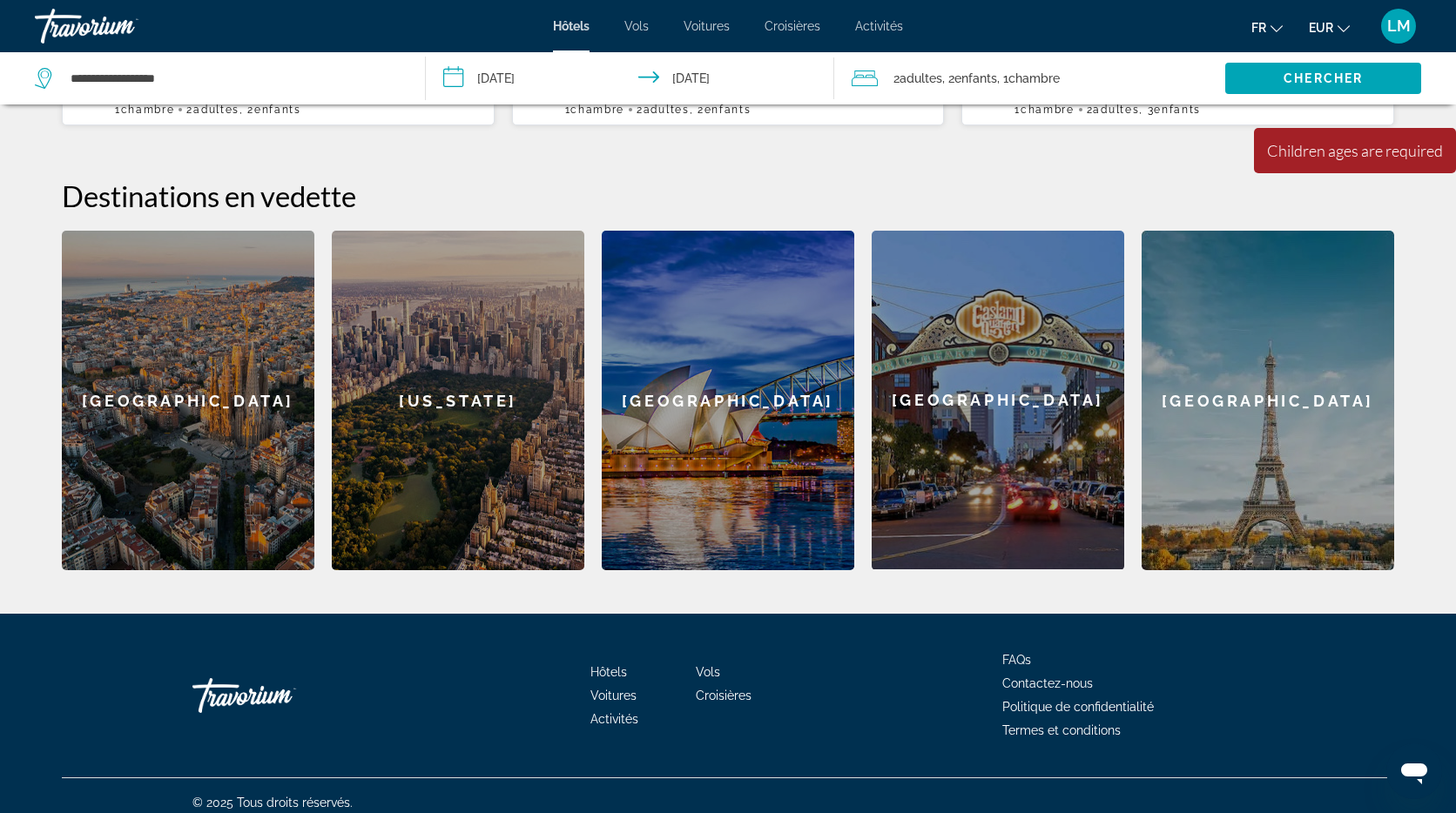
click at [1025, 85] on span "Chambre" at bounding box center [1033, 78] width 51 height 13
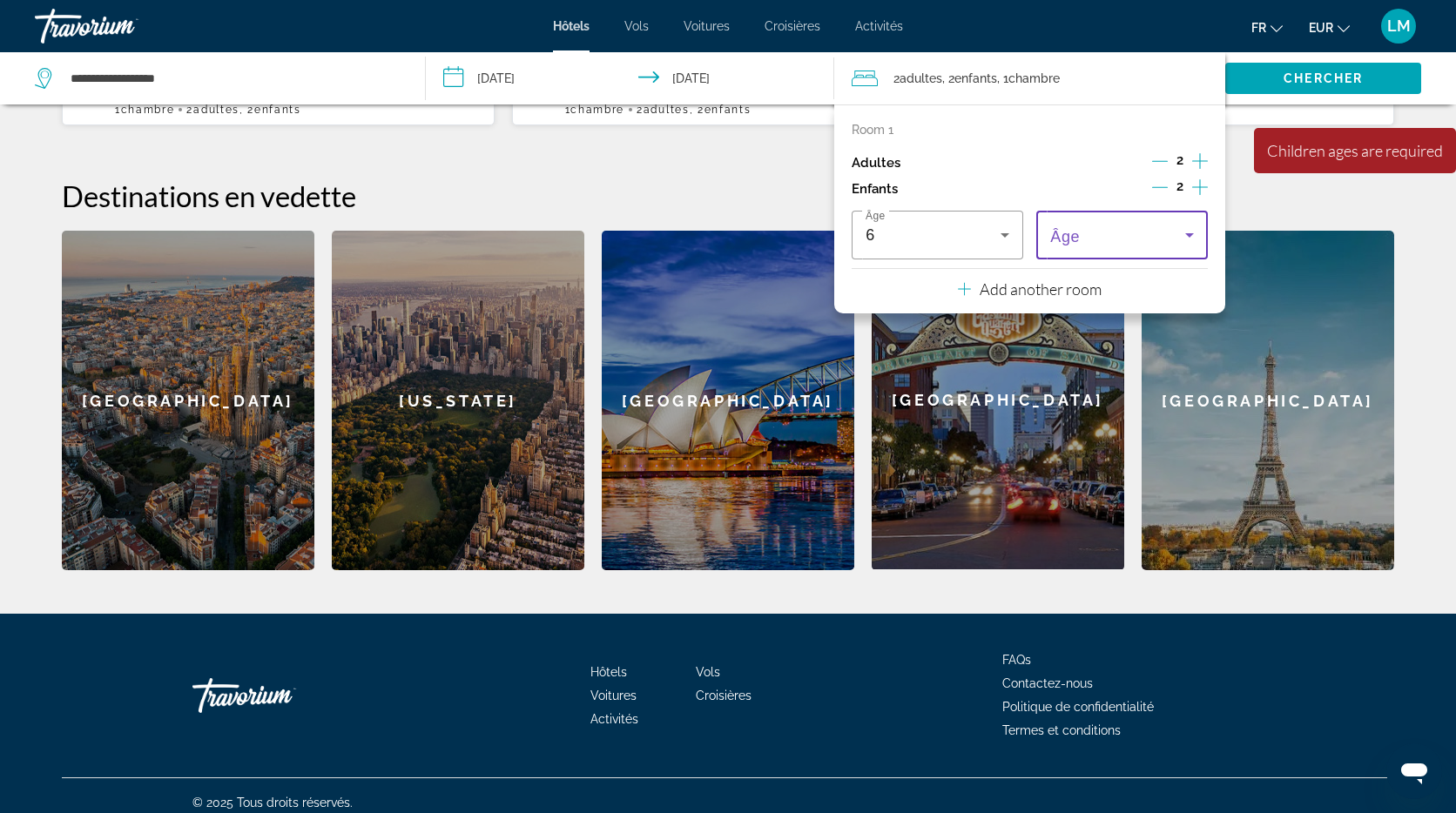
click at [1160, 233] on span "Travelers: 2 adults, 2 children" at bounding box center [1117, 235] width 135 height 21
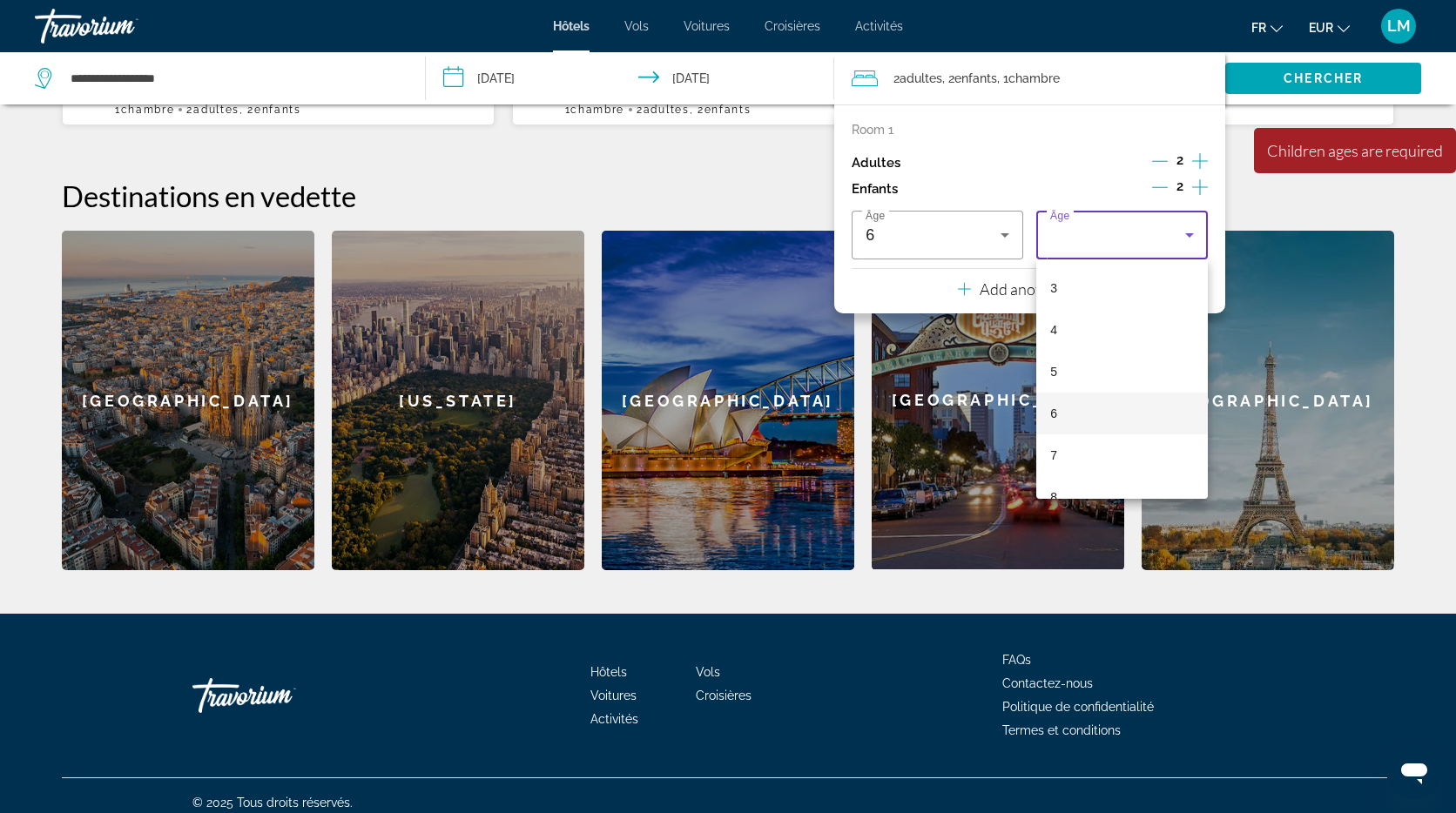
scroll to position [122, 0]
click at [1083, 406] on mat-option "6" at bounding box center [1122, 415] width 171 height 41
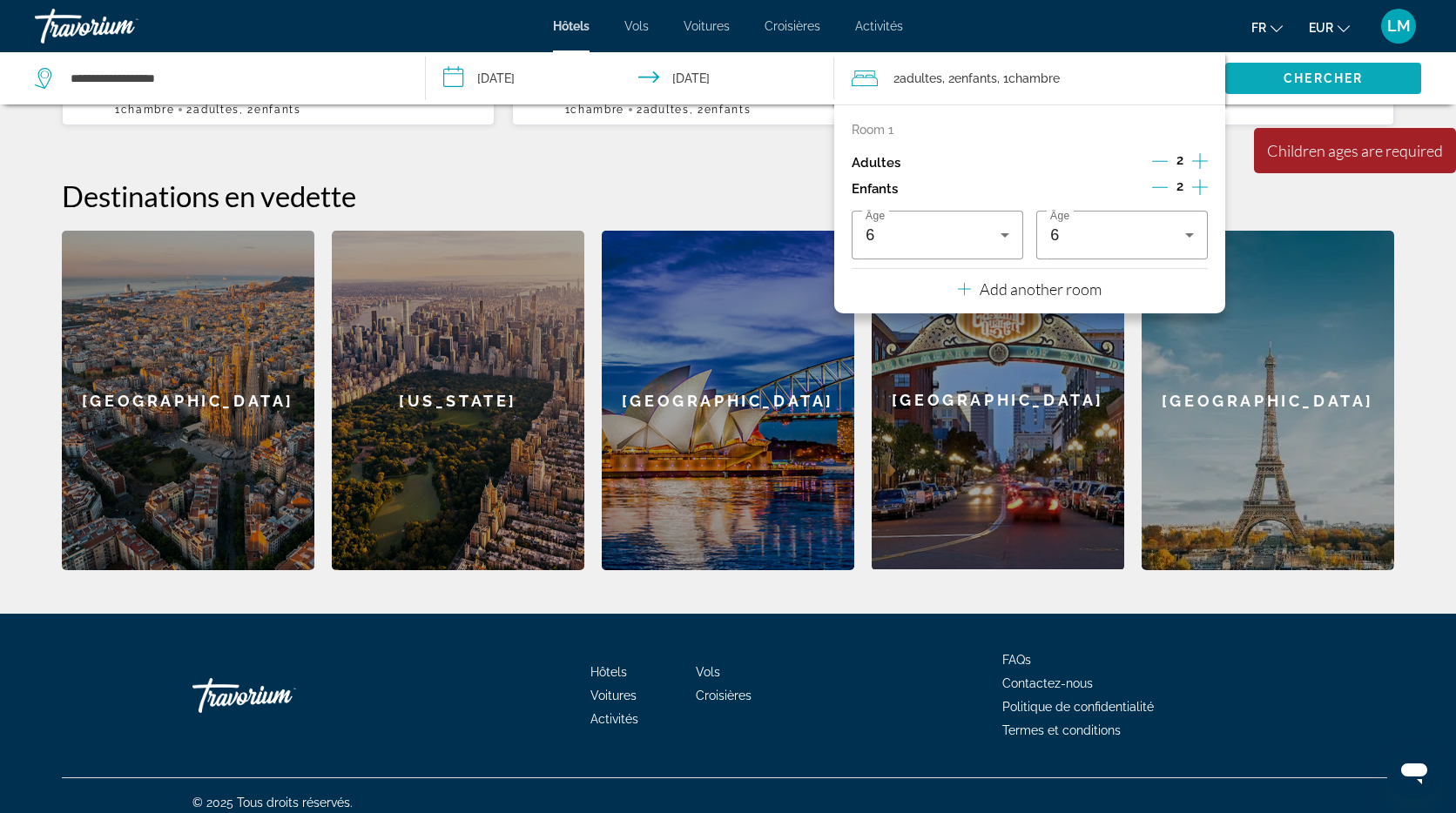
click at [1301, 86] on span "Search widget" at bounding box center [1322, 78] width 195 height 41
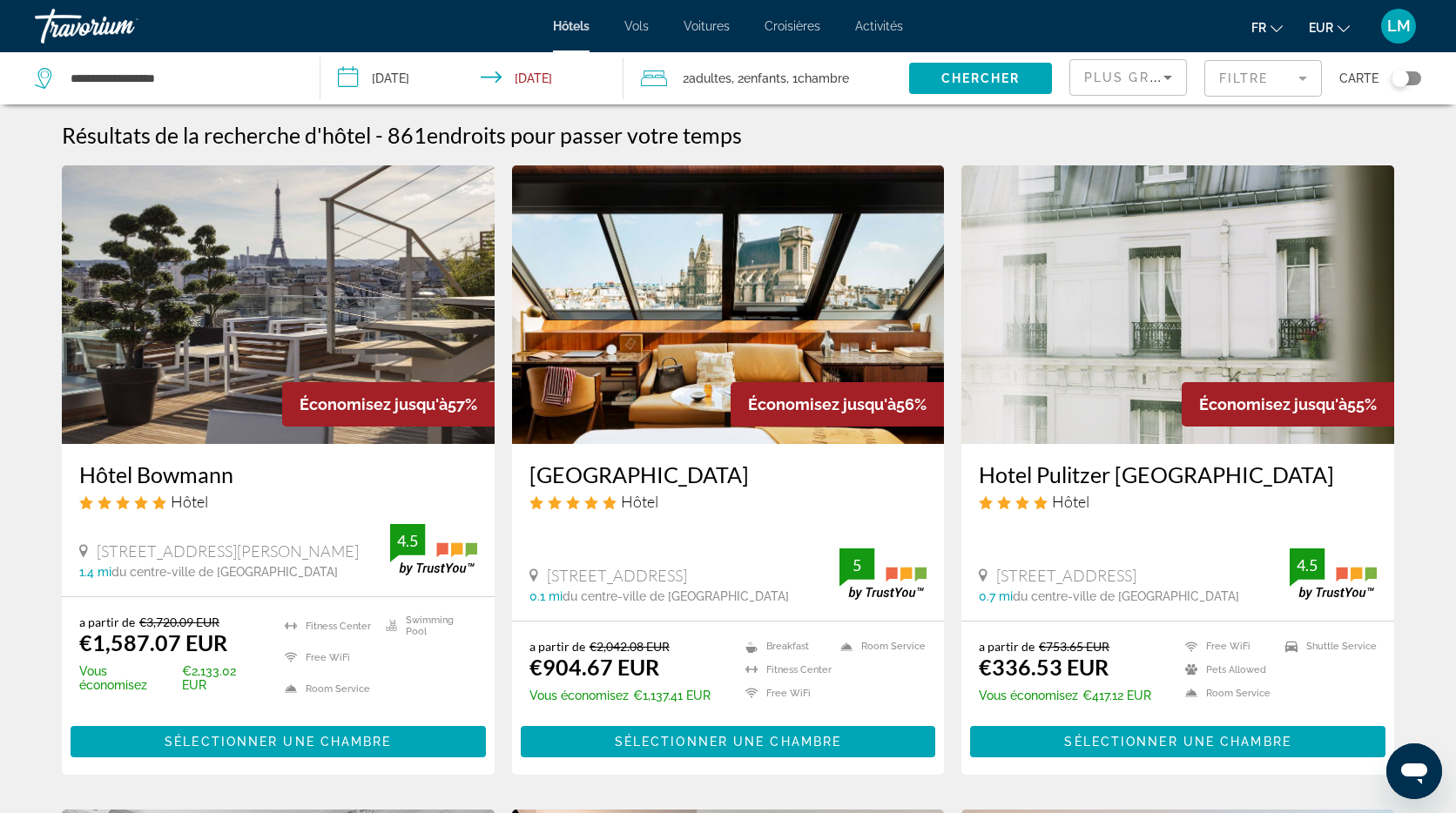
click at [1293, 81] on mat-form-field "Filtre" at bounding box center [1262, 78] width 117 height 37
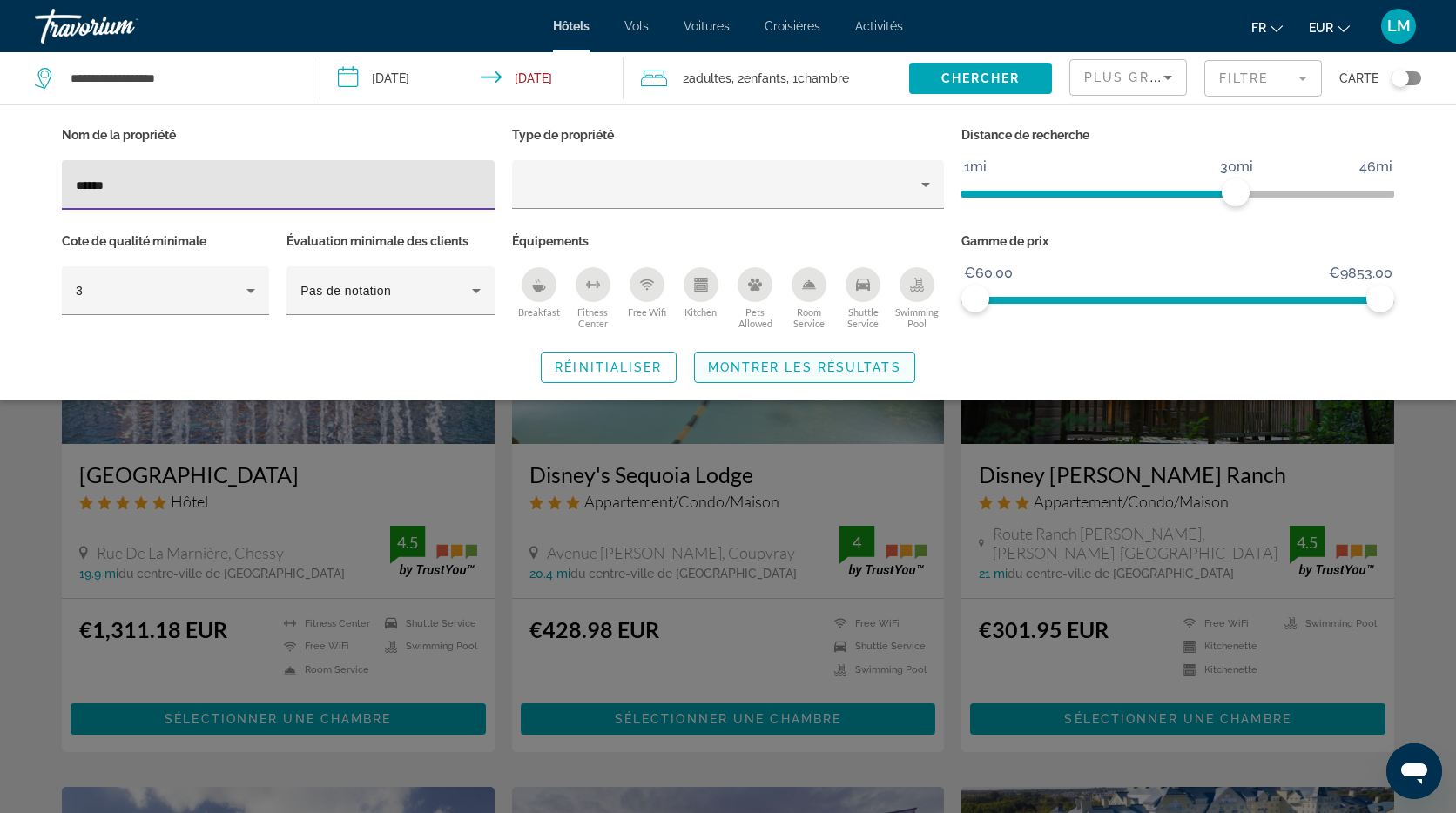
type input "******"
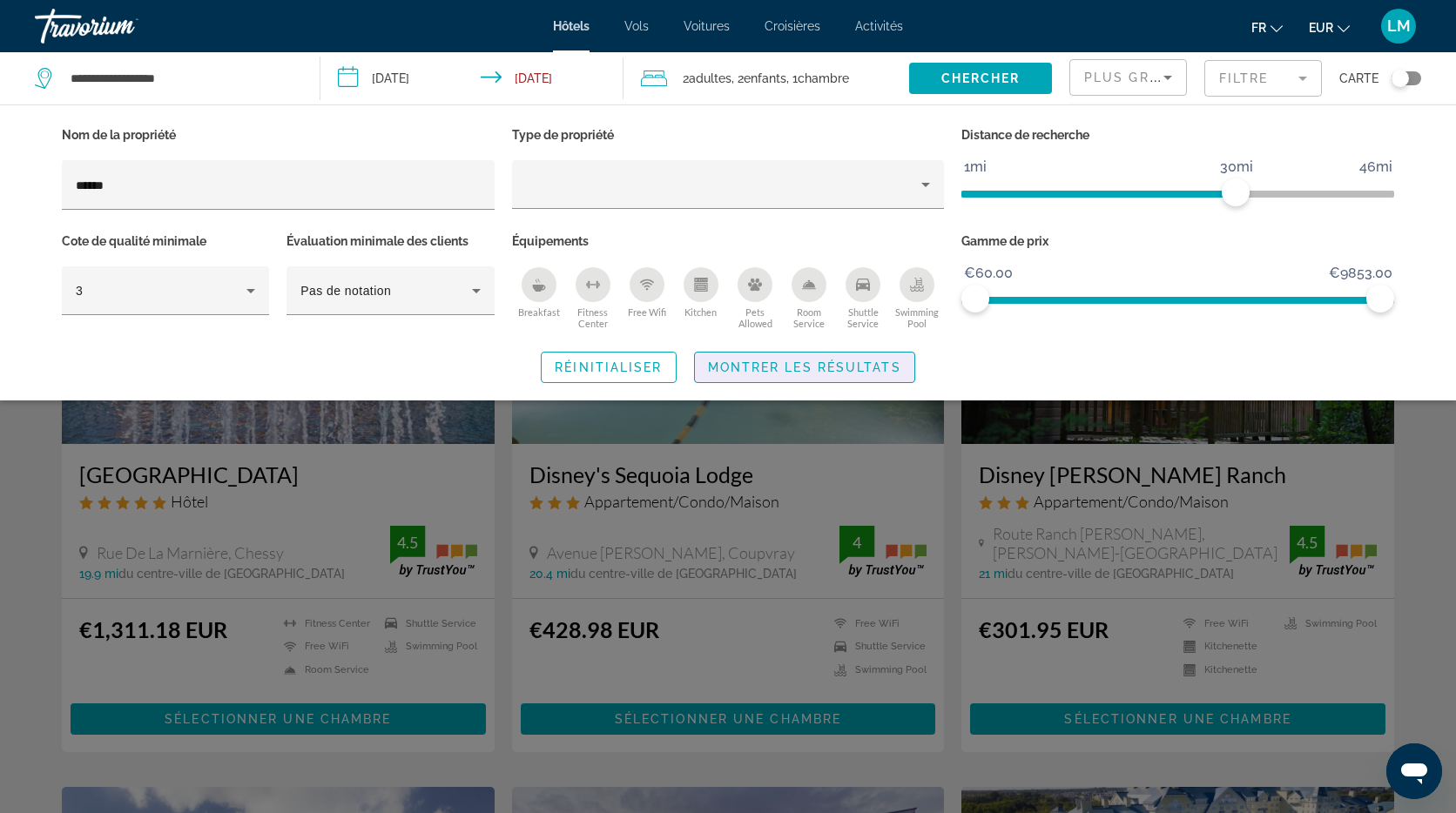
click at [822, 365] on span "Montrer les résultats" at bounding box center [804, 367] width 194 height 13
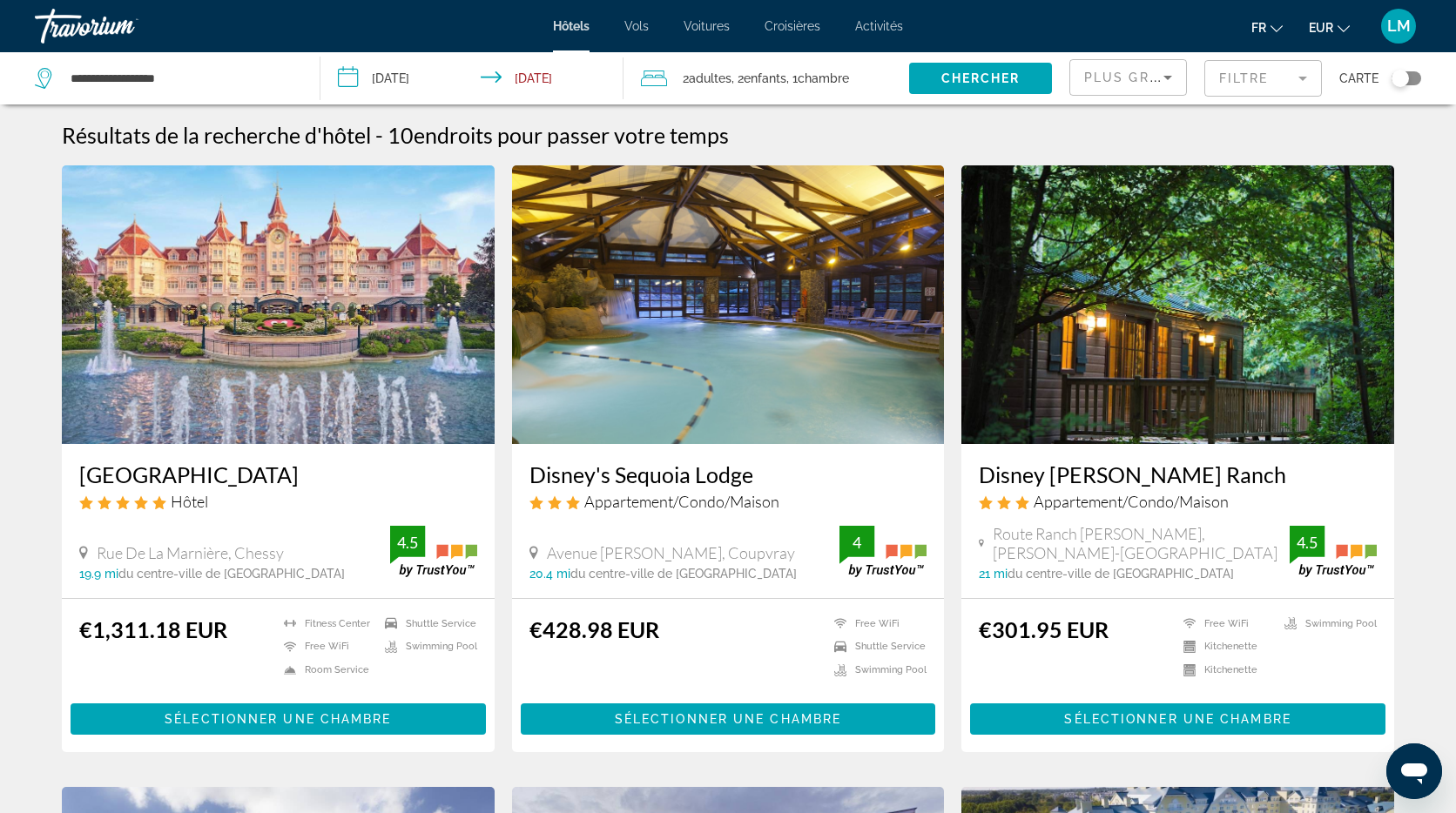
click at [331, 290] on img "Main content" at bounding box center [277, 304] width 432 height 278
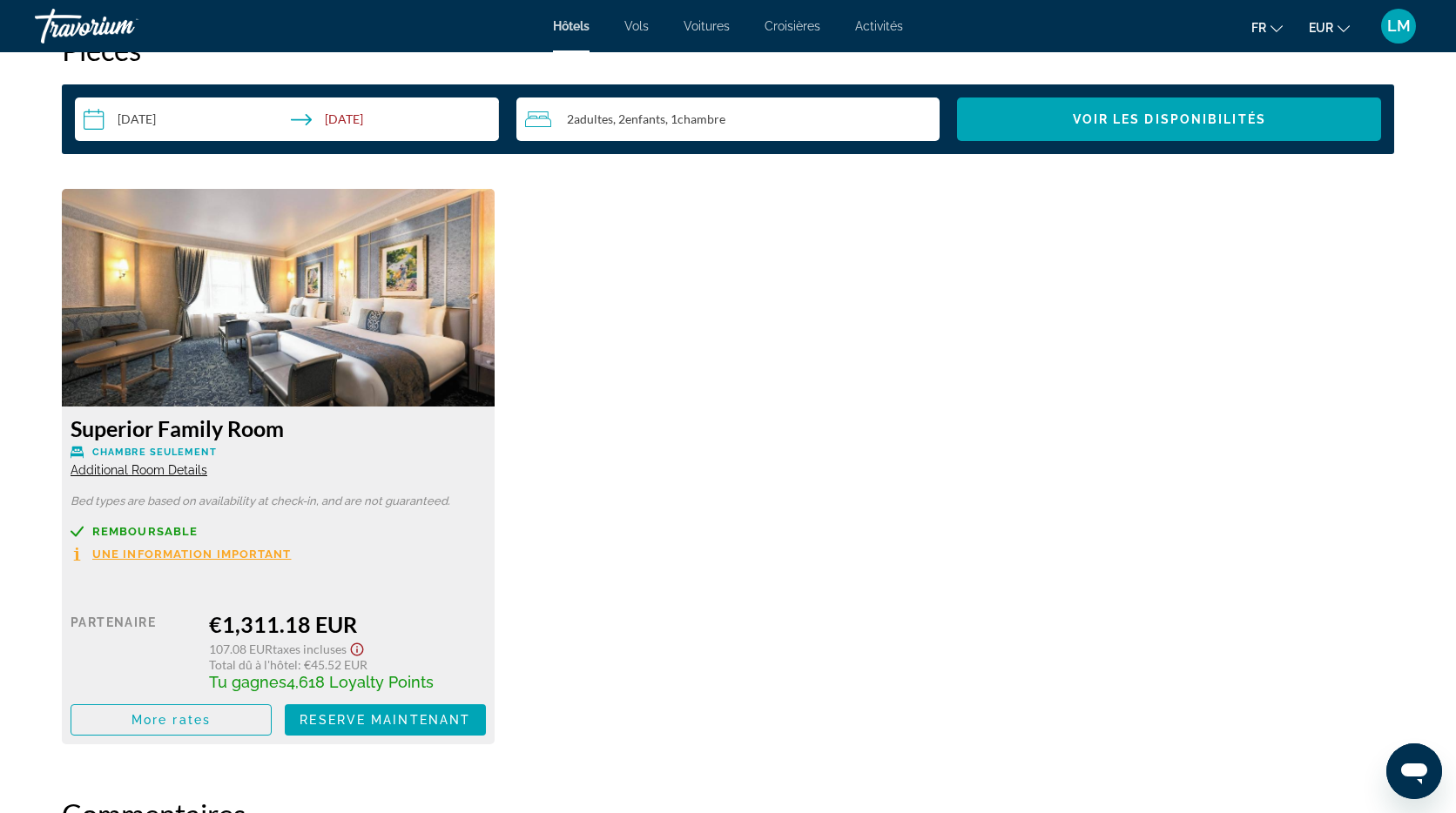
scroll to position [2270, 0]
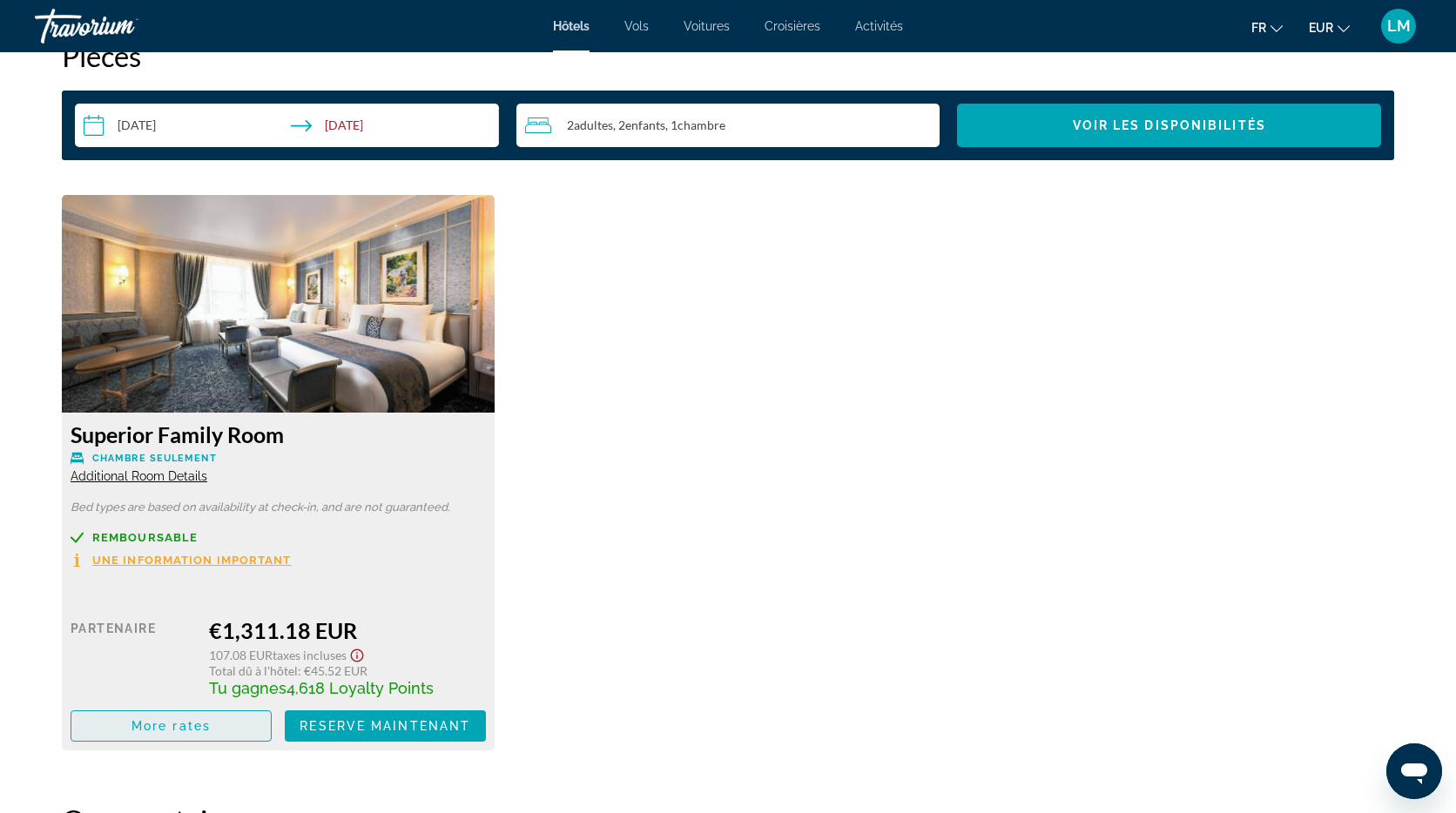
click at [162, 721] on span "More rates" at bounding box center [171, 726] width 79 height 13
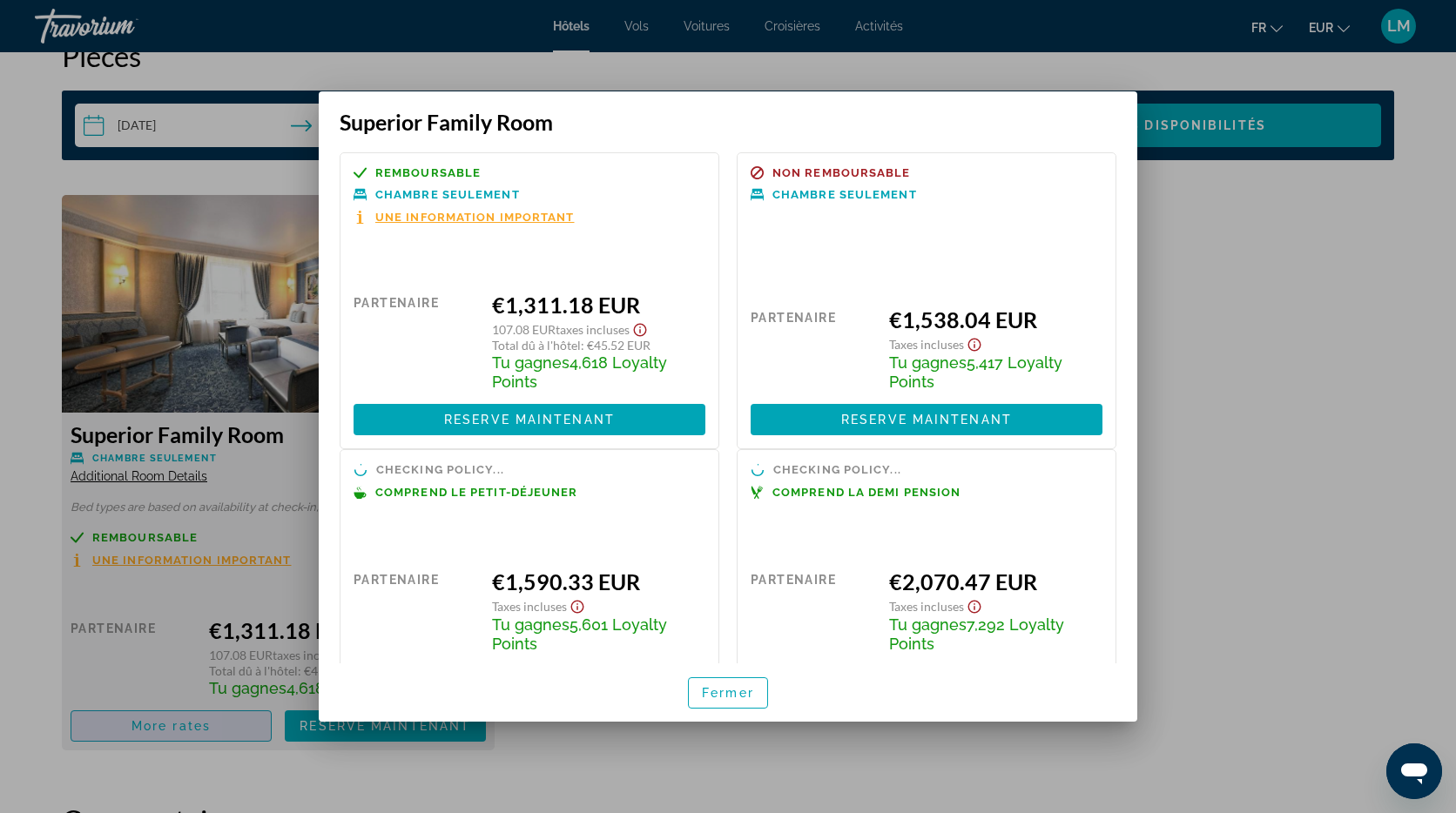
scroll to position [0, 0]
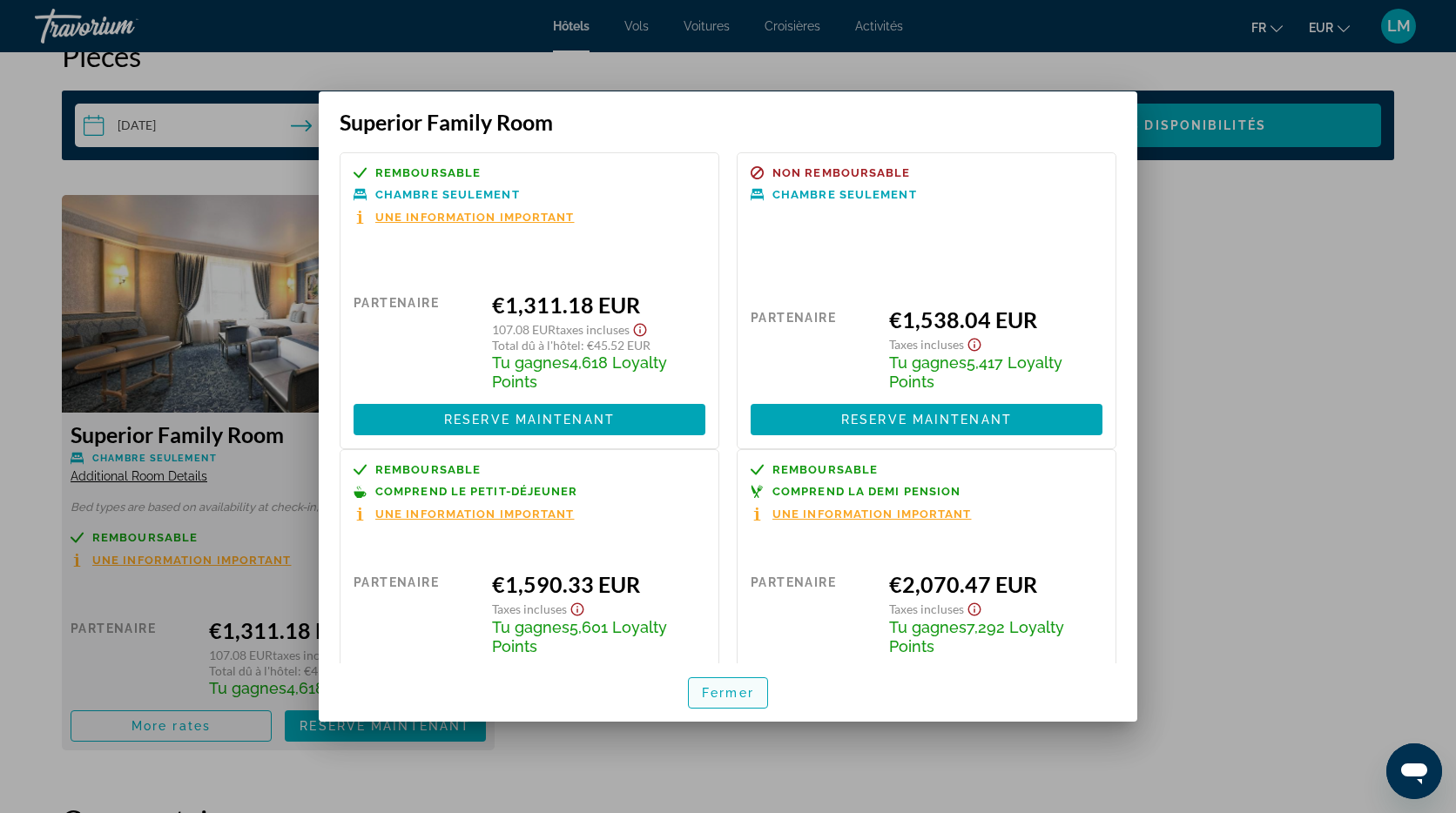
click at [741, 694] on span "Fermer" at bounding box center [728, 693] width 52 height 13
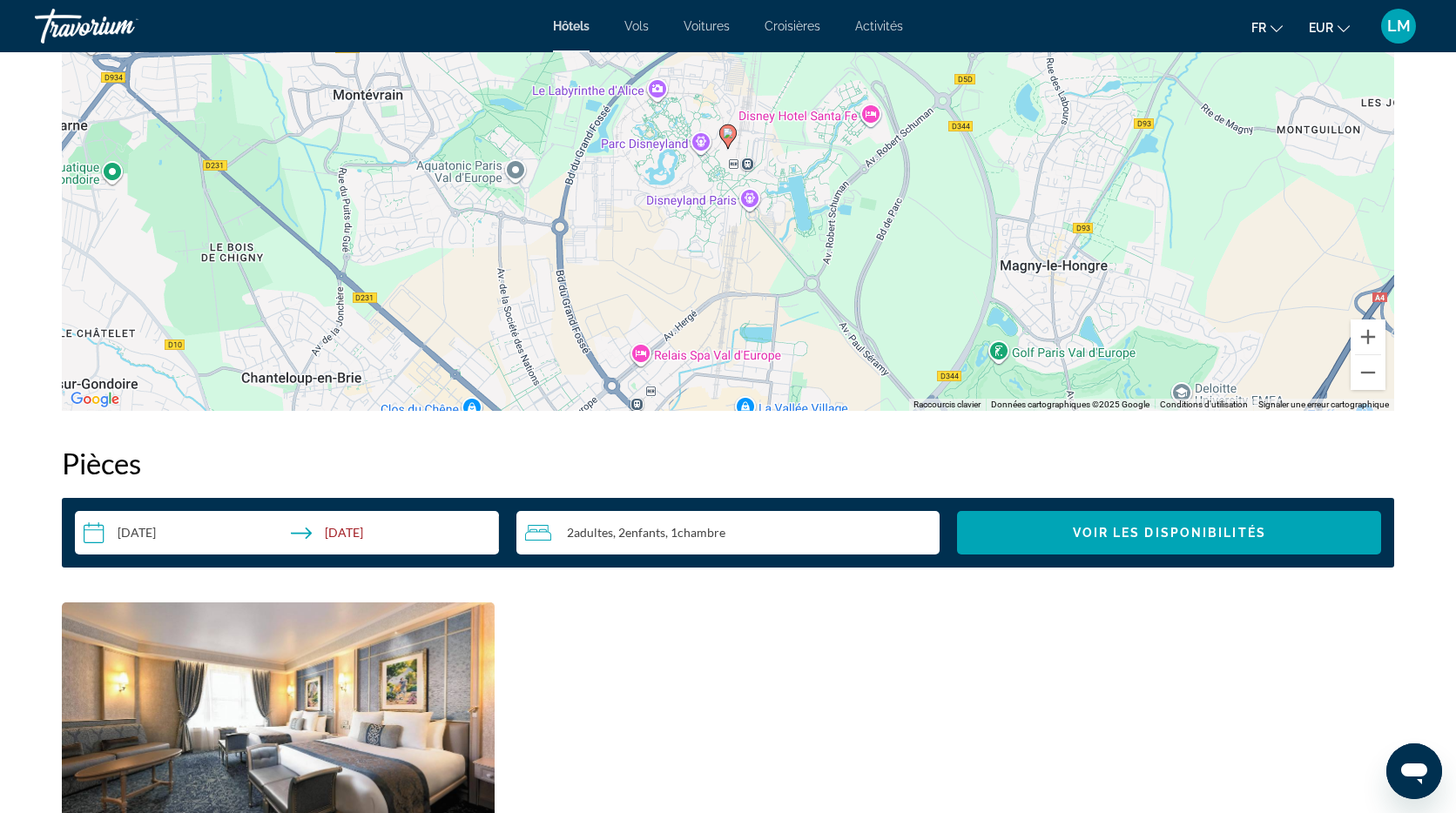
scroll to position [1828, 0]
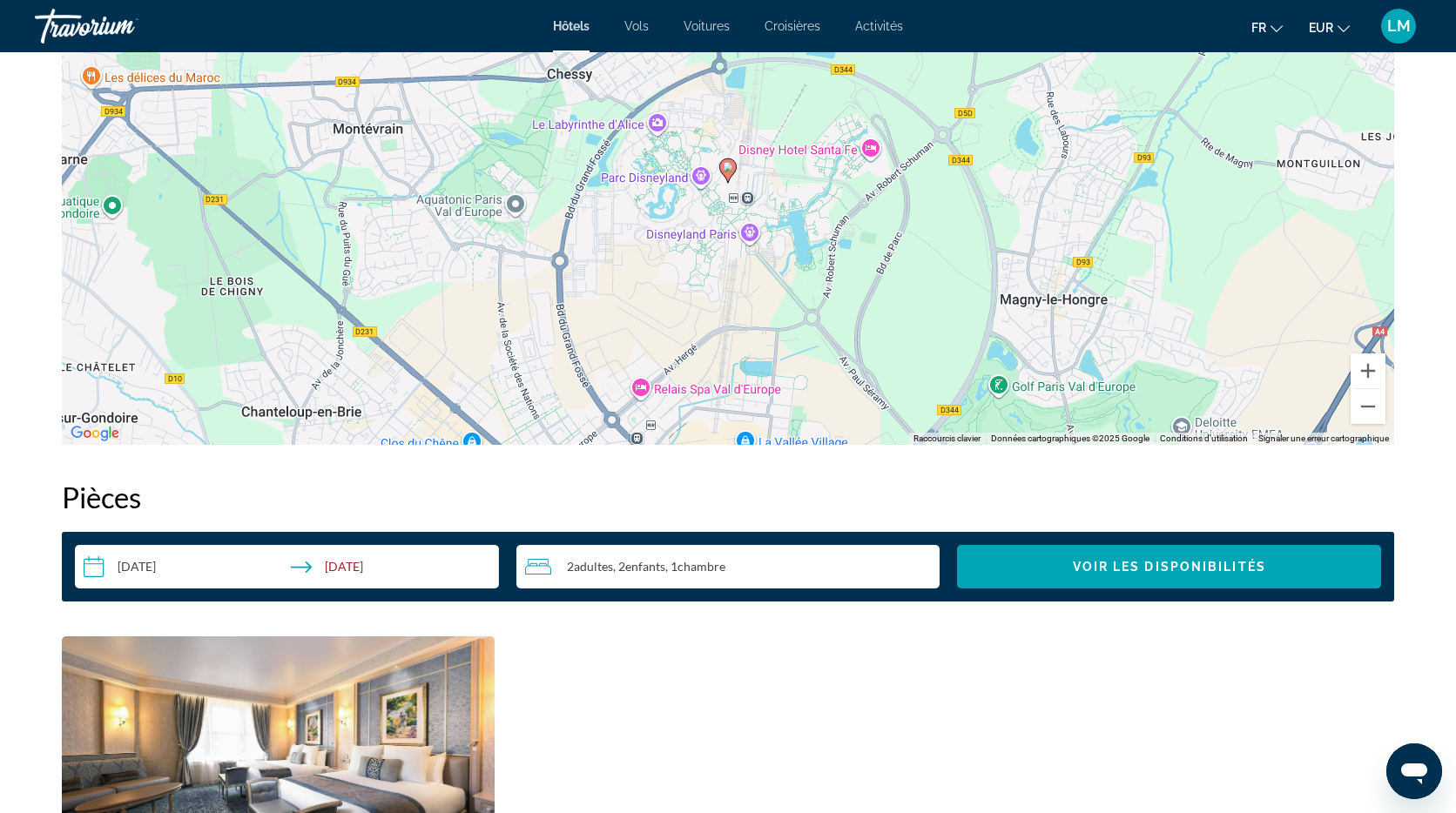
click at [576, 34] on div "Hôtels Vols Voitures Croisières Activités Hôtels Vols Voitures Croisières Activ…" at bounding box center [728, 26] width 1456 height 45
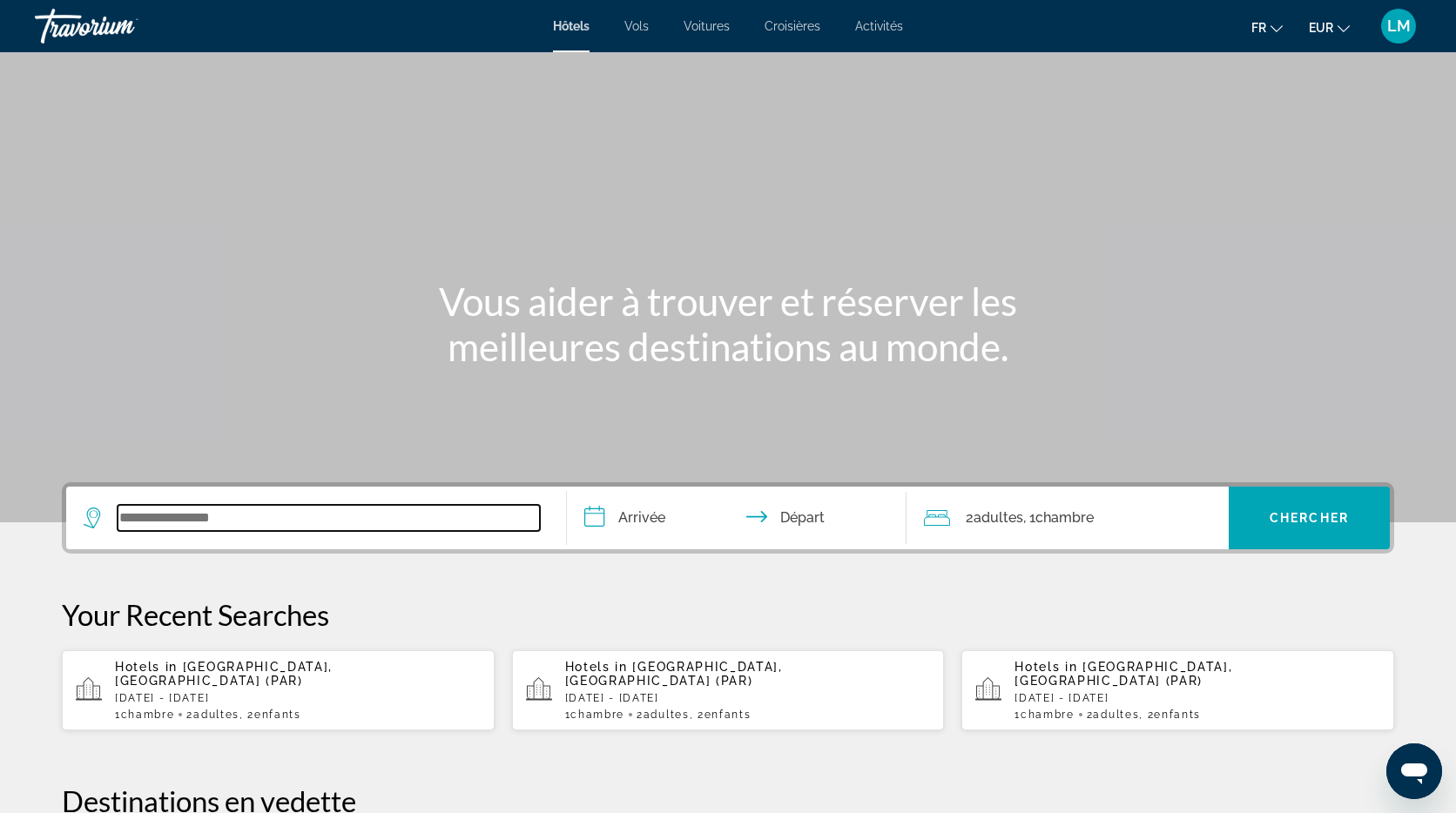
click at [282, 524] on input "Search widget" at bounding box center [328, 517] width 422 height 26
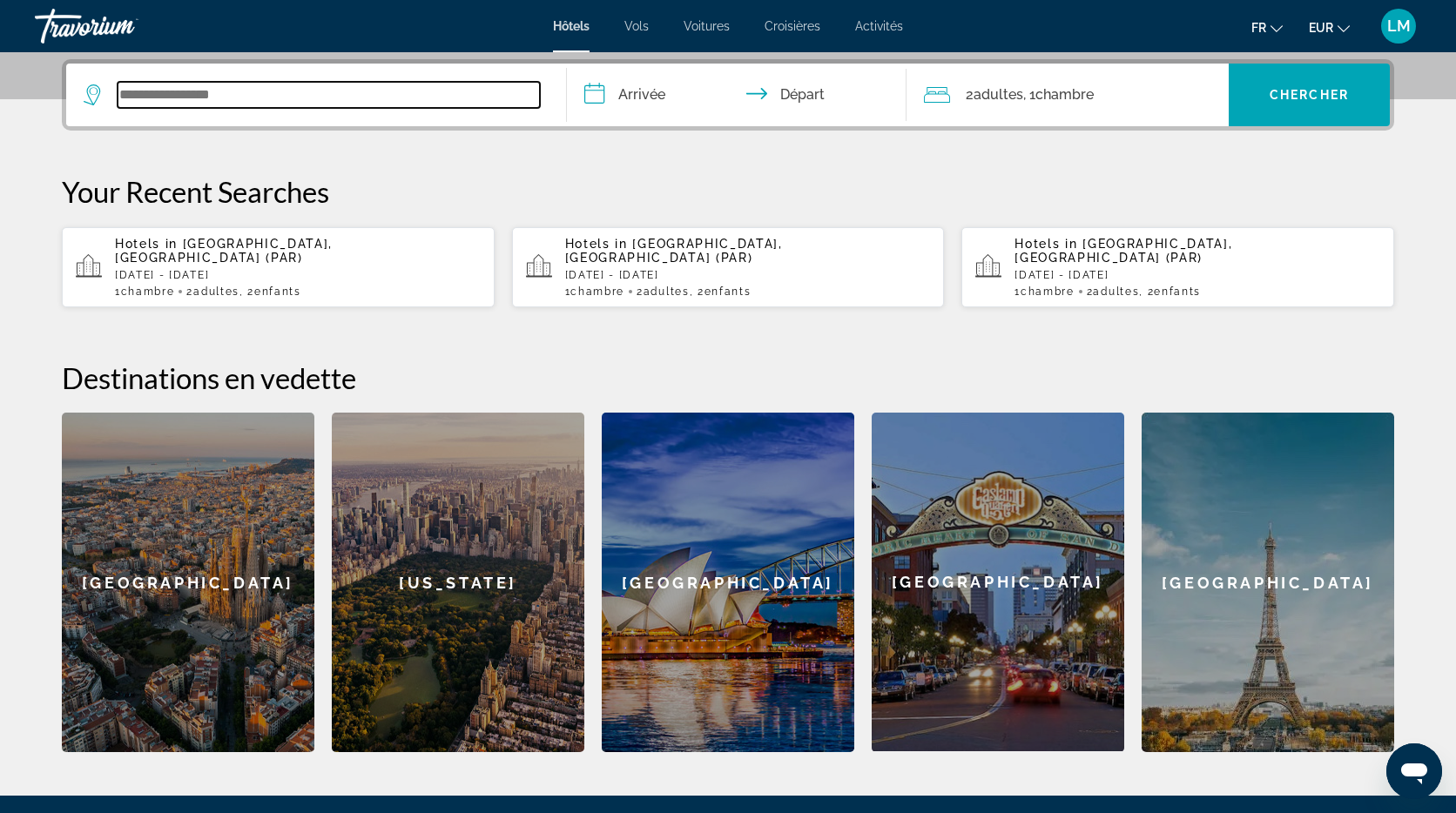
scroll to position [426, 0]
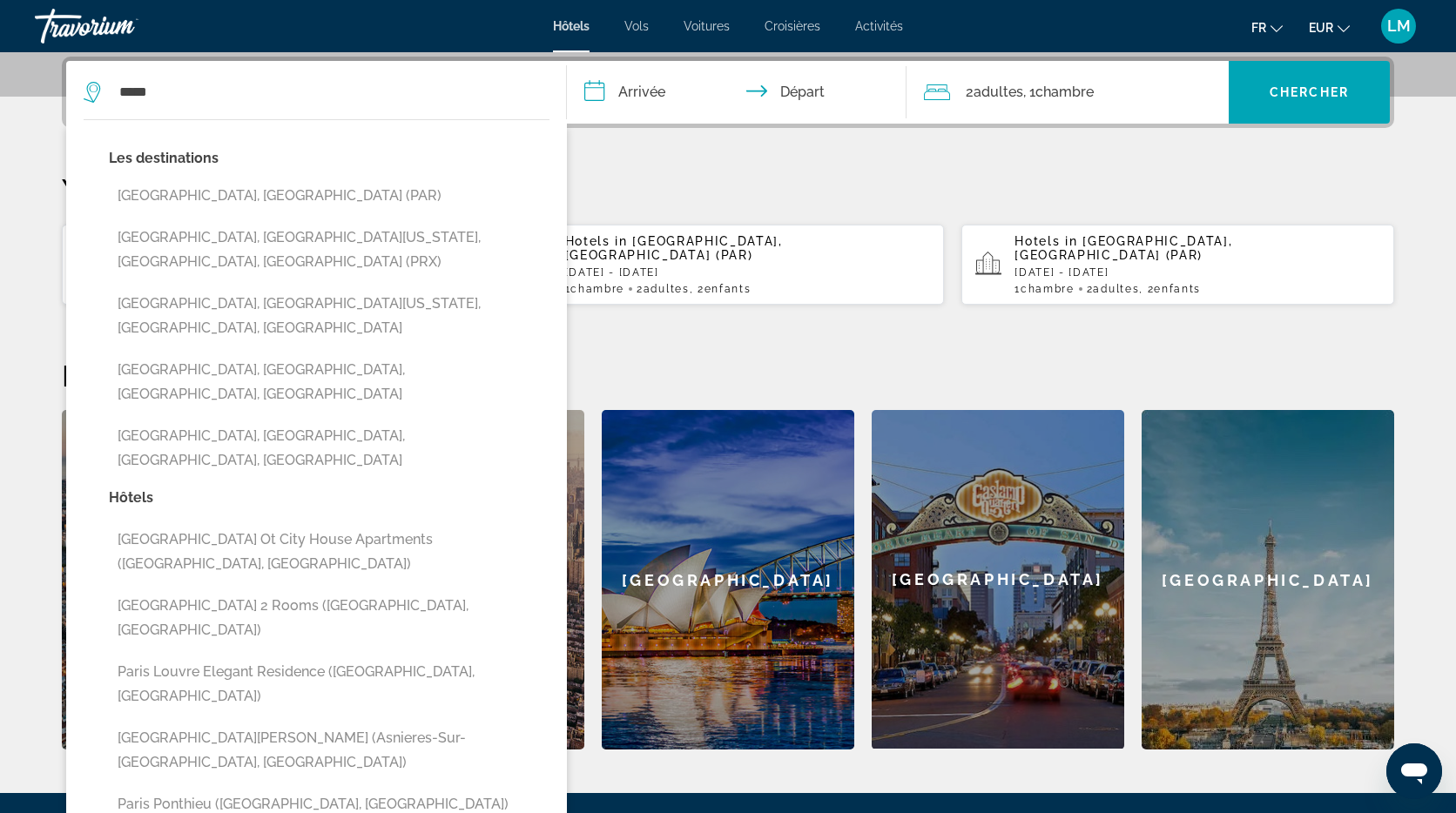
click at [291, 199] on button "Paris, France (PAR)" at bounding box center [328, 196] width 440 height 33
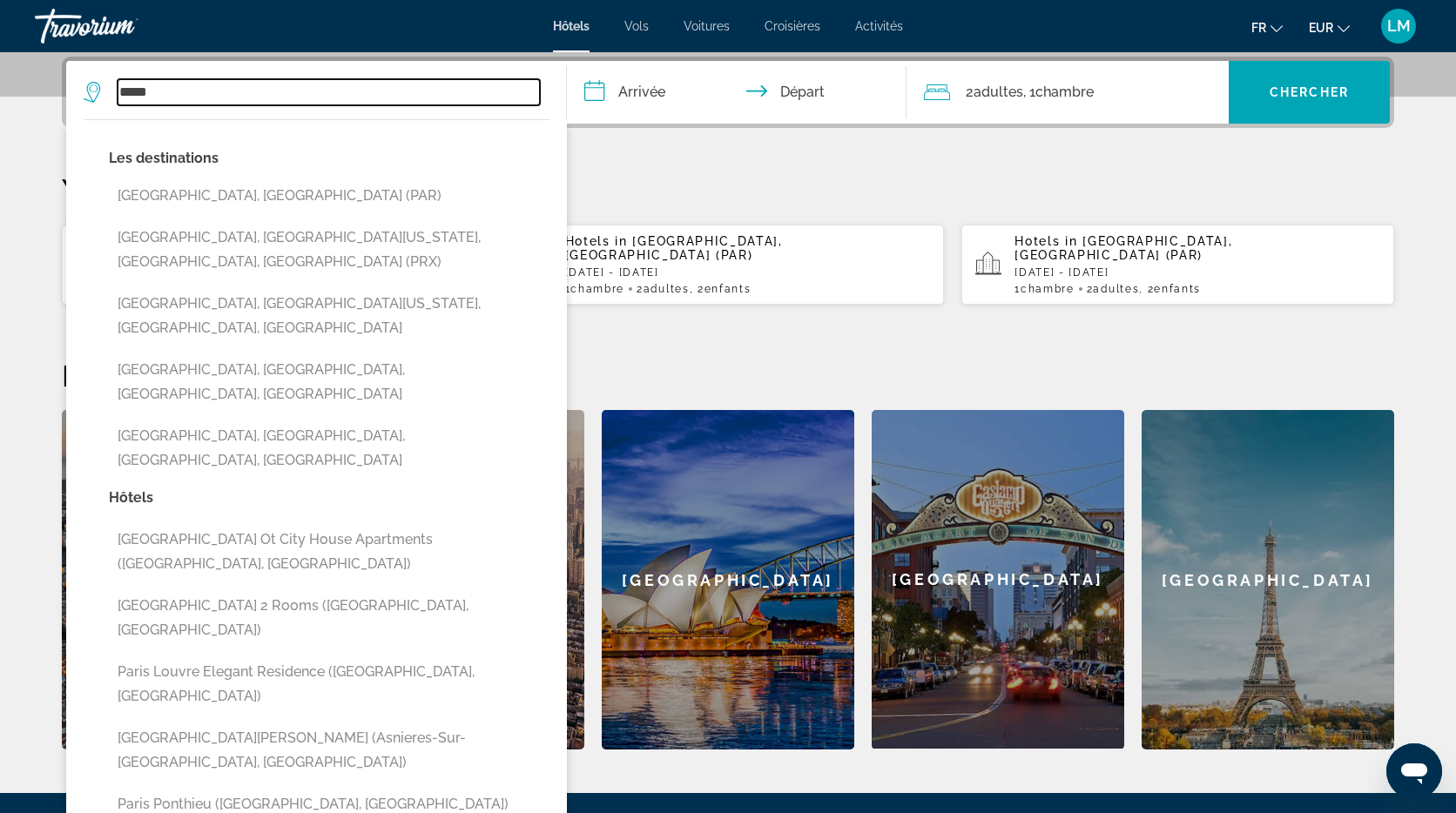
type input "**********"
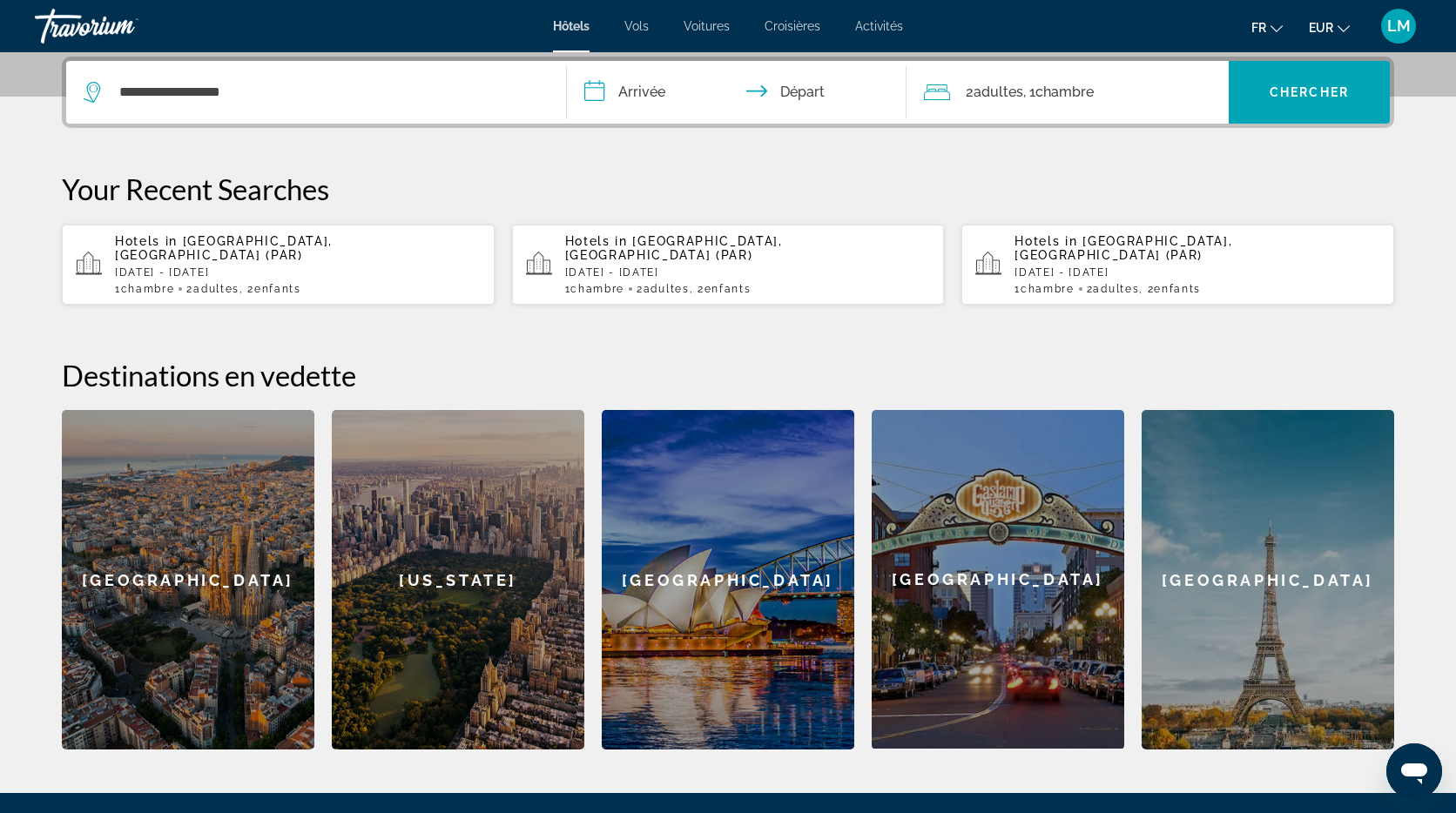
click at [658, 80] on input "**********" at bounding box center [741, 94] width 347 height 68
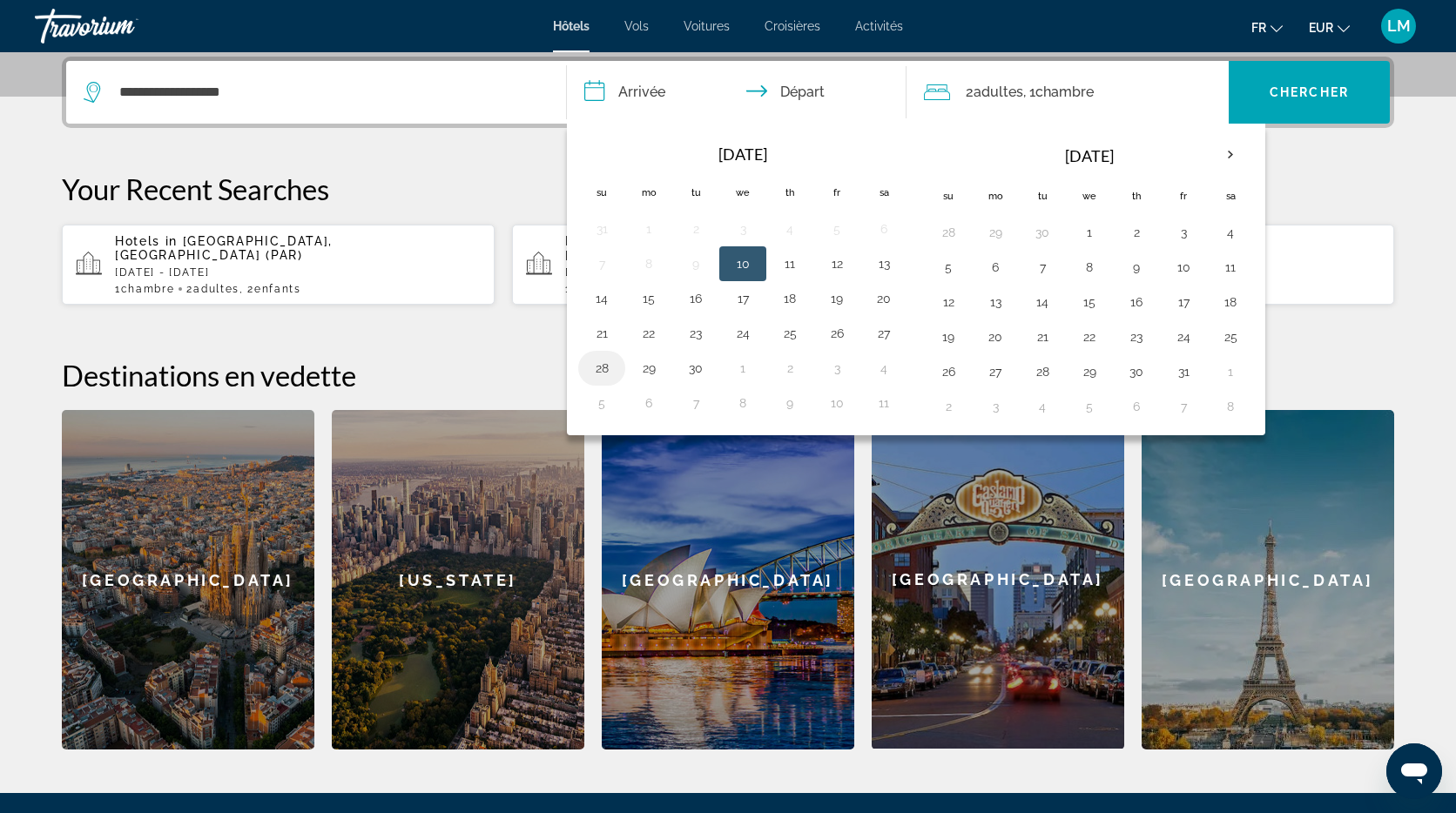
click at [607, 367] on button "28" at bounding box center [601, 368] width 28 height 24
click at [648, 368] on button "29" at bounding box center [648, 368] width 28 height 24
type input "**********"
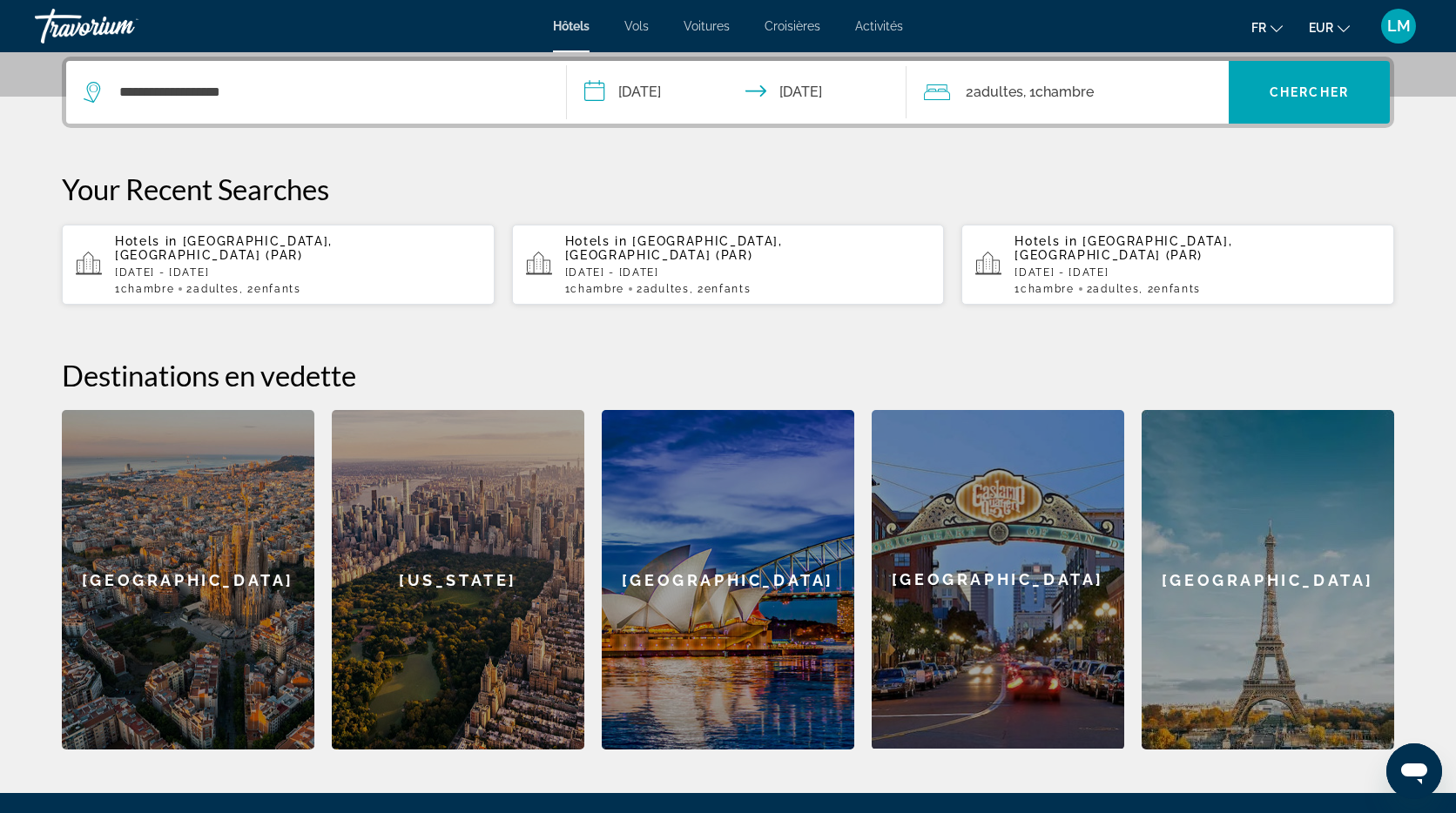
click at [1039, 92] on span ", 1 Chambre pièces" at bounding box center [1057, 92] width 70 height 24
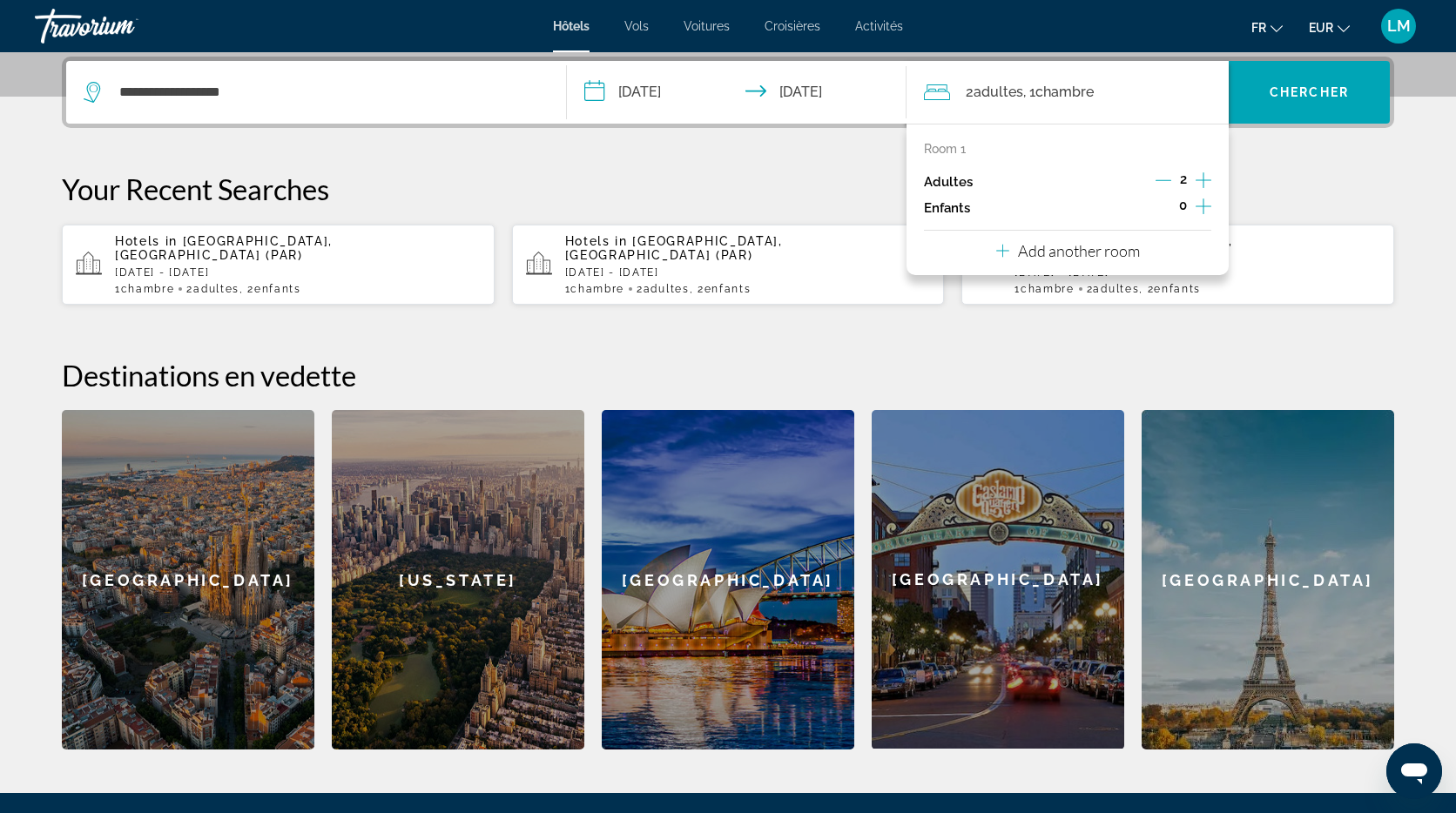
click at [1199, 210] on icon "Increment children" at bounding box center [1203, 206] width 15 height 21
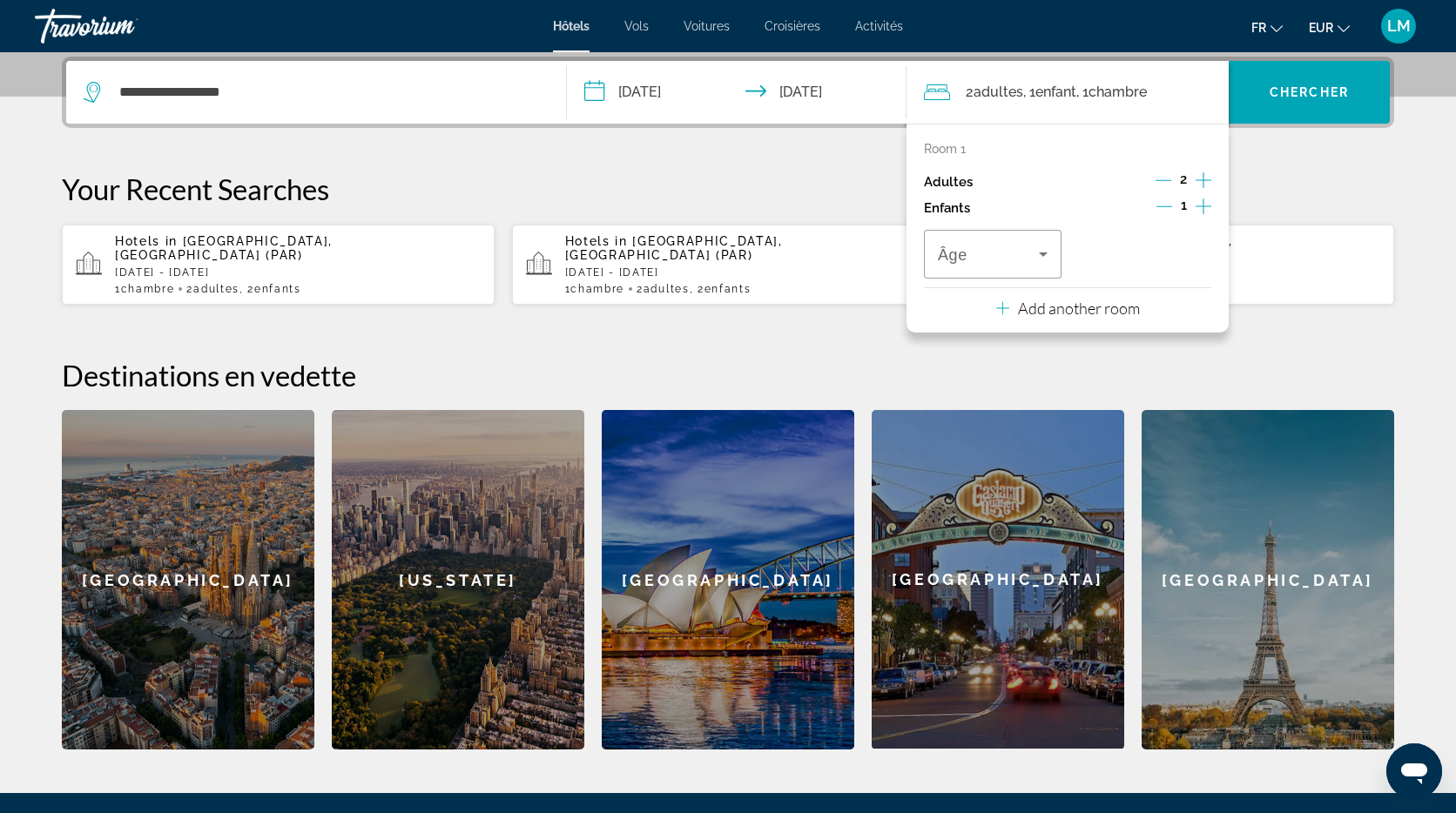
drag, startPoint x: 1200, startPoint y: 210, endPoint x: 1180, endPoint y: 213, distance: 20.2
click at [1200, 210] on icon "Increment children" at bounding box center [1203, 206] width 15 height 21
click at [995, 258] on span "Travelers: 2 adults, 2 children" at bounding box center [988, 254] width 101 height 21
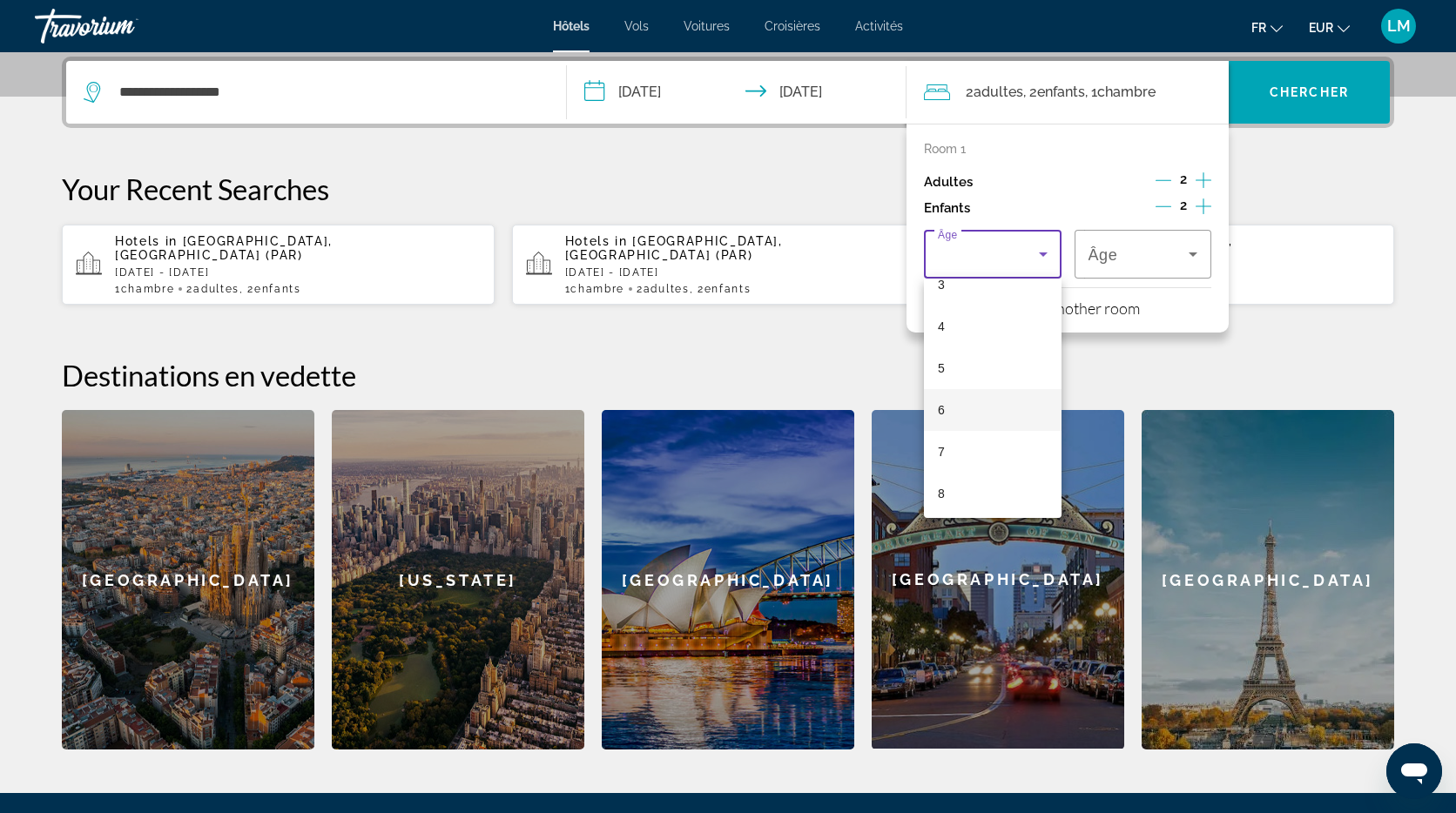
scroll to position [146, 0]
drag, startPoint x: 960, startPoint y: 420, endPoint x: 991, endPoint y: 393, distance: 41.1
click at [960, 420] on mat-option "6" at bounding box center [992, 410] width 138 height 41
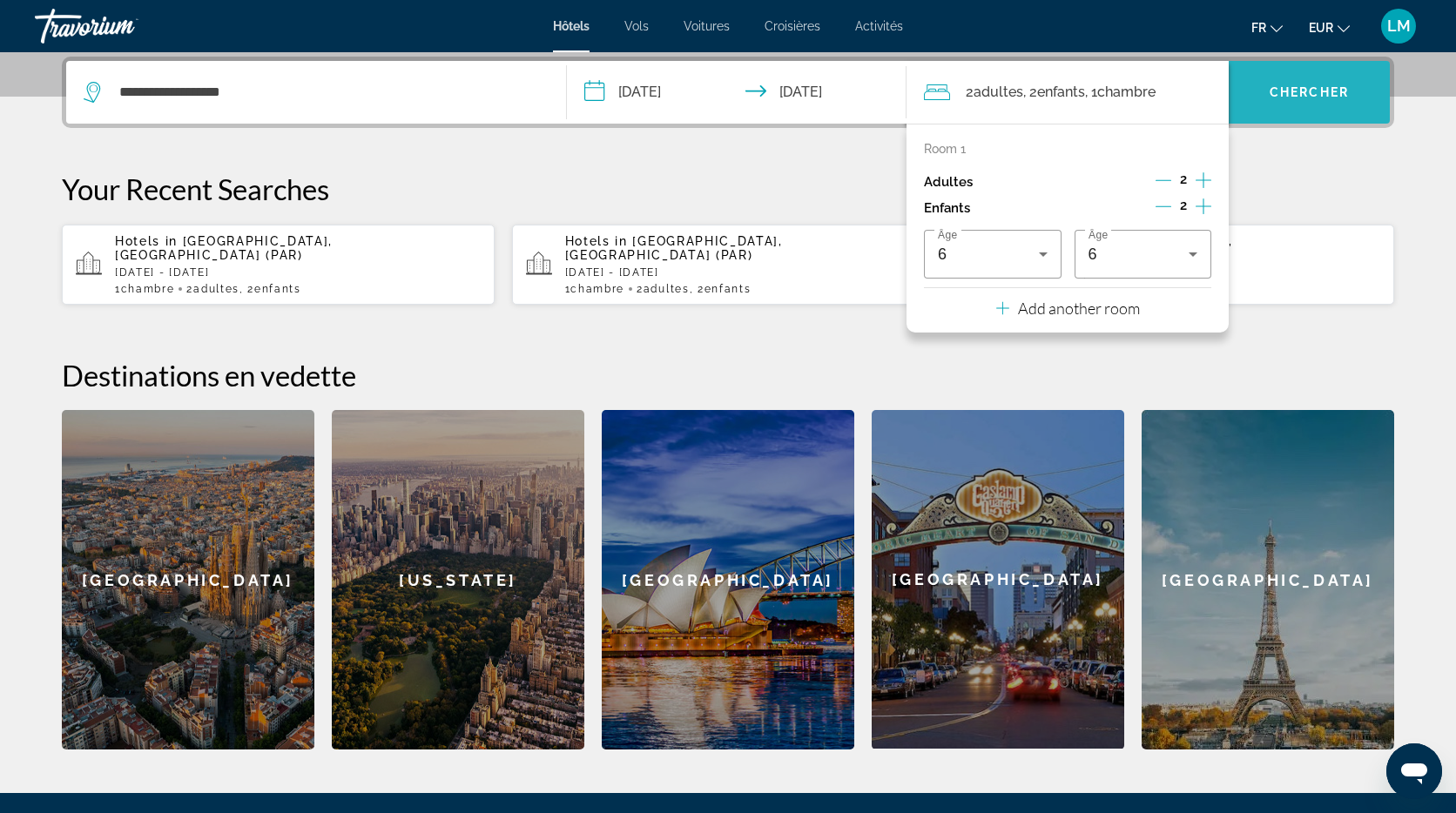
click at [1316, 98] on span "Chercher" at bounding box center [1309, 92] width 79 height 13
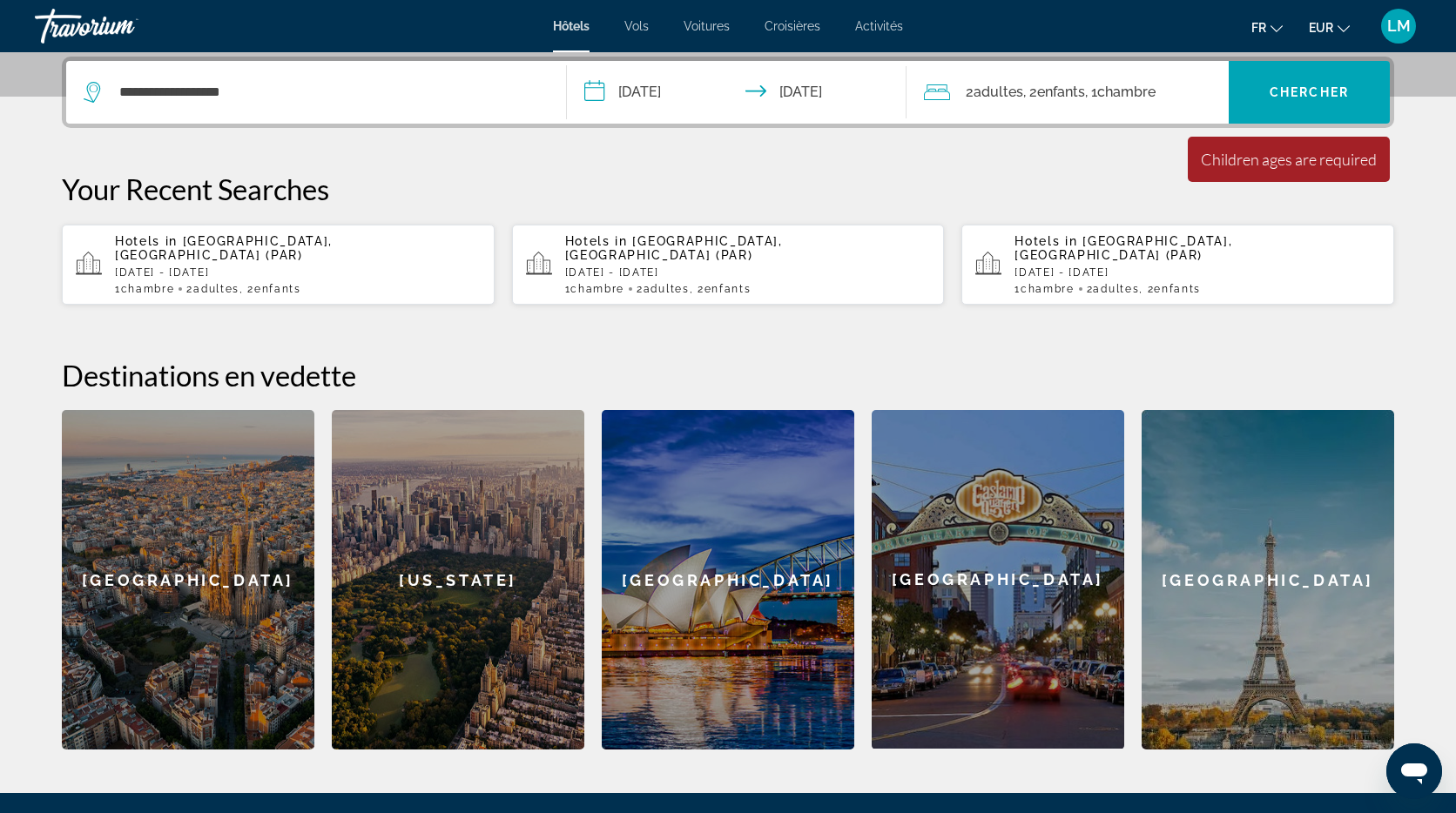
click at [1084, 84] on span "Enfants" at bounding box center [1061, 92] width 48 height 16
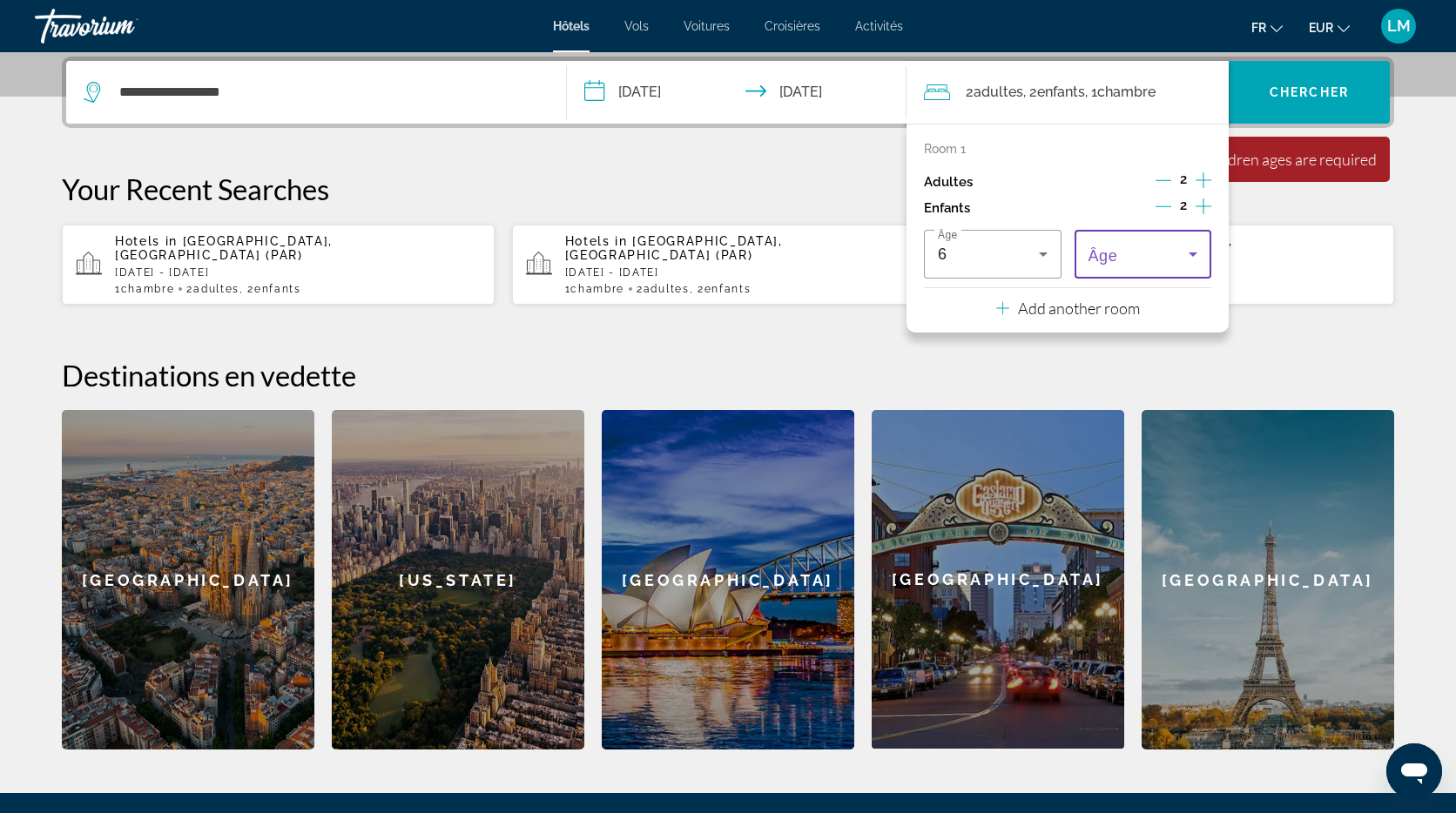
click at [1157, 244] on span "Travelers: 2 adults, 2 children" at bounding box center [1138, 254] width 101 height 21
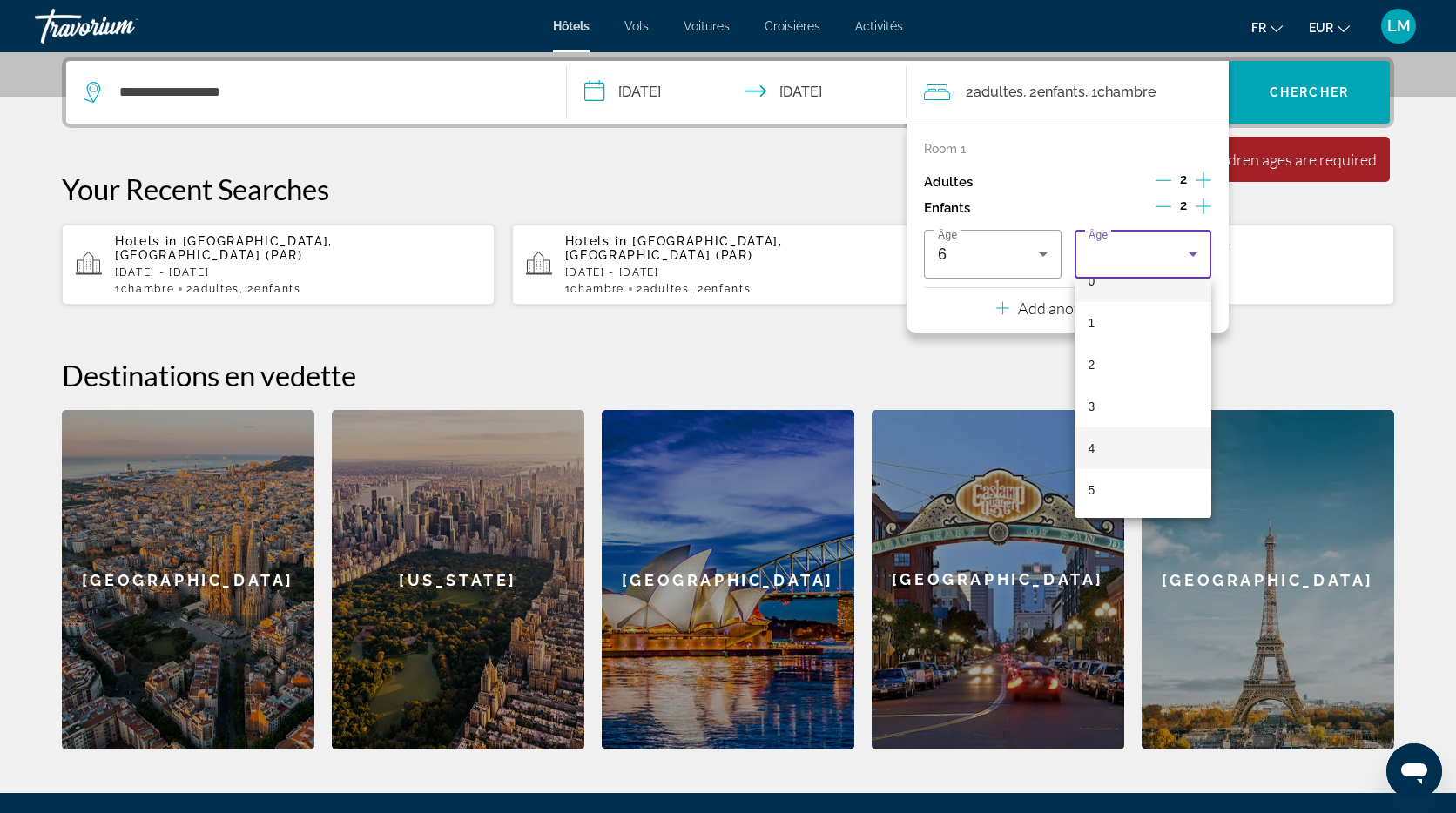
scroll to position [42, 0]
click at [1101, 511] on mat-option "6" at bounding box center [1143, 514] width 138 height 41
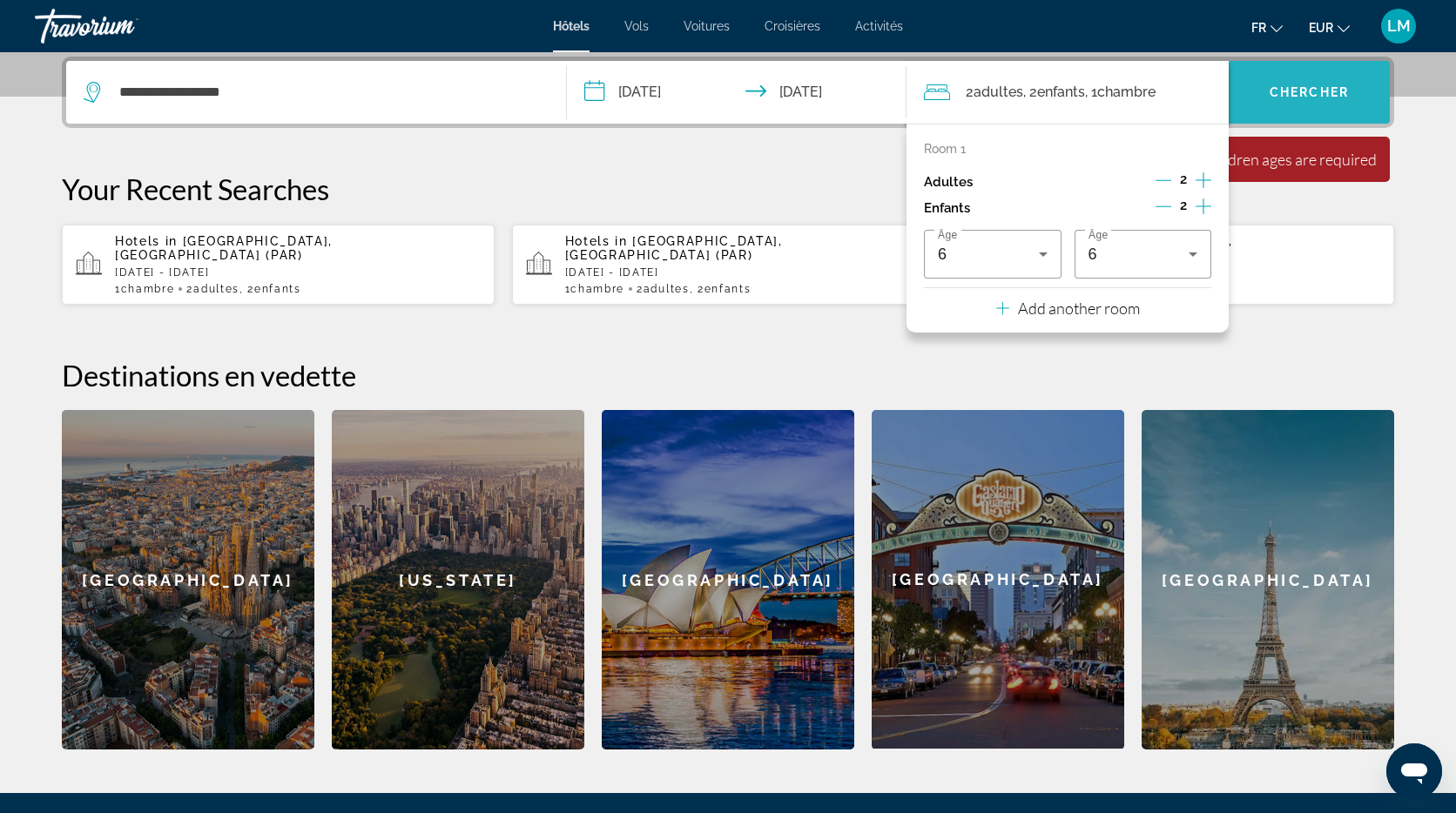
click at [1299, 86] on span "Chercher" at bounding box center [1309, 92] width 79 height 13
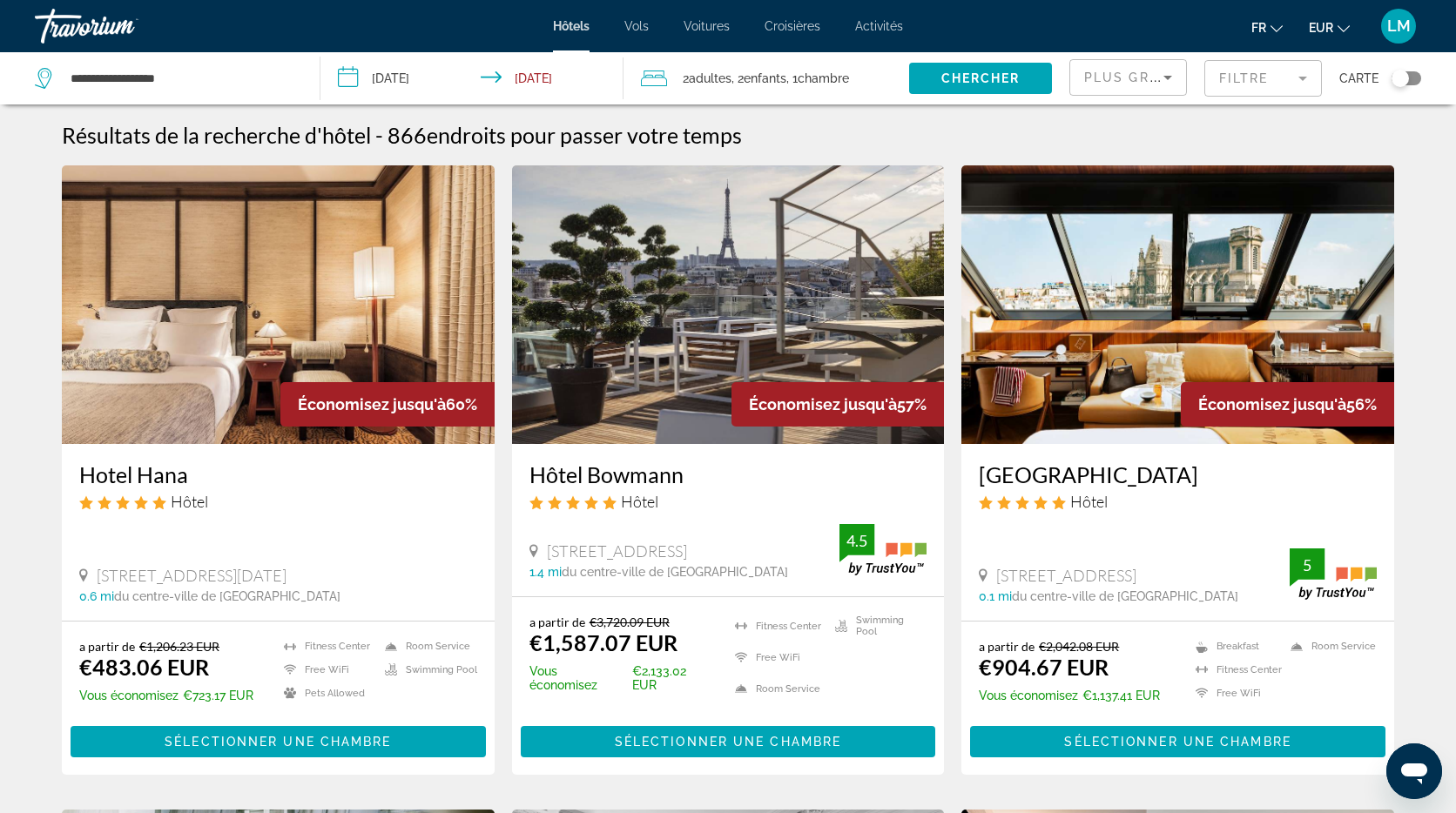
click at [1241, 88] on mat-form-field "Filtre" at bounding box center [1262, 78] width 117 height 37
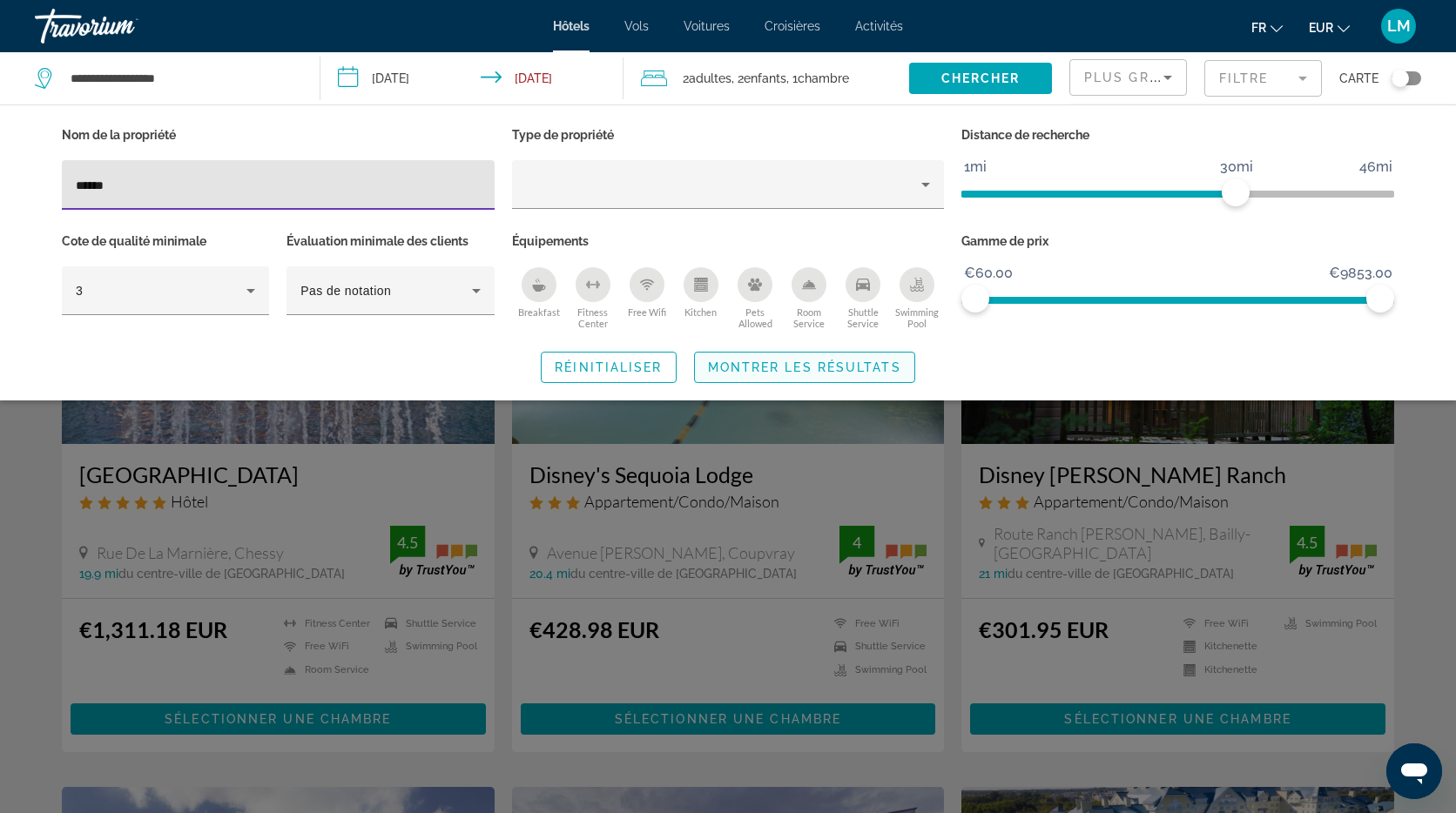
type input "******"
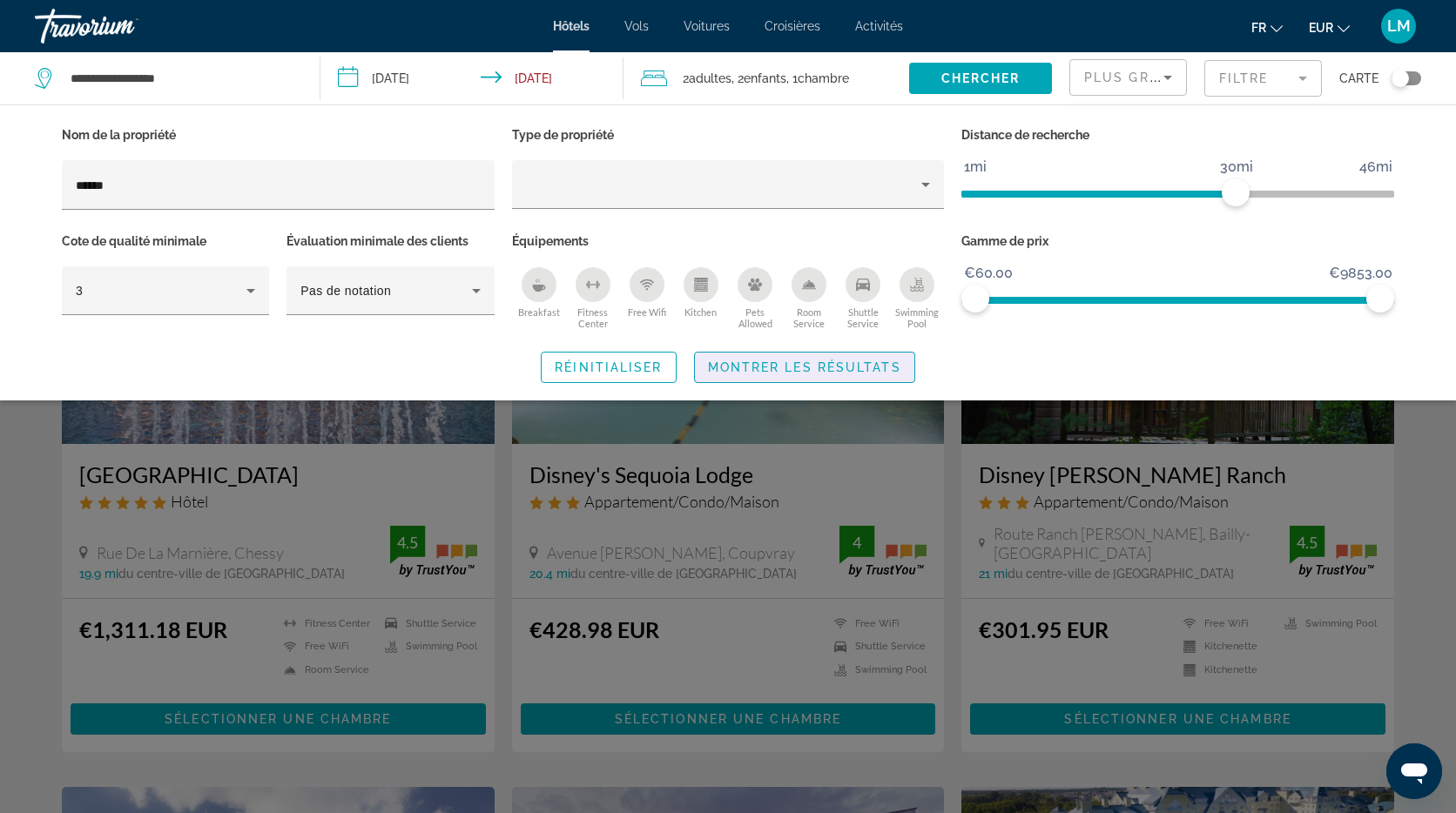
click at [787, 355] on span "Search widget" at bounding box center [804, 367] width 220 height 41
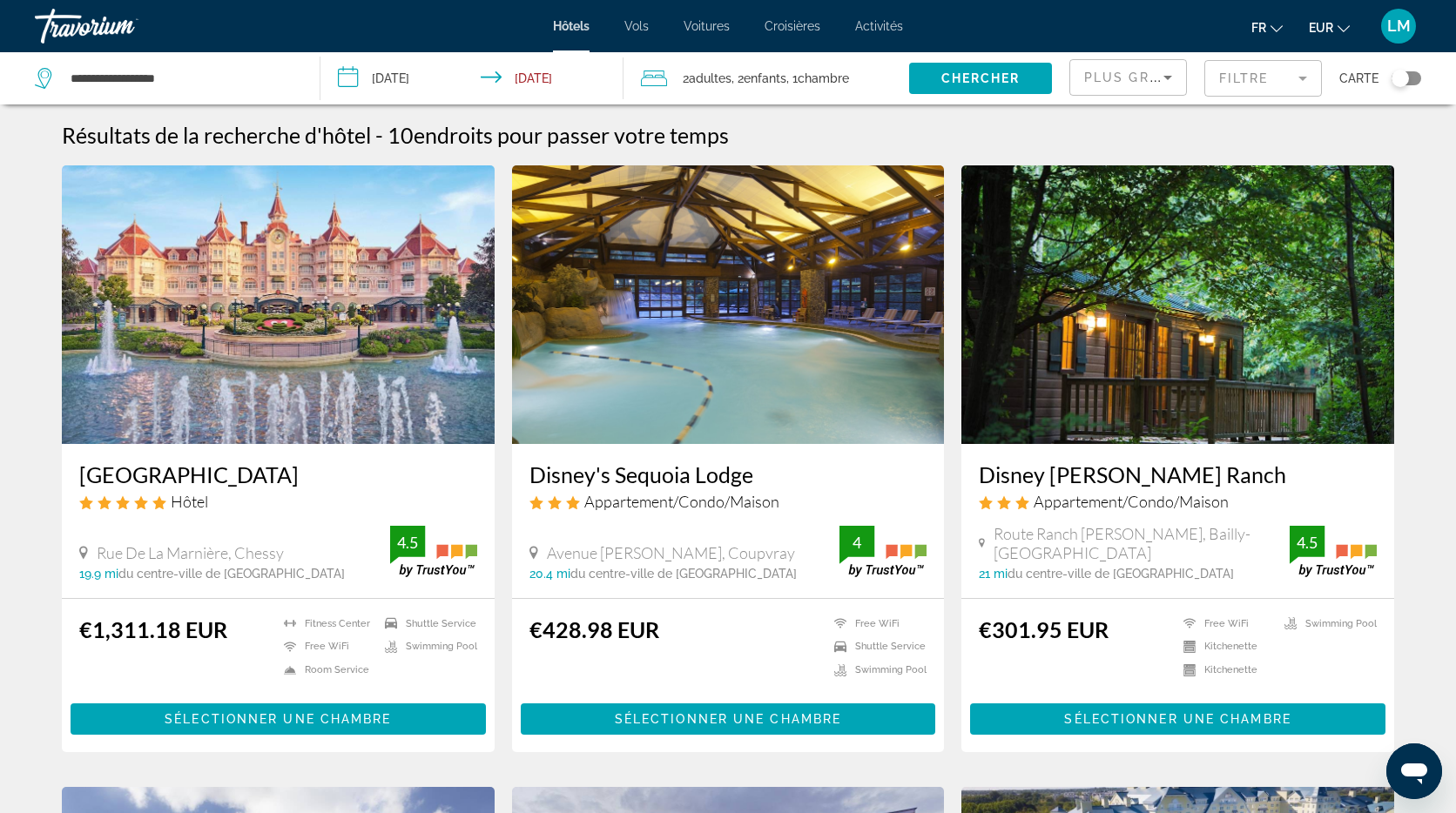
click at [331, 313] on img "Main content" at bounding box center [277, 304] width 432 height 278
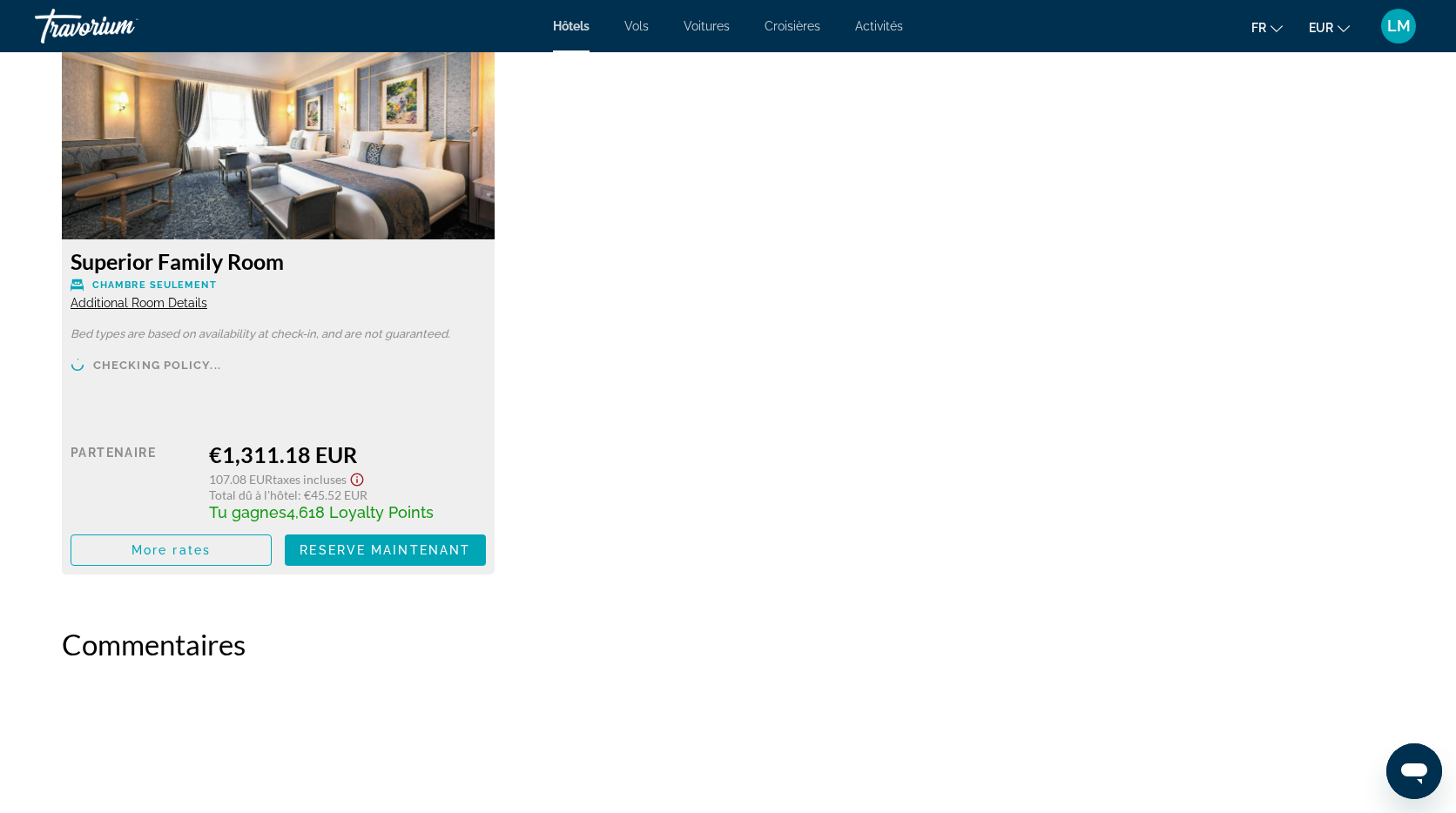
scroll to position [2482, 0]
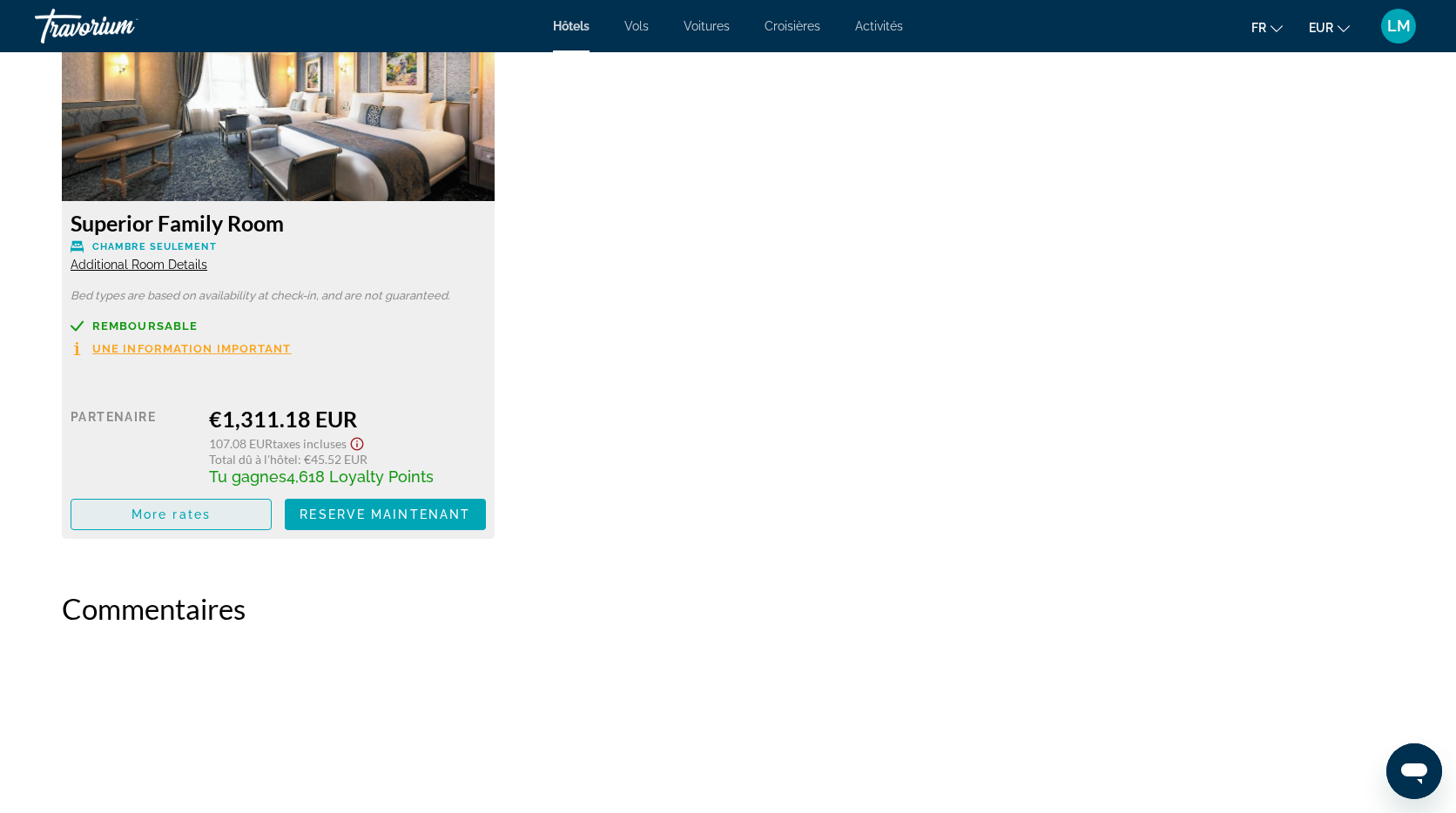
click at [176, 517] on span "More rates" at bounding box center [171, 514] width 79 height 13
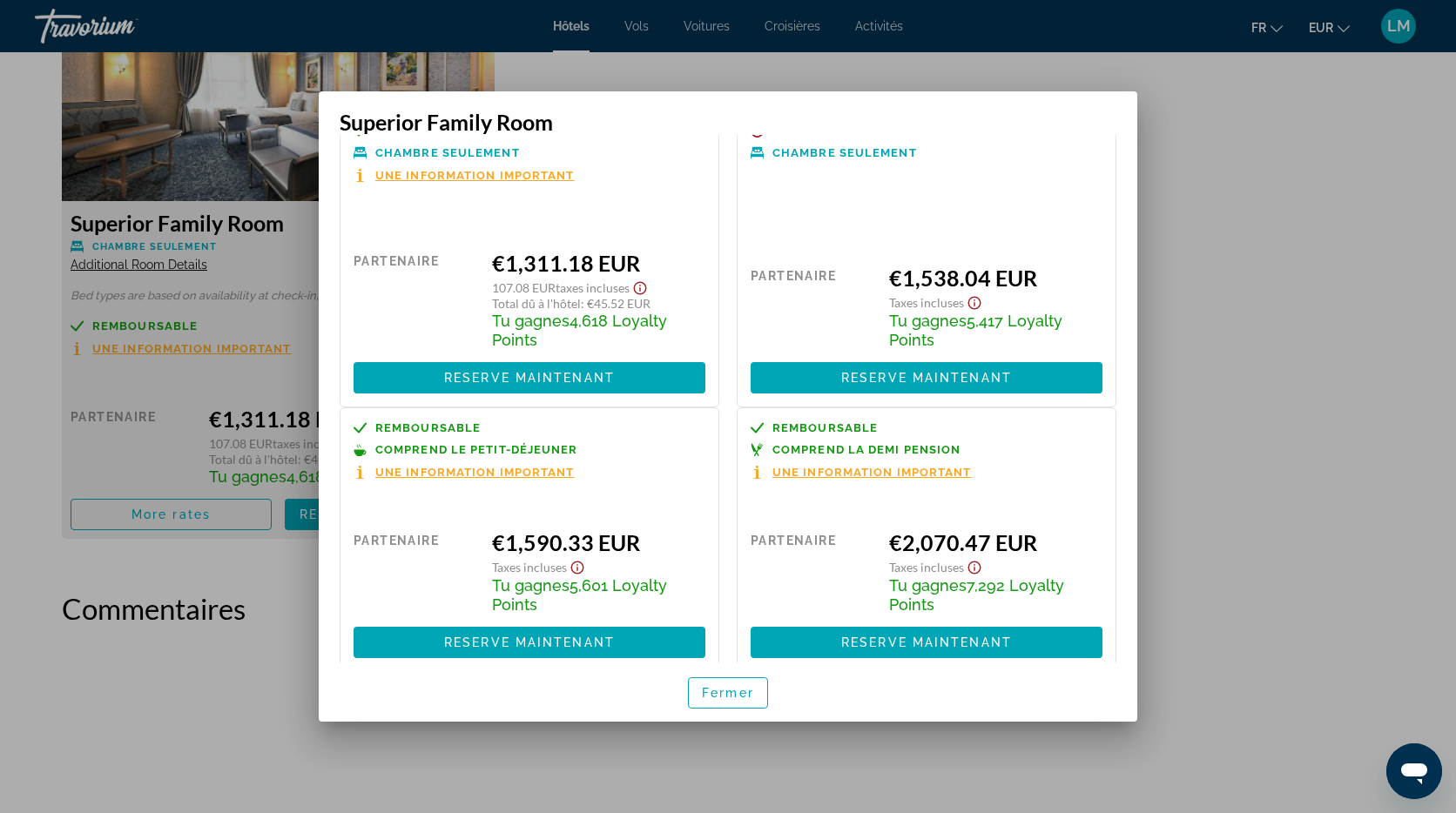
scroll to position [68, 0]
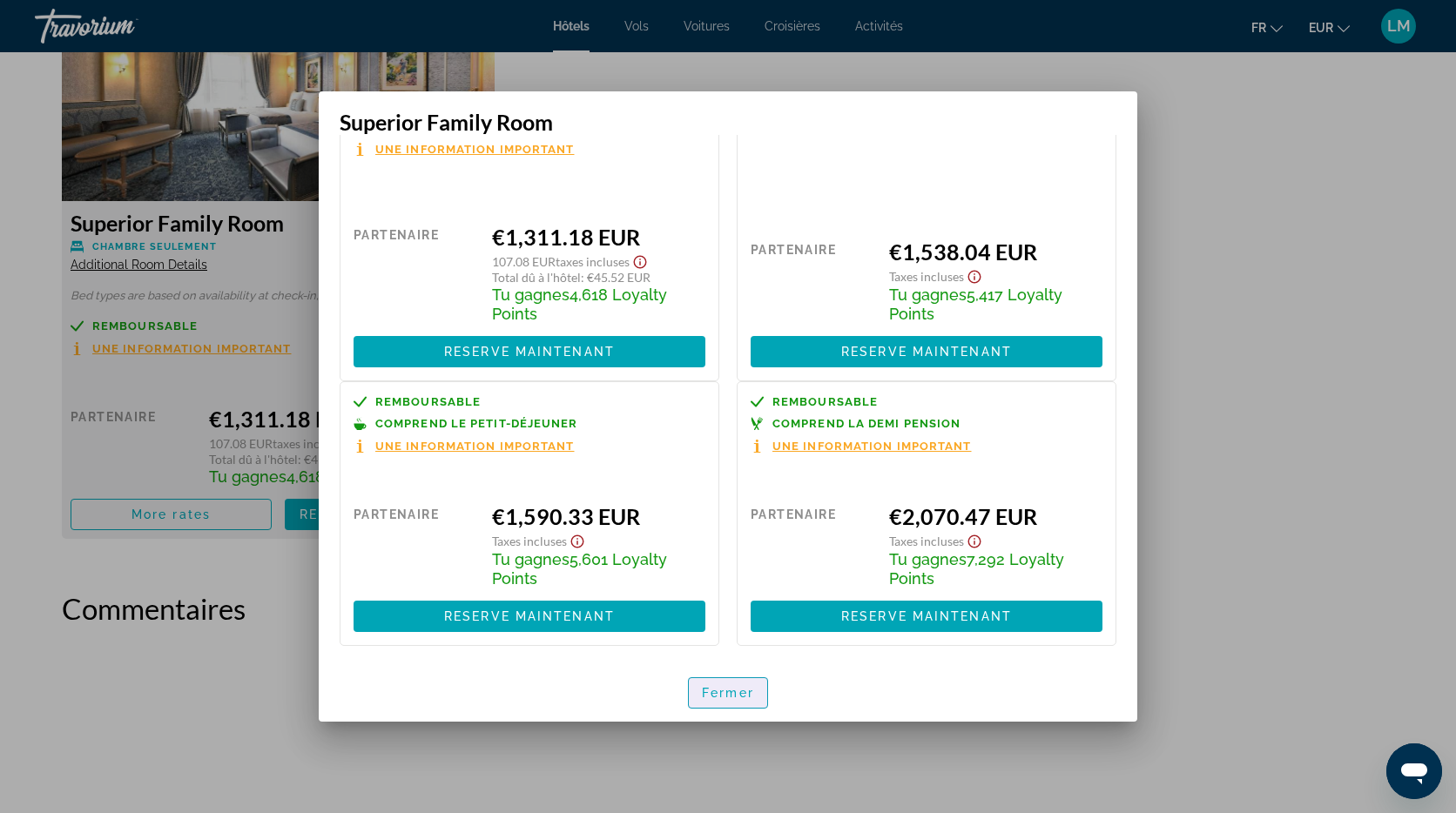
click at [740, 692] on span "Fermer" at bounding box center [728, 693] width 52 height 13
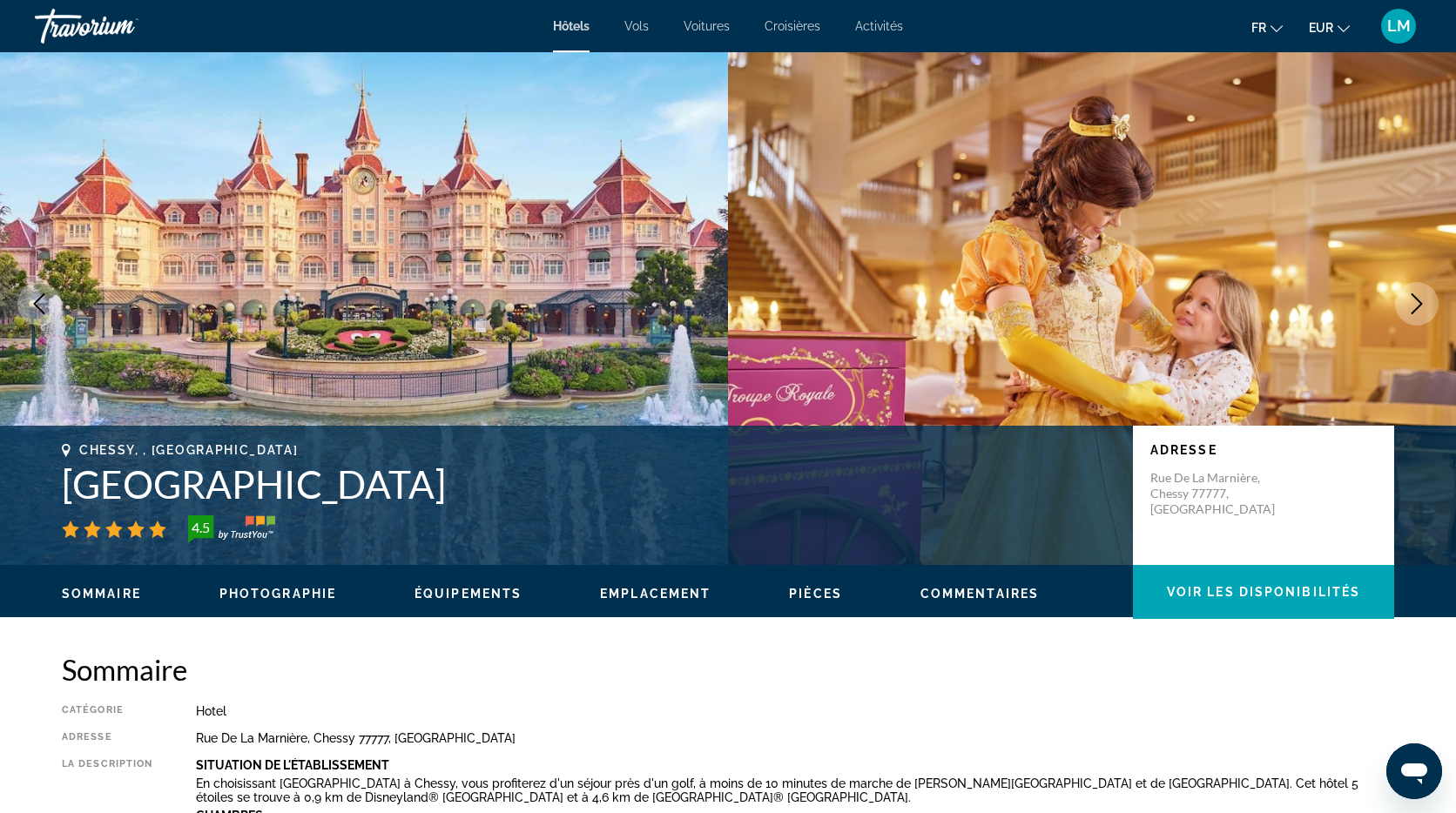
scroll to position [0, 0]
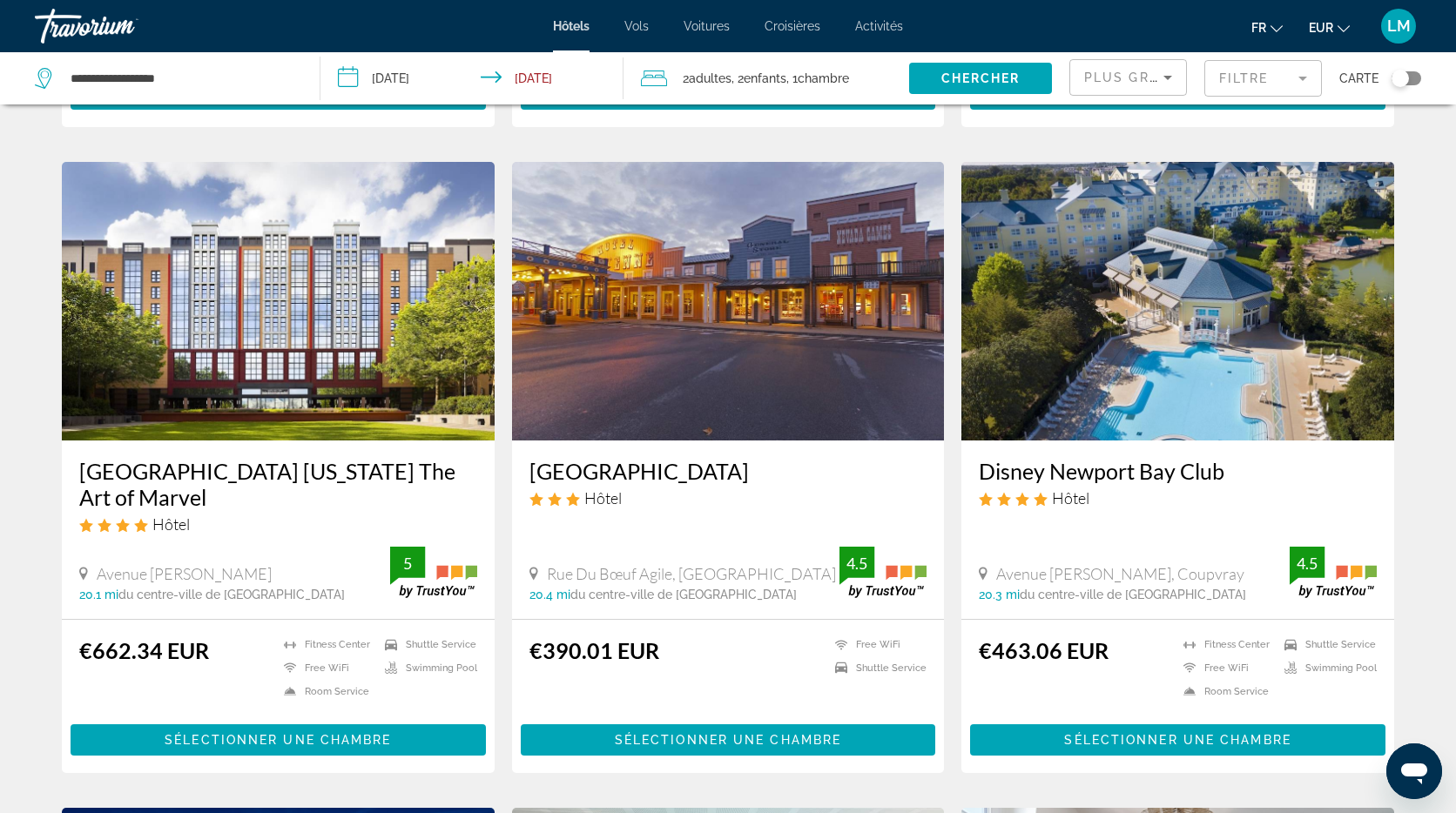
scroll to position [634, 0]
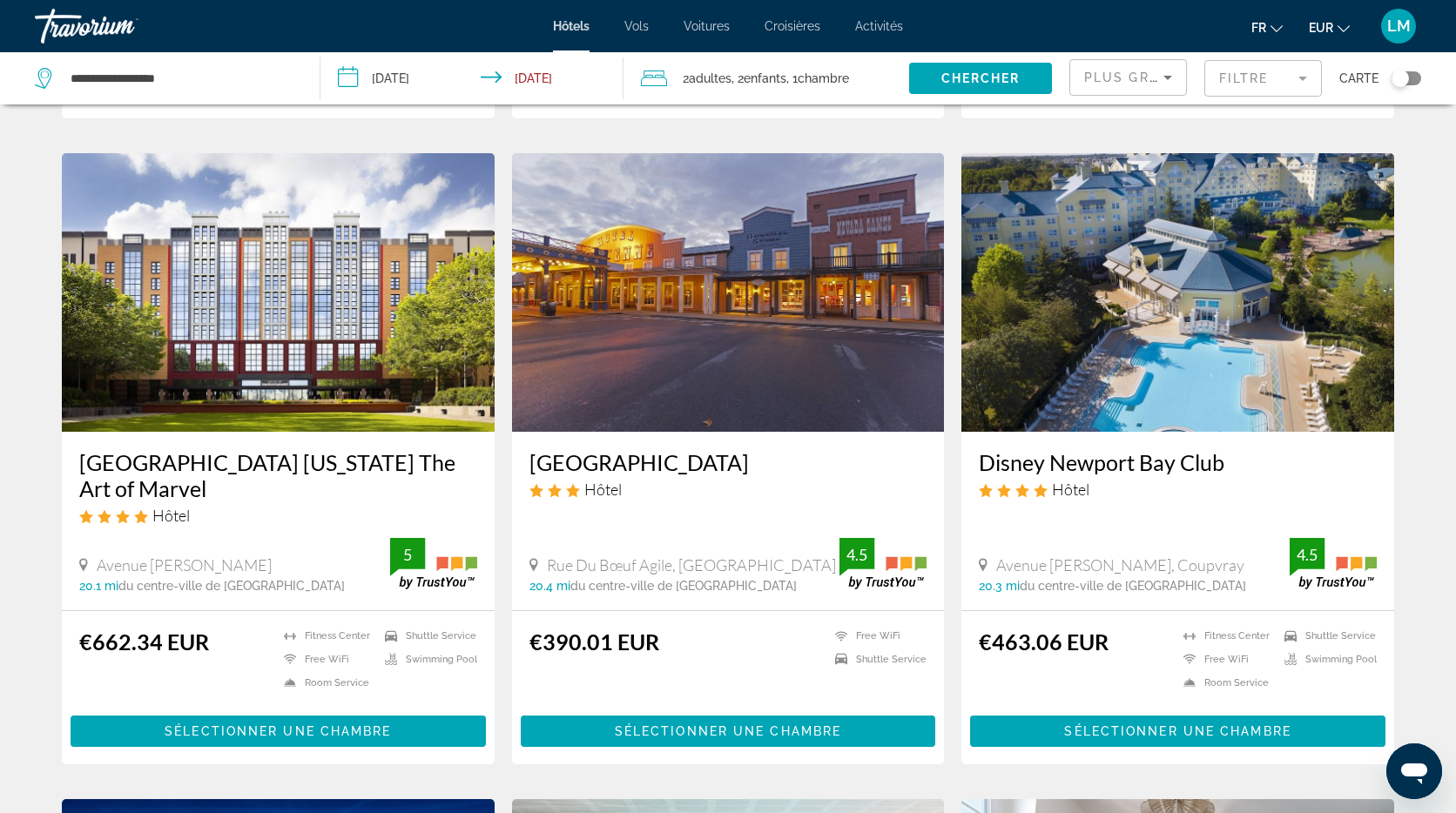
click at [319, 347] on img "Main content" at bounding box center [277, 292] width 432 height 278
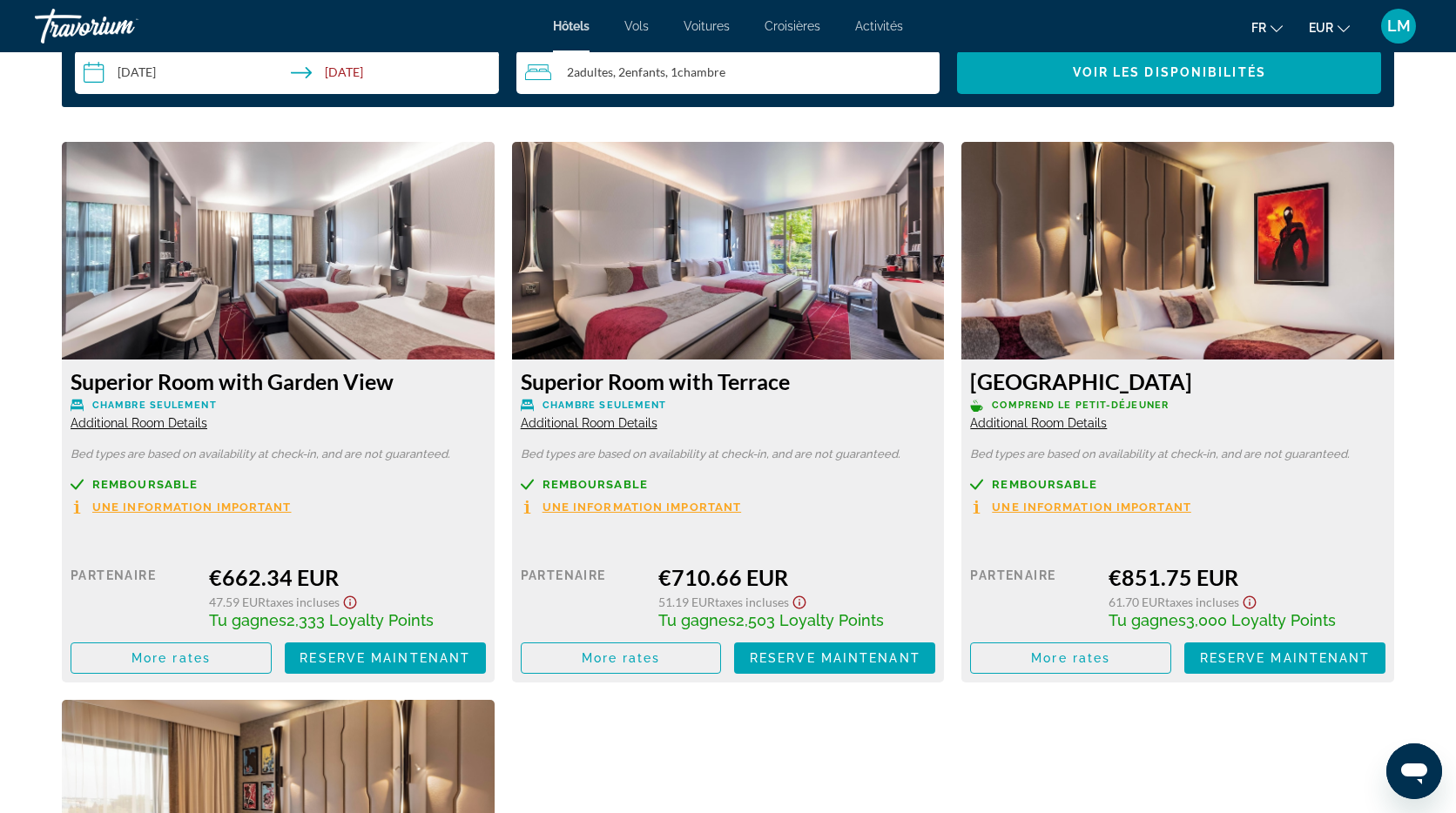
scroll to position [2316, 0]
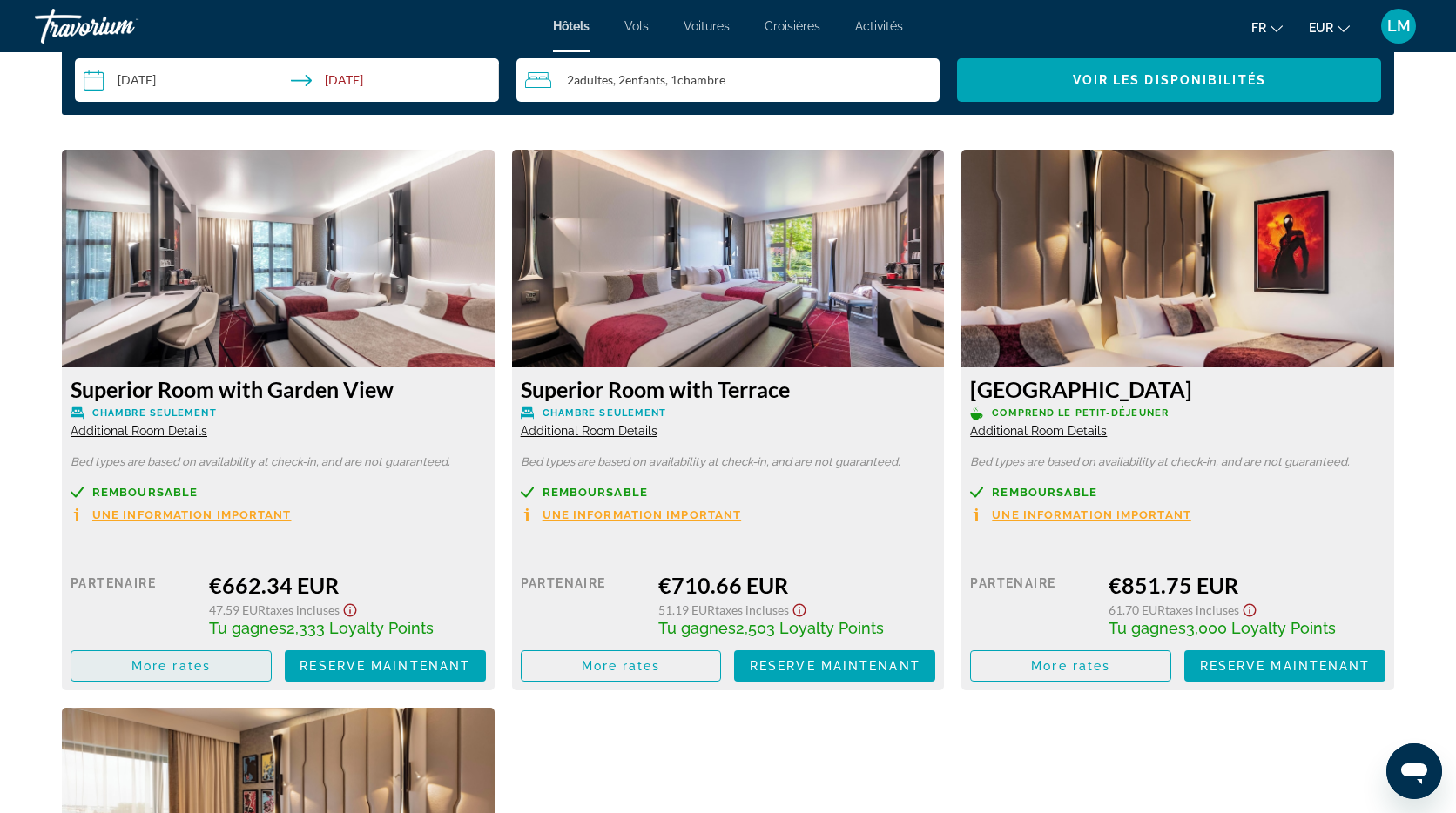
click at [189, 659] on span "More rates" at bounding box center [171, 666] width 79 height 13
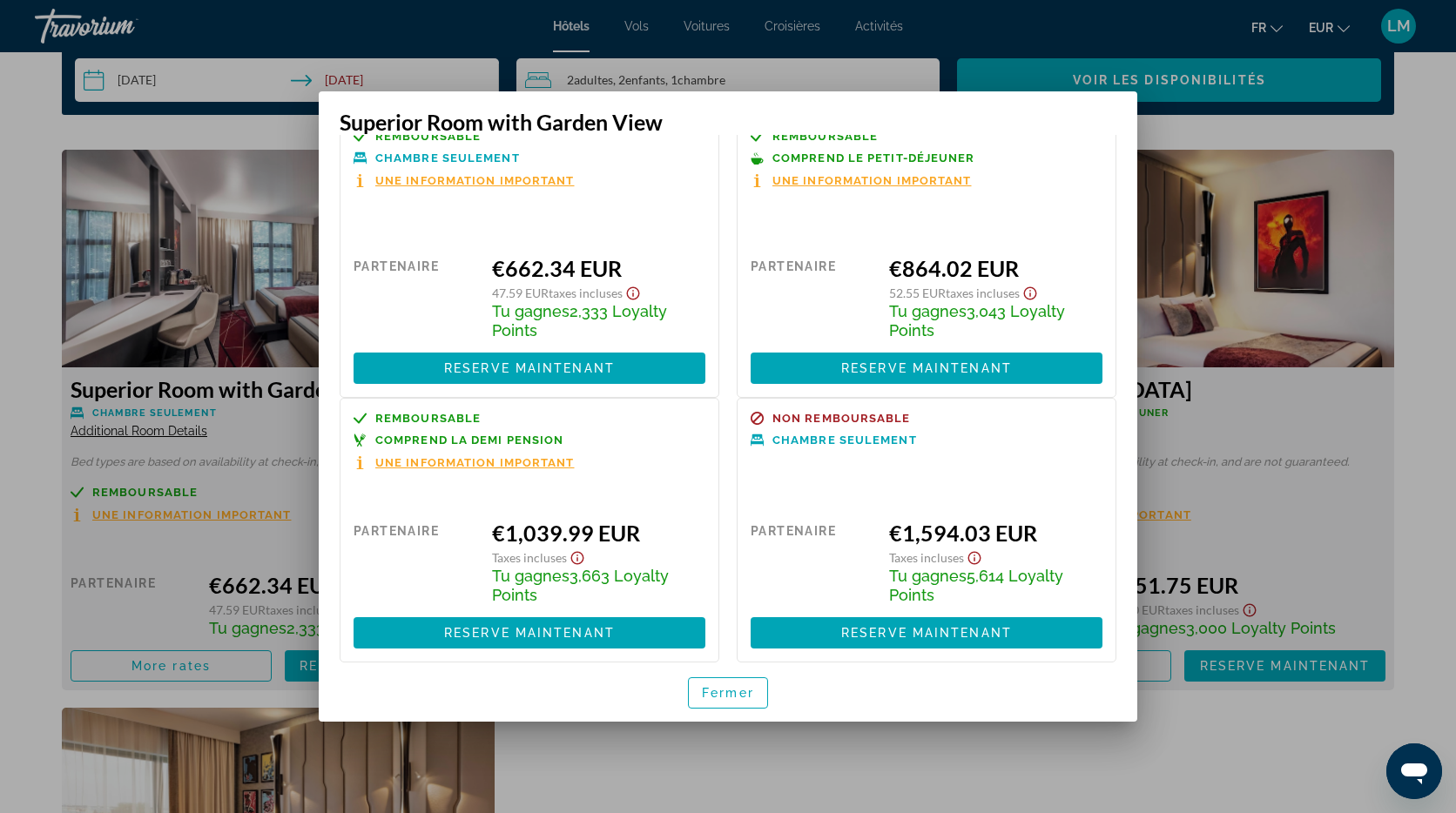
scroll to position [53, 0]
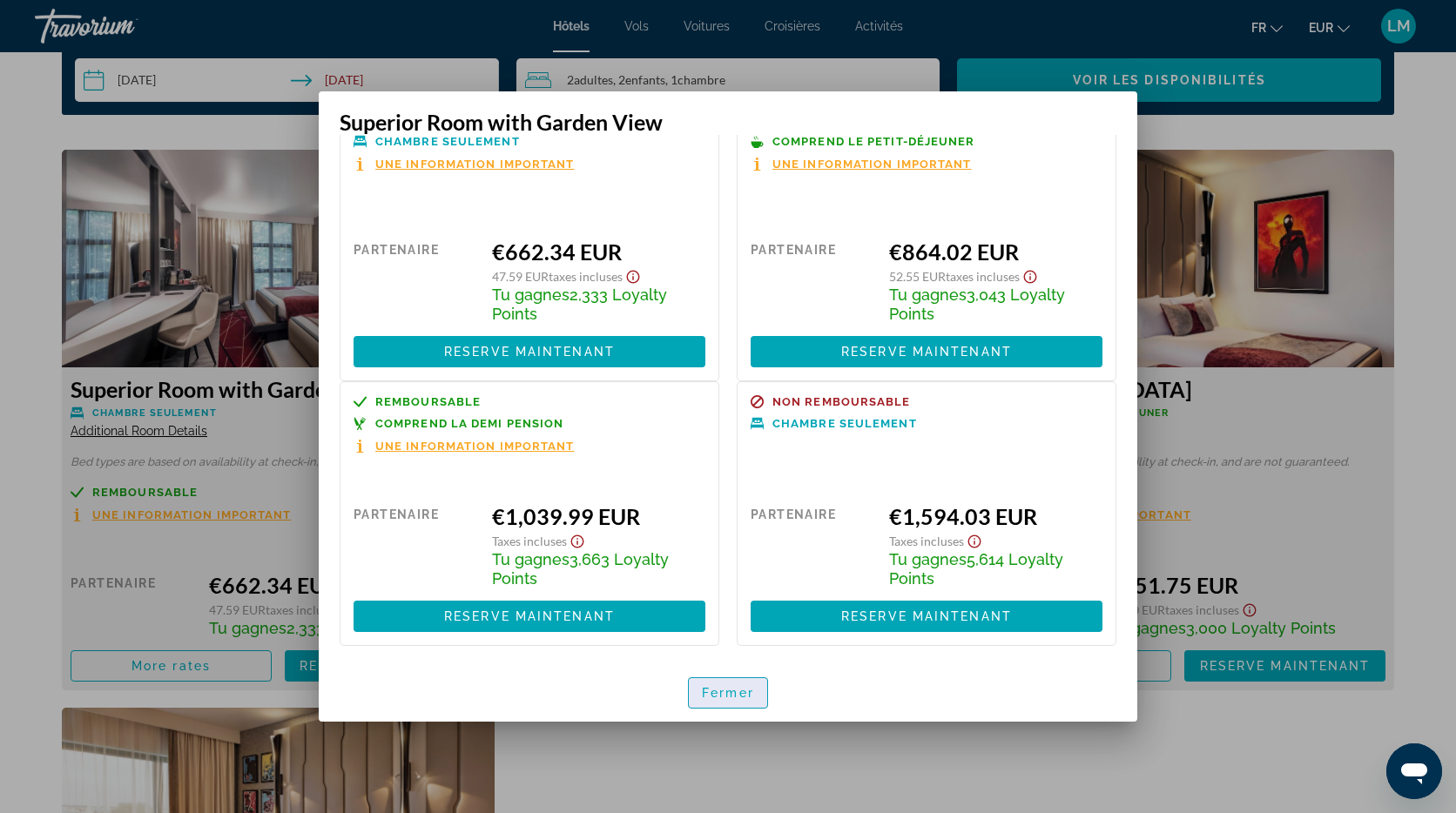
click at [735, 686] on span "Fermer" at bounding box center [728, 693] width 52 height 13
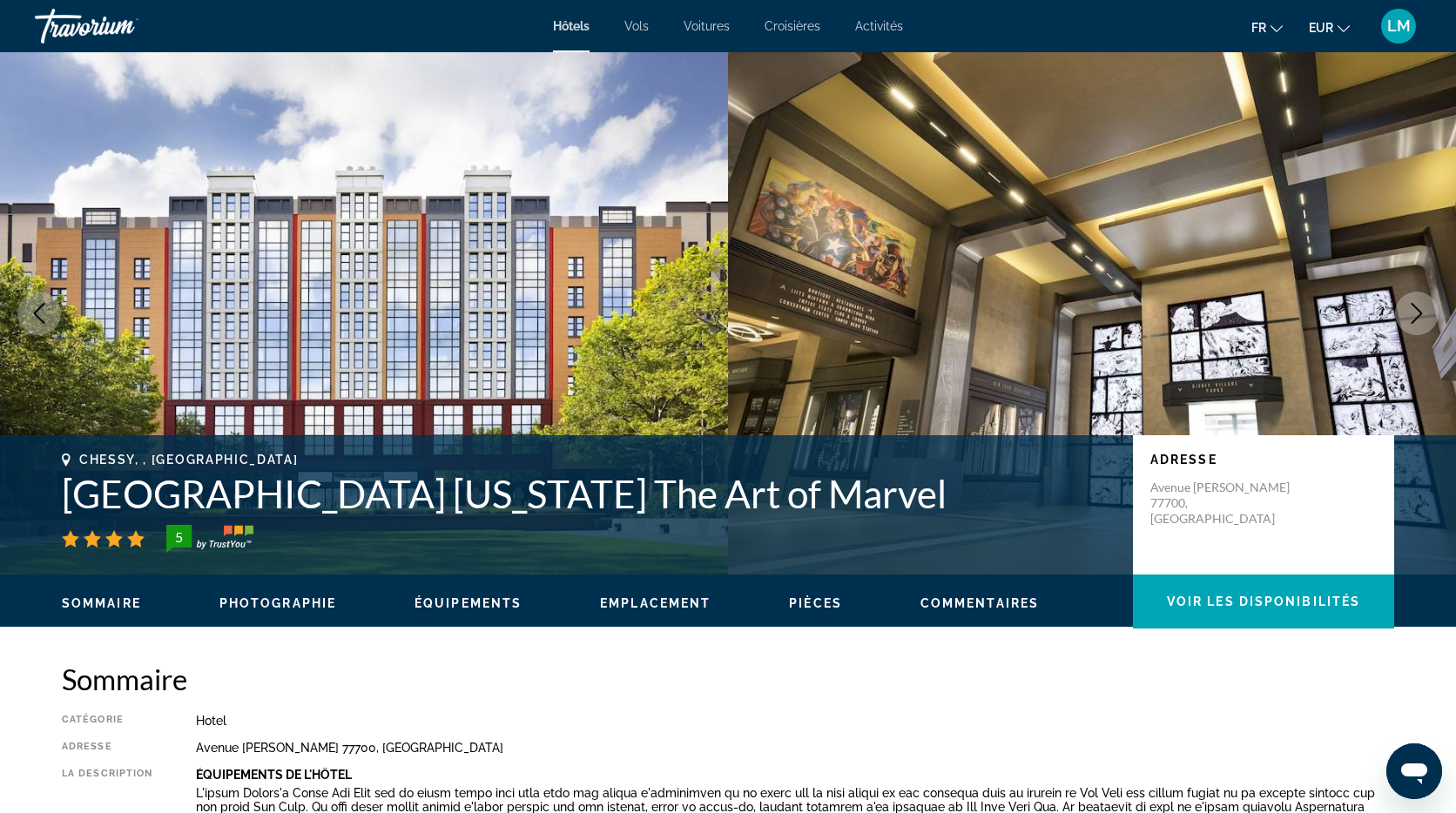
scroll to position [2316, 0]
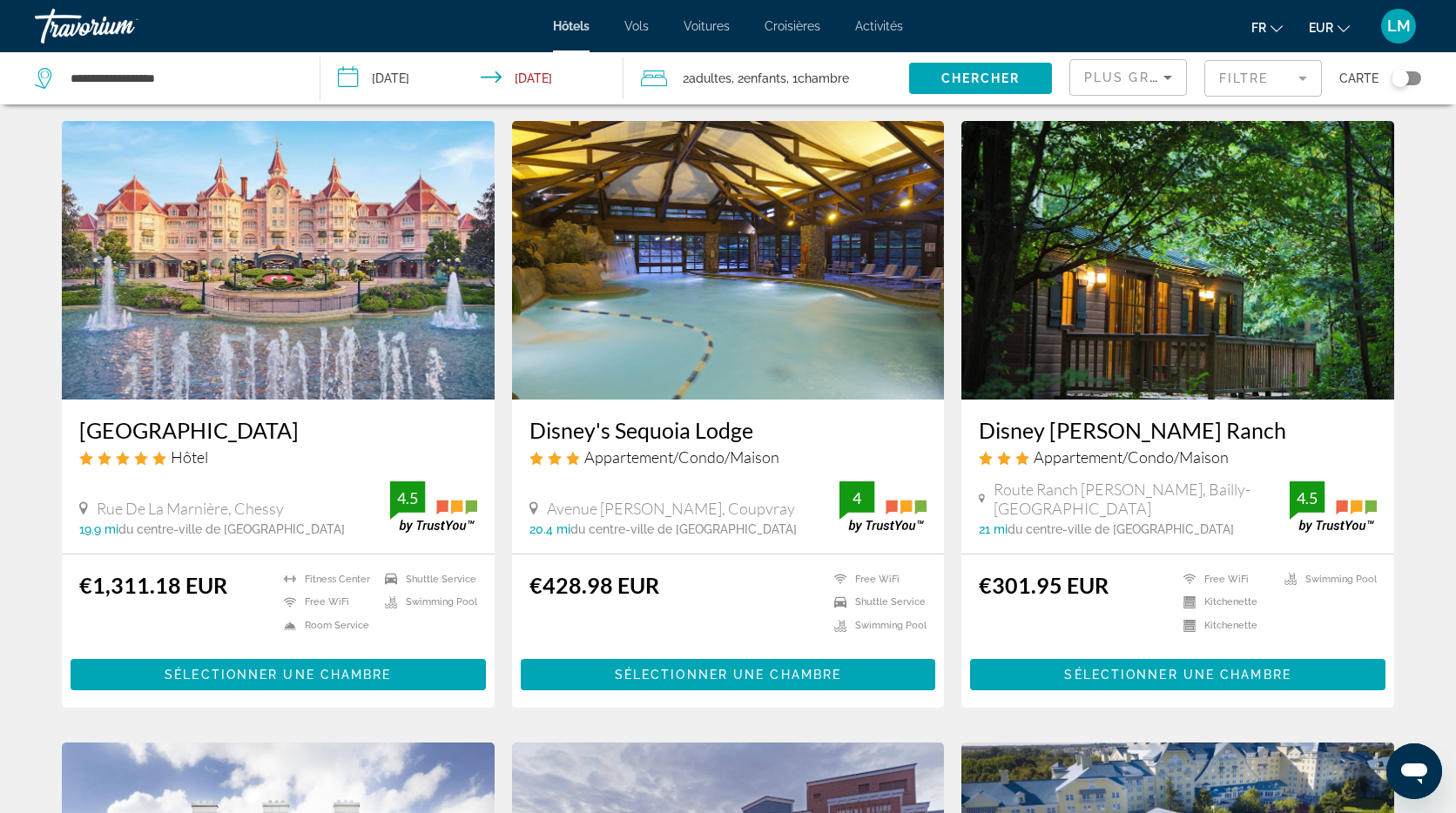
scroll to position [49, 0]
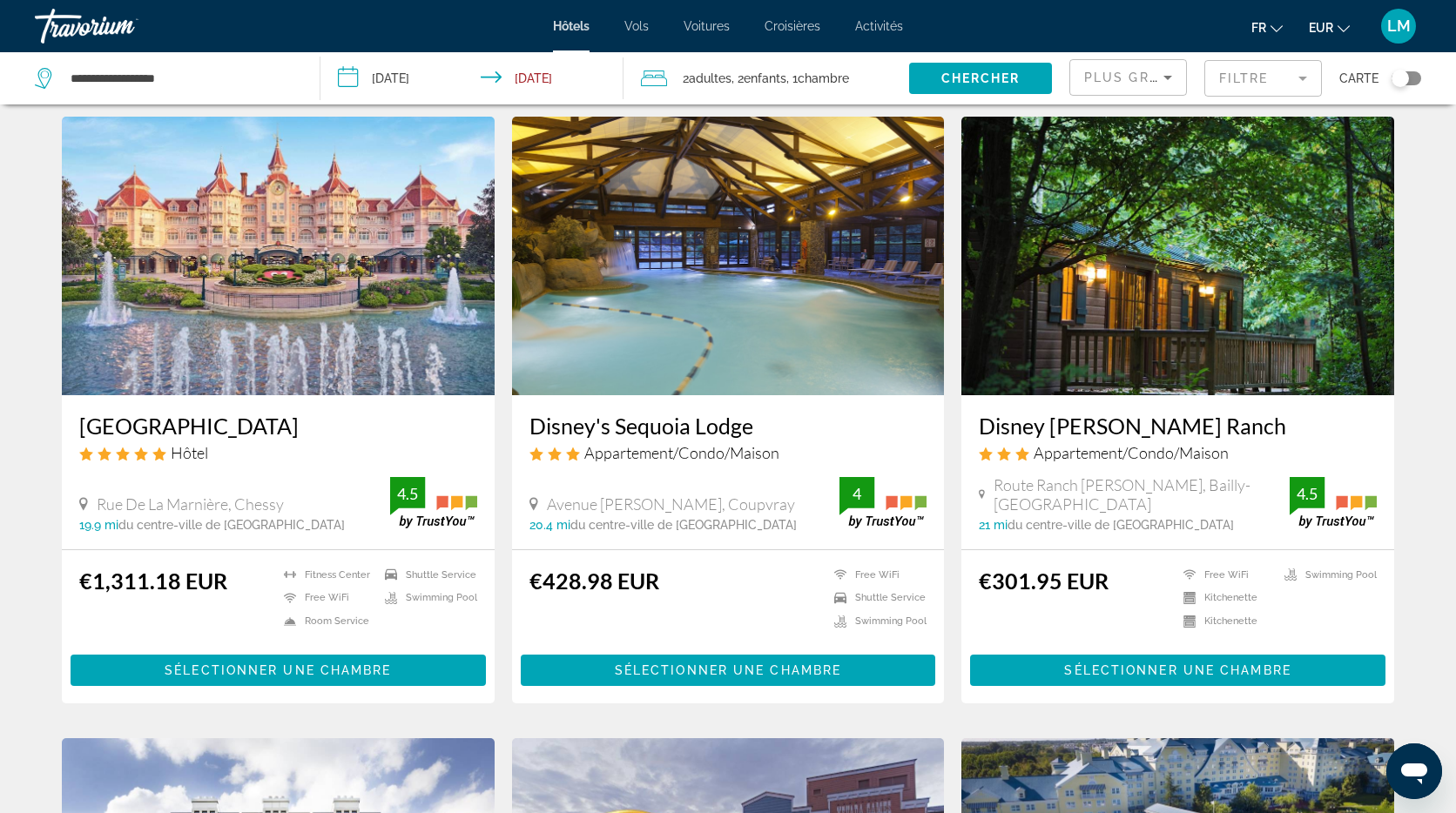
click at [731, 241] on img "Main content" at bounding box center [728, 255] width 432 height 278
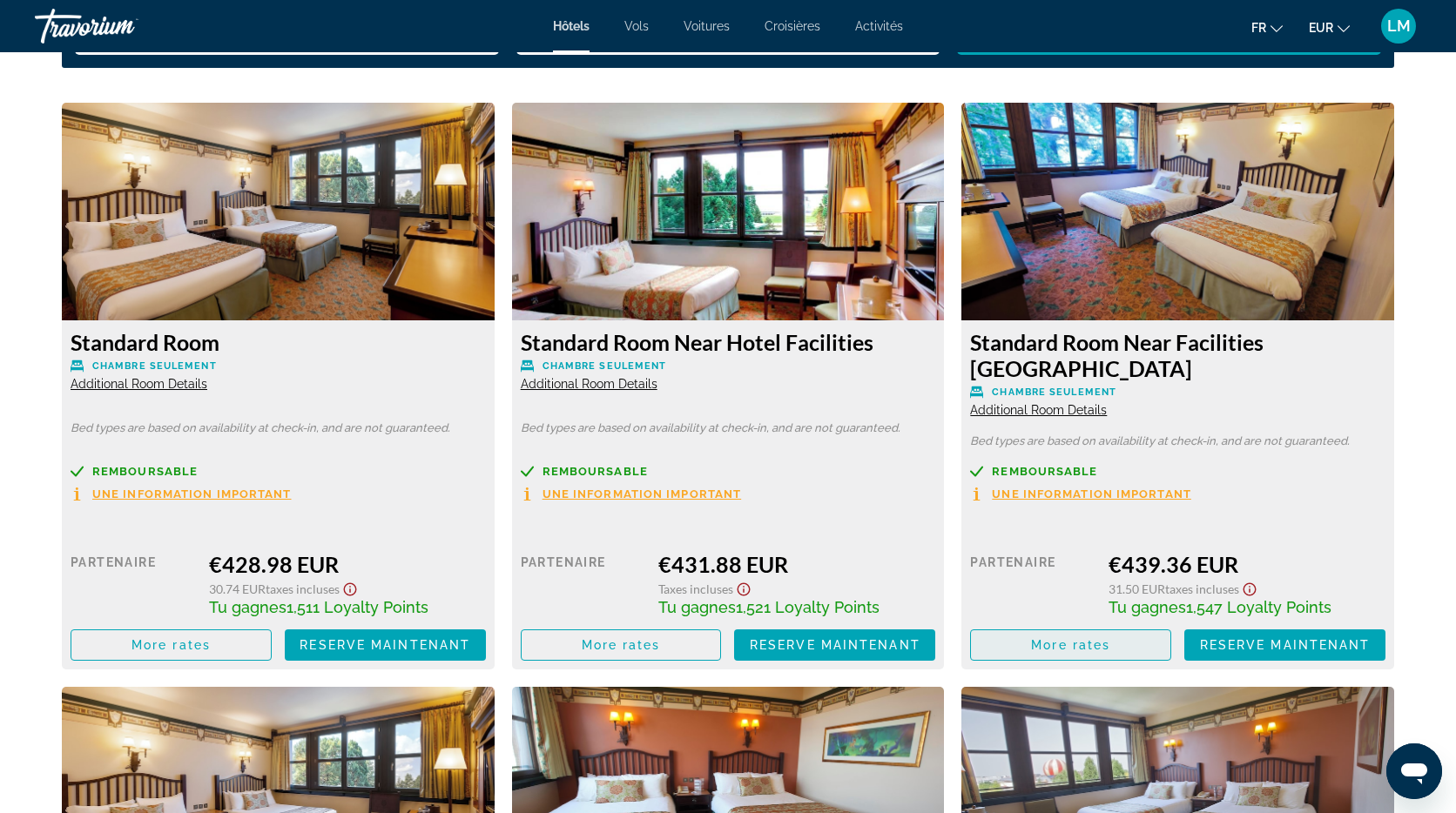
scroll to position [2358, 0]
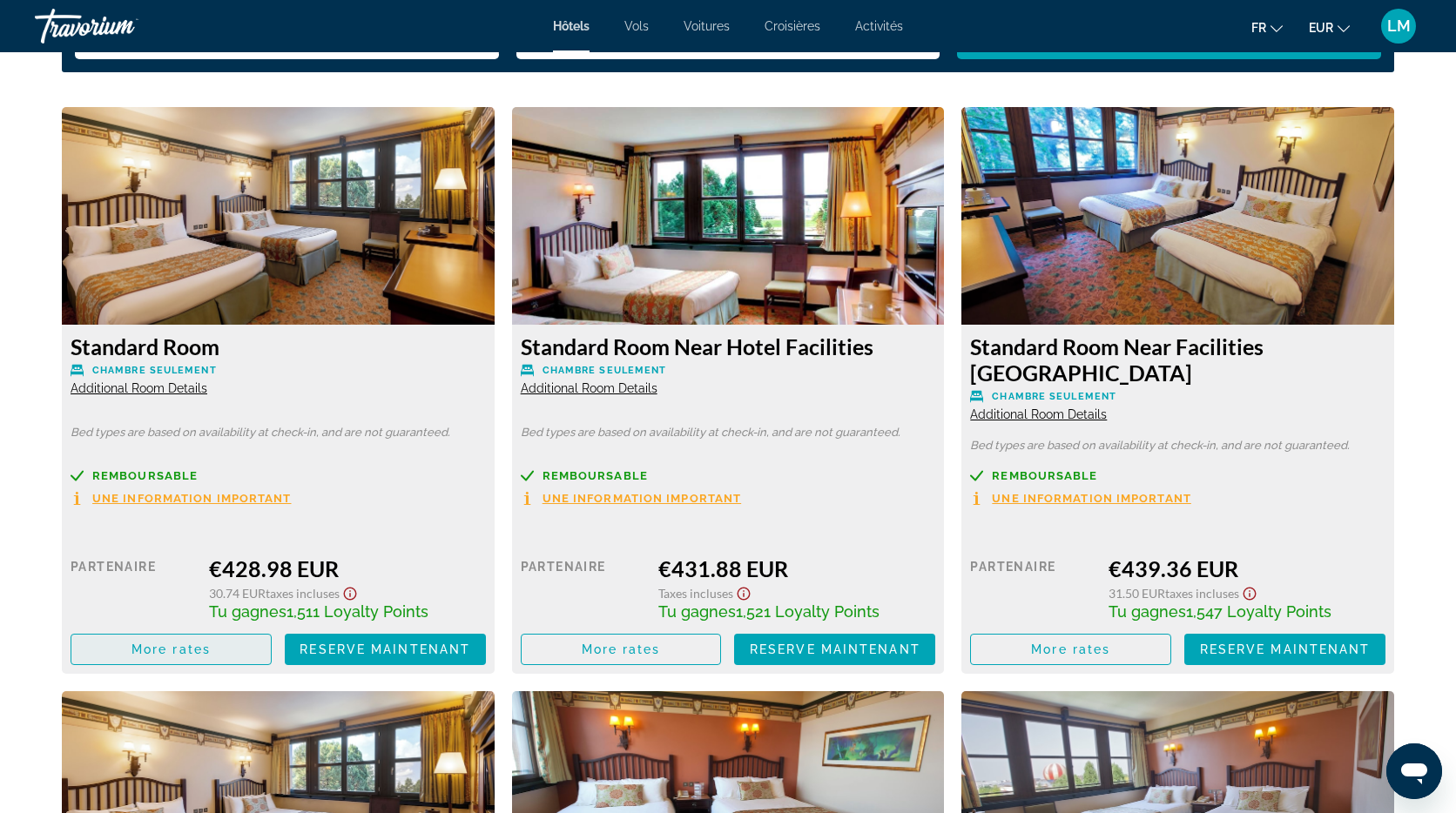
click at [166, 643] on span "More rates" at bounding box center [171, 649] width 79 height 13
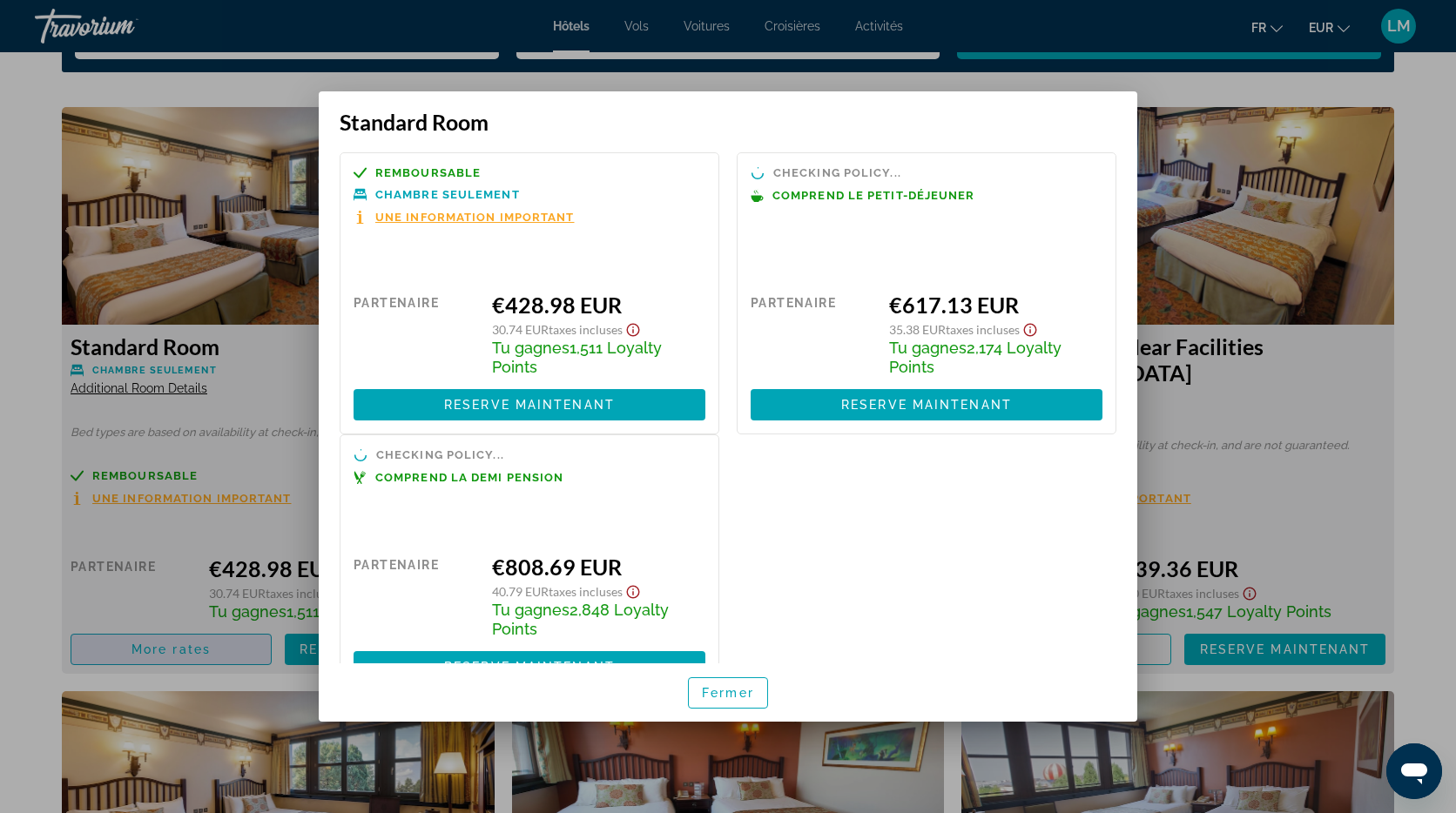
scroll to position [0, 0]
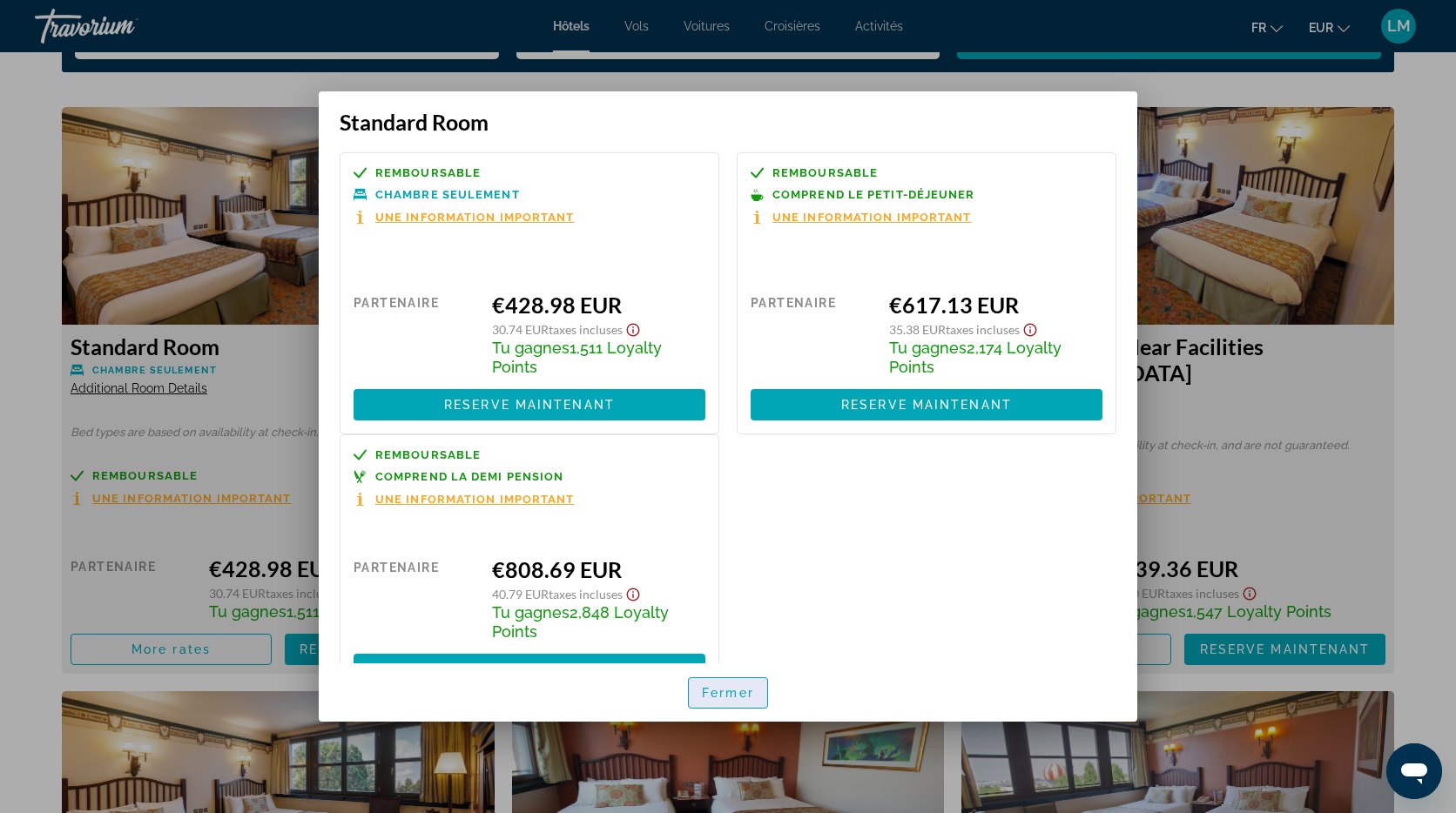
click at [727, 691] on span "Fermer" at bounding box center [728, 693] width 52 height 13
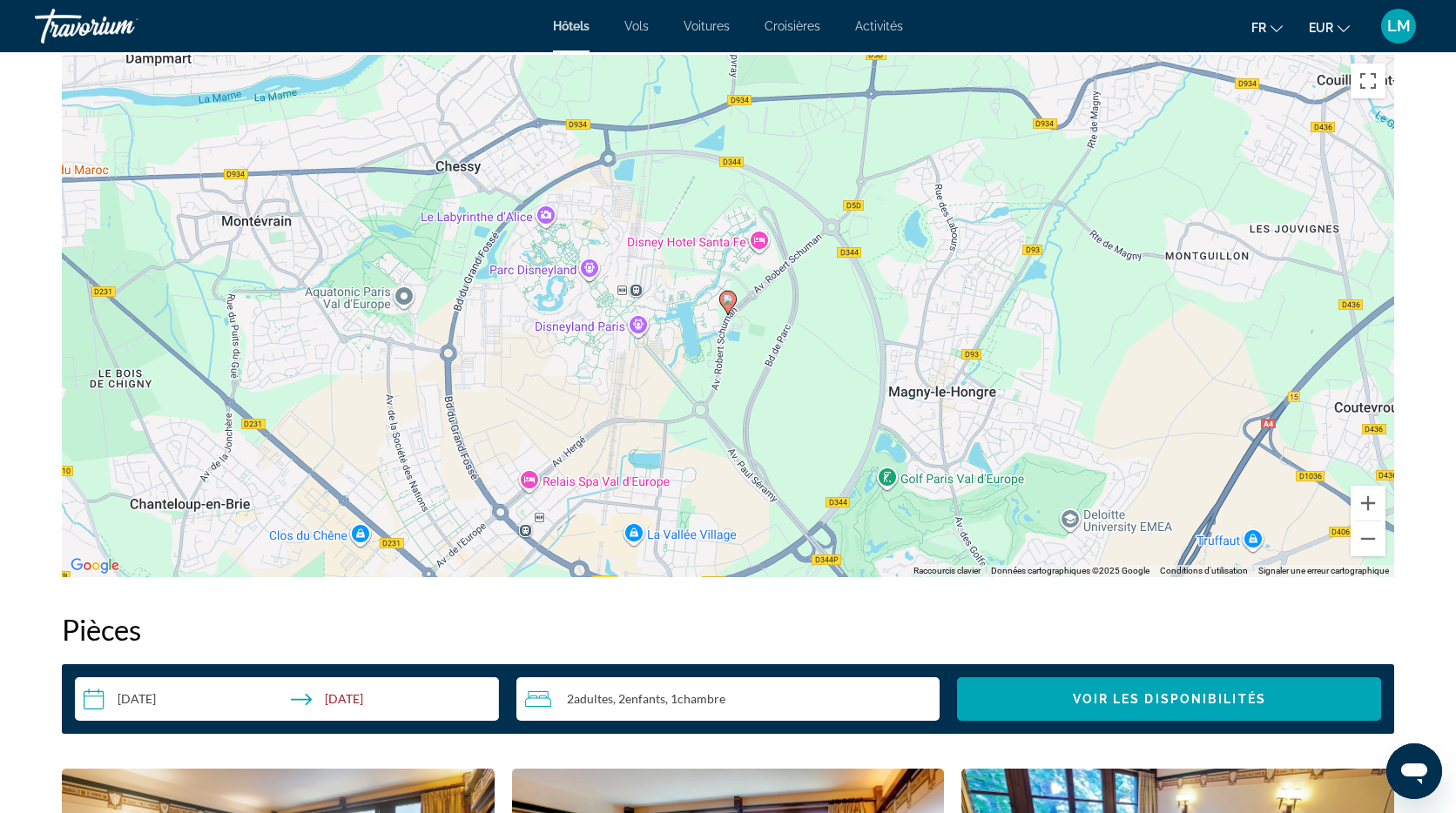
scroll to position [1693, 0]
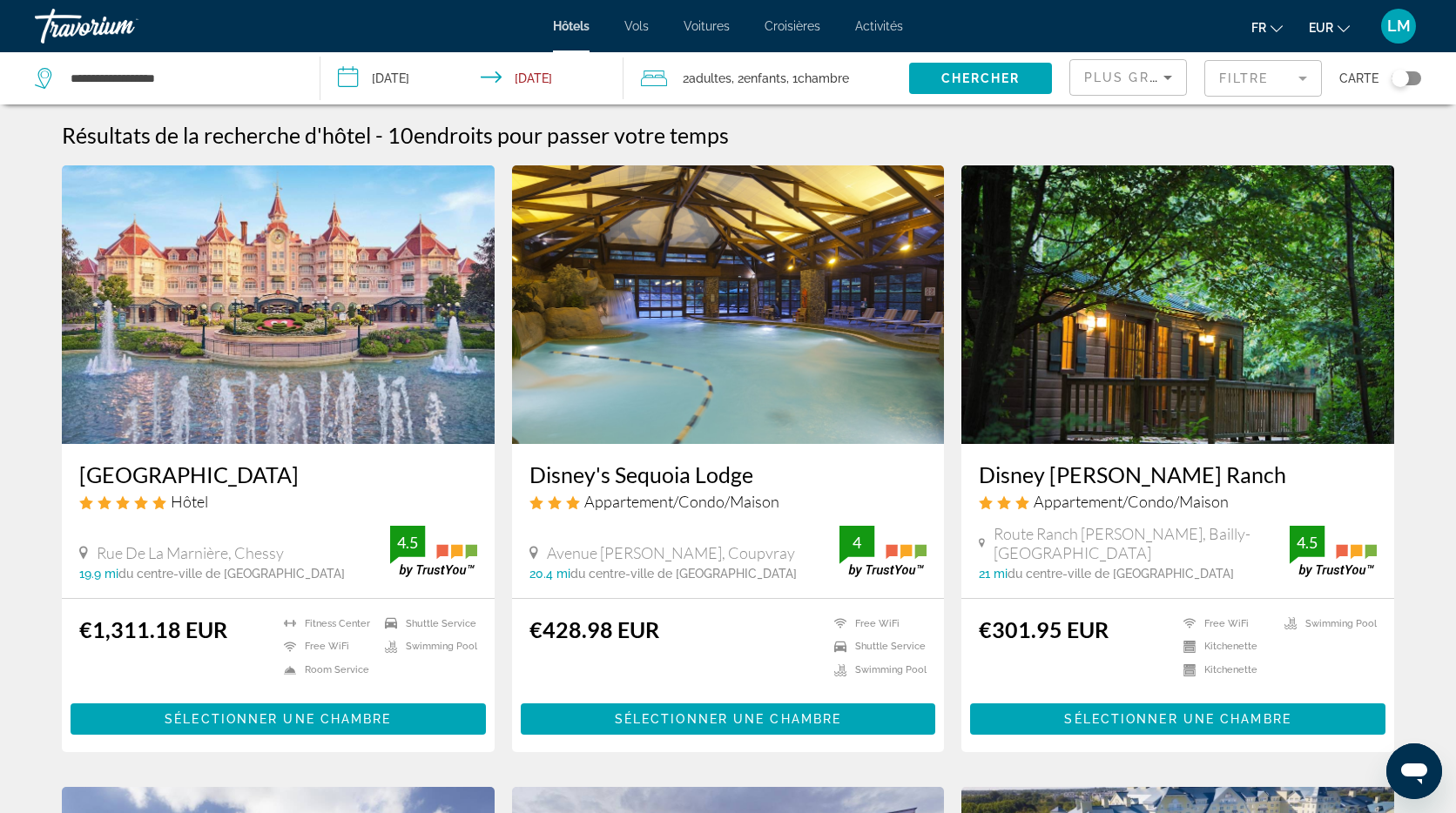
click at [1216, 311] on img "Main content" at bounding box center [1177, 304] width 432 height 278
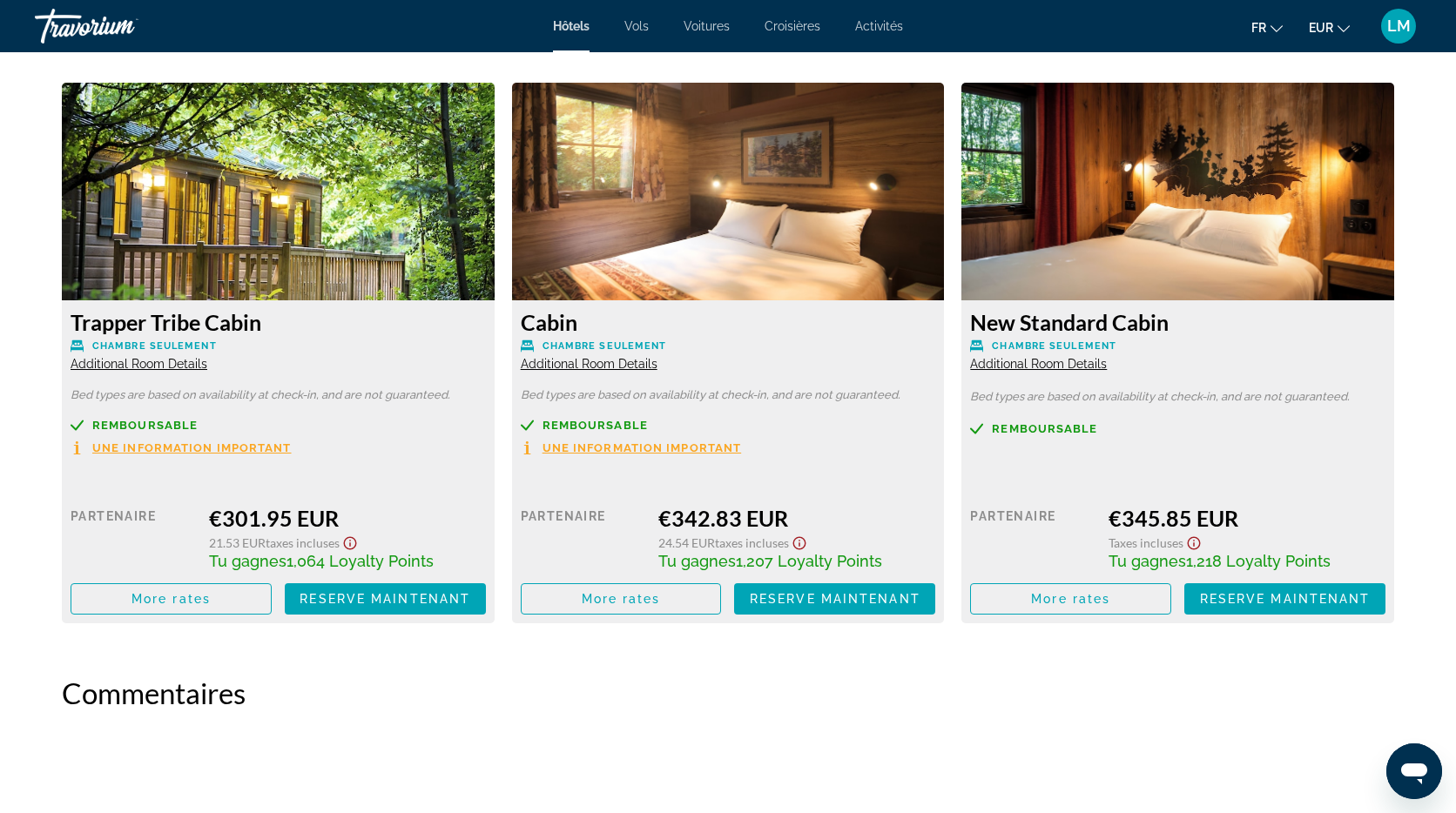
scroll to position [2347, 0]
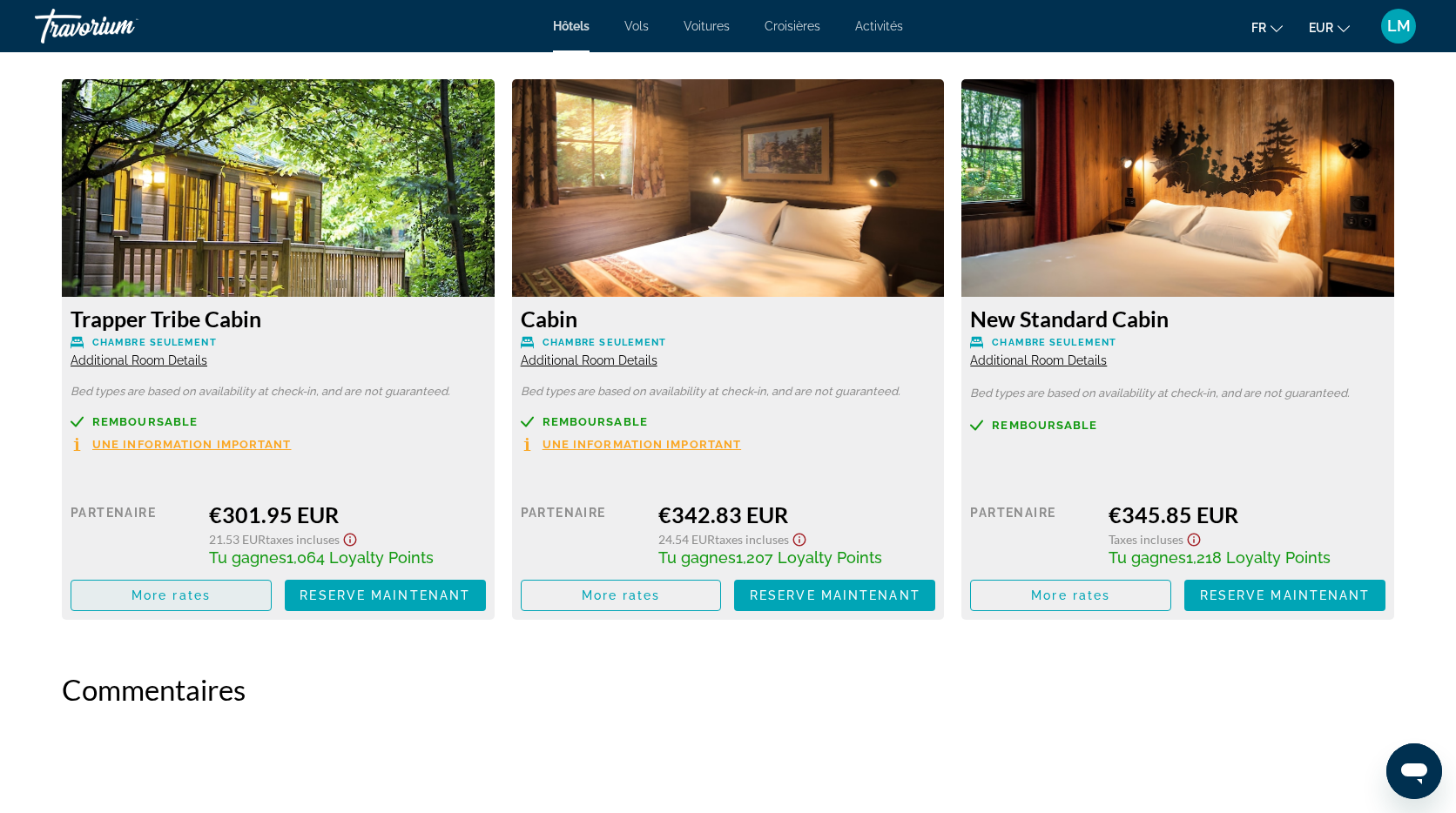
click at [195, 593] on span "More rates" at bounding box center [171, 595] width 79 height 13
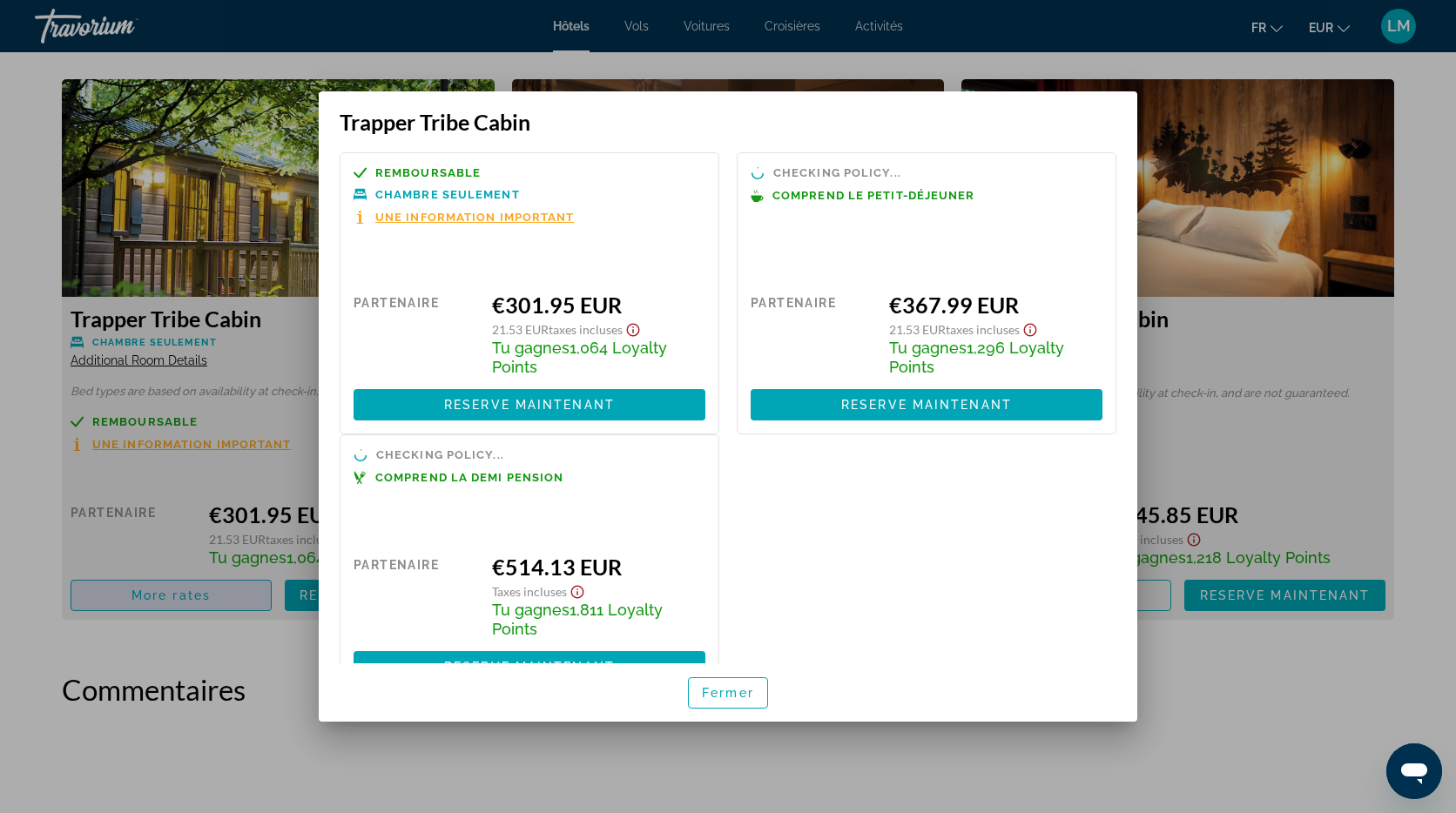
scroll to position [0, 0]
click at [738, 694] on span "Fermer" at bounding box center [728, 693] width 52 height 13
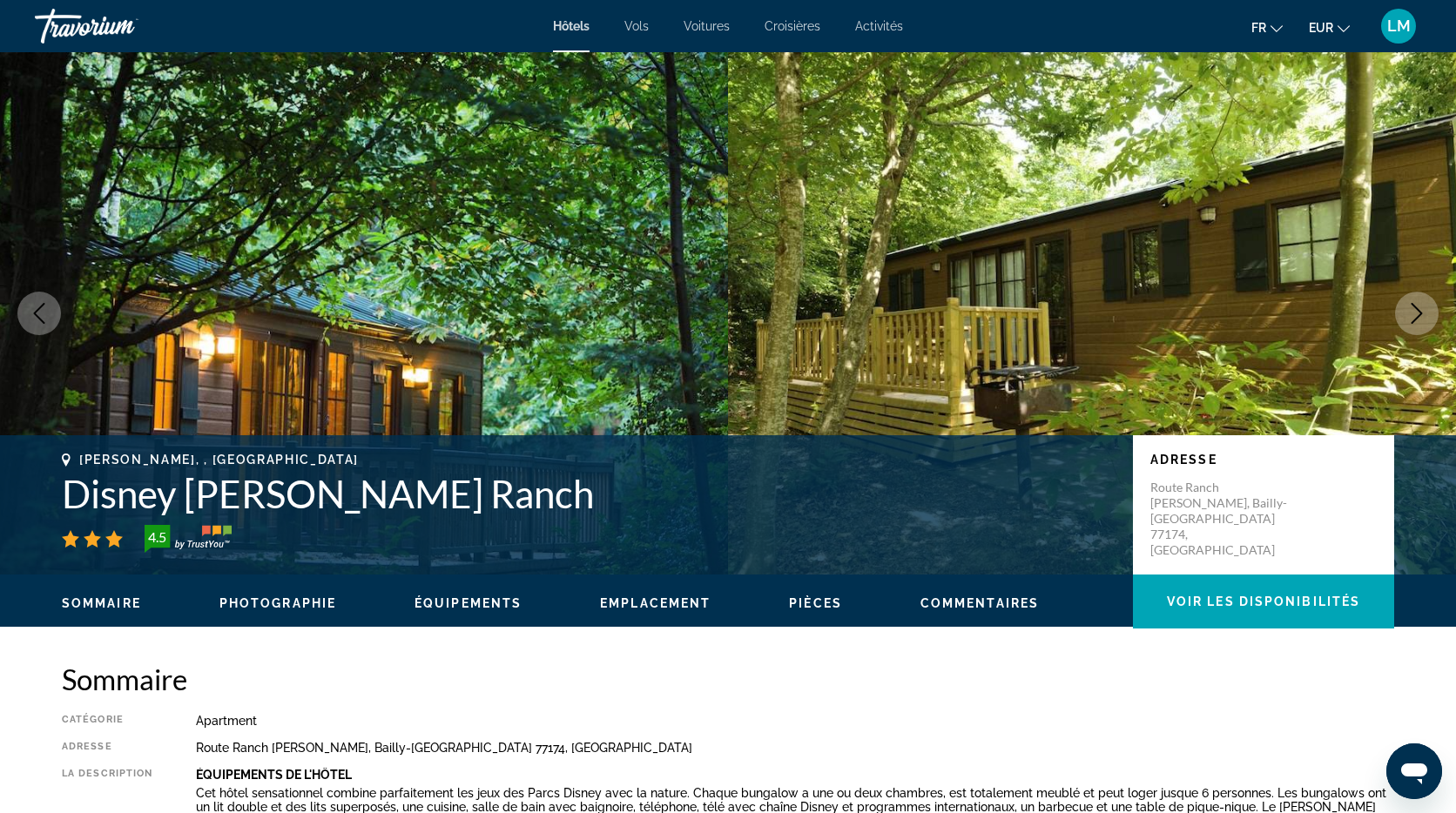
click at [885, 25] on span "Activités" at bounding box center [879, 26] width 48 height 13
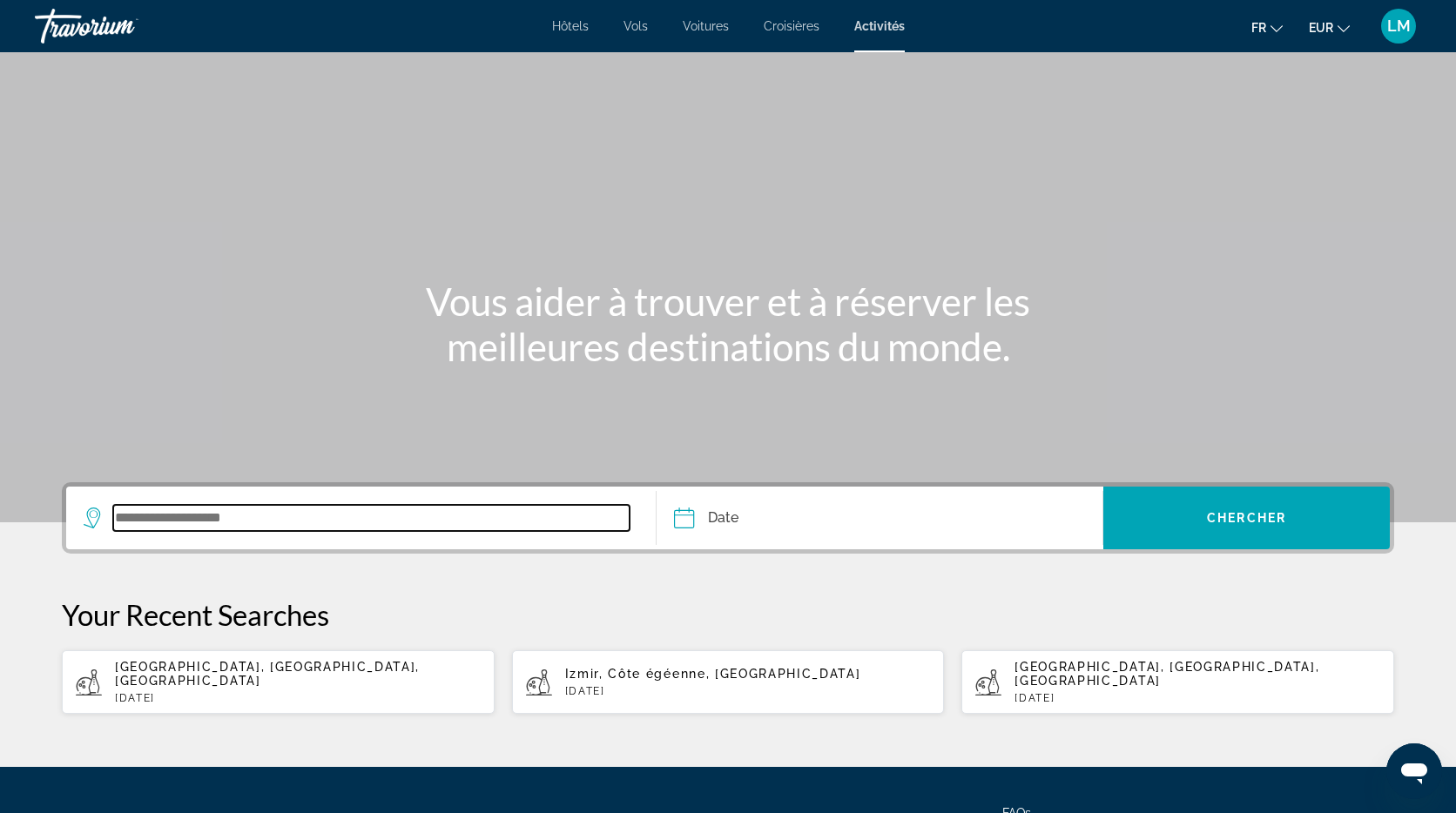
click at [283, 507] on input "Search widget" at bounding box center [372, 517] width 516 height 26
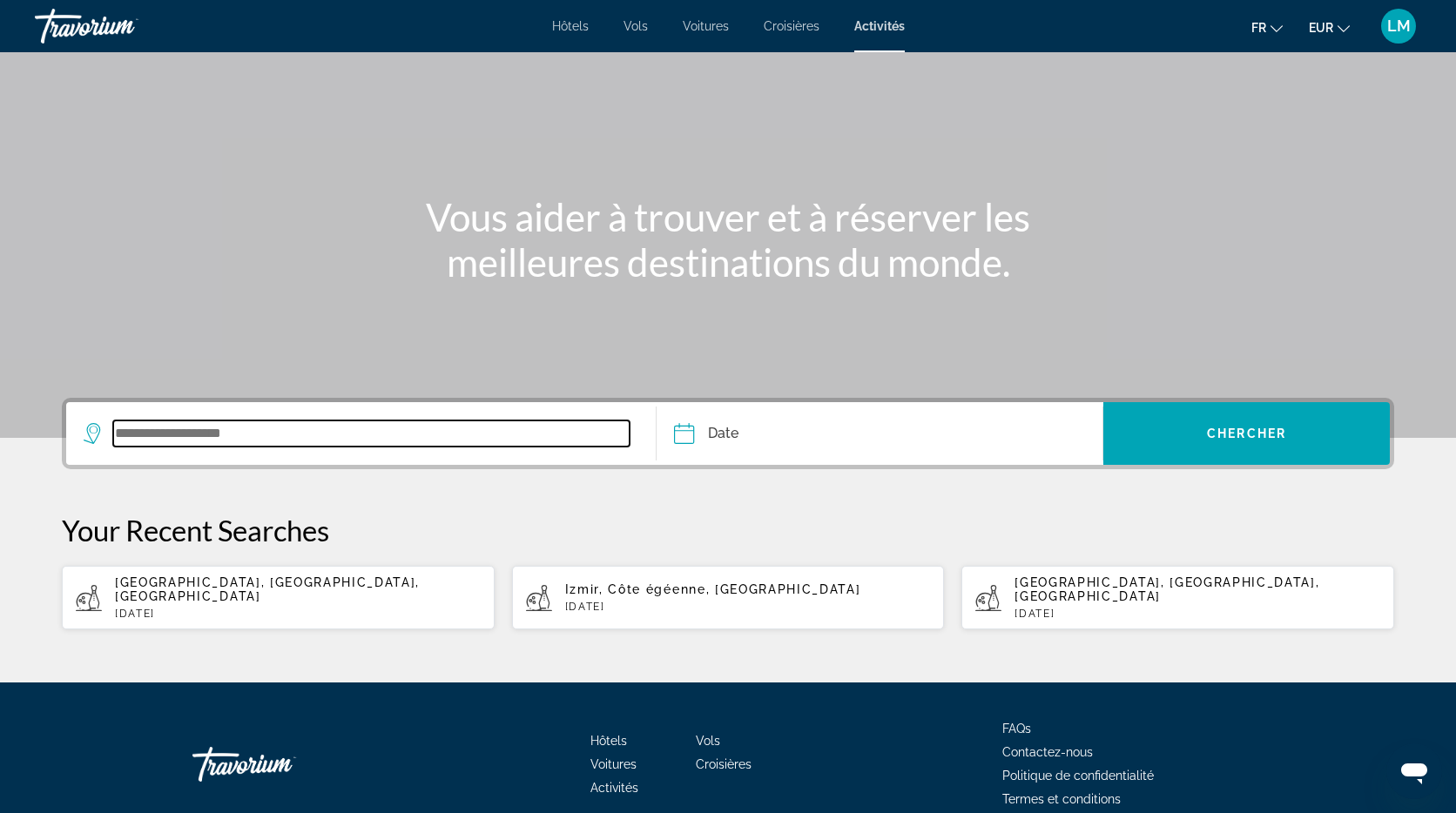
scroll to position [153, 0]
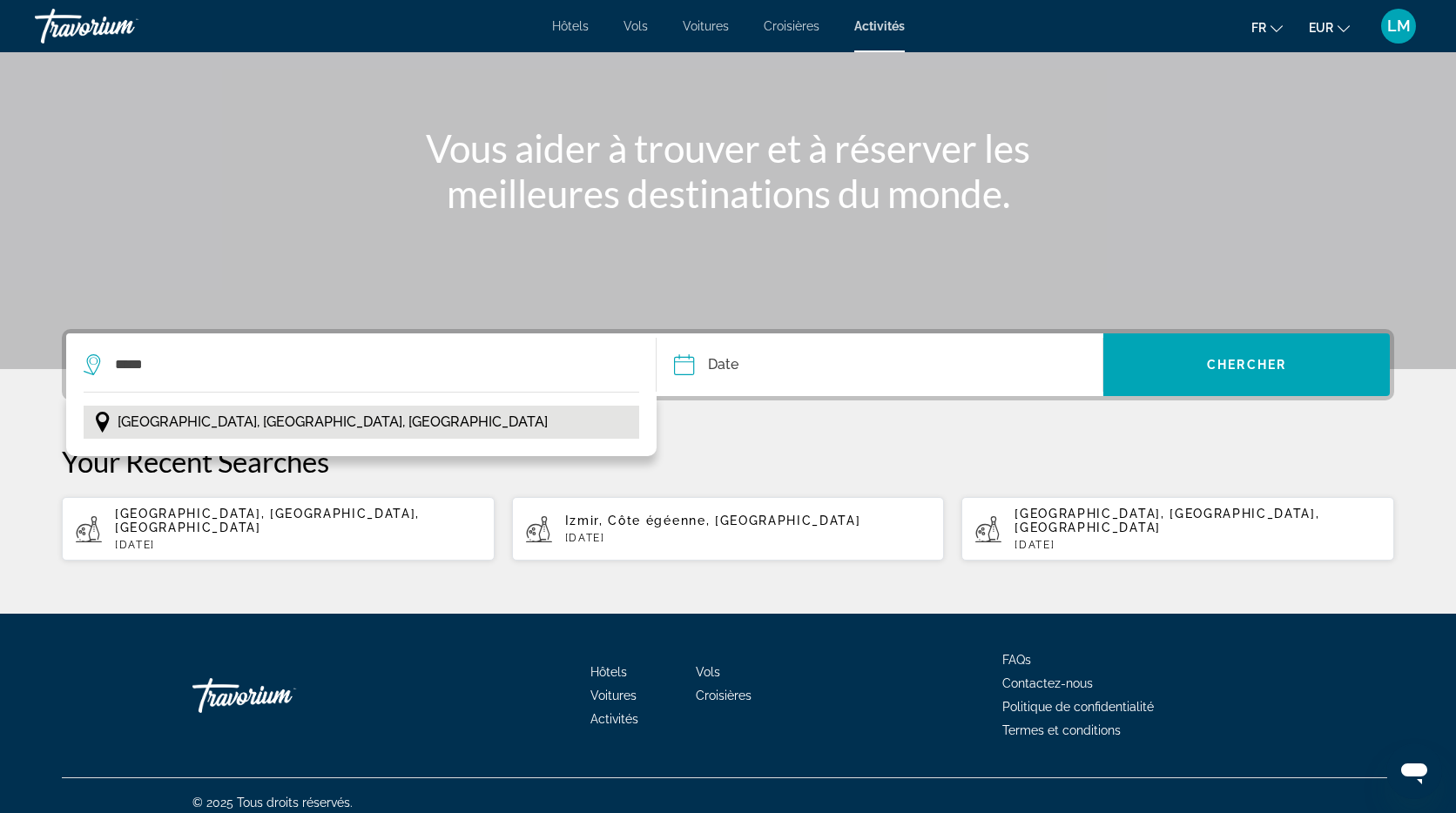
click at [252, 427] on span "[GEOGRAPHIC_DATA], [GEOGRAPHIC_DATA], [GEOGRAPHIC_DATA]" at bounding box center [332, 422] width 430 height 24
type input "**********"
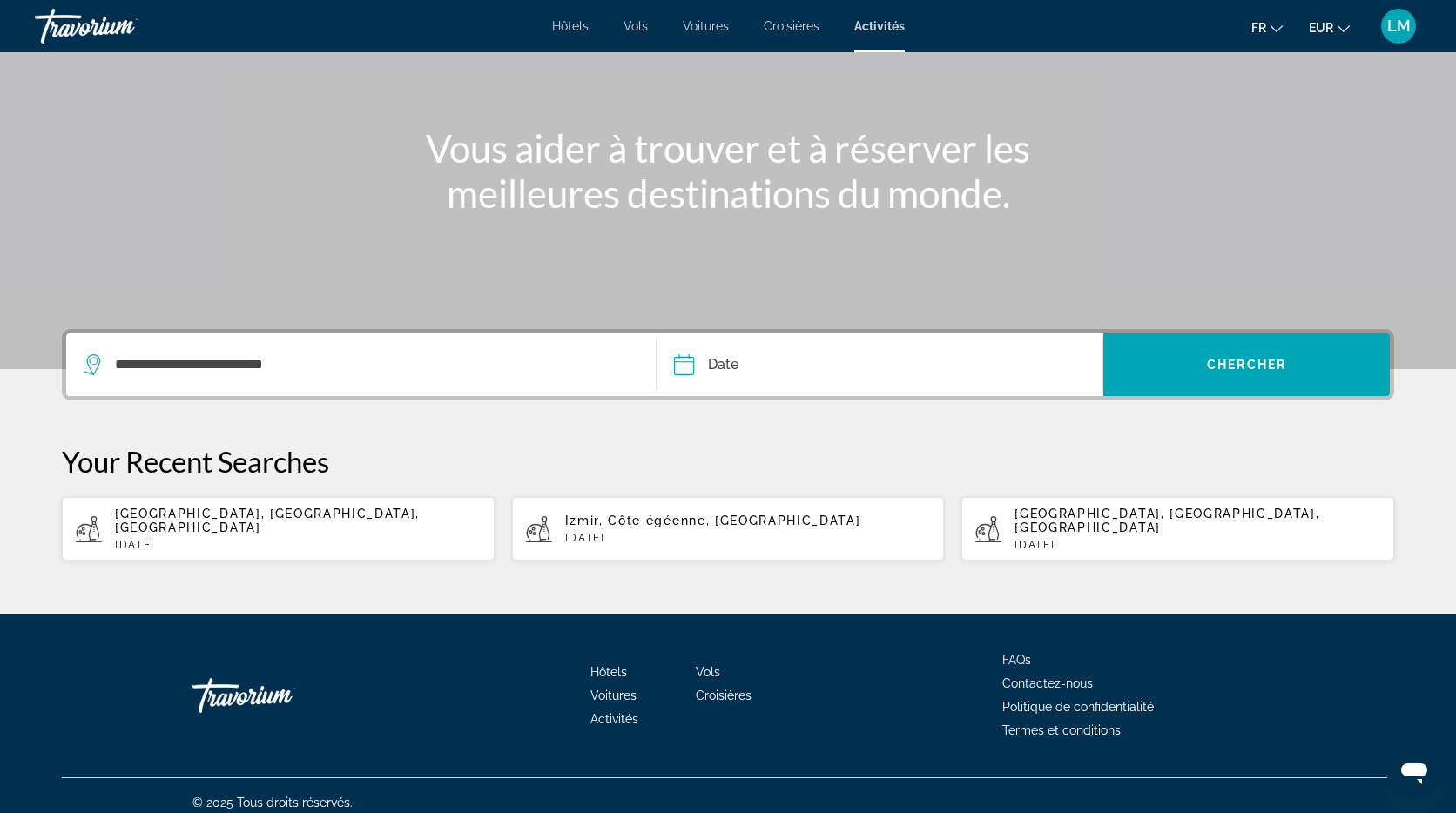
click at [760, 369] on input "Date" at bounding box center [780, 367] width 221 height 68
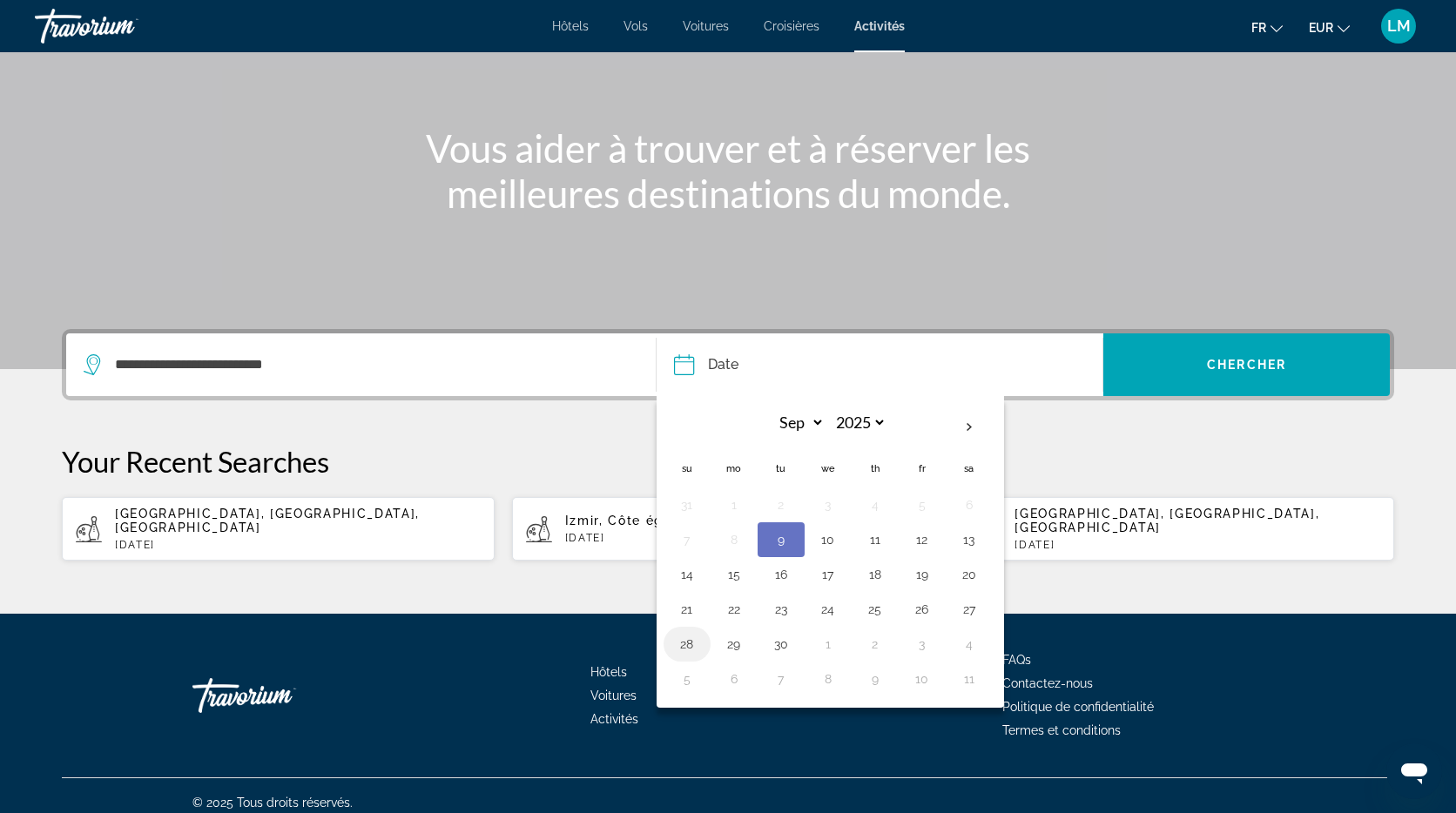
click at [695, 643] on button "28" at bounding box center [687, 643] width 28 height 24
type input "**********"
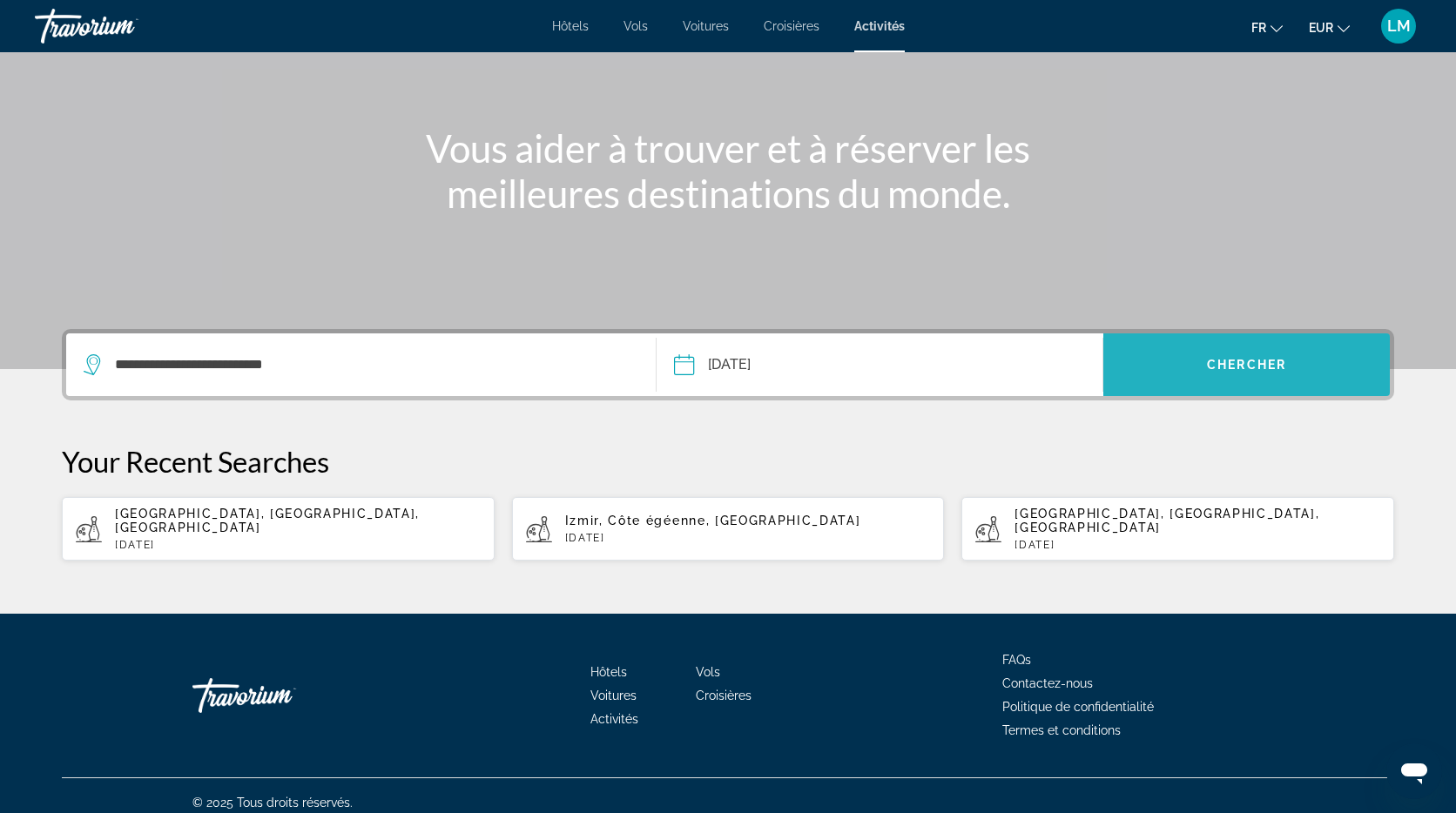
click at [1311, 386] on span "Search widget" at bounding box center [1245, 364] width 286 height 63
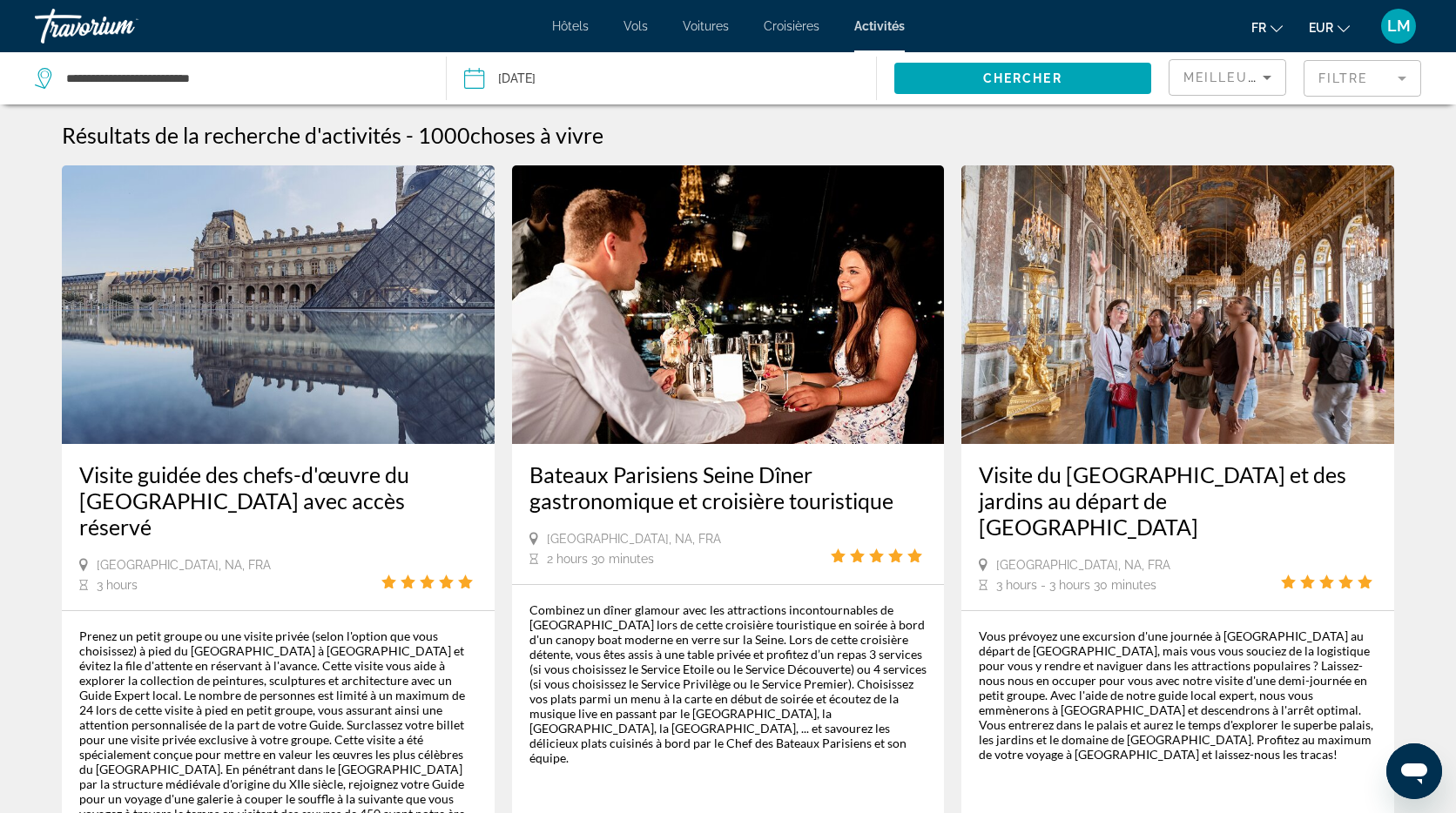
click at [1356, 82] on mat-form-field "Filtre" at bounding box center [1362, 78] width 117 height 37
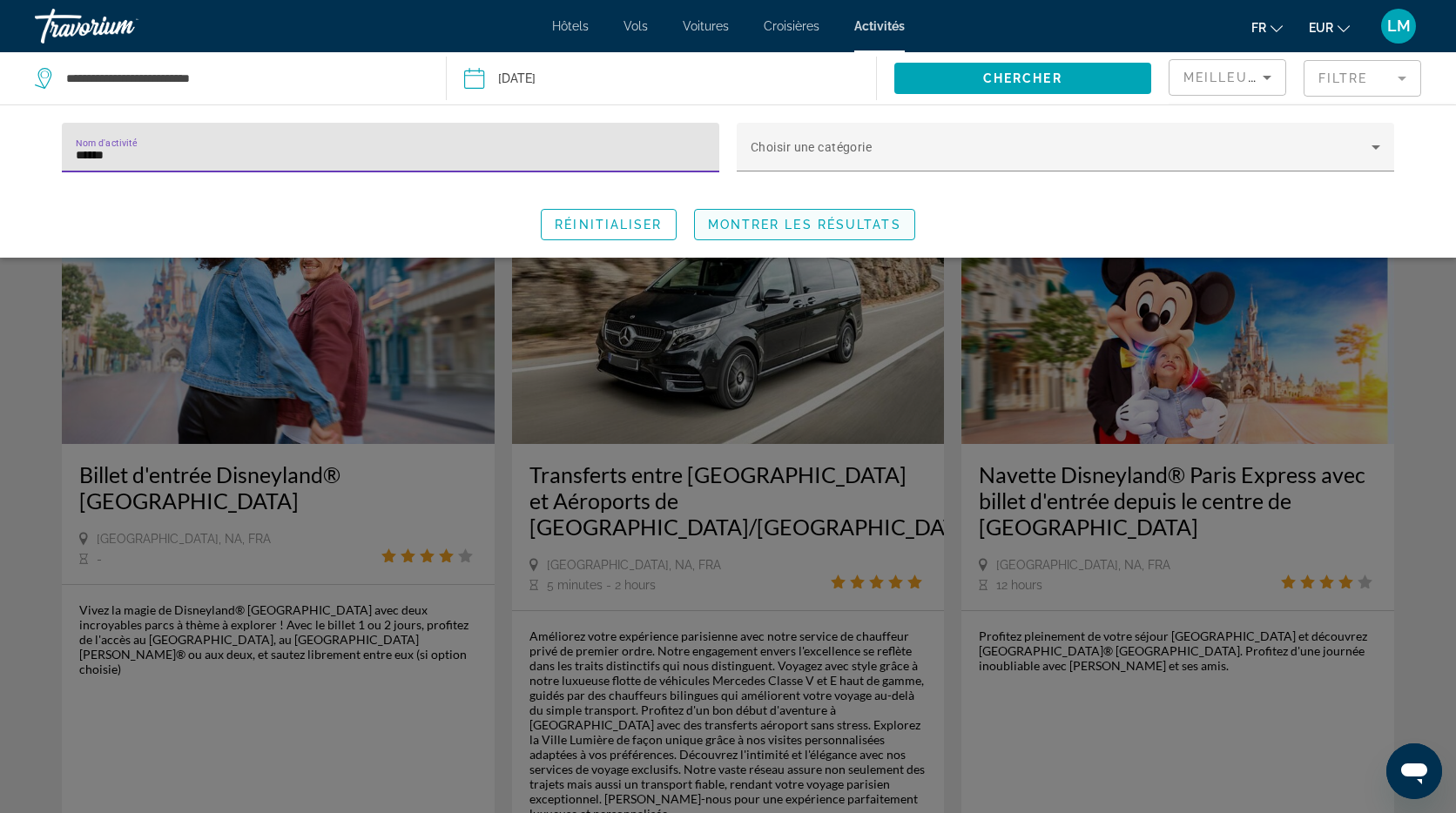
type input "******"
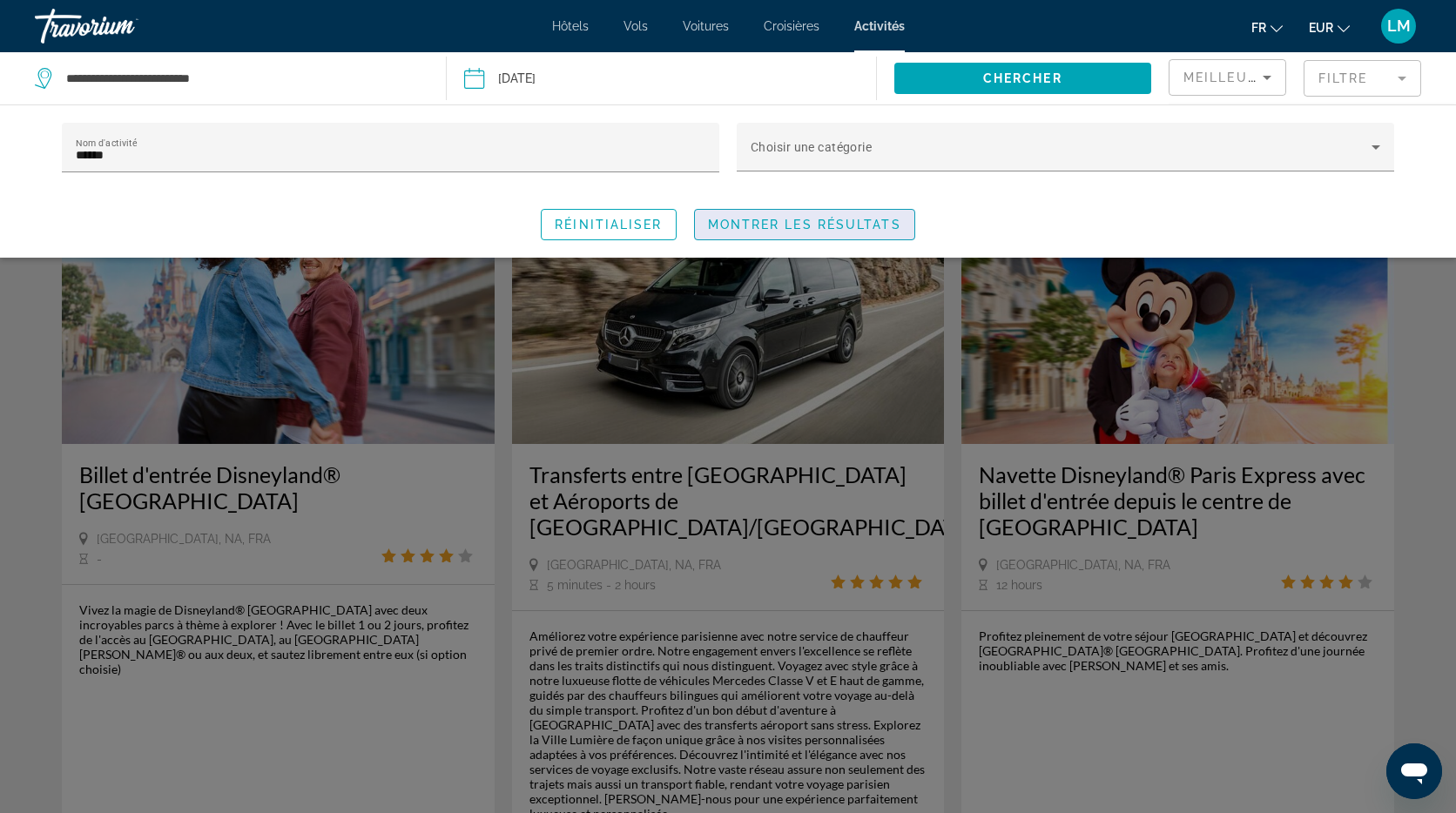
click at [840, 227] on span "Montrer les résultats" at bounding box center [804, 224] width 194 height 13
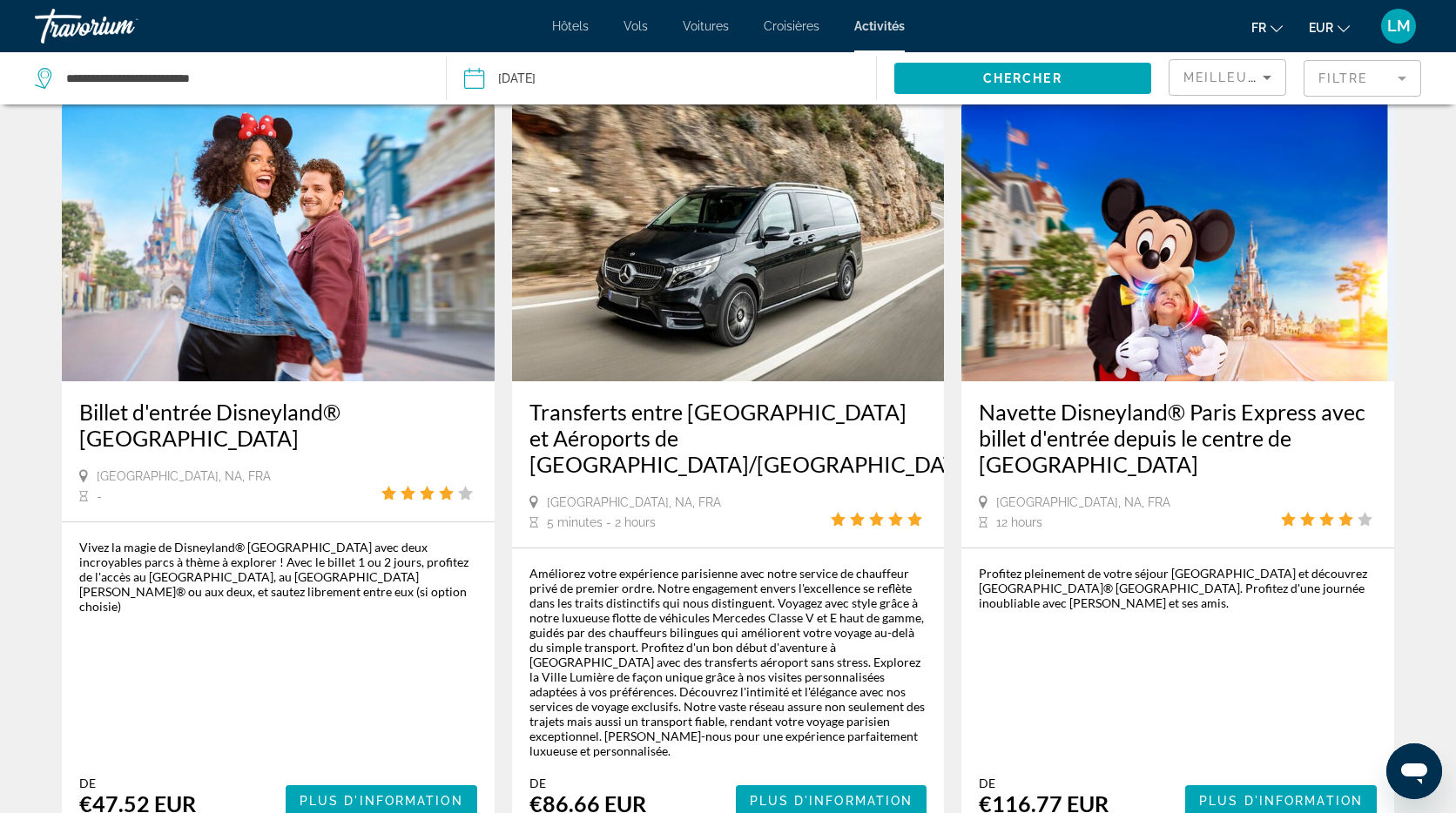
scroll to position [60, 0]
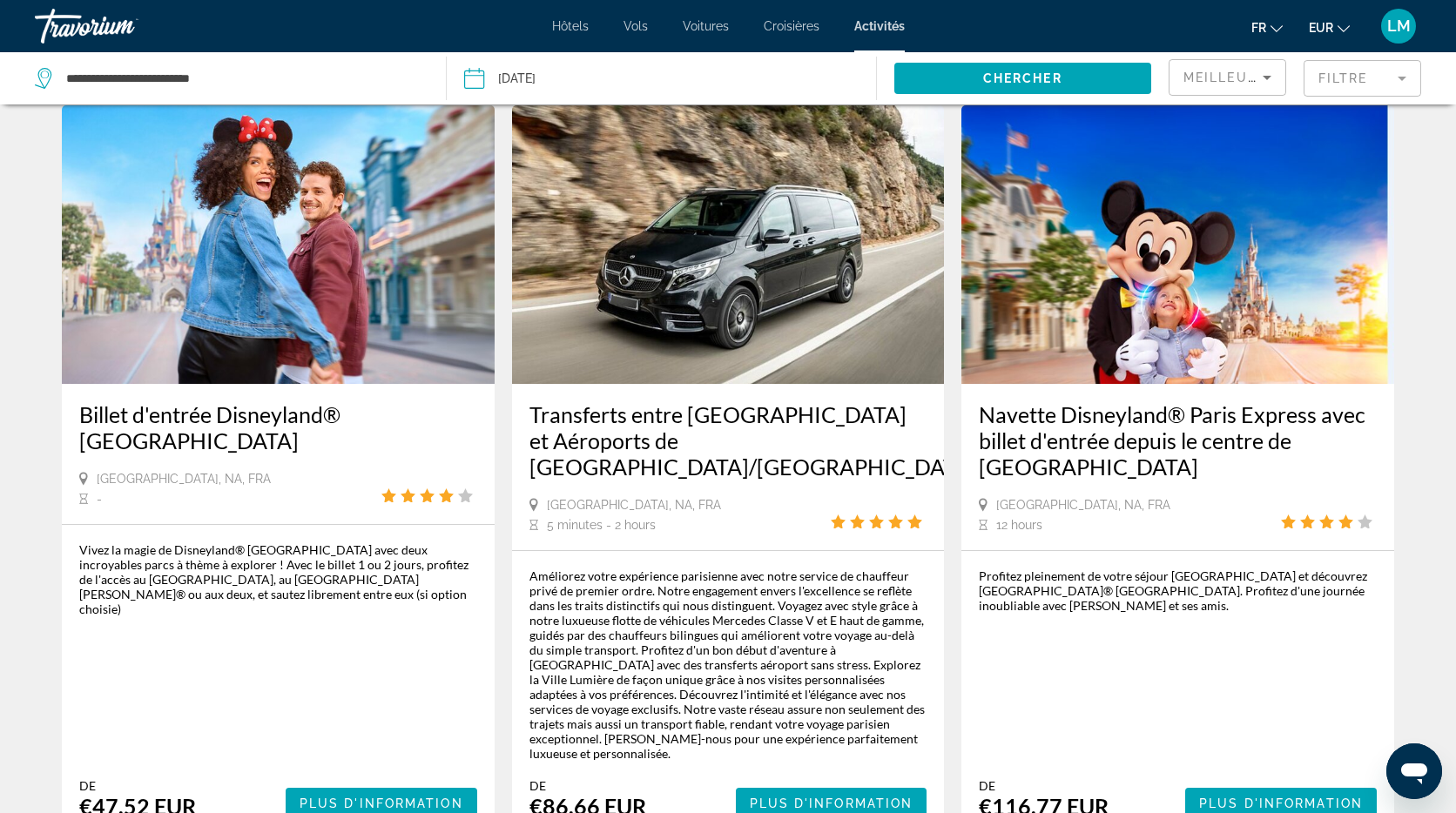
click at [230, 261] on img "Main content" at bounding box center [277, 244] width 432 height 278
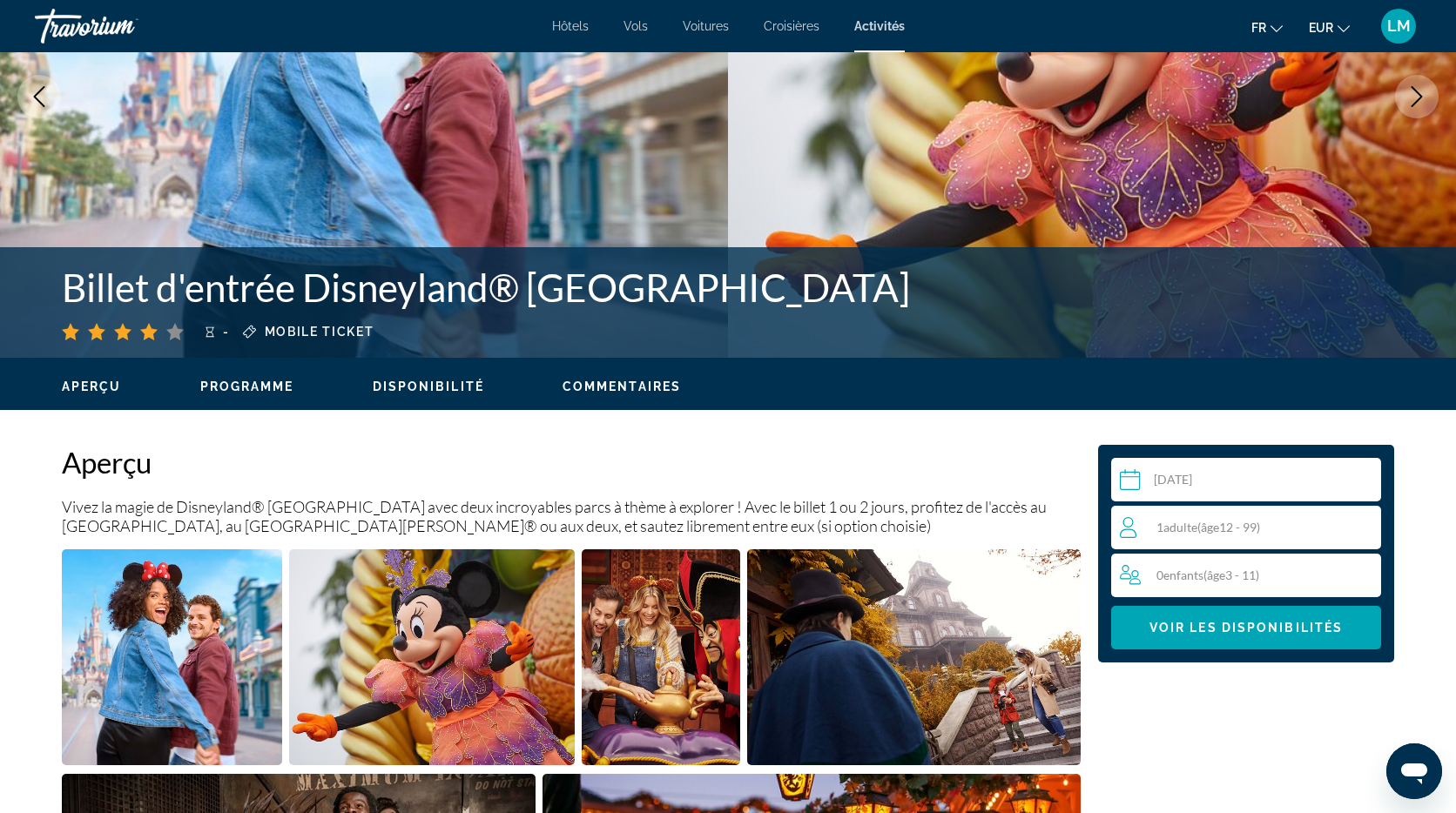
scroll to position [220, 0]
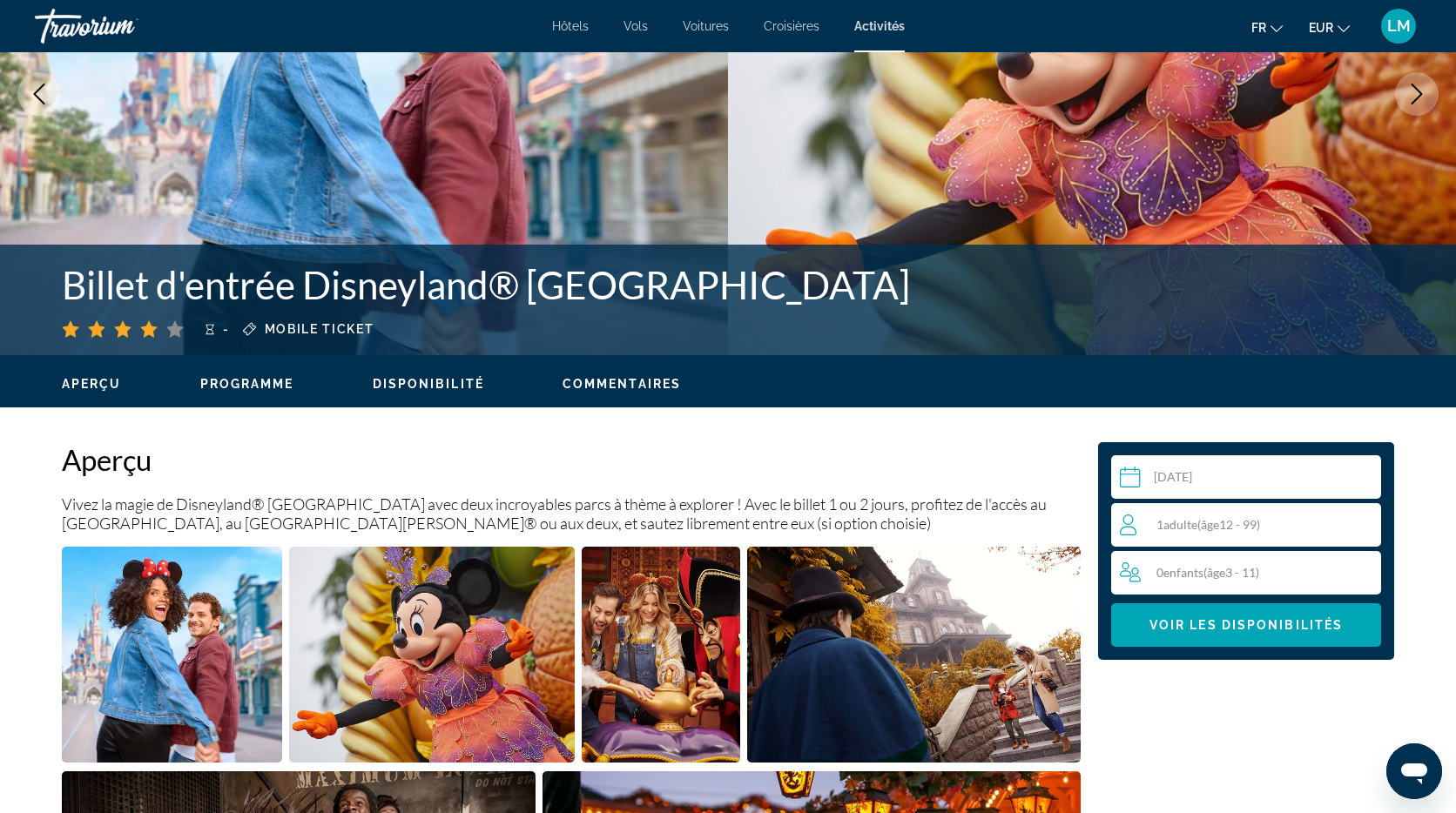
click at [1332, 527] on div "1 Adulte Adultes ( âge 12 - 99)" at bounding box center [1250, 525] width 260 height 21
click at [1360, 522] on icon "Increment adults" at bounding box center [1364, 524] width 15 height 21
click at [1363, 571] on icon "Increment children" at bounding box center [1364, 572] width 15 height 15
click at [1363, 570] on icon "Increment children" at bounding box center [1364, 572] width 15 height 21
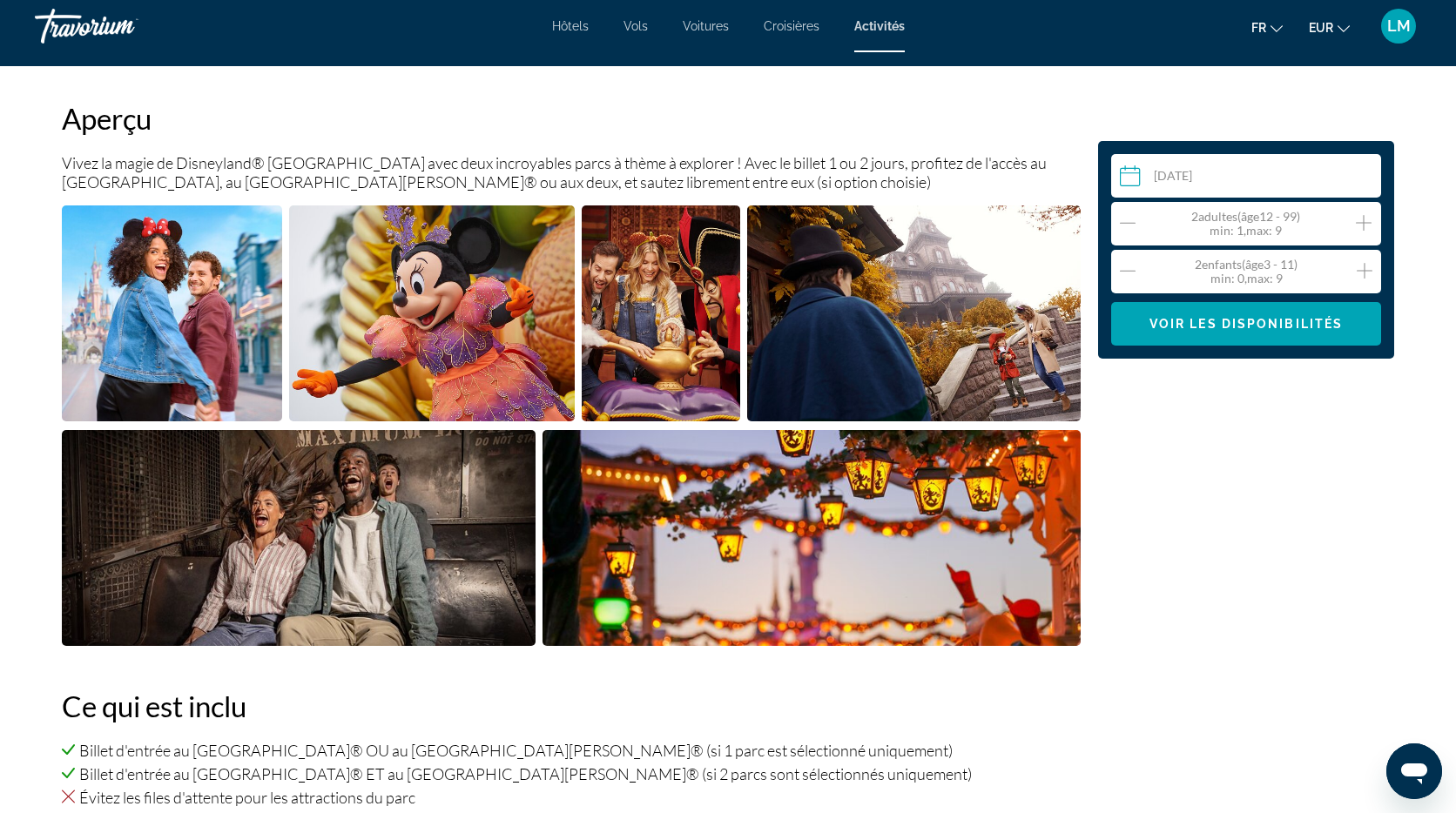
scroll to position [632, 0]
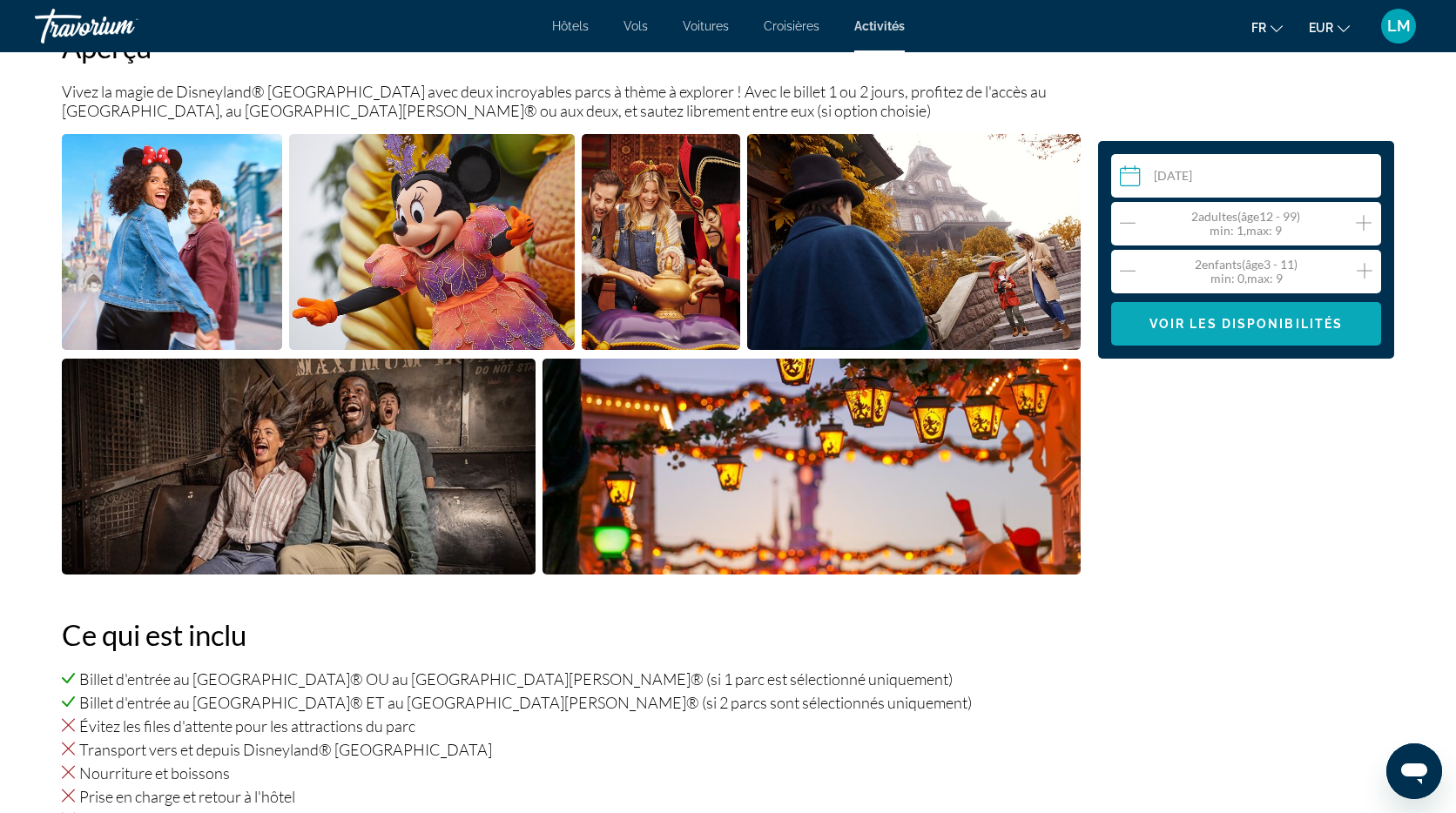
click at [1193, 331] on span "Main content" at bounding box center [1246, 324] width 270 height 41
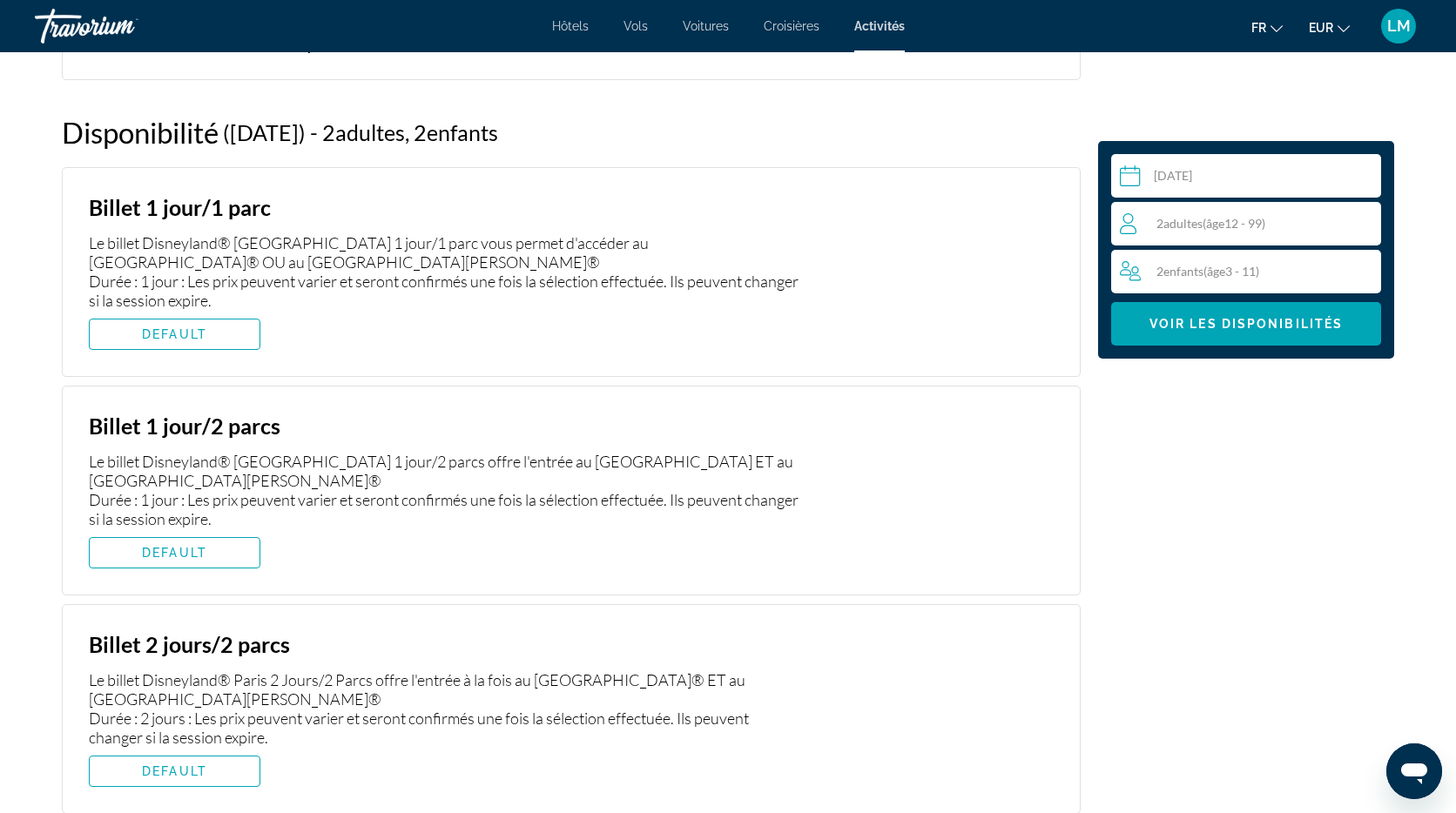
scroll to position [2819, 0]
click at [213, 335] on span "Main content" at bounding box center [174, 335] width 169 height 41
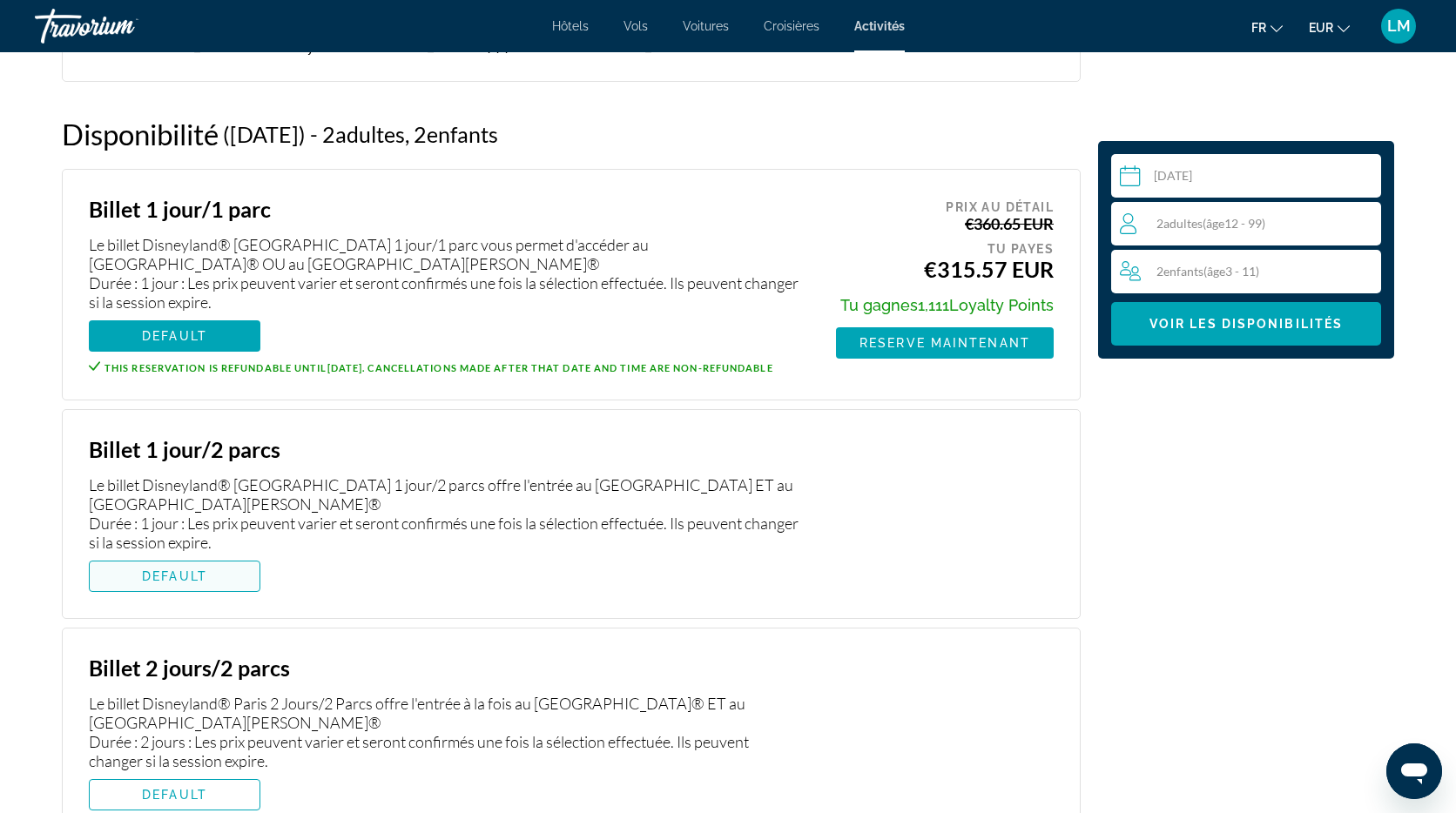
click at [186, 584] on span "DEFAULT" at bounding box center [174, 576] width 65 height 13
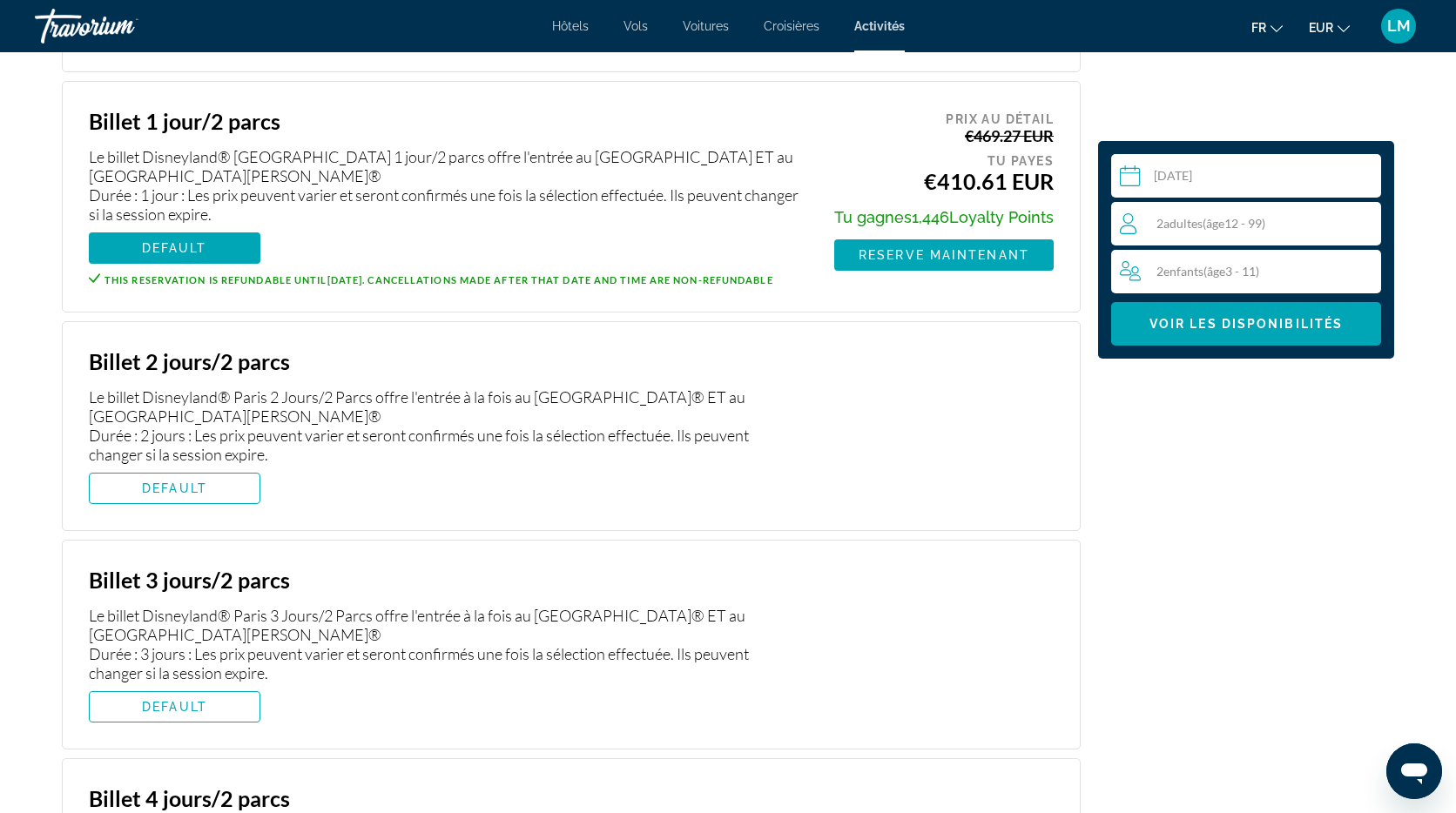
scroll to position [3134, 0]
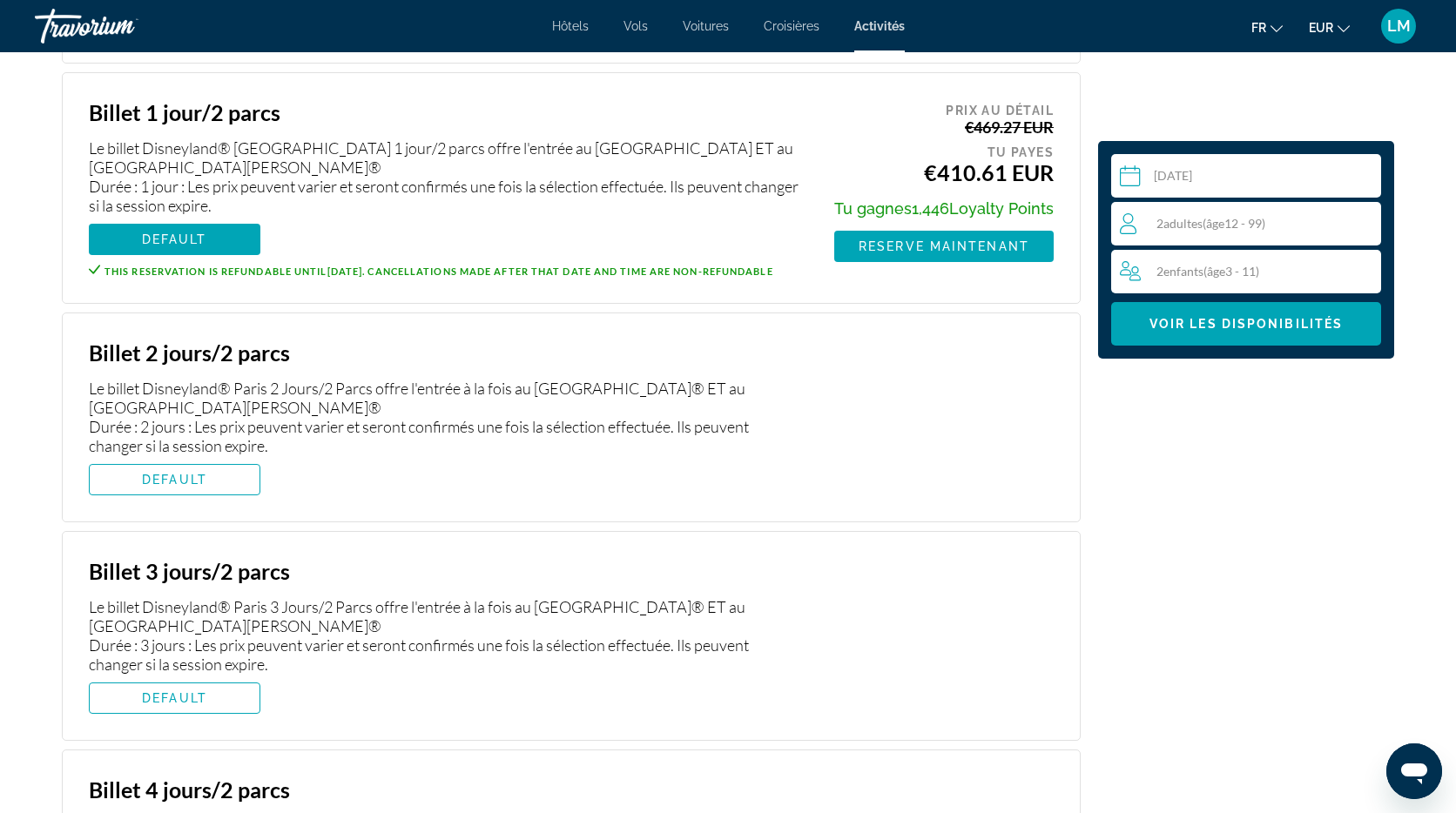
click at [195, 500] on span "Main content" at bounding box center [174, 479] width 169 height 41
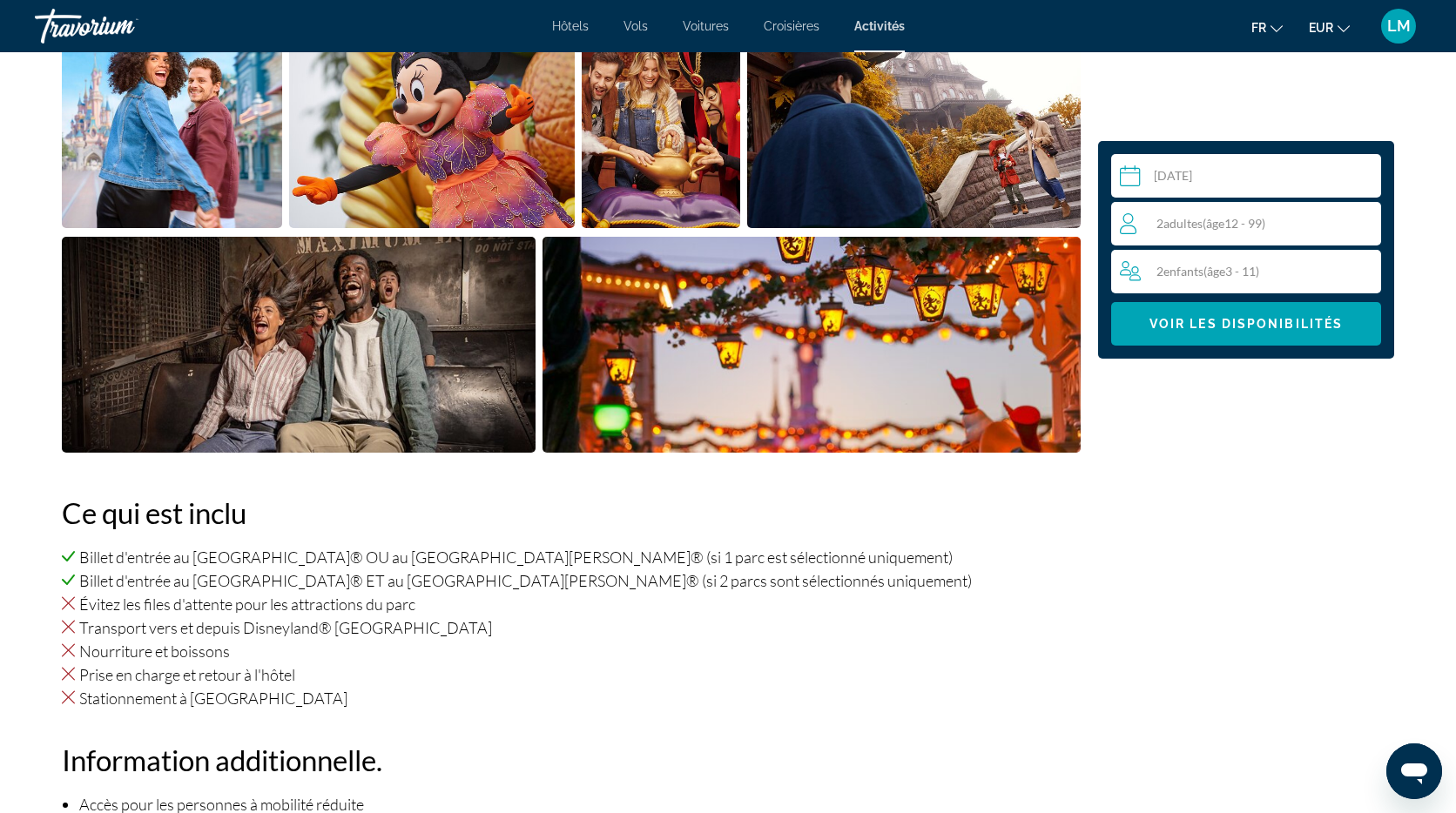
scroll to position [748, 0]
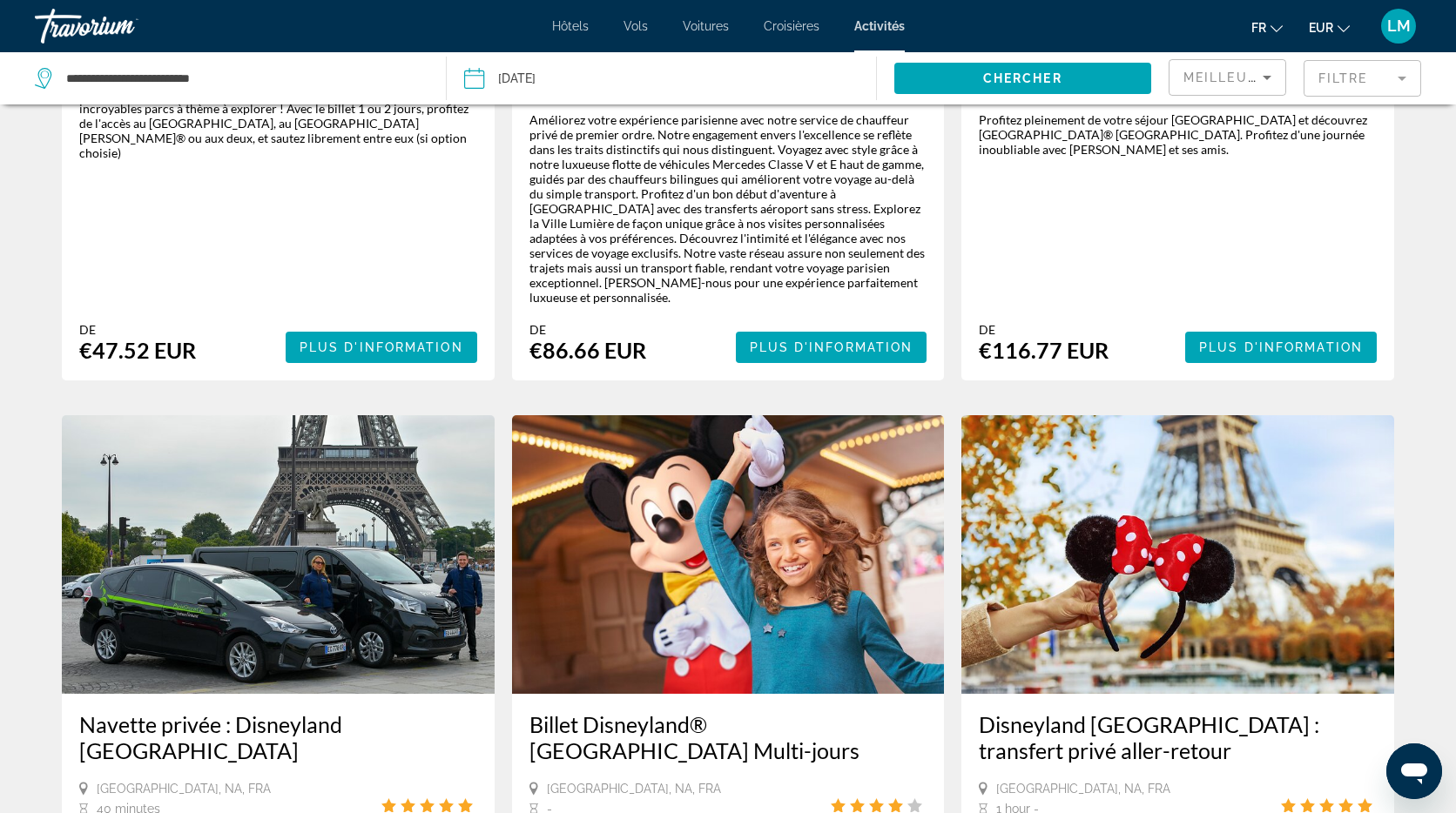
scroll to position [572, 0]
